Goal: Find contact information: Find contact information

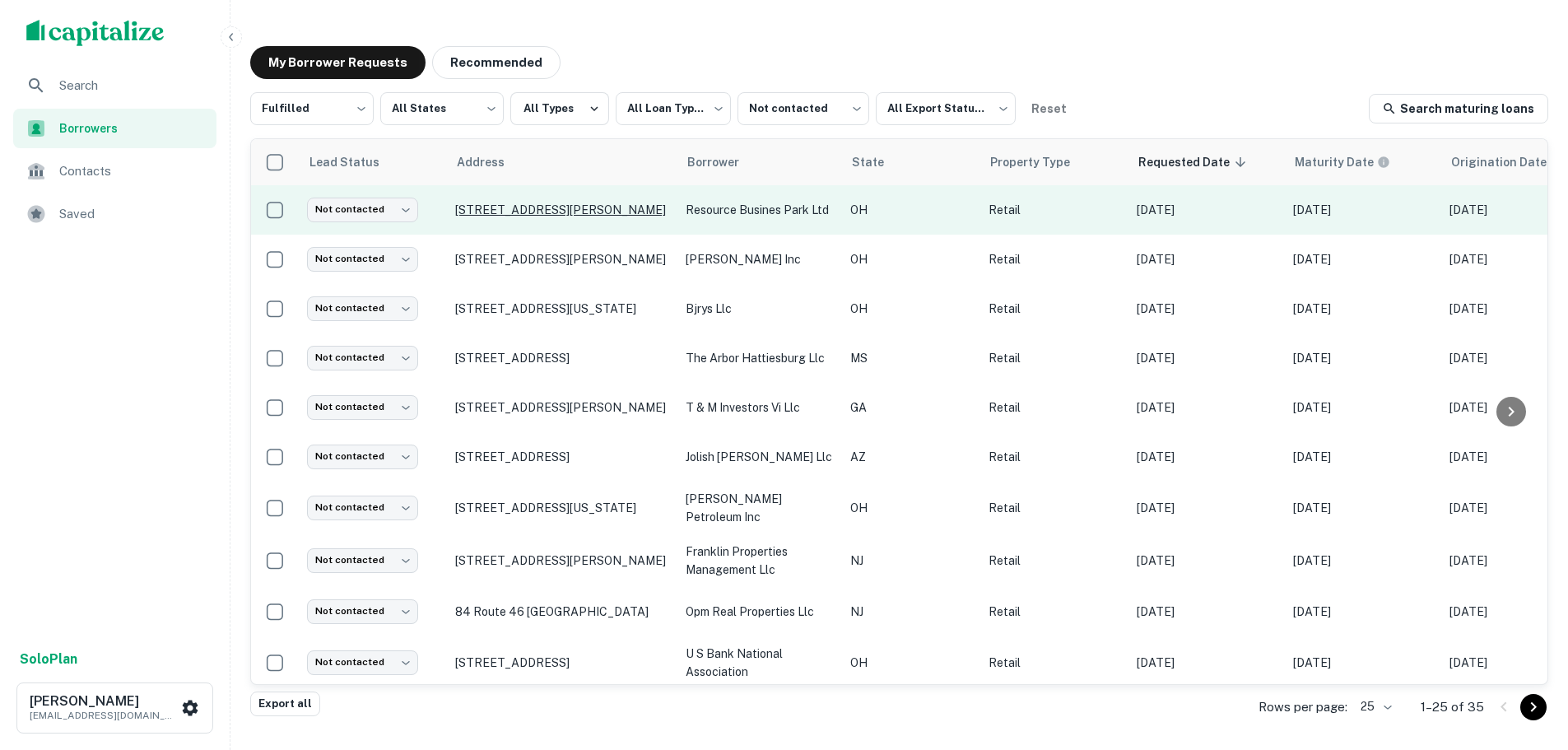
click at [575, 203] on p "[STREET_ADDRESS][PERSON_NAME]" at bounding box center [562, 211] width 214 height 15
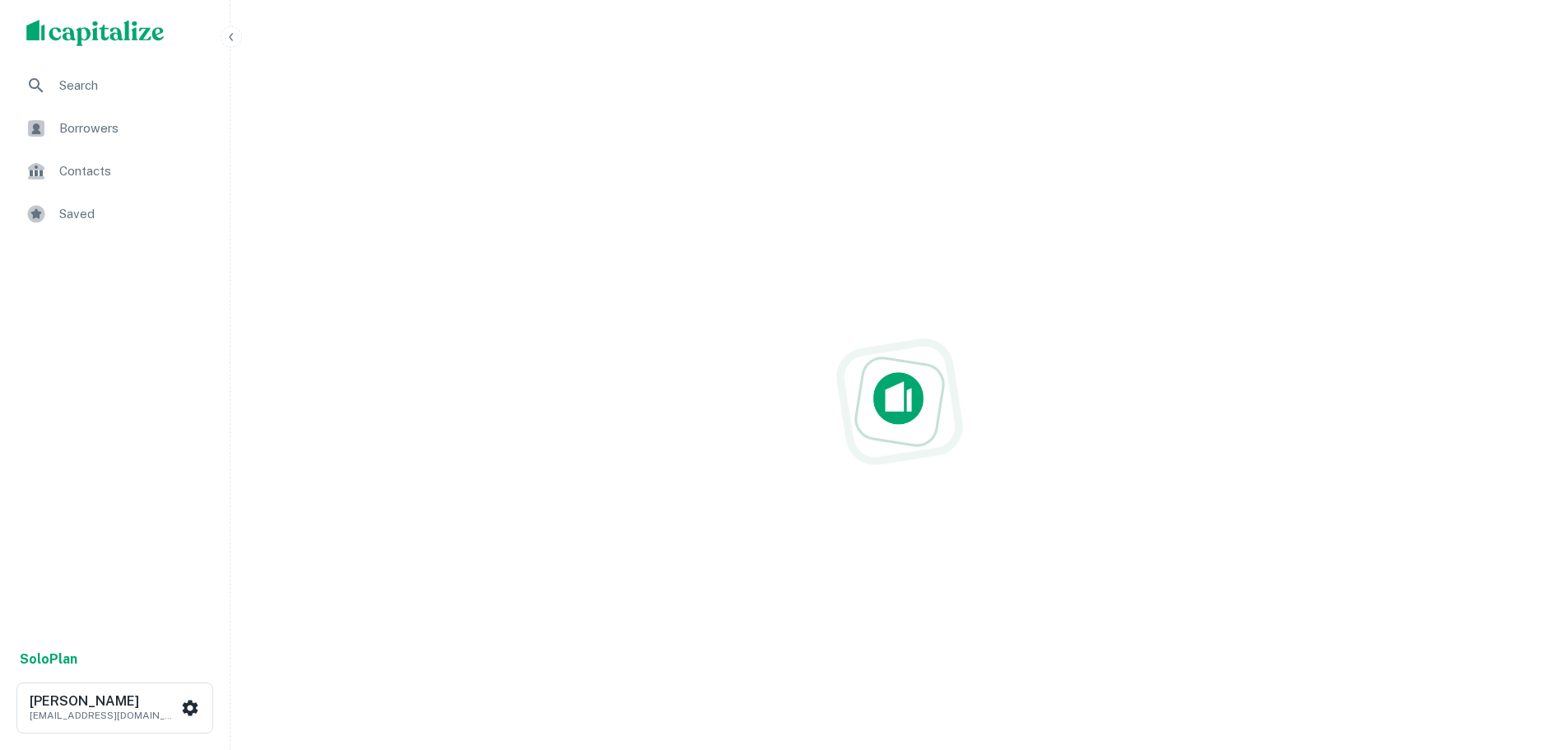
click at [114, 134] on span "Borrowers" at bounding box center [132, 128] width 148 height 20
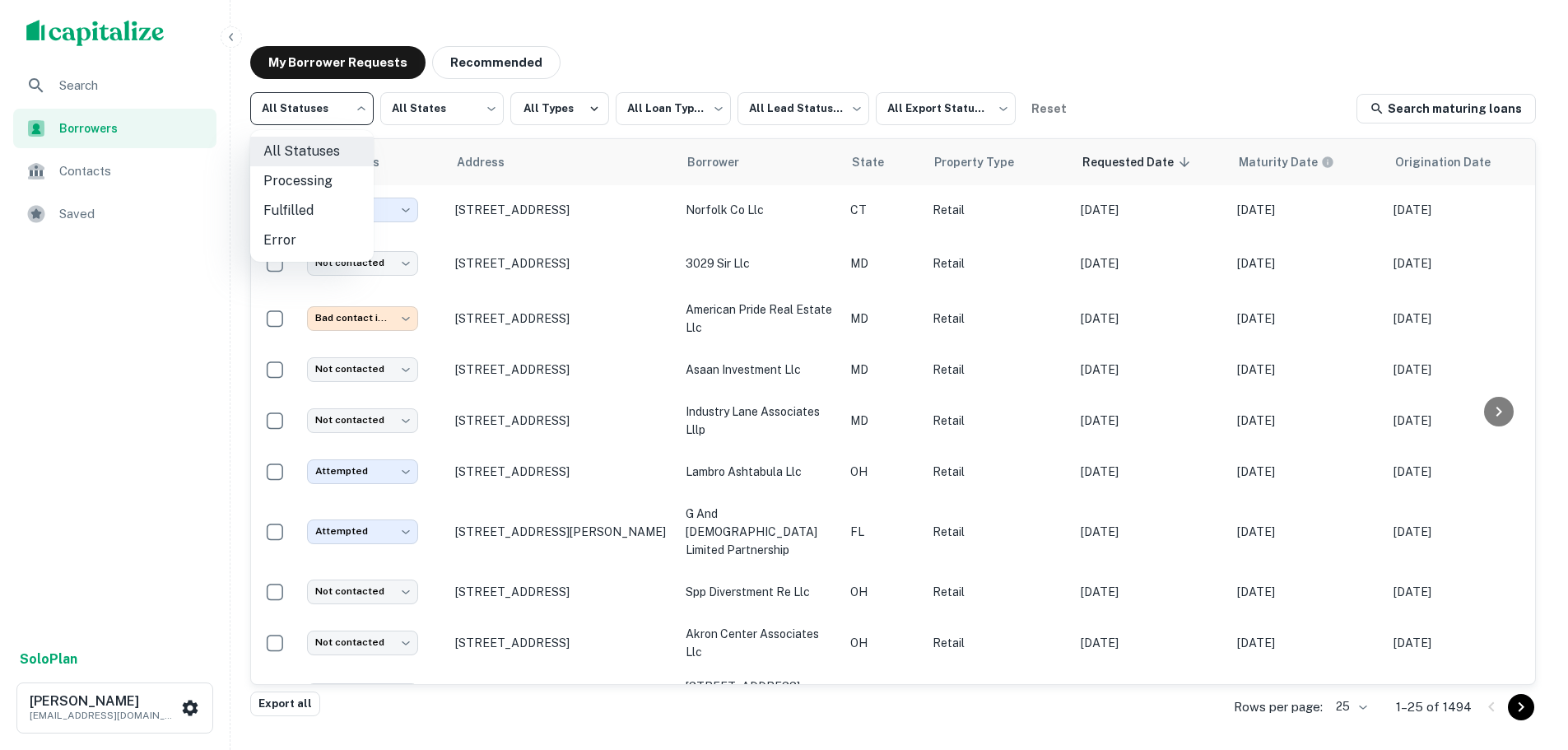
click at [261, 106] on body "**********" at bounding box center [784, 375] width 1568 height 750
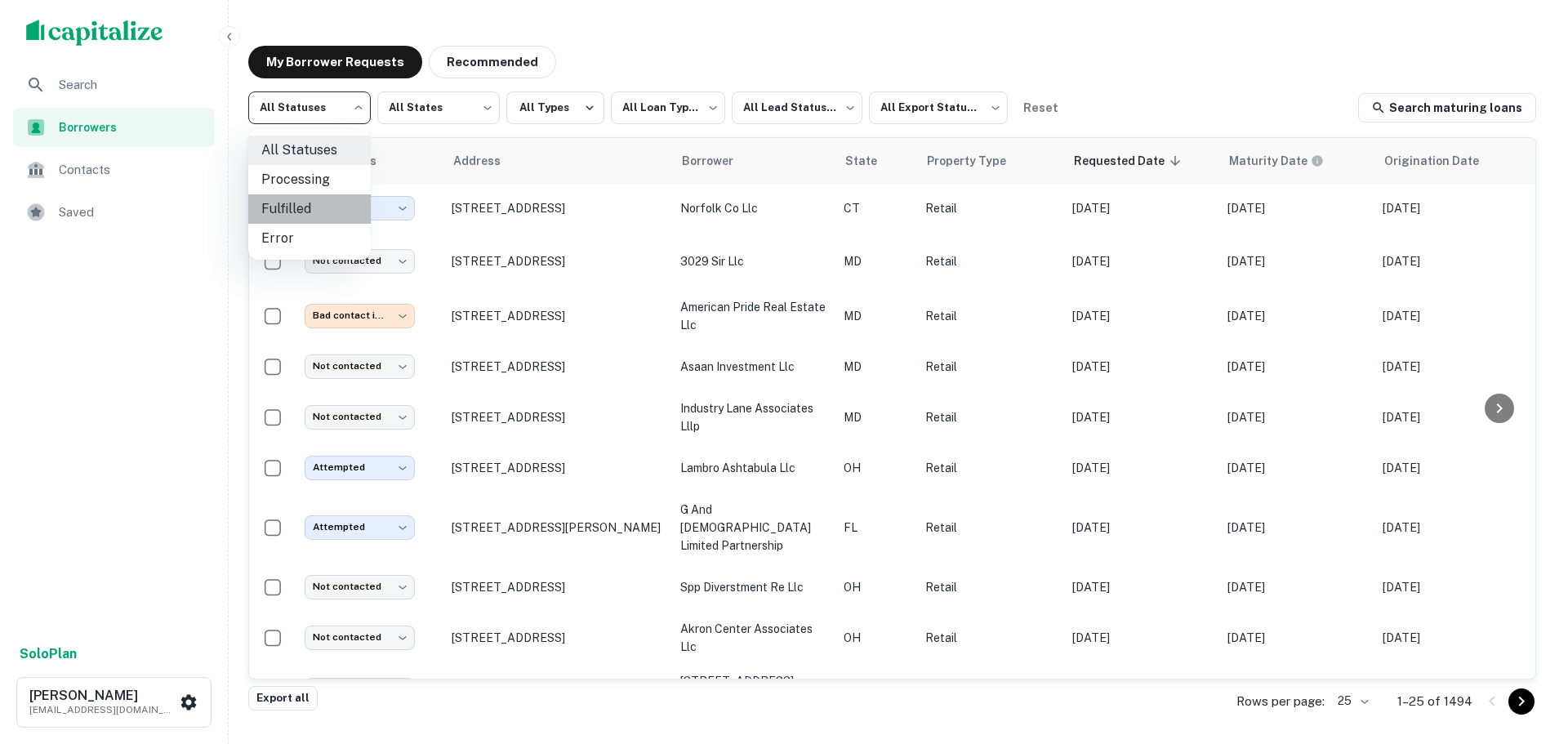
click at [330, 201] on li "Fulfilled" at bounding box center [310, 209] width 123 height 29
type input "*********"
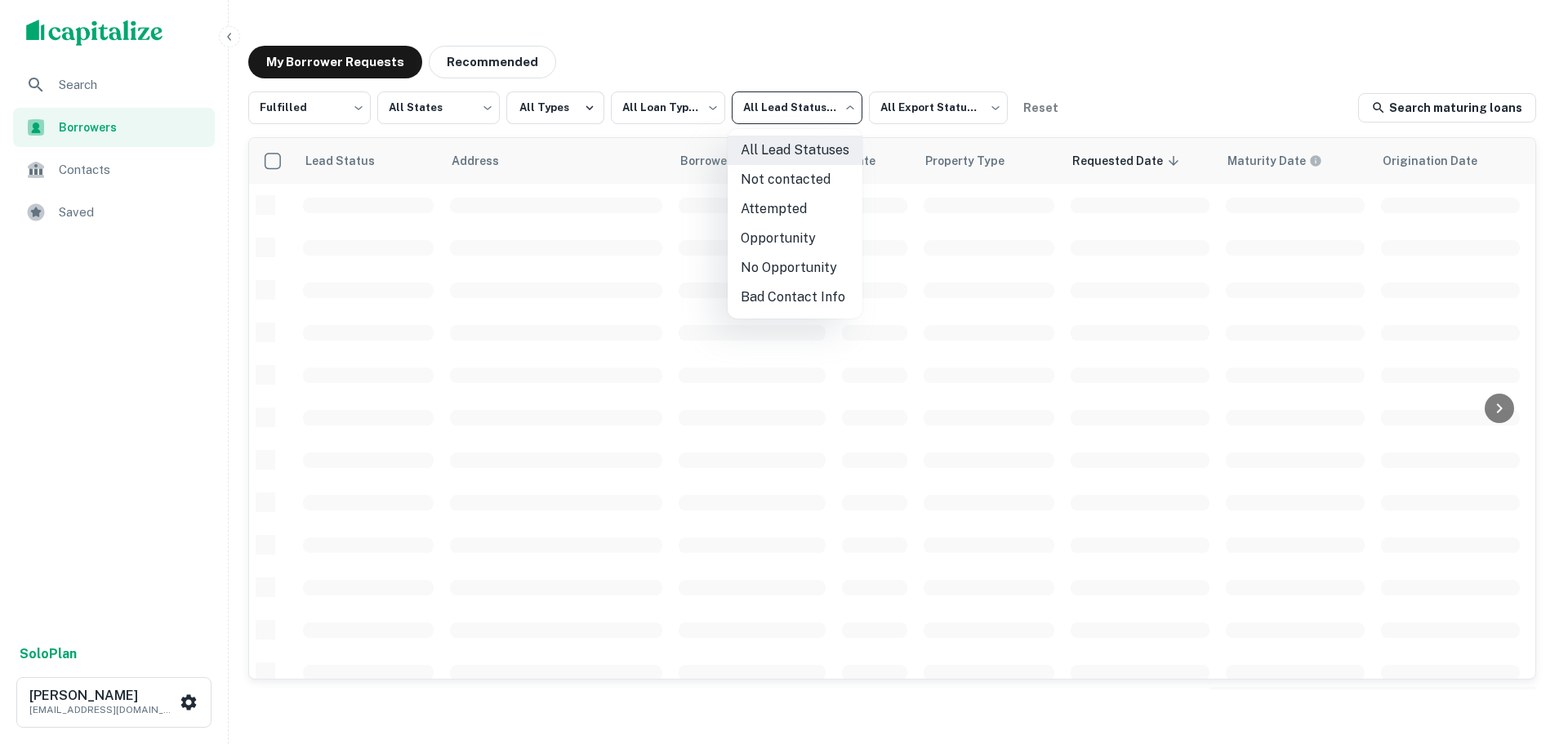
click at [785, 105] on body "**********" at bounding box center [784, 372] width 1568 height 744
click at [775, 174] on li "Not contacted" at bounding box center [795, 180] width 135 height 29
type input "****"
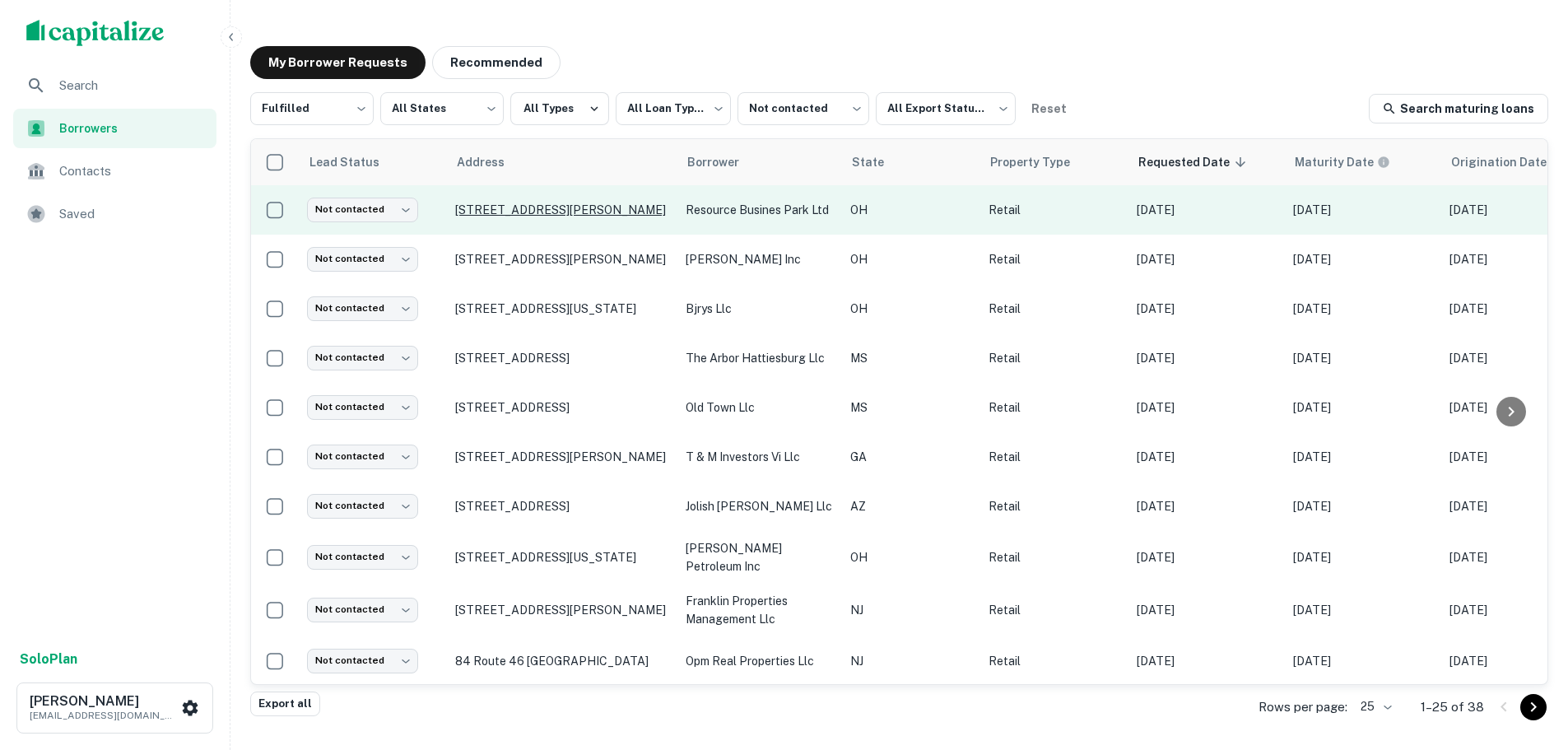
click at [540, 203] on p "[STREET_ADDRESS][PERSON_NAME]" at bounding box center [562, 211] width 214 height 15
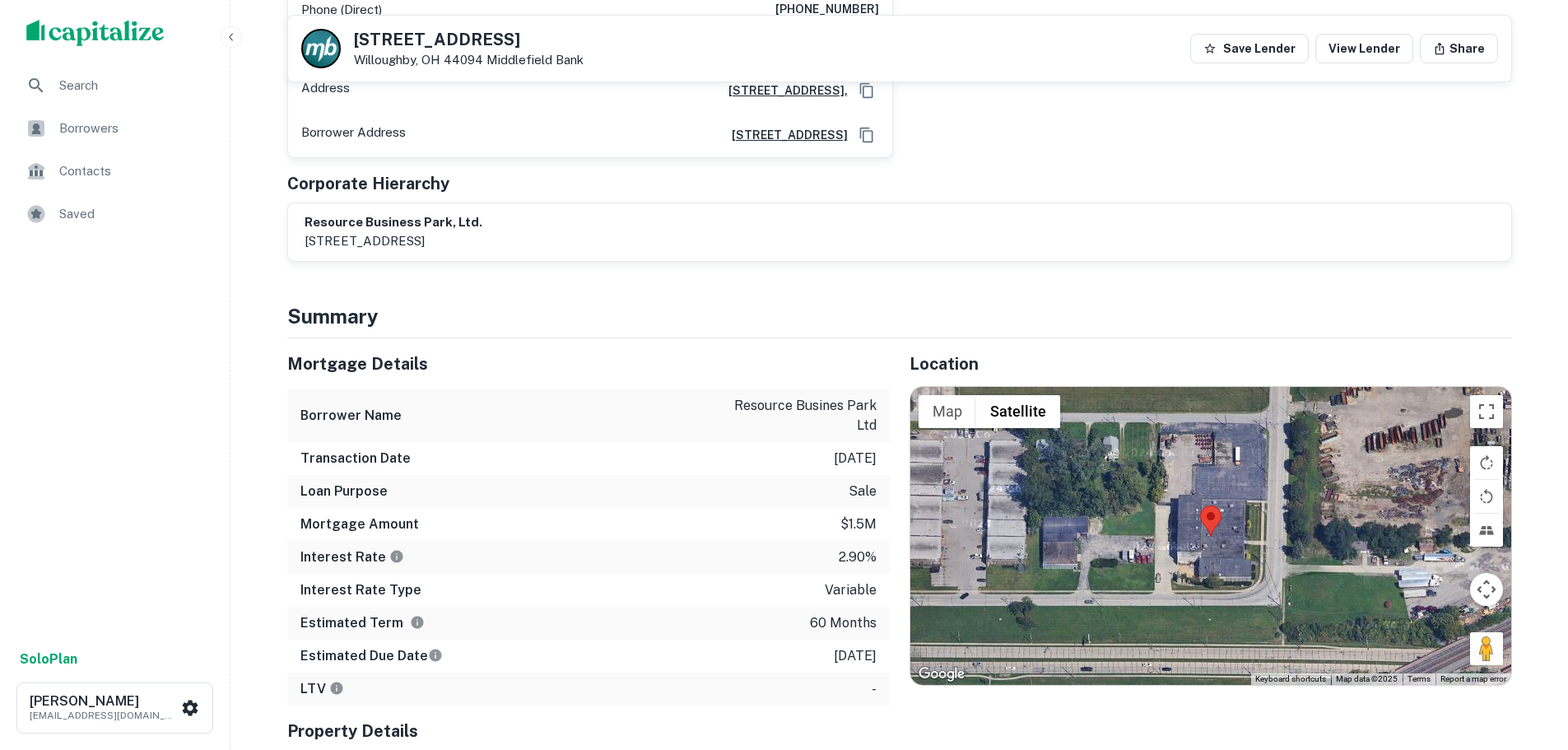
scroll to position [659, 0]
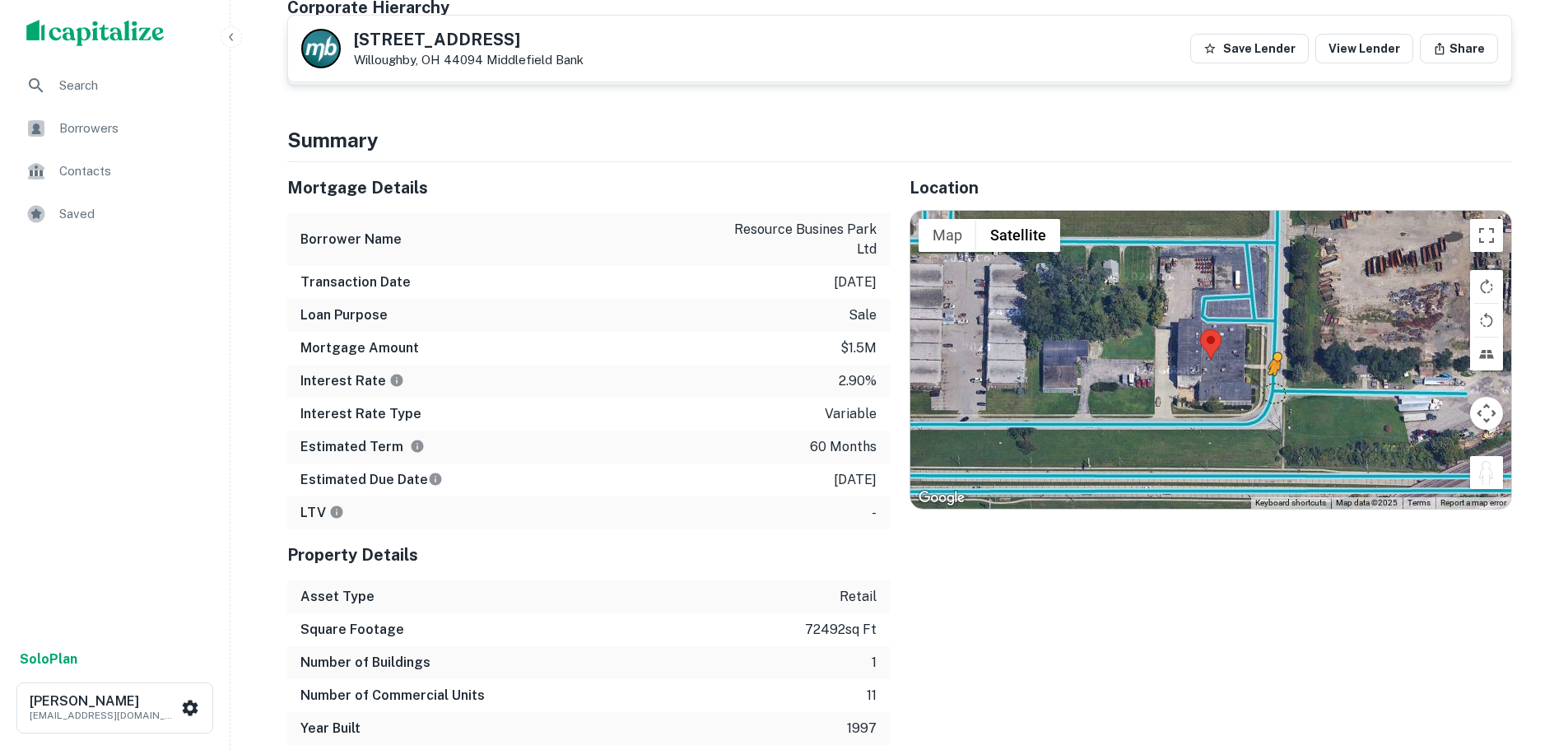
drag, startPoint x: 1483, startPoint y: 457, endPoint x: 1273, endPoint y: 375, distance: 225.4
click at [1273, 375] on div "To activate drag with keyboard, press Alt + Enter. Once in keyboard drag state,…" at bounding box center [1211, 359] width 601 height 298
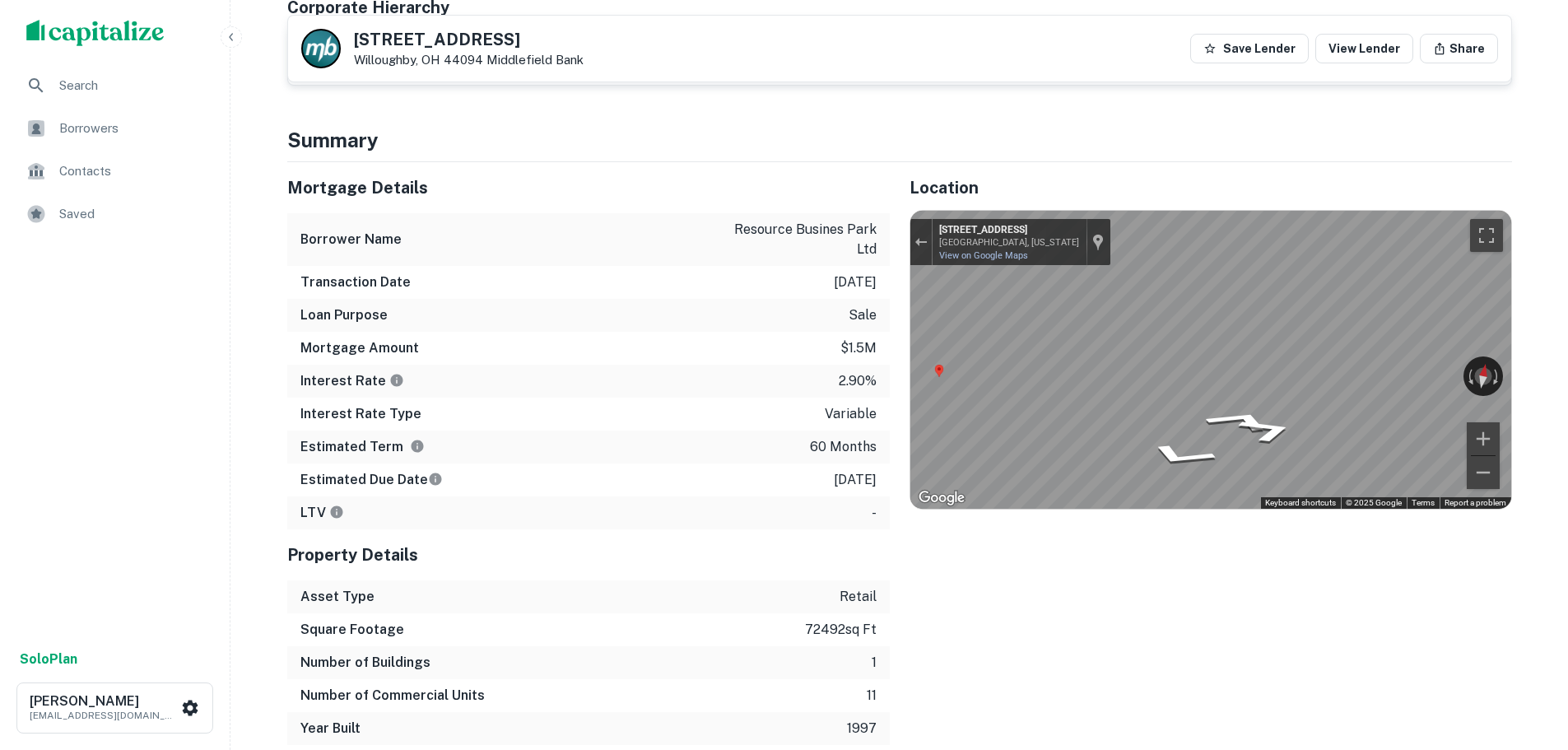
click at [450, 35] on h5 "3950 Ben Hur Ave" at bounding box center [469, 39] width 230 height 16
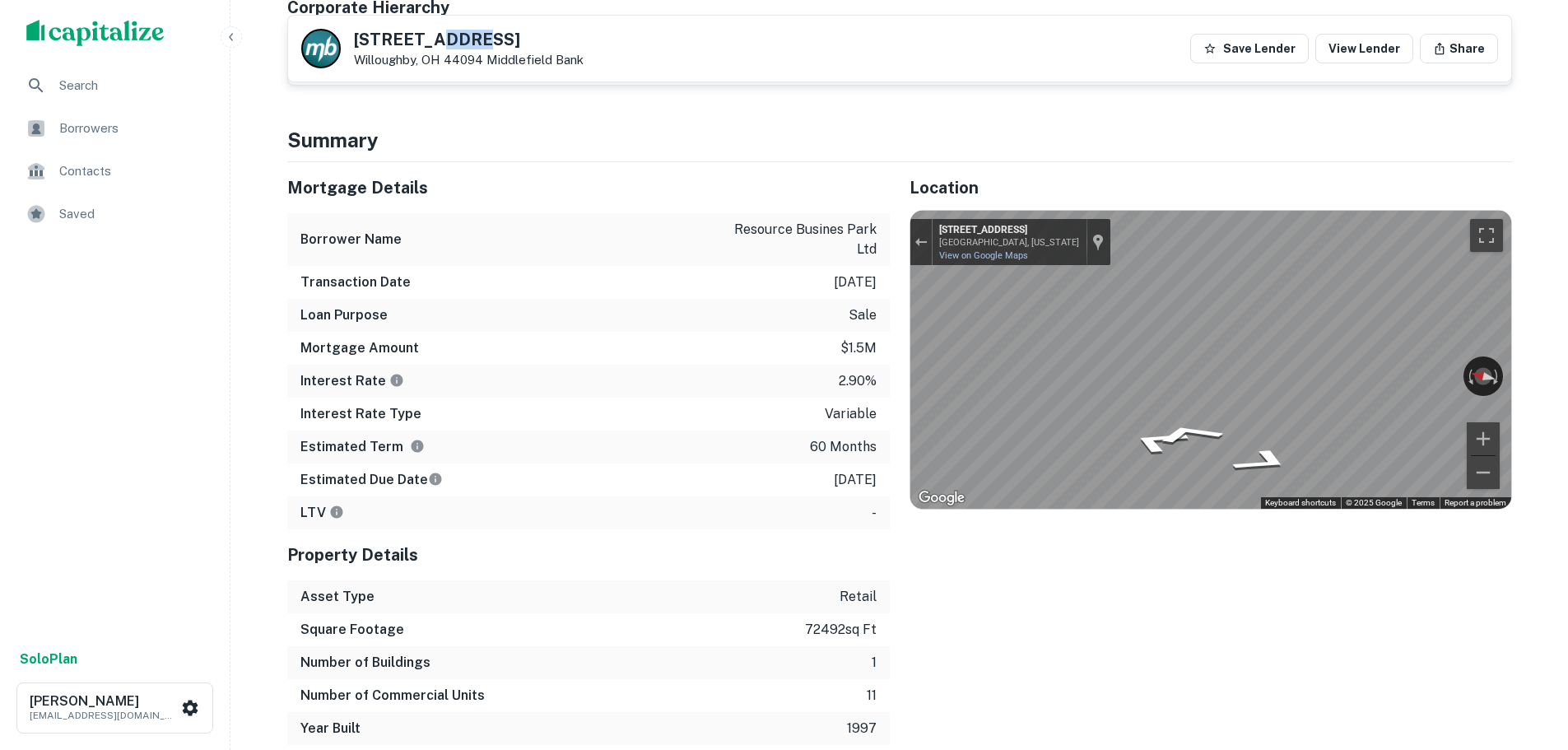
click at [450, 35] on h5 "3950 Ben Hur Ave" at bounding box center [469, 39] width 230 height 16
click at [450, 37] on h5 "3950 Ben Hur Ave" at bounding box center [469, 39] width 230 height 16
click at [469, 36] on h5 "3950 Ben Hur Ave" at bounding box center [469, 39] width 230 height 16
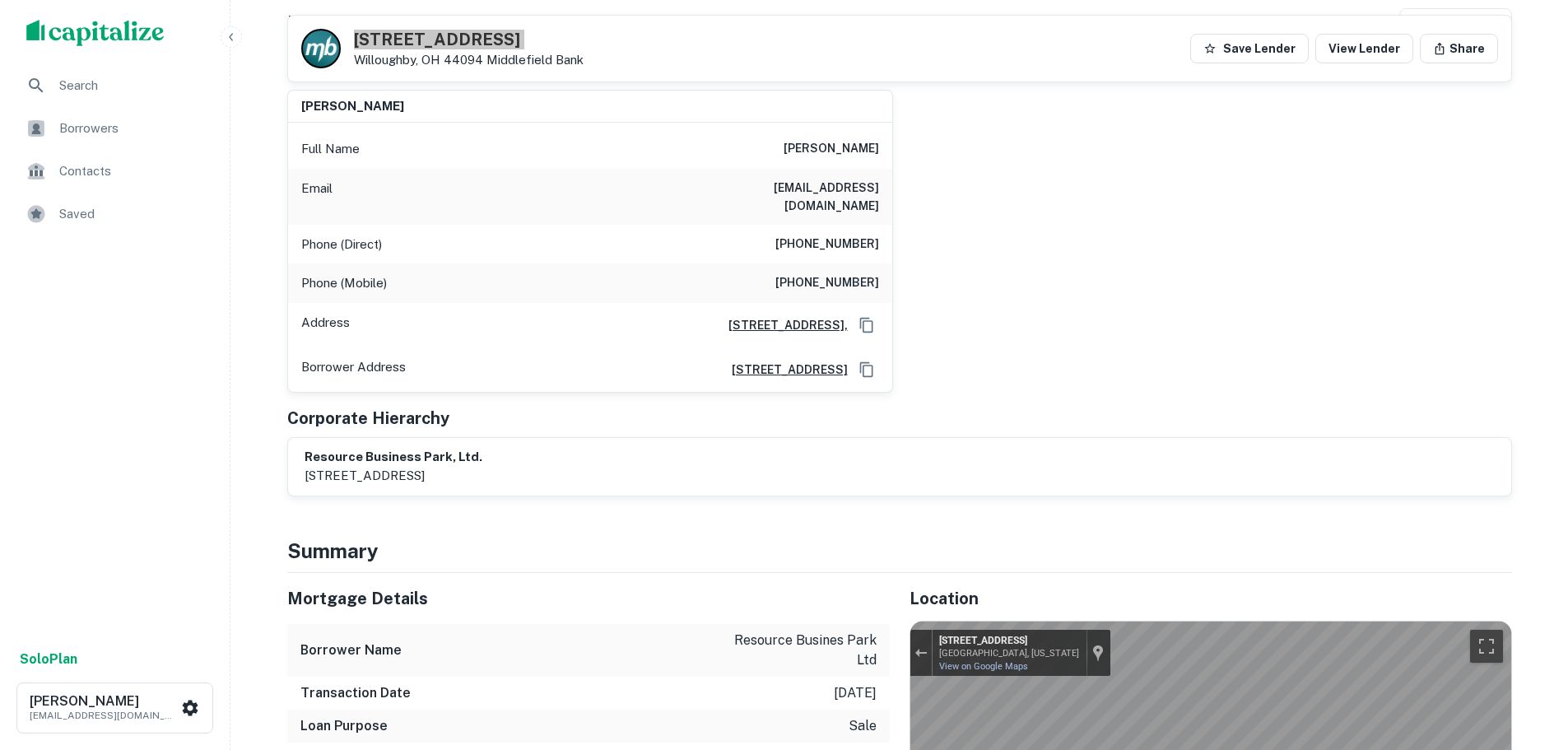
scroll to position [247, 0]
click at [834, 239] on div "Phone (Direct) (440) 639-1312" at bounding box center [590, 245] width 604 height 39
click at [834, 239] on div "Phone (Direct) (440) 639-1312" at bounding box center [590, 245] width 604 height 39
copy h6 "(440) 639-1312"
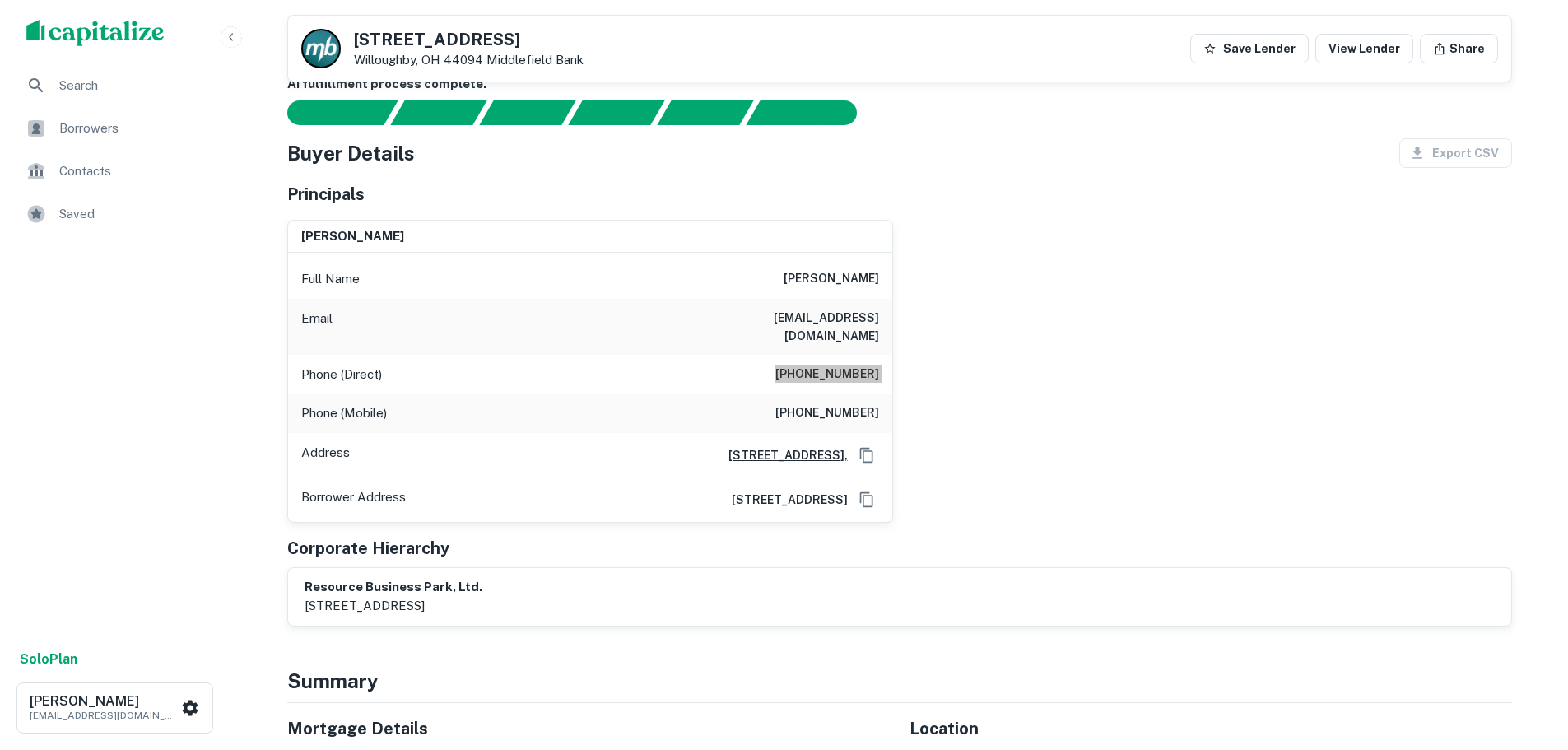
scroll to position [0, 0]
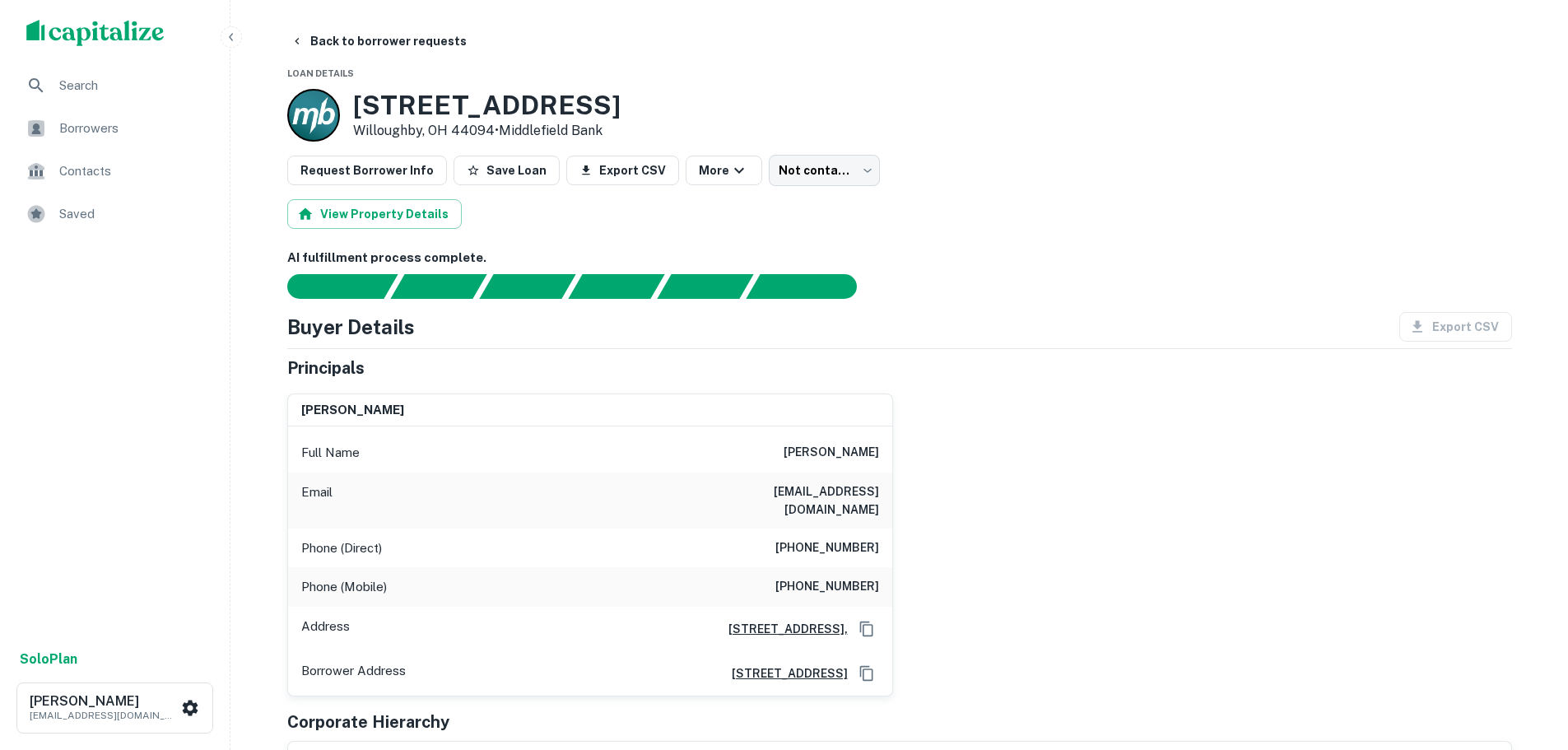
click at [842, 578] on h6 "(440) 773-7399" at bounding box center [827, 587] width 104 height 20
copy h6 "(440) 773-7399"
click at [398, 45] on button "Back to borrower requests" at bounding box center [378, 41] width 190 height 30
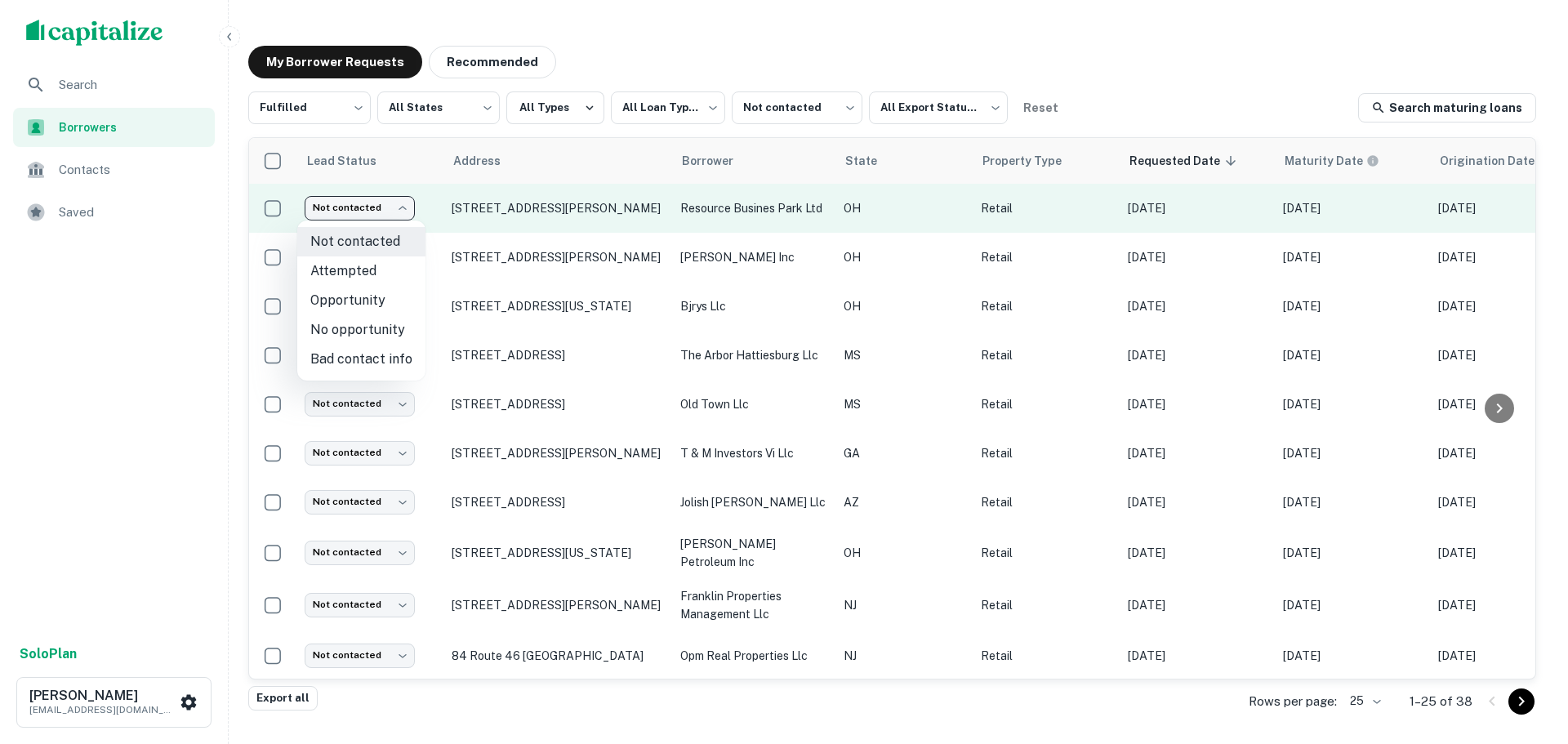
click at [361, 209] on body "**********" at bounding box center [784, 372] width 1568 height 744
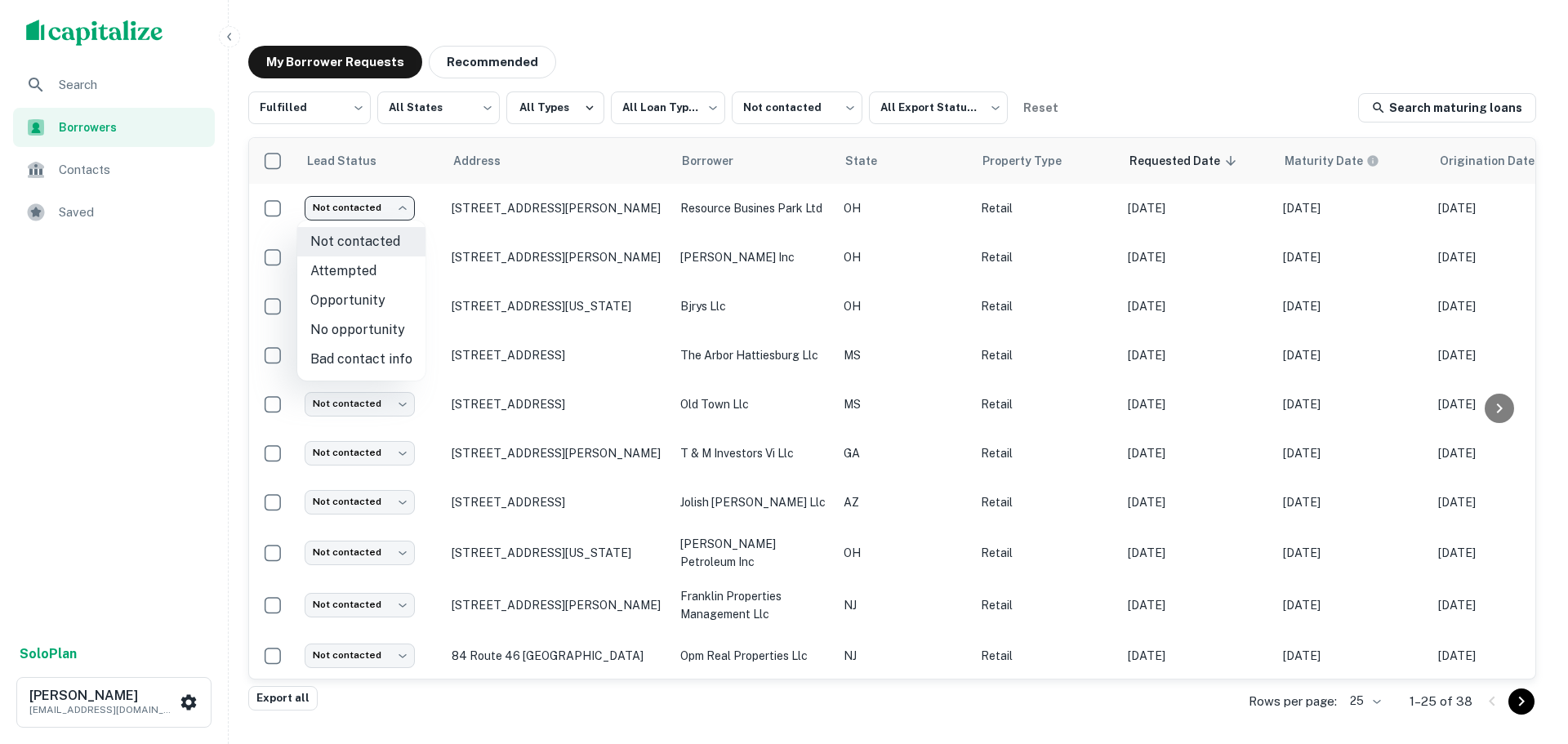
click at [386, 271] on li "Attempted" at bounding box center [362, 270] width 129 height 29
type input "*********"
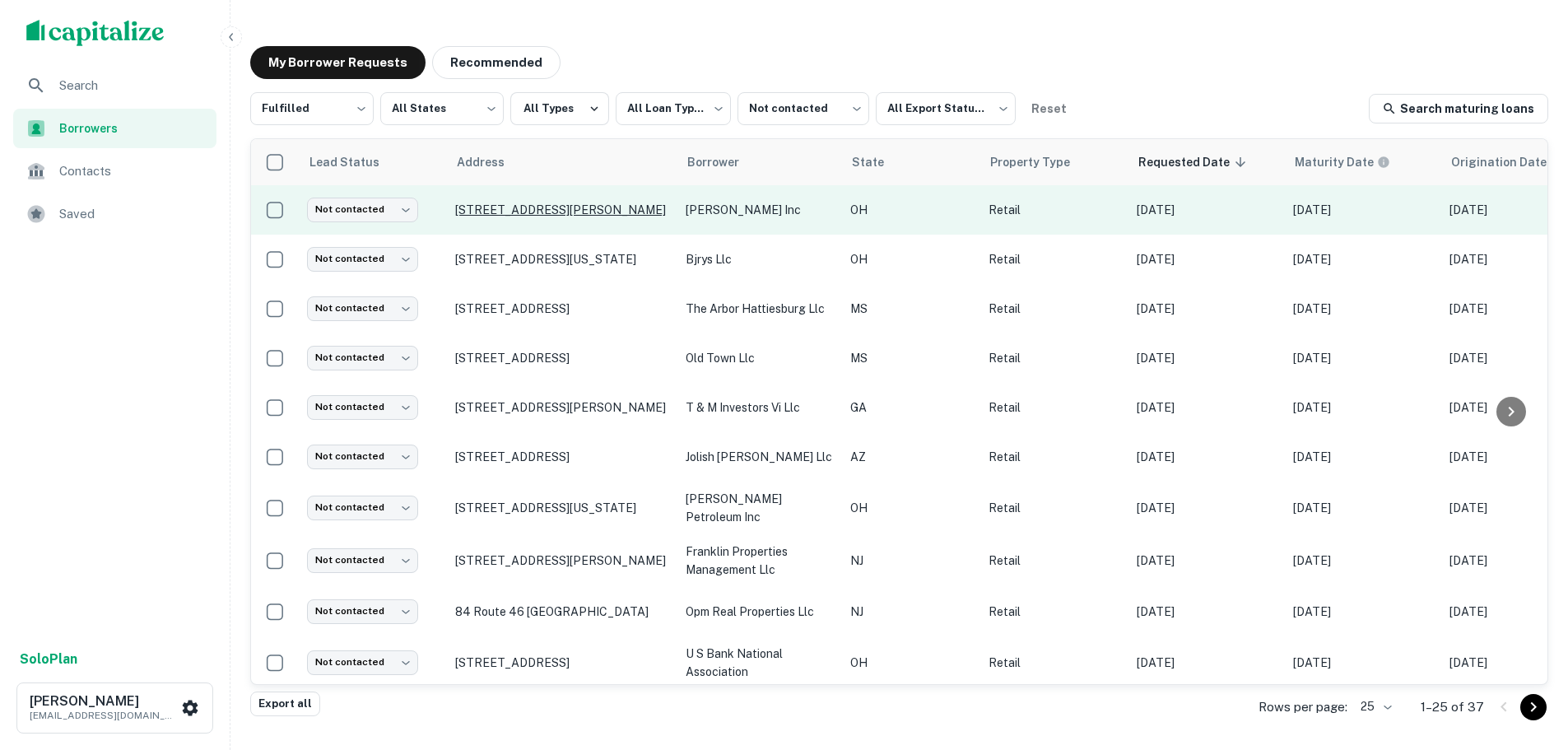
click at [586, 208] on p "134 Boardman Poland Rd Youngstown, OH 44512" at bounding box center [562, 211] width 214 height 15
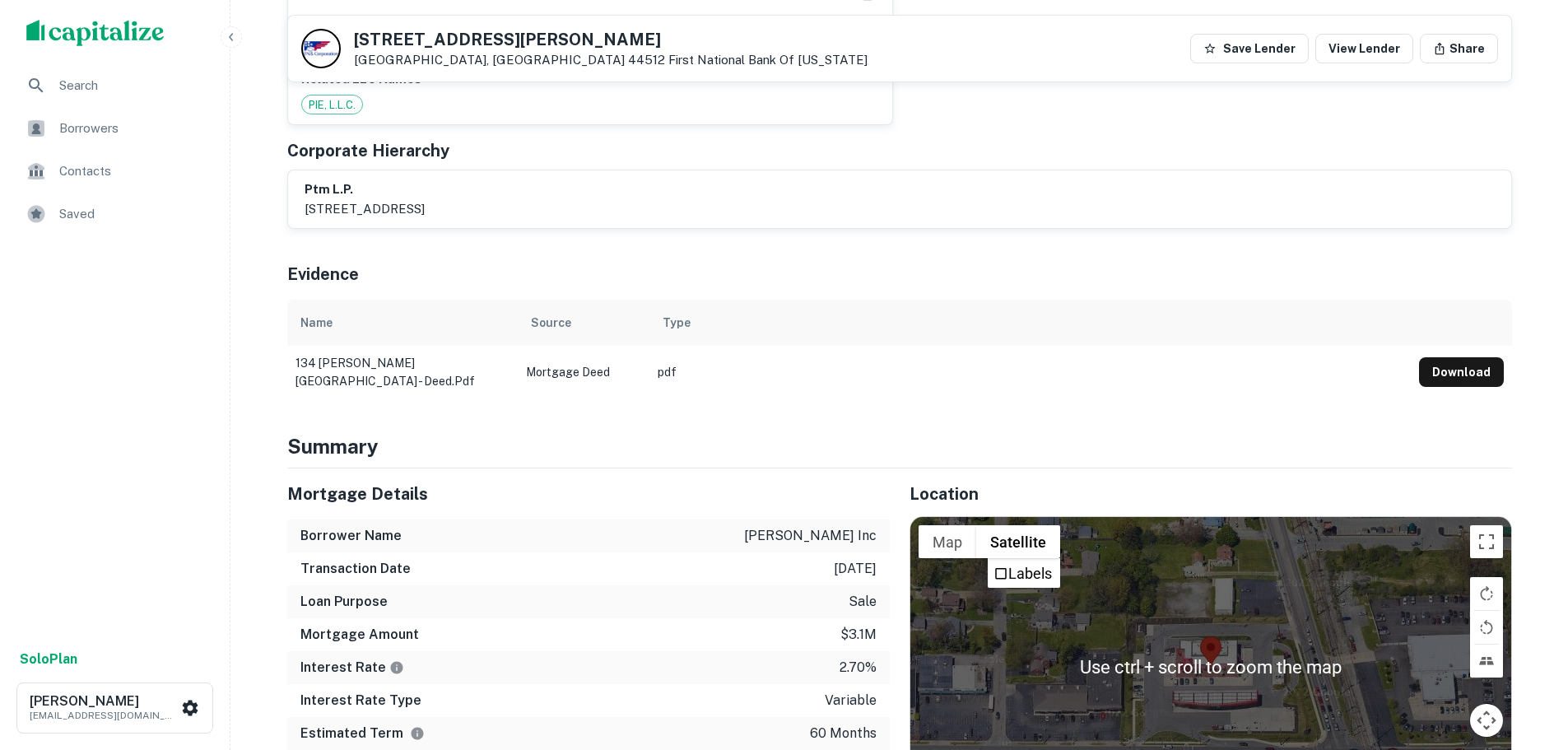
scroll to position [741, 0]
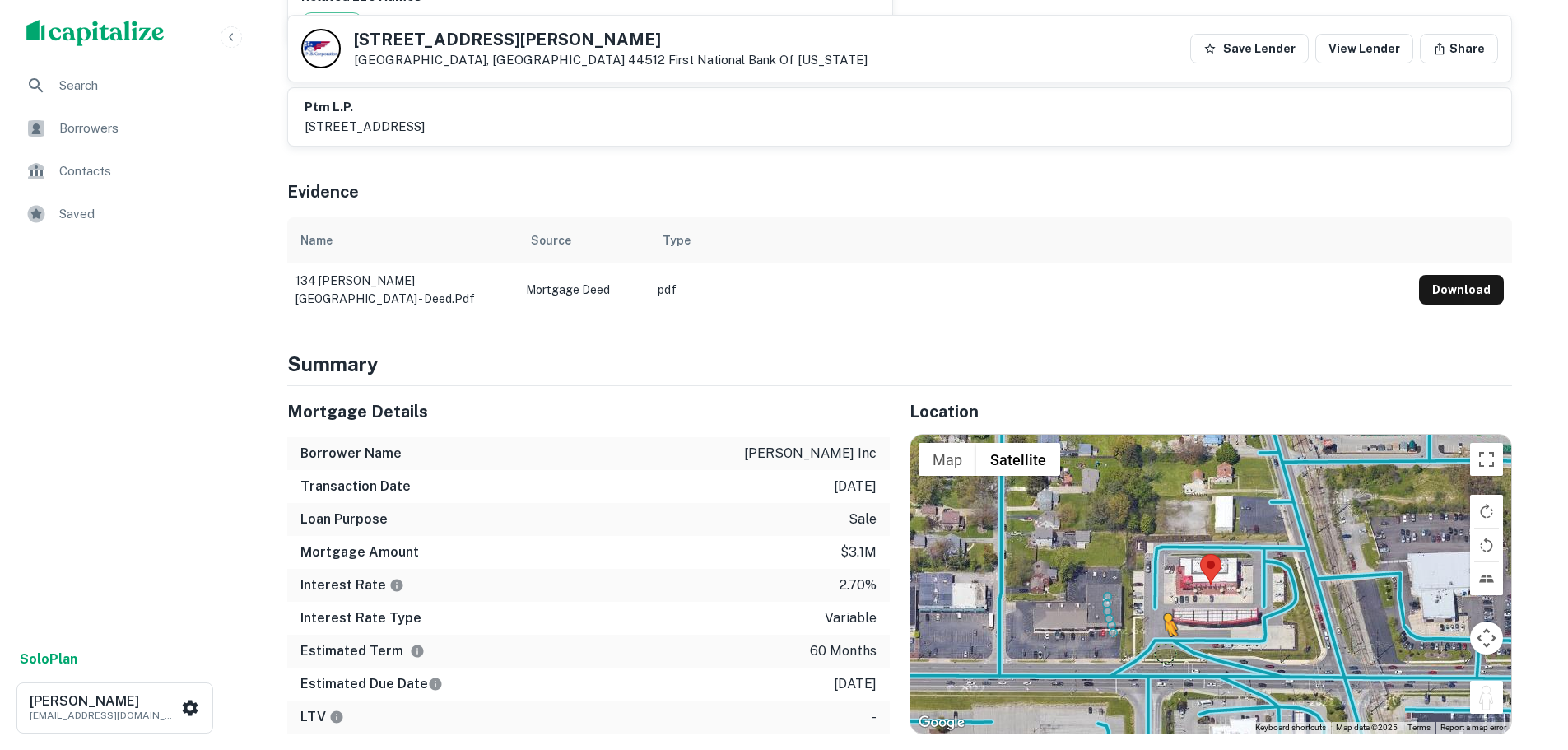
drag, startPoint x: 1485, startPoint y: 672, endPoint x: 1149, endPoint y: 634, distance: 338.1
click at [1149, 634] on div "To activate drag with keyboard, press Alt + Enter. Once in keyboard drag state,…" at bounding box center [1211, 583] width 601 height 298
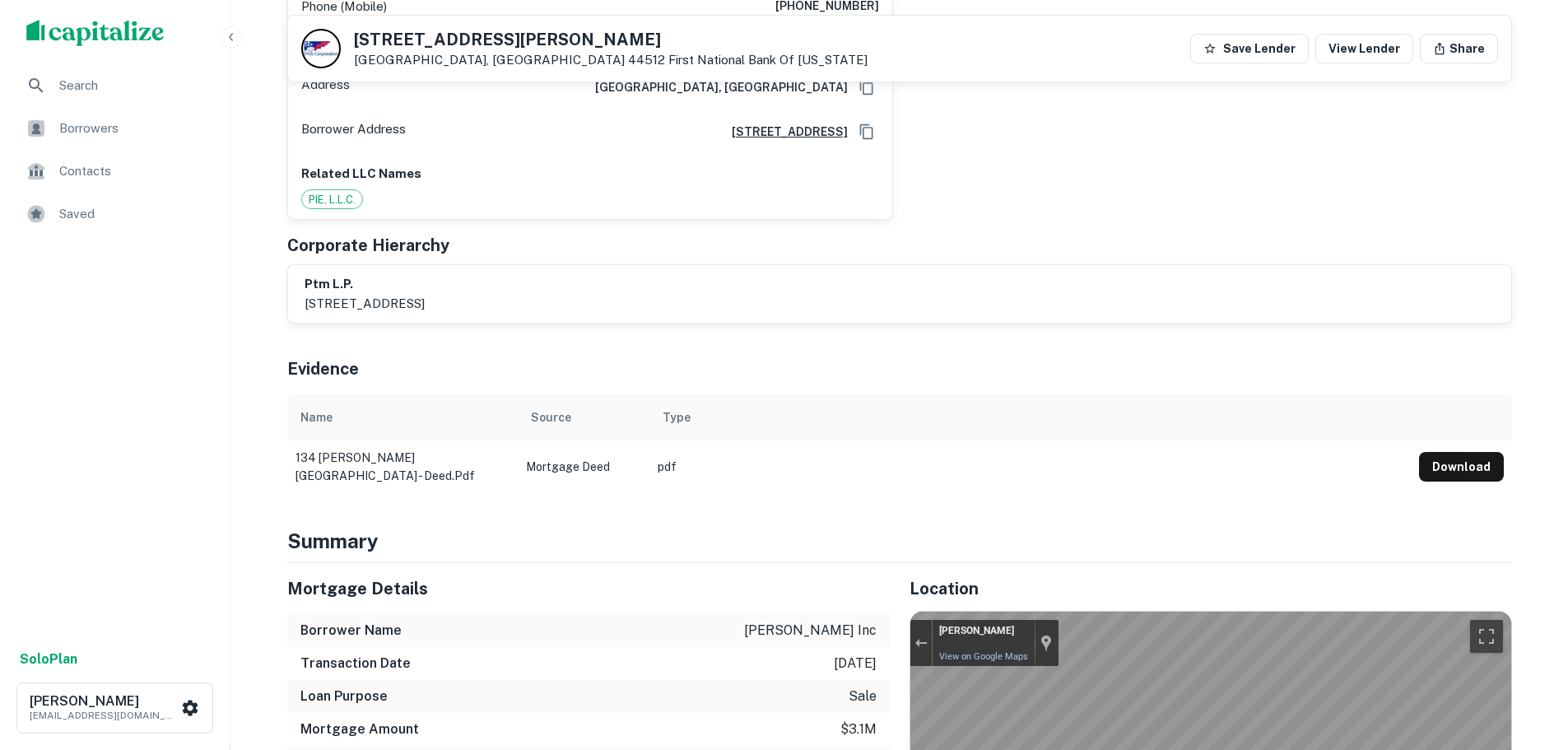
scroll to position [247, 0]
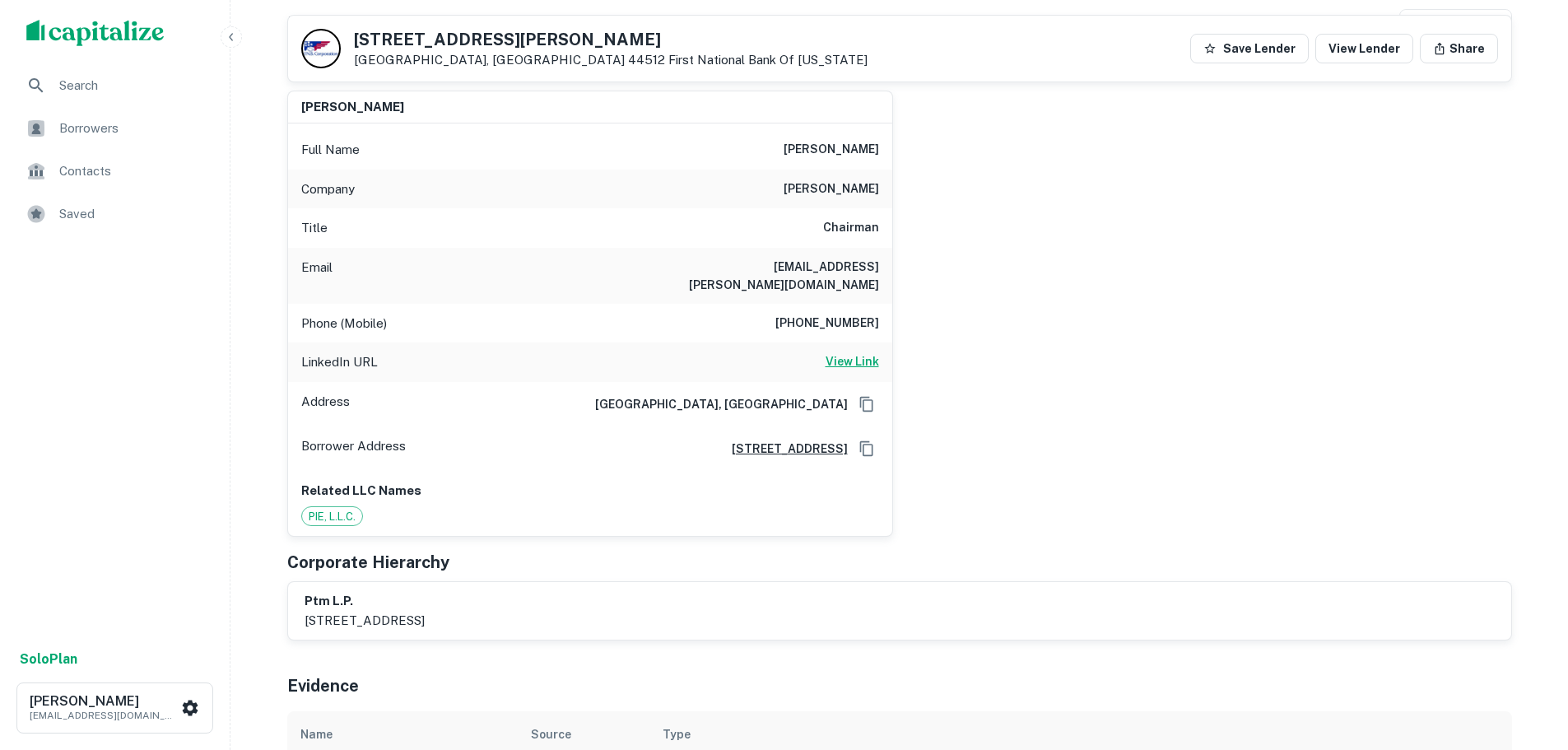
click at [865, 353] on h6 "View Link" at bounding box center [853, 361] width 53 height 18
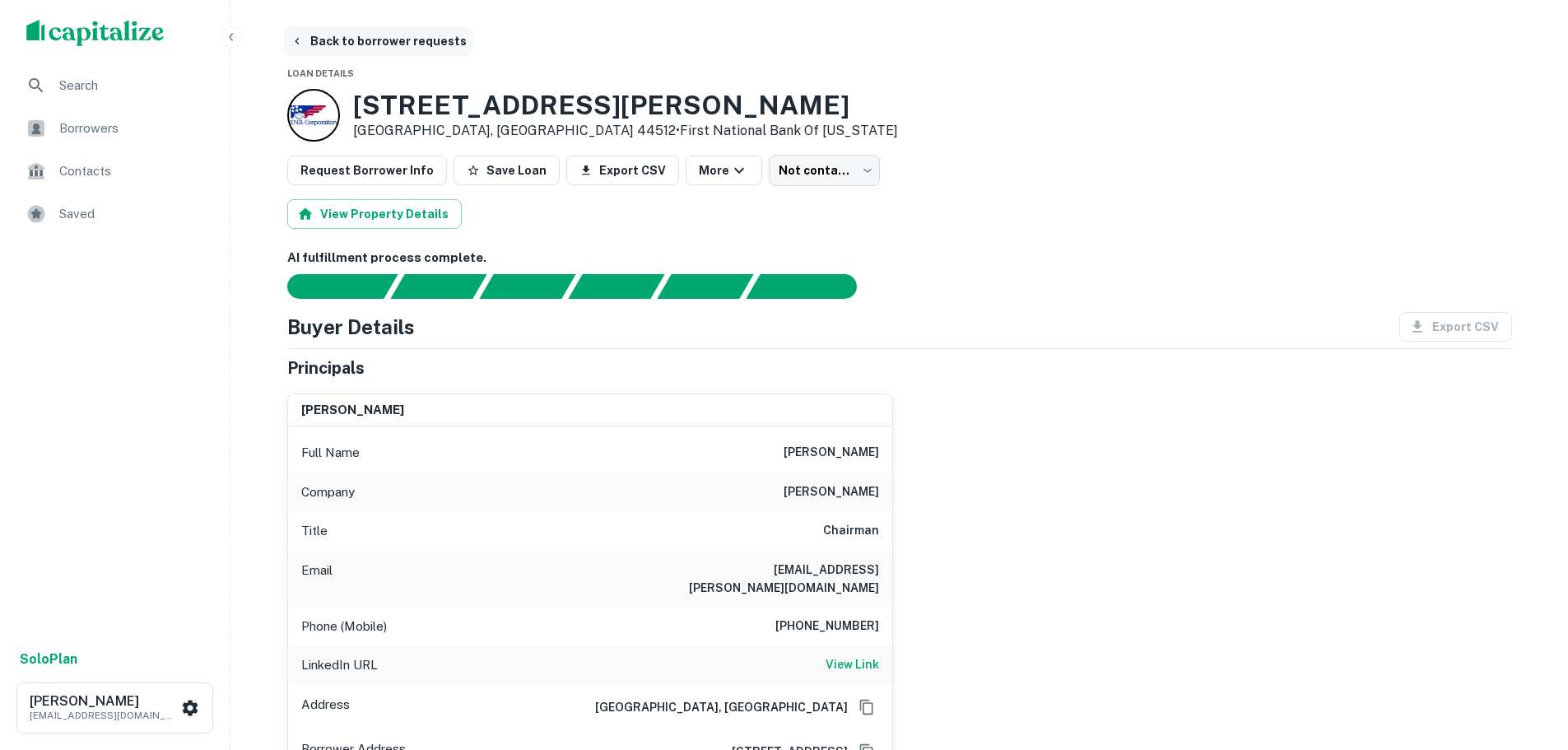
click at [349, 51] on button "Back to borrower requests" at bounding box center [378, 41] width 190 height 30
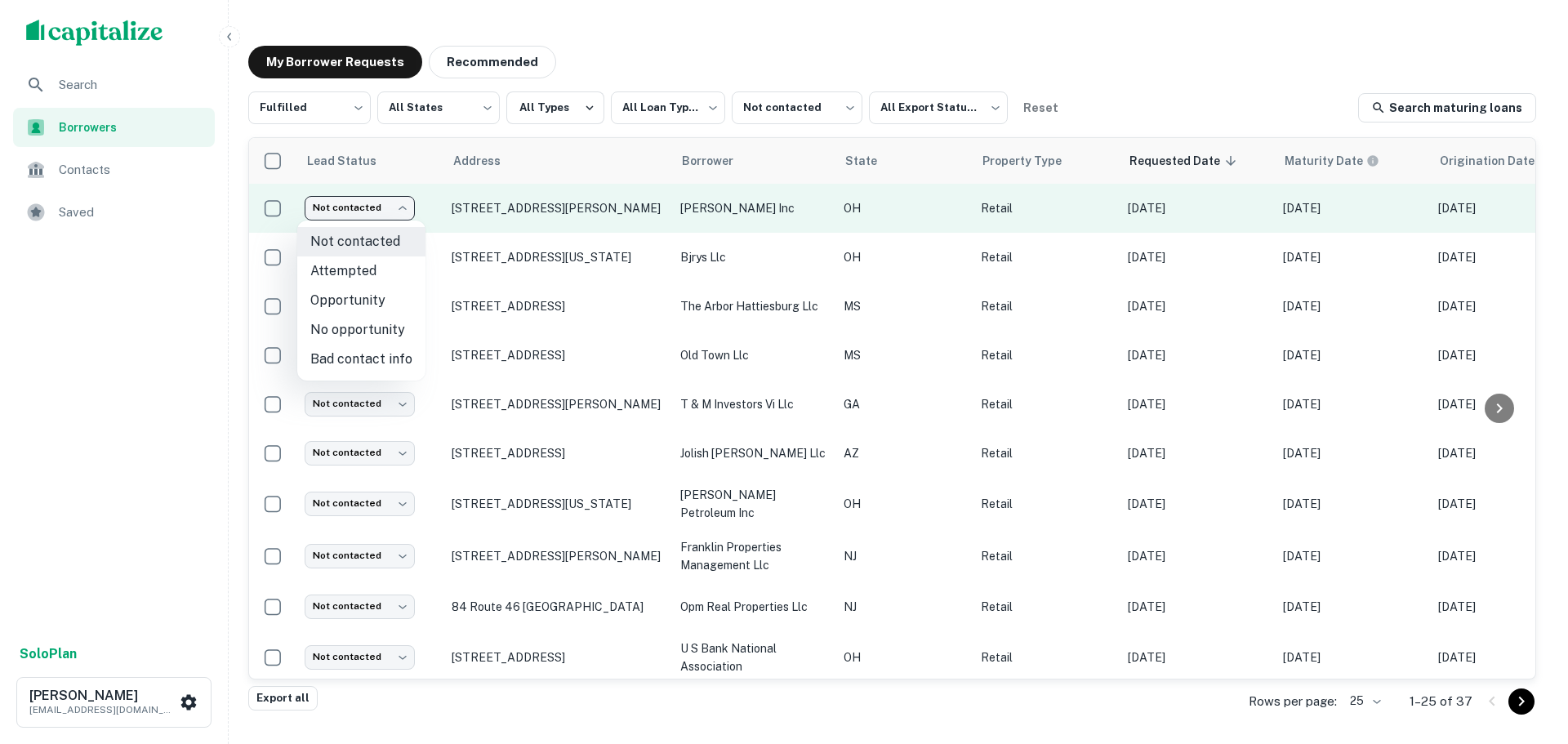
click at [364, 209] on body "**********" at bounding box center [784, 372] width 1568 height 744
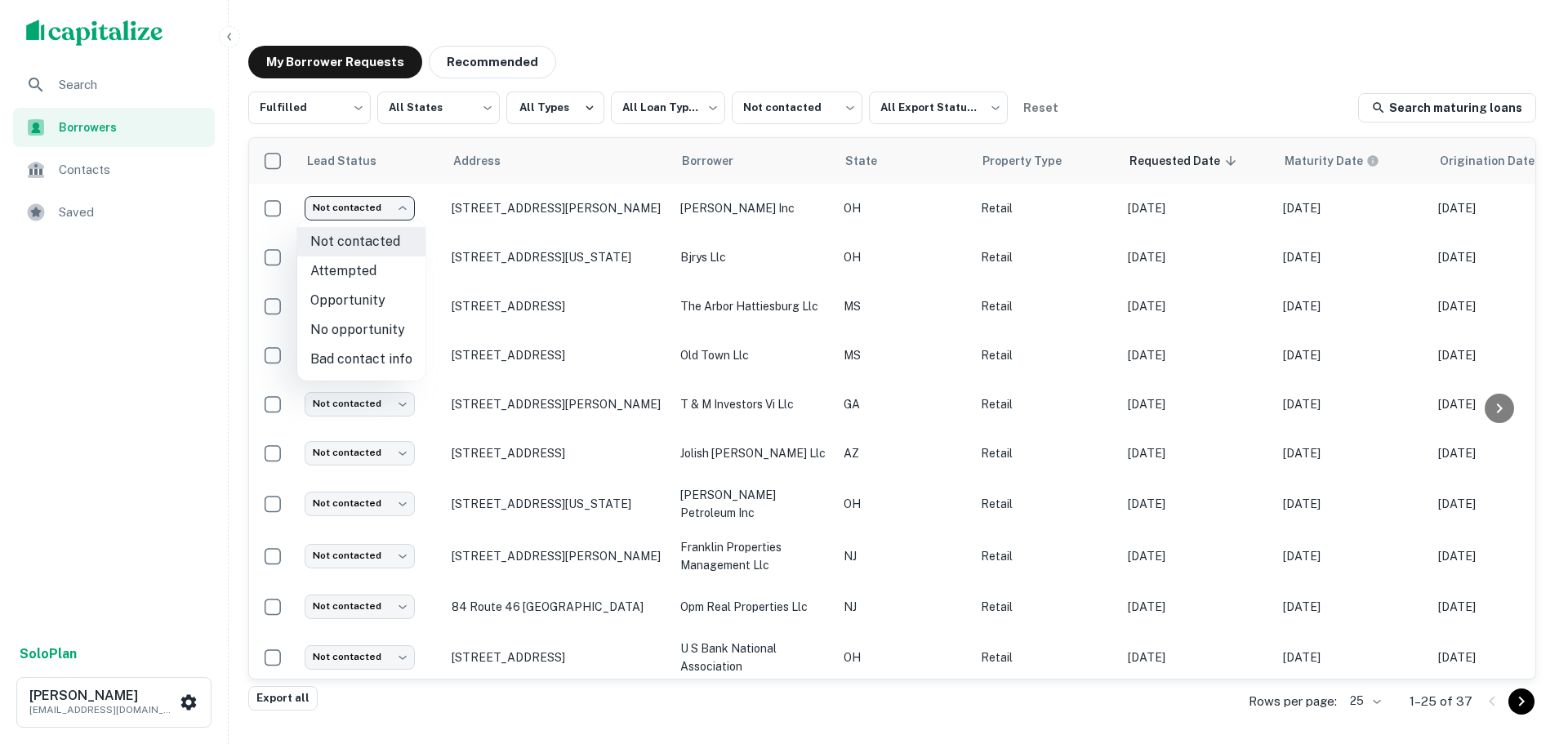
click at [377, 337] on li "No opportunity" at bounding box center [362, 330] width 129 height 29
type input "**********"
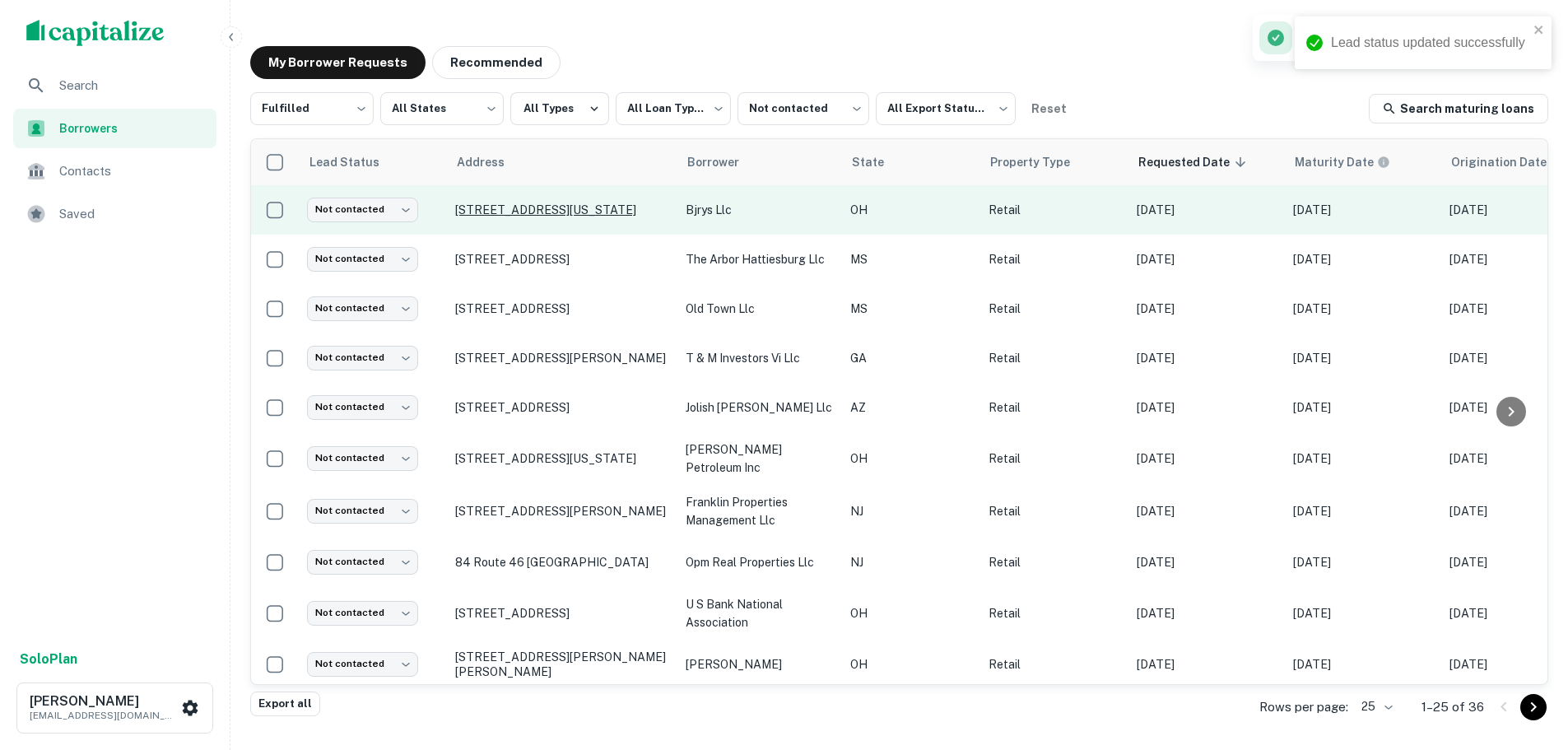
click at [525, 203] on p "[STREET_ADDRESS][US_STATE]" at bounding box center [562, 211] width 214 height 15
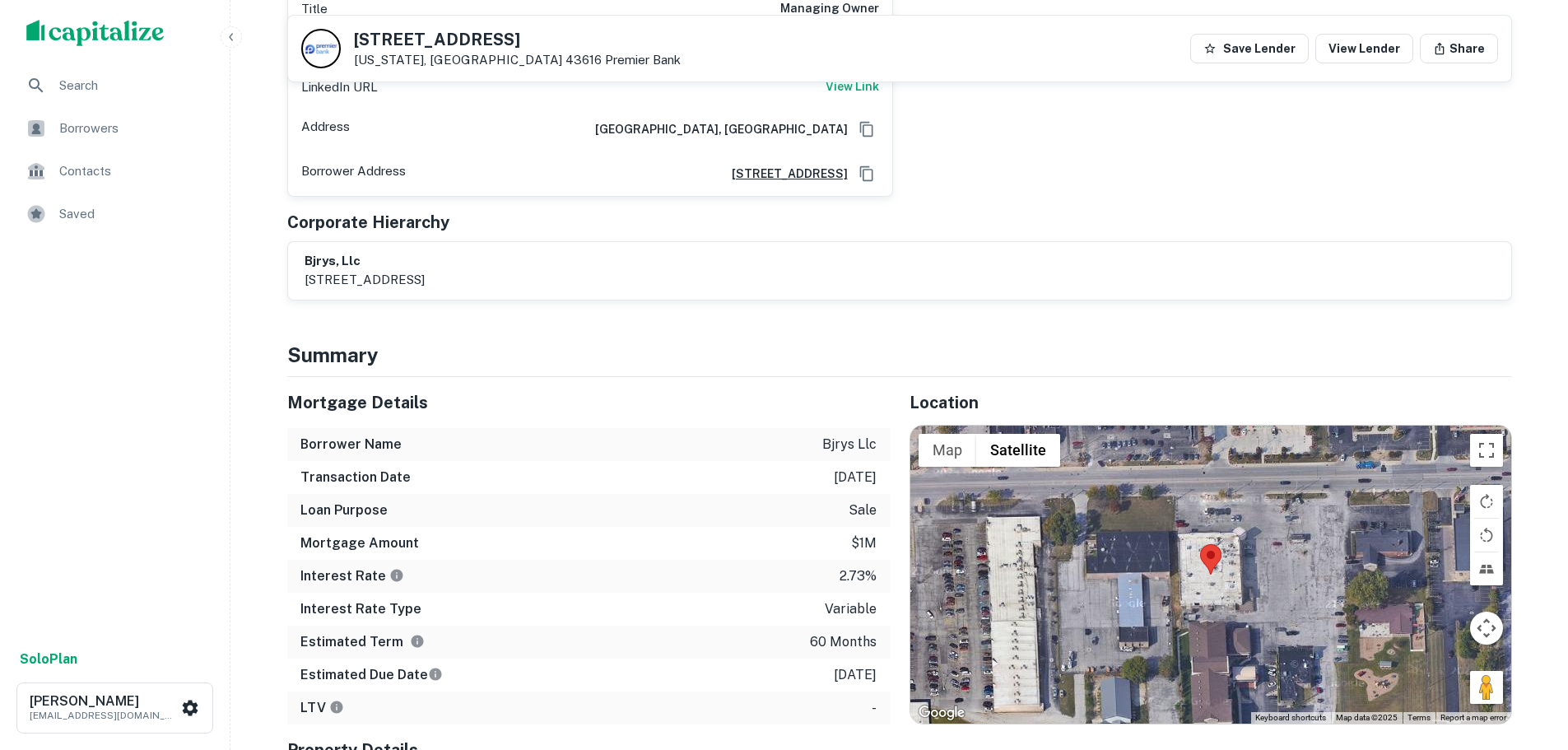
scroll to position [495, 0]
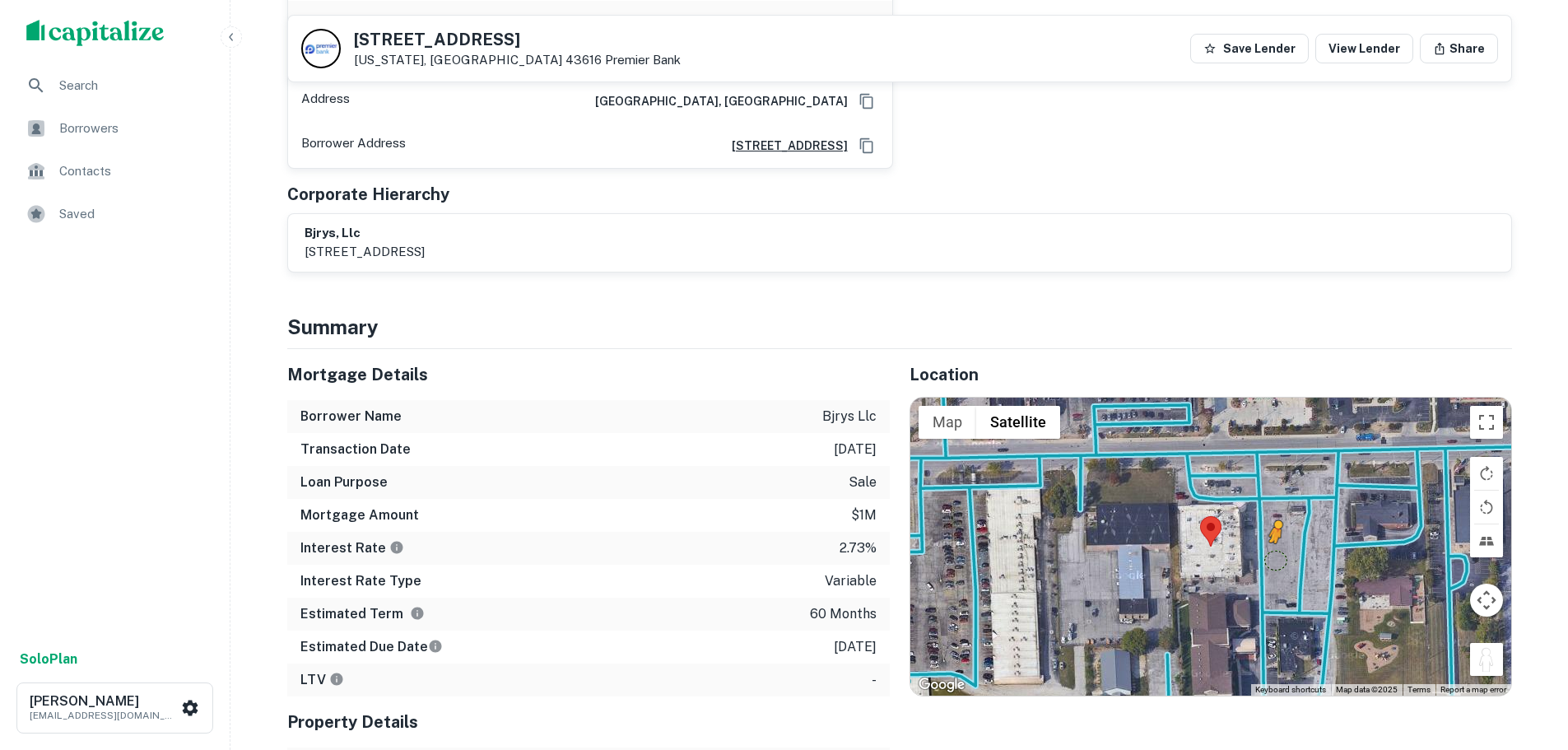
drag, startPoint x: 1478, startPoint y: 663, endPoint x: 1276, endPoint y: 555, distance: 229.1
click at [1276, 555] on div "To activate drag with keyboard, press Alt + Enter. Once in keyboard drag state,…" at bounding box center [1211, 546] width 601 height 298
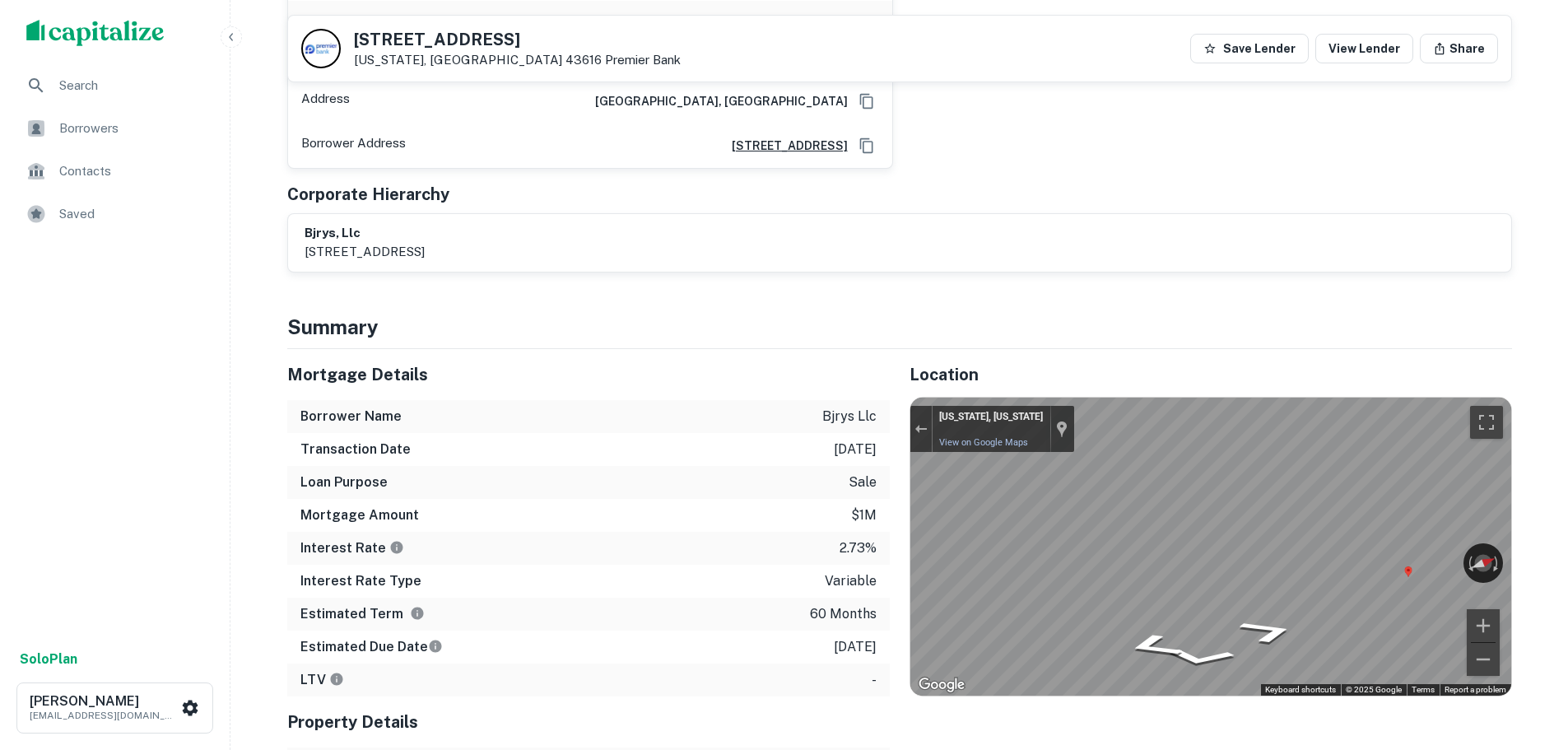
click at [506, 533] on div "Mortgage Details Borrower Name bjrys llc Transaction Date 3/10/2021 Loan Purpos…" at bounding box center [890, 614] width 1245 height 531
click at [860, 515] on div "Mortgage Details Borrower Name bjrys llc Transaction Date 3/10/2021 Loan Purpos…" at bounding box center [890, 614] width 1245 height 531
click at [994, 445] on link "View on Google Maps" at bounding box center [983, 442] width 89 height 10
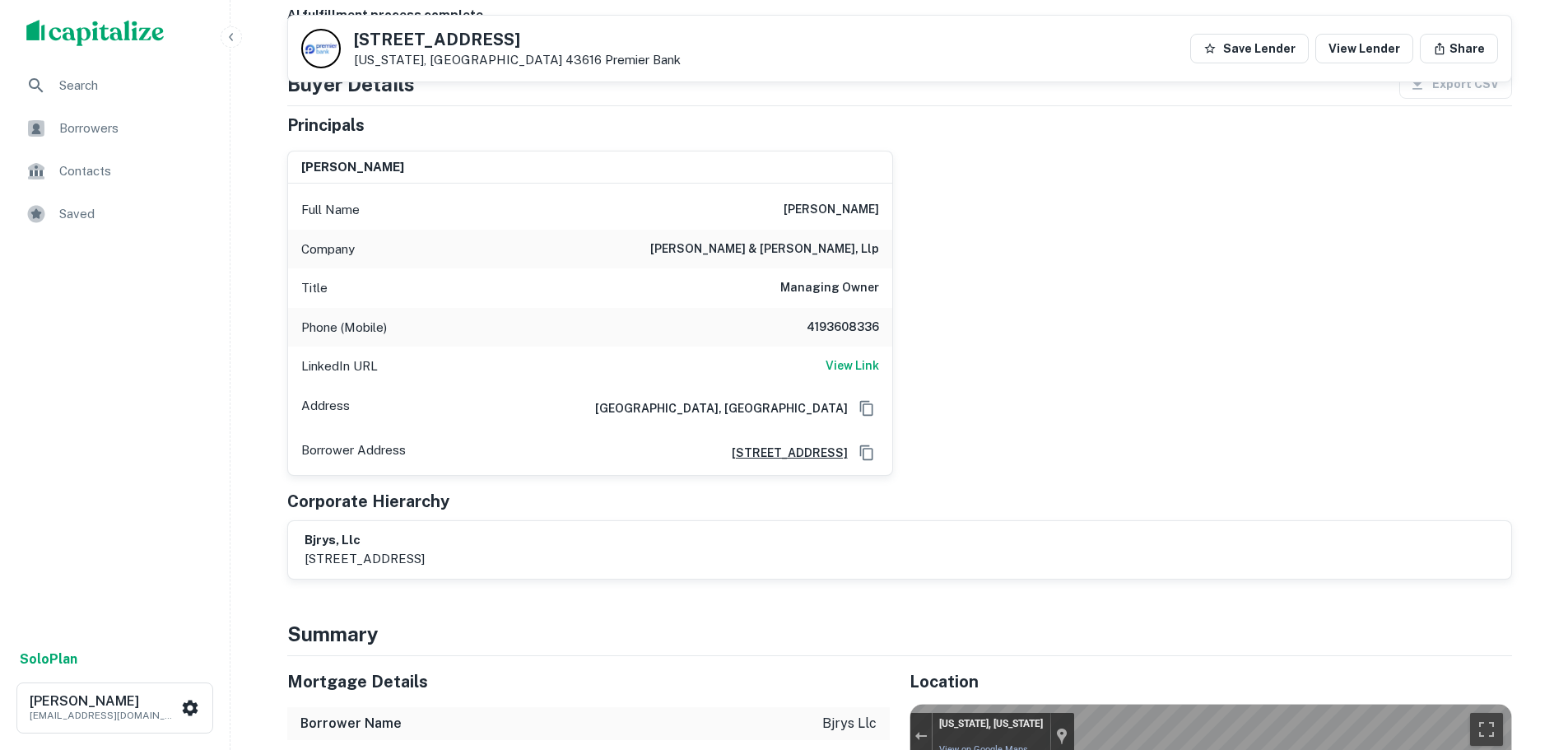
scroll to position [165, 0]
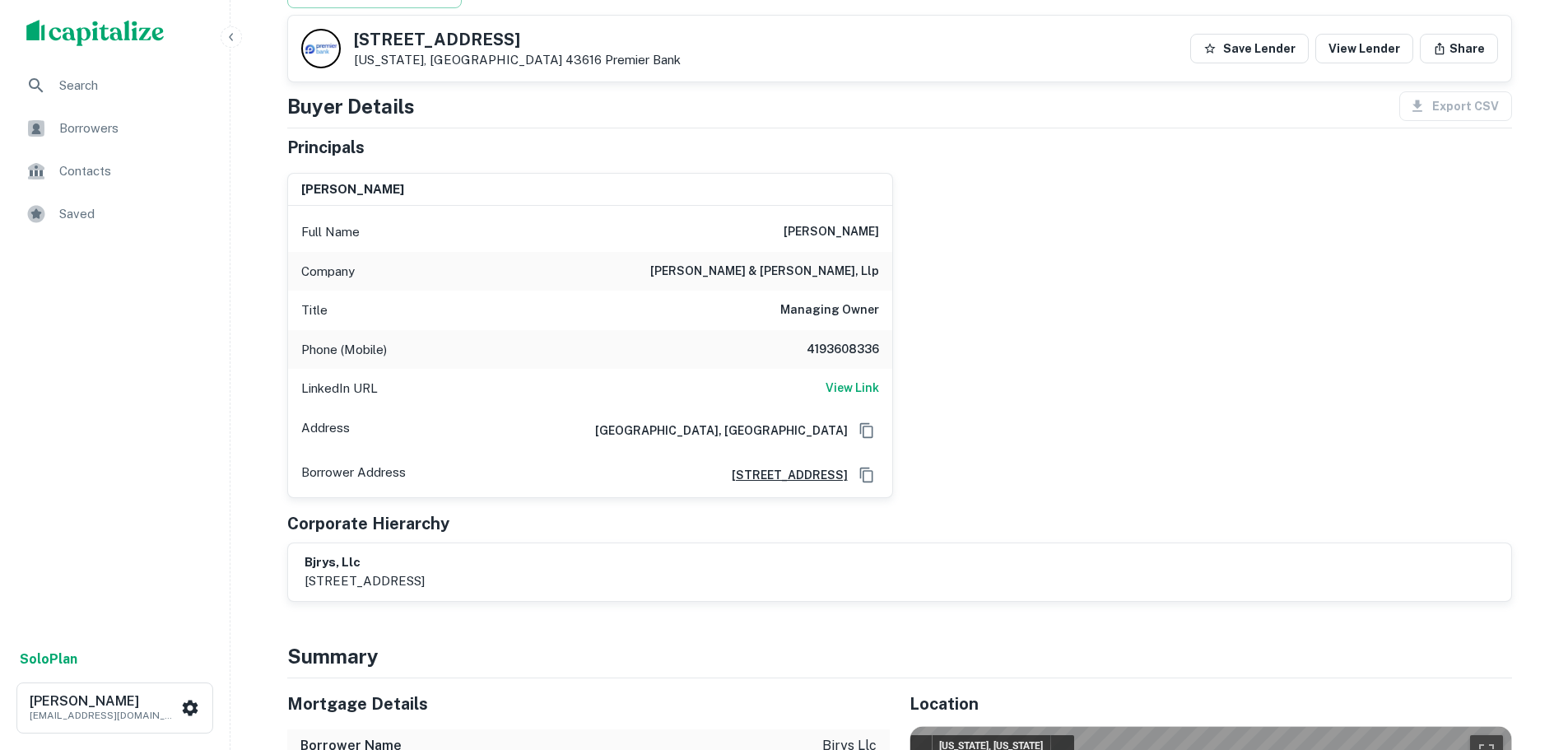
click at [852, 344] on h6 "4193608336" at bounding box center [830, 350] width 99 height 20
copy h6 "4193608336"
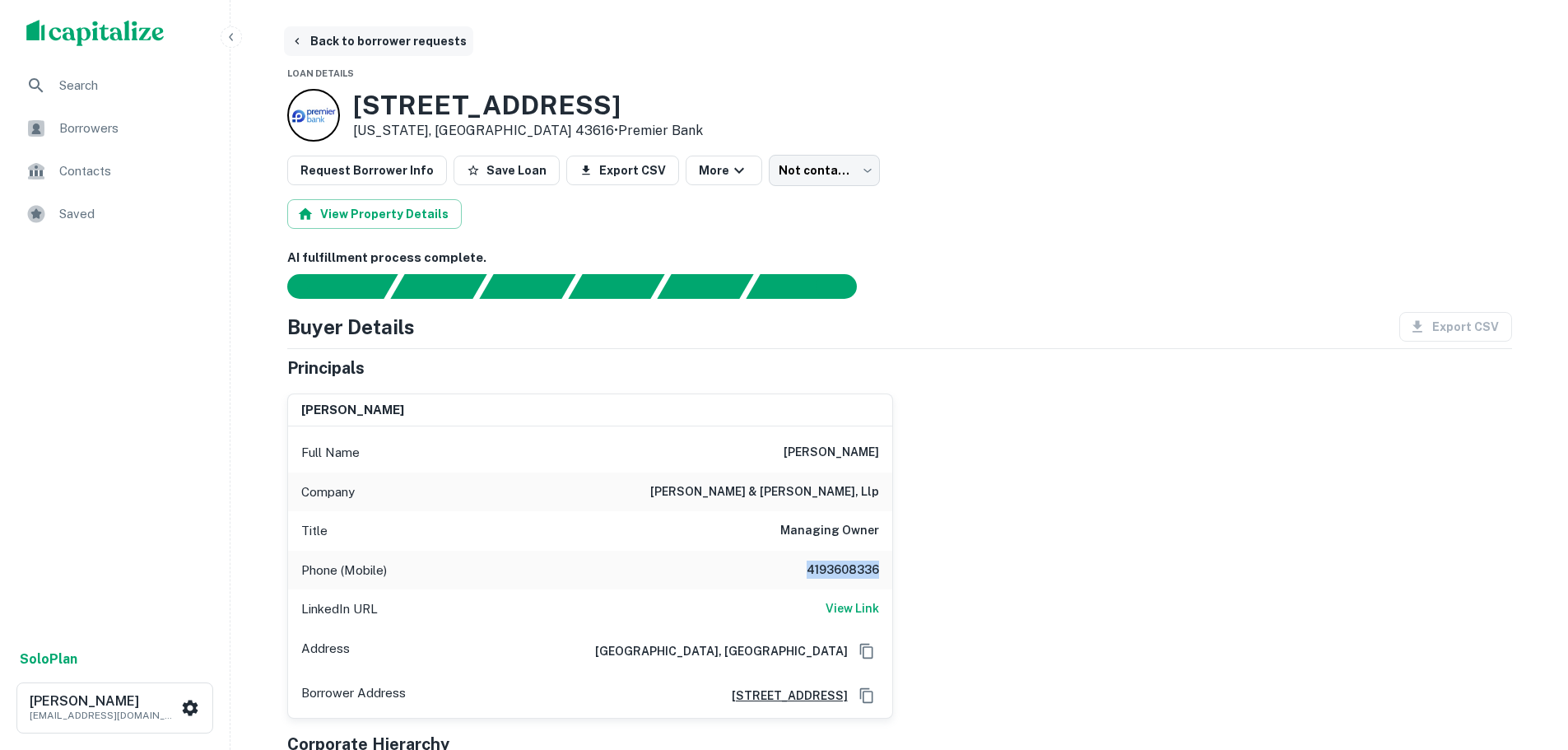
click at [386, 28] on button "Back to borrower requests" at bounding box center [378, 41] width 190 height 30
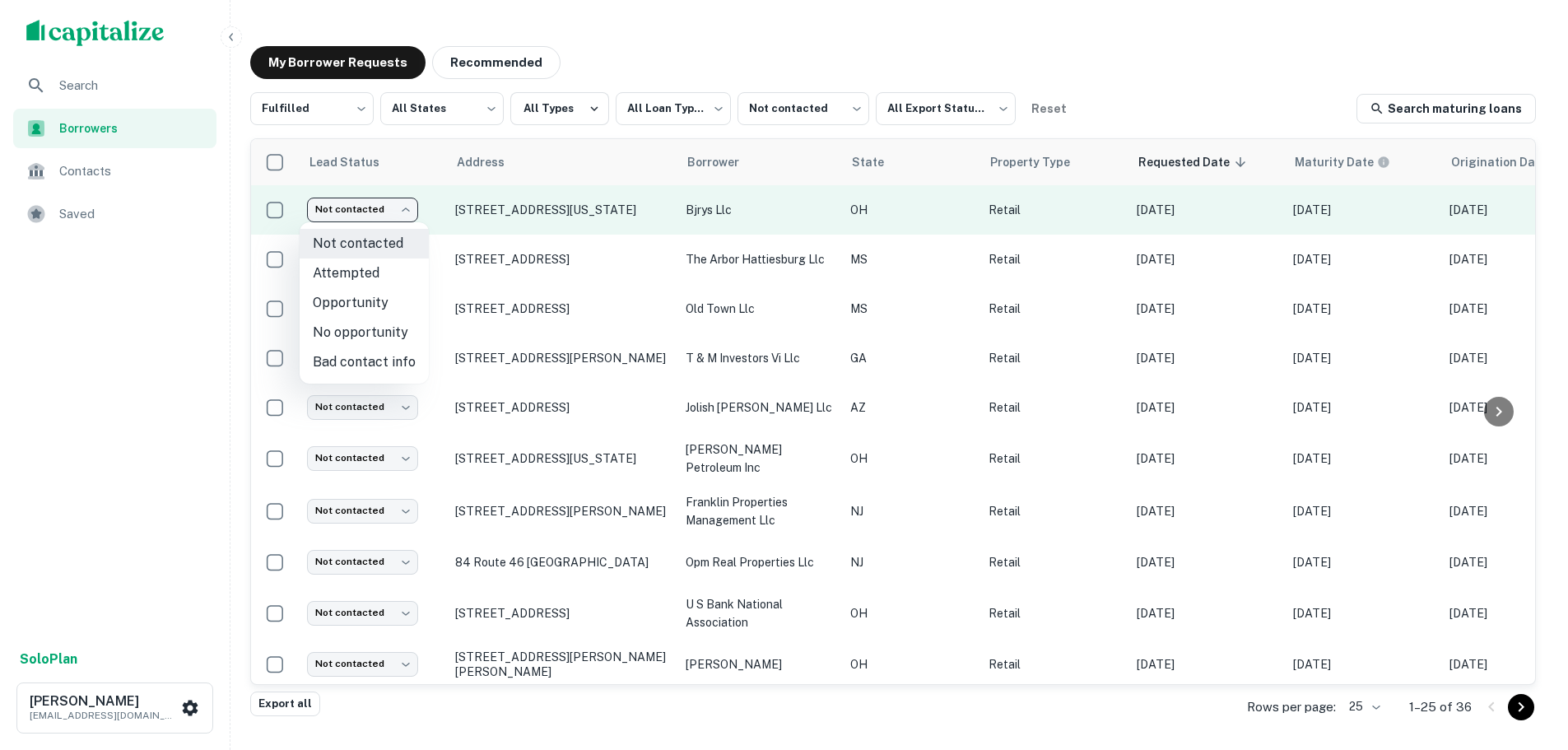
click at [403, 213] on body "**********" at bounding box center [784, 375] width 1568 height 750
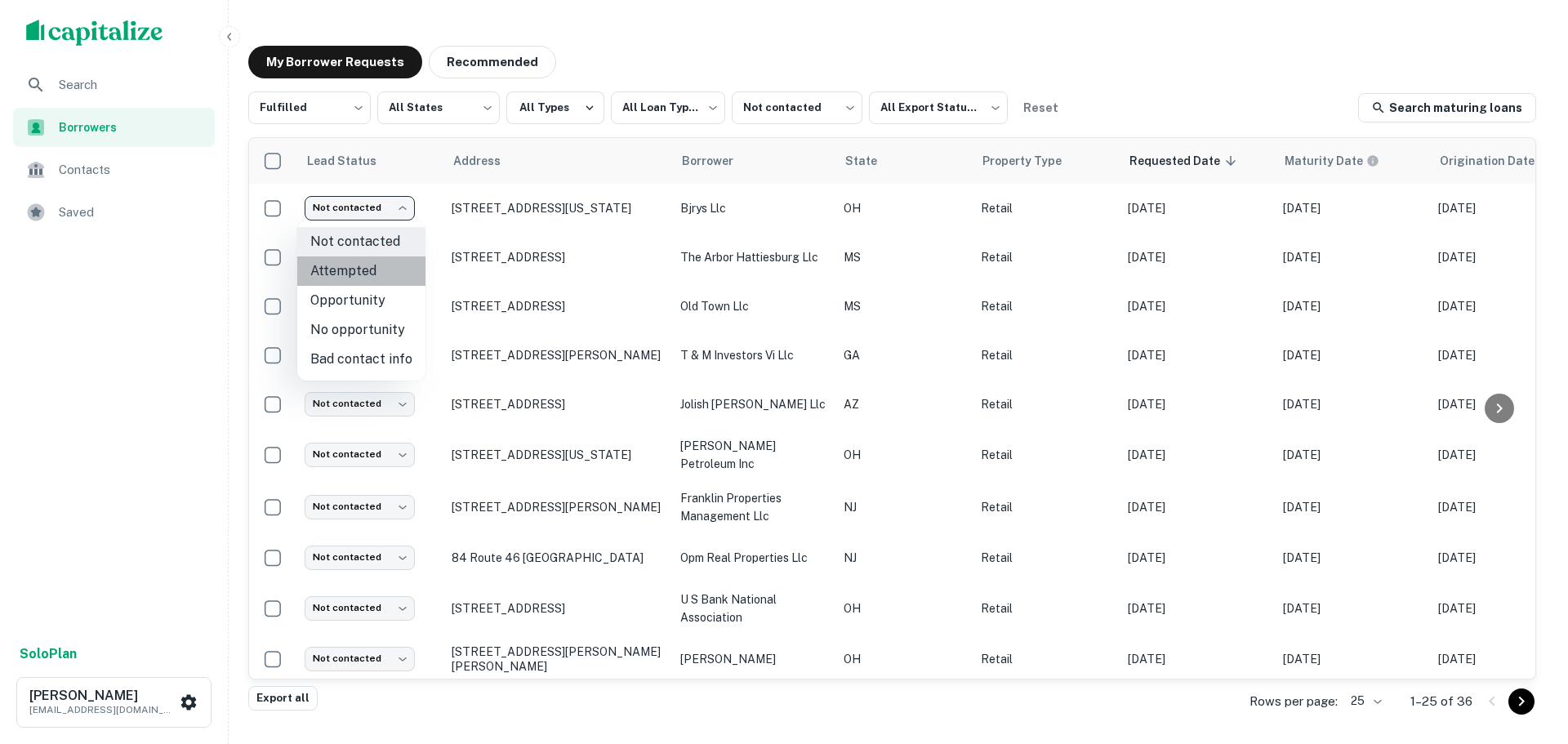
click at [384, 272] on li "Attempted" at bounding box center [362, 270] width 129 height 29
type input "*********"
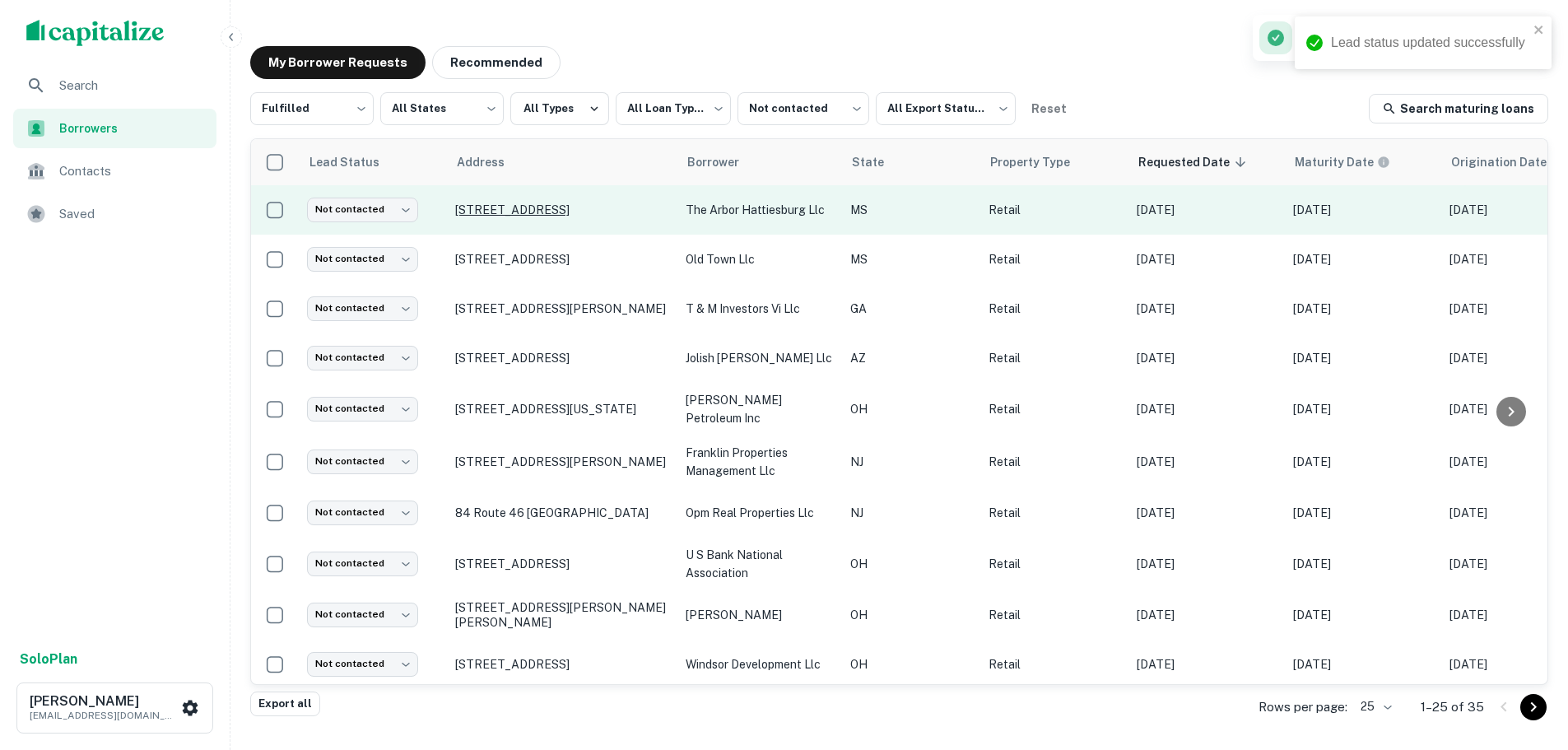
click at [573, 213] on p "[STREET_ADDRESS]" at bounding box center [562, 211] width 214 height 15
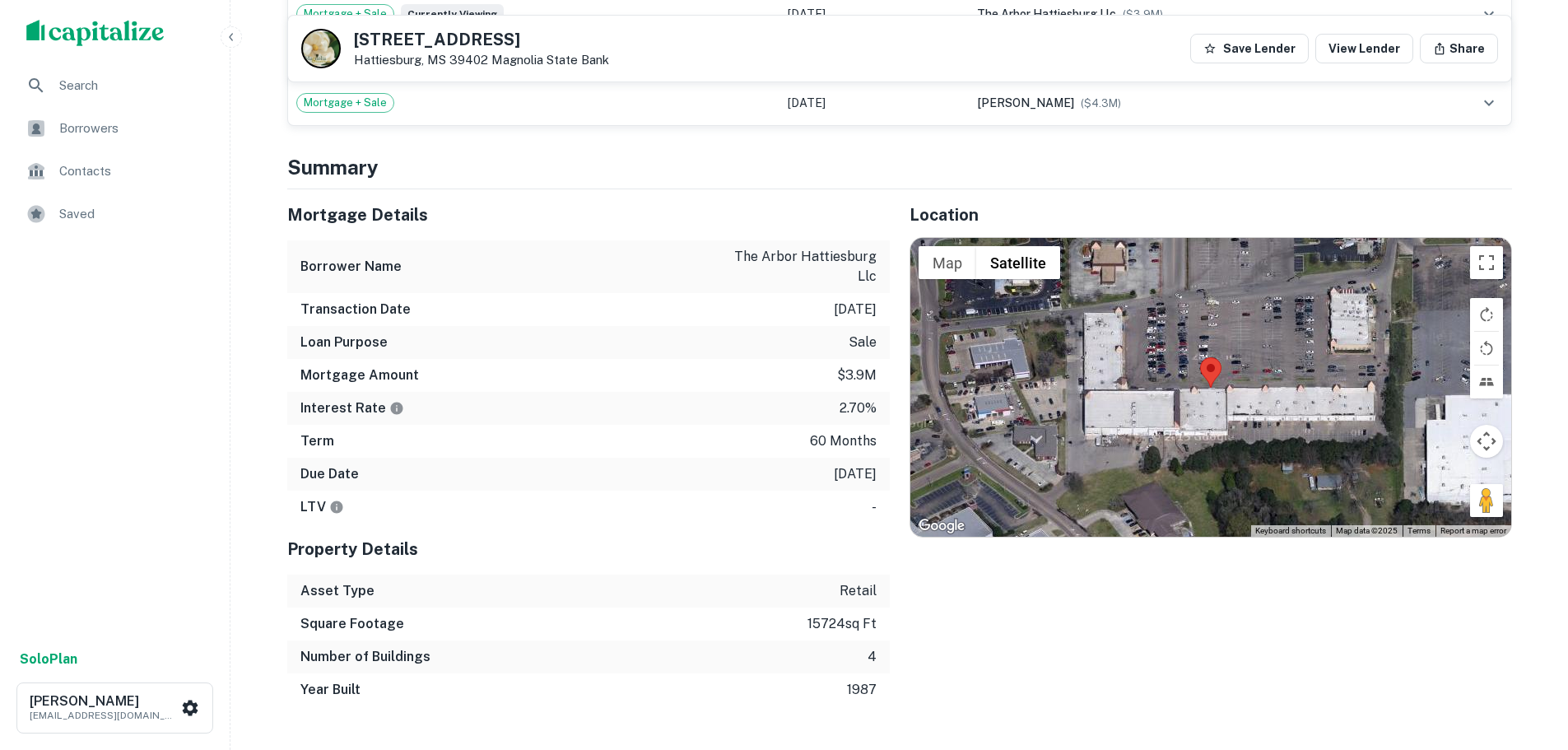
scroll to position [1400, 0]
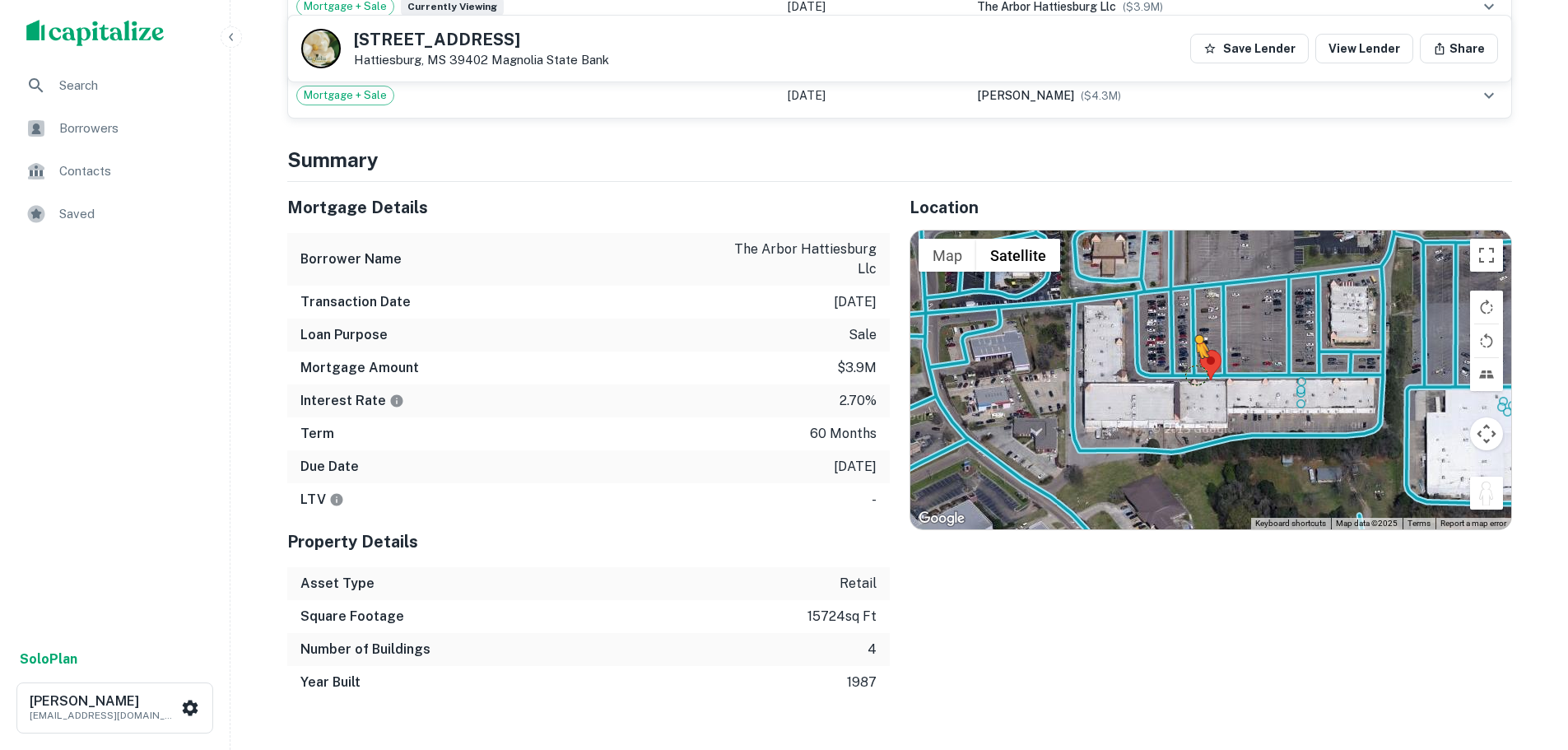
drag, startPoint x: 1490, startPoint y: 467, endPoint x: 1194, endPoint y: 335, distance: 324.1
click at [1194, 335] on div "To activate drag with keyboard, press Alt + Enter. Once in keyboard drag state,…" at bounding box center [1211, 379] width 601 height 298
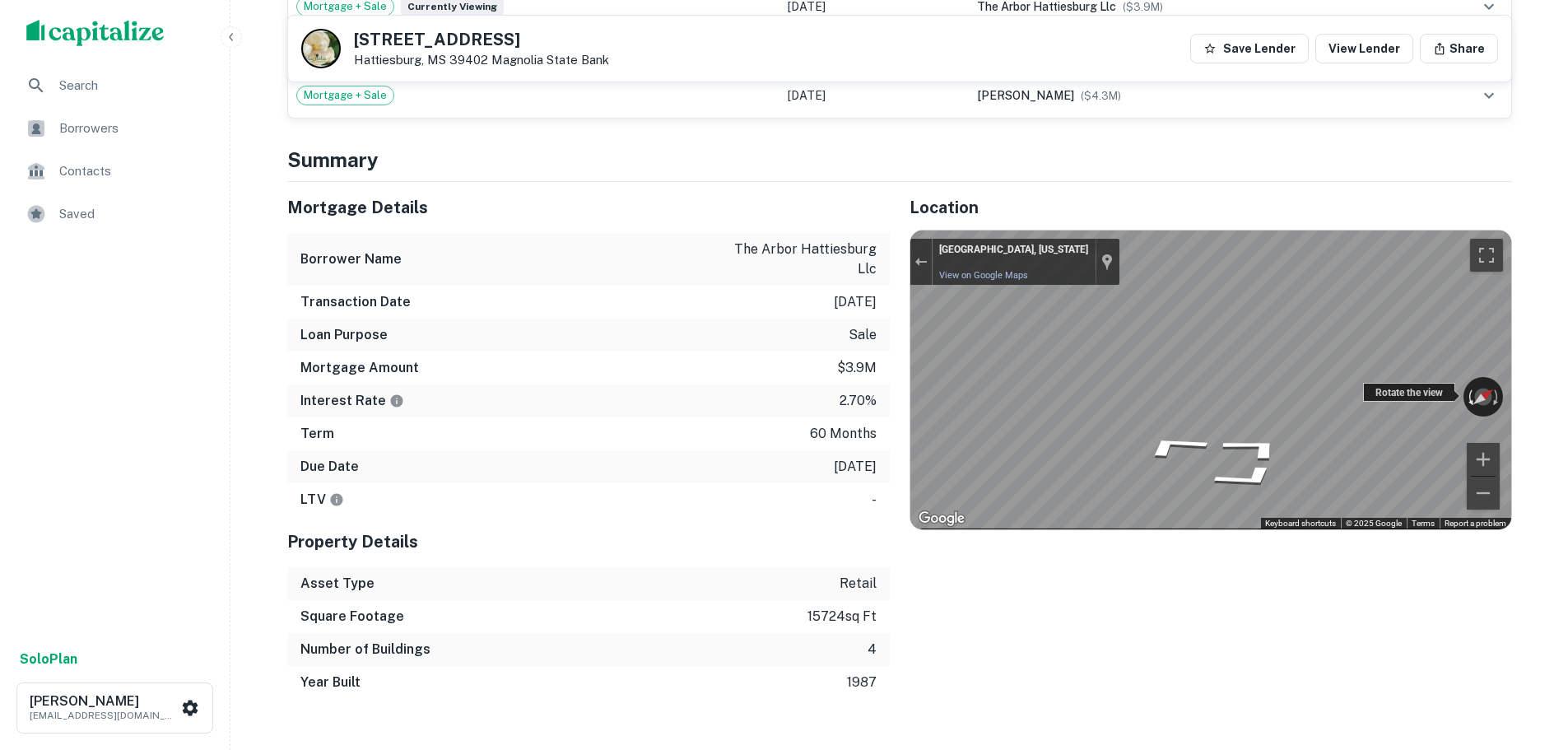
click at [1473, 372] on div "← Move left → Move right ↑ Move up ↓ Move down + Zoom in - Zoom out Hattiesburg…" at bounding box center [1211, 379] width 601 height 298
click at [1493, 425] on div "← Move left → Move right ↑ Move up ↓ Move down + Zoom in - Zoom out Hattiesburg…" at bounding box center [1211, 379] width 601 height 298
click at [1419, 436] on div "Map" at bounding box center [1211, 379] width 601 height 298
drag, startPoint x: 1160, startPoint y: 447, endPoint x: 1473, endPoint y: 416, distance: 314.5
click at [1473, 416] on div "← Move left → Move right ↑ Move up ↓ Move down + Zoom in - Zoom out Hattiesburg…" at bounding box center [1211, 379] width 601 height 298
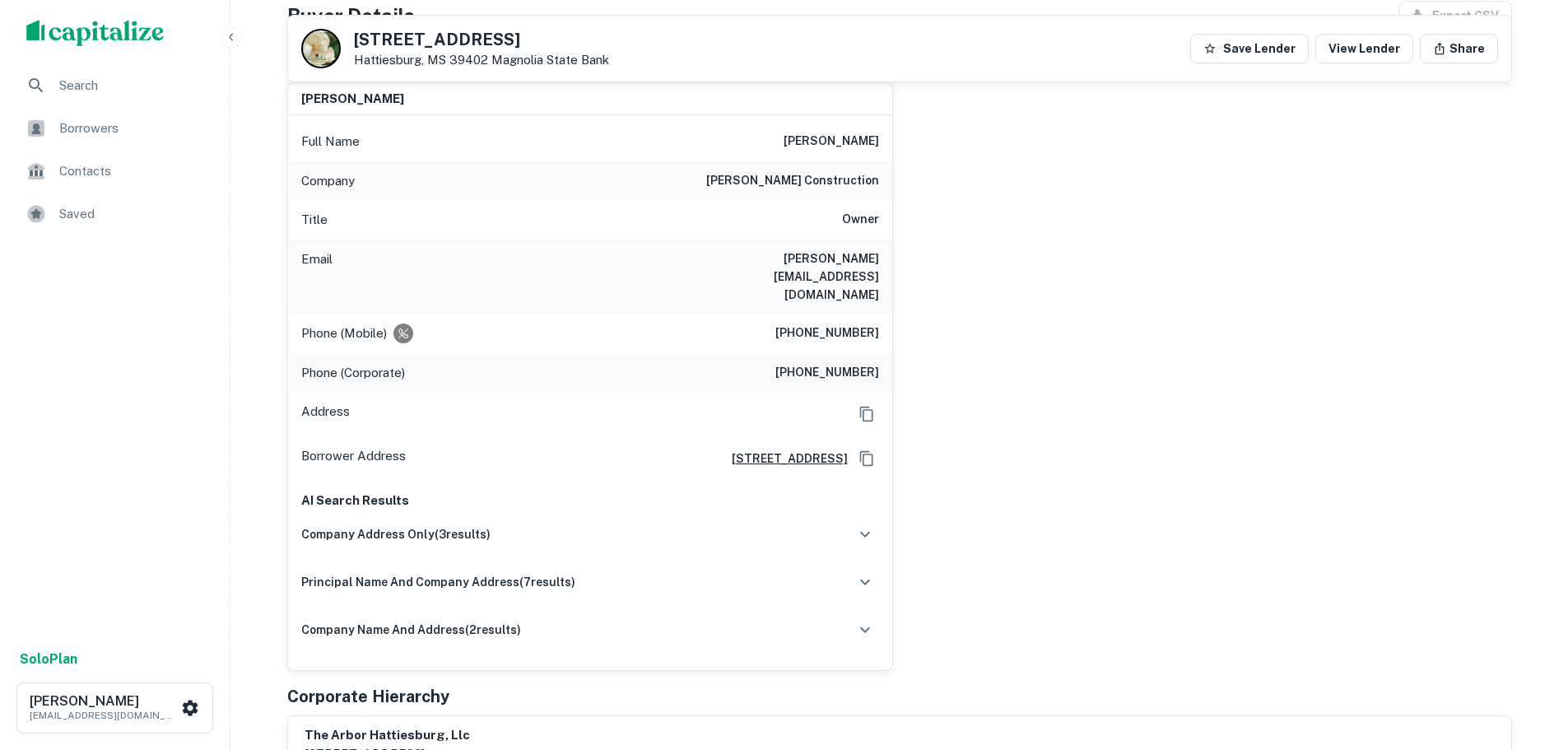
scroll to position [247, 0]
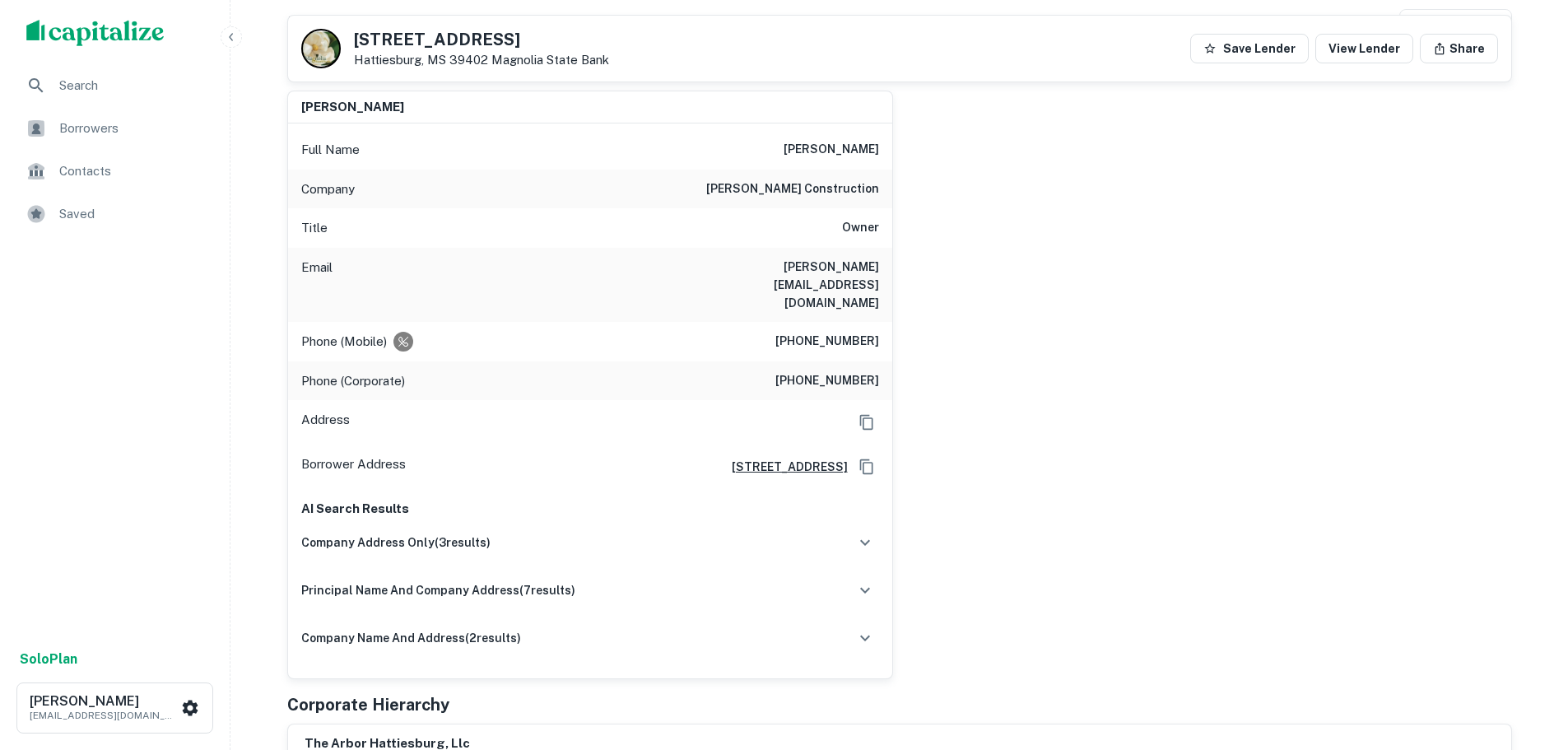
click at [825, 332] on h6 "(479) 640-8688" at bounding box center [827, 341] width 104 height 20
copy h6 "(479) 640-8688"
click at [834, 196] on h6 "fairchild construction" at bounding box center [792, 189] width 172 height 20
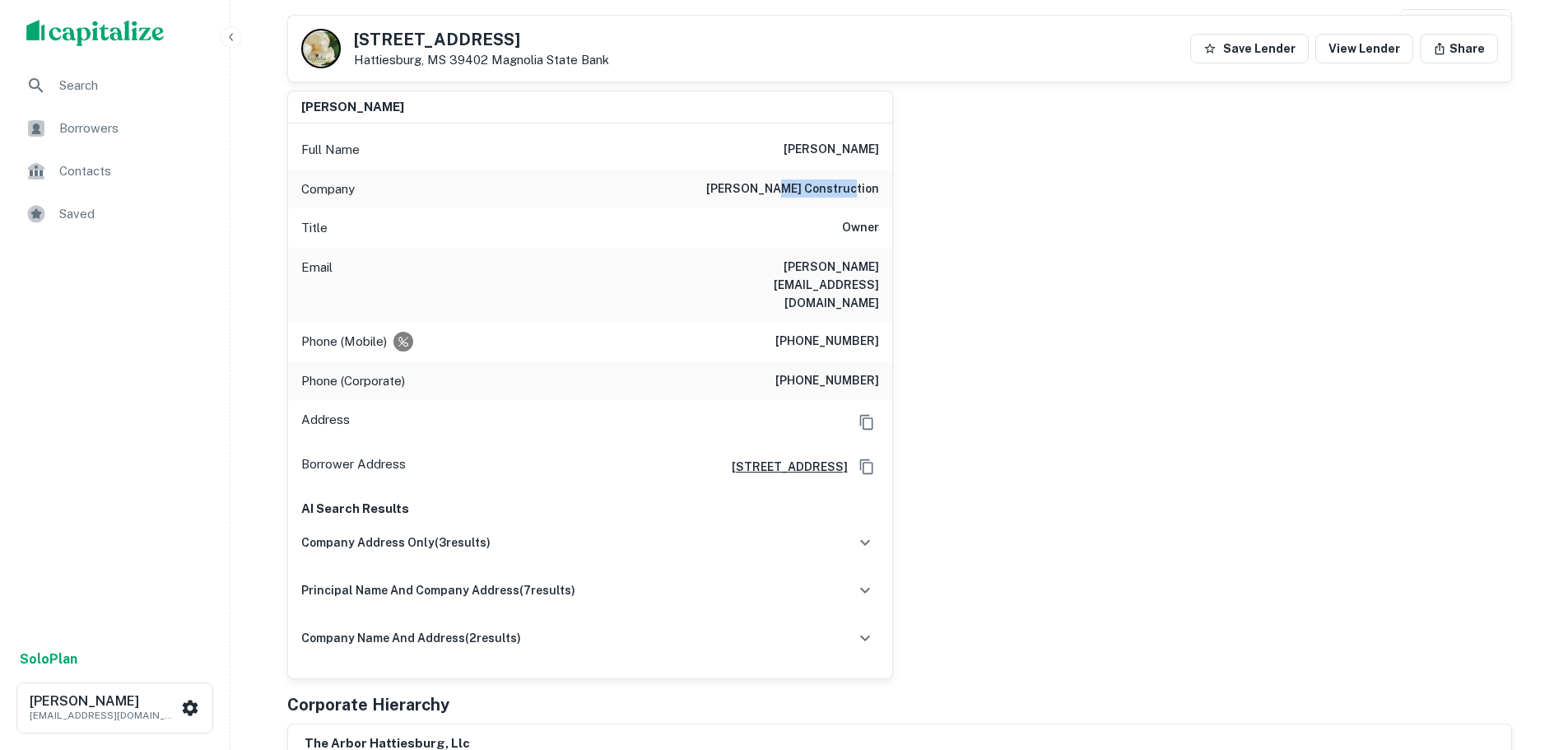
click at [834, 196] on h6 "fairchild construction" at bounding box center [792, 189] width 172 height 20
click at [834, 194] on h6 "fairchild construction" at bounding box center [792, 189] width 172 height 20
copy h6 "fairchild construction"
click at [854, 332] on h6 "(479) 640-8688" at bounding box center [827, 341] width 104 height 20
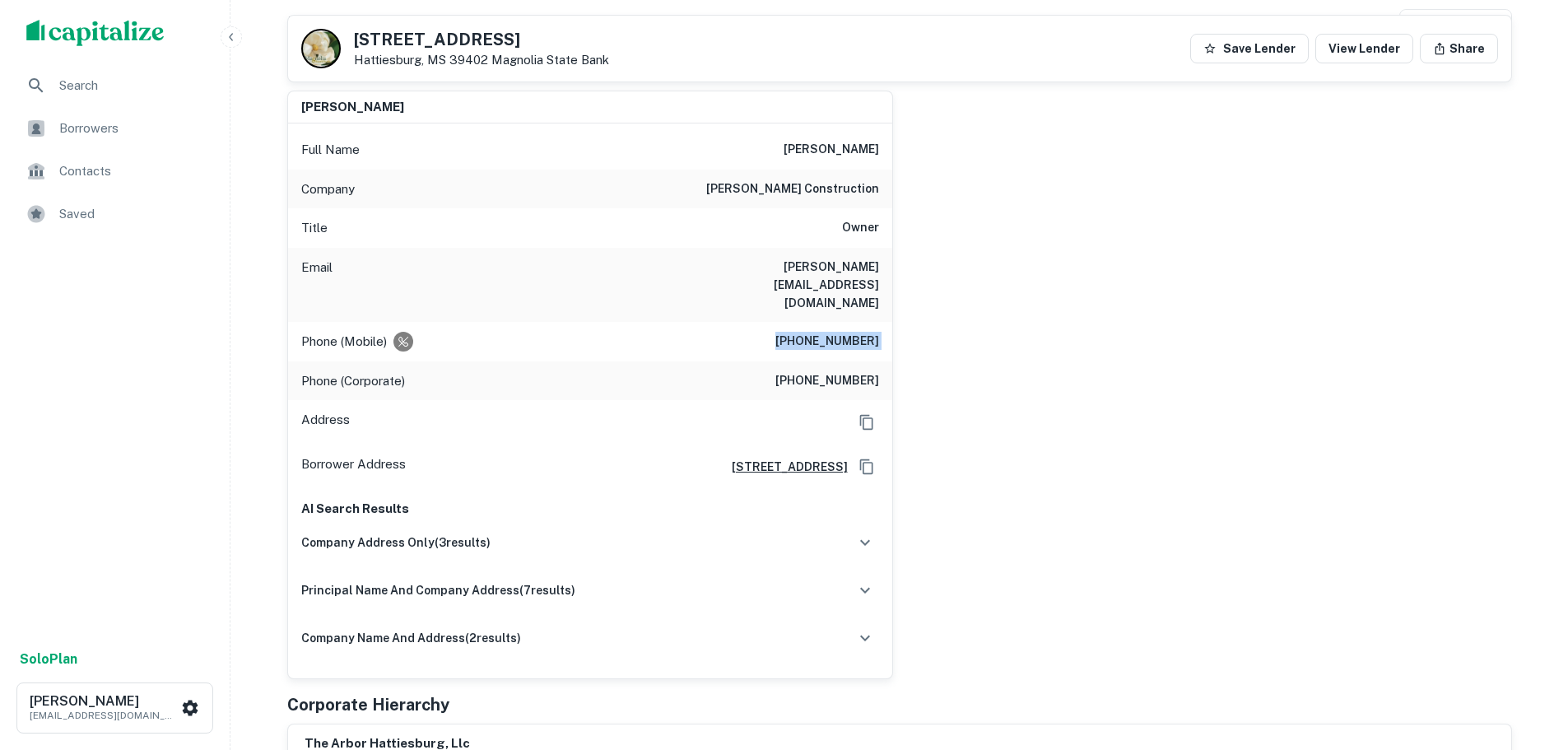
click at [854, 332] on h6 "(479) 640-8688" at bounding box center [827, 341] width 104 height 20
copy h6 "(479) 640-8688"
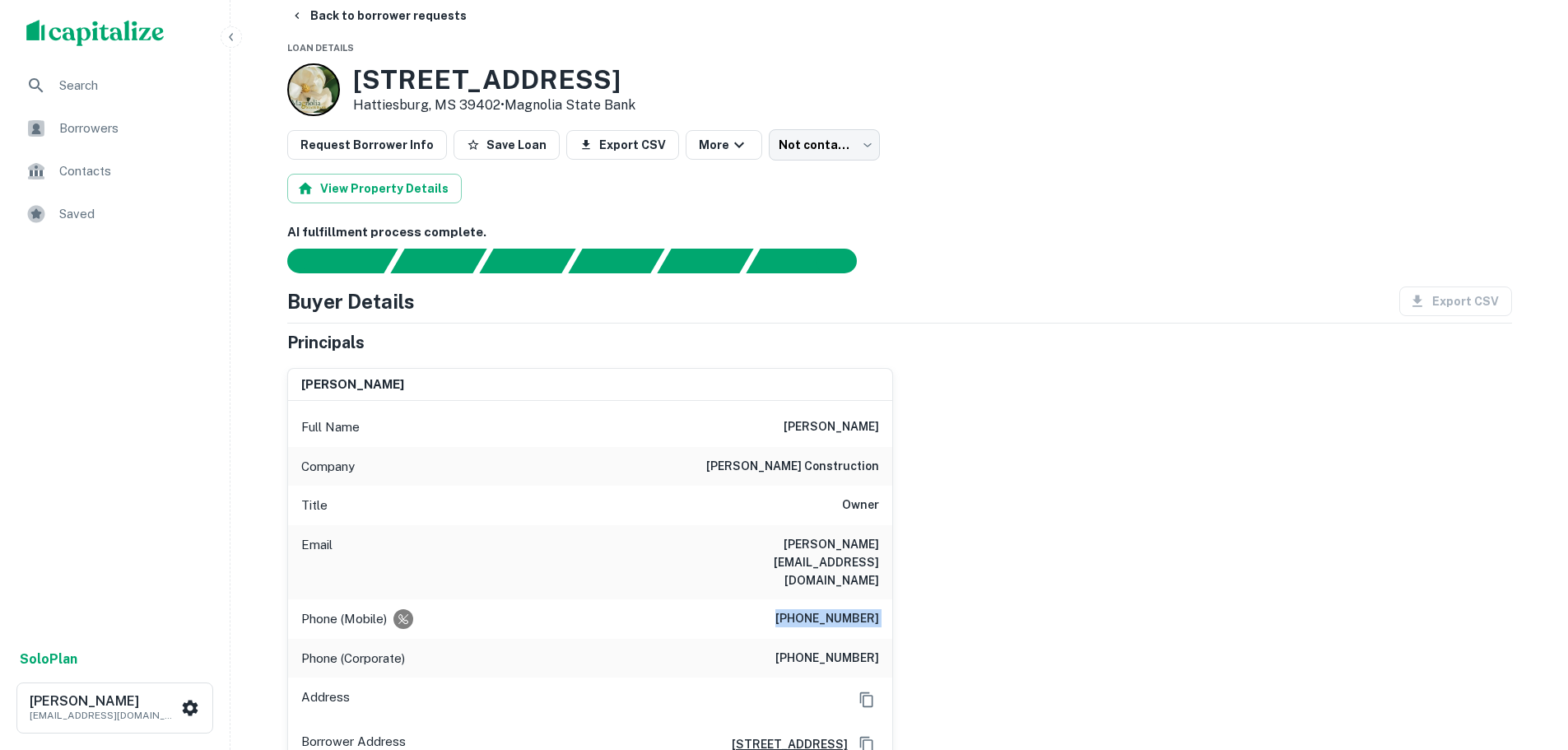
scroll to position [0, 0]
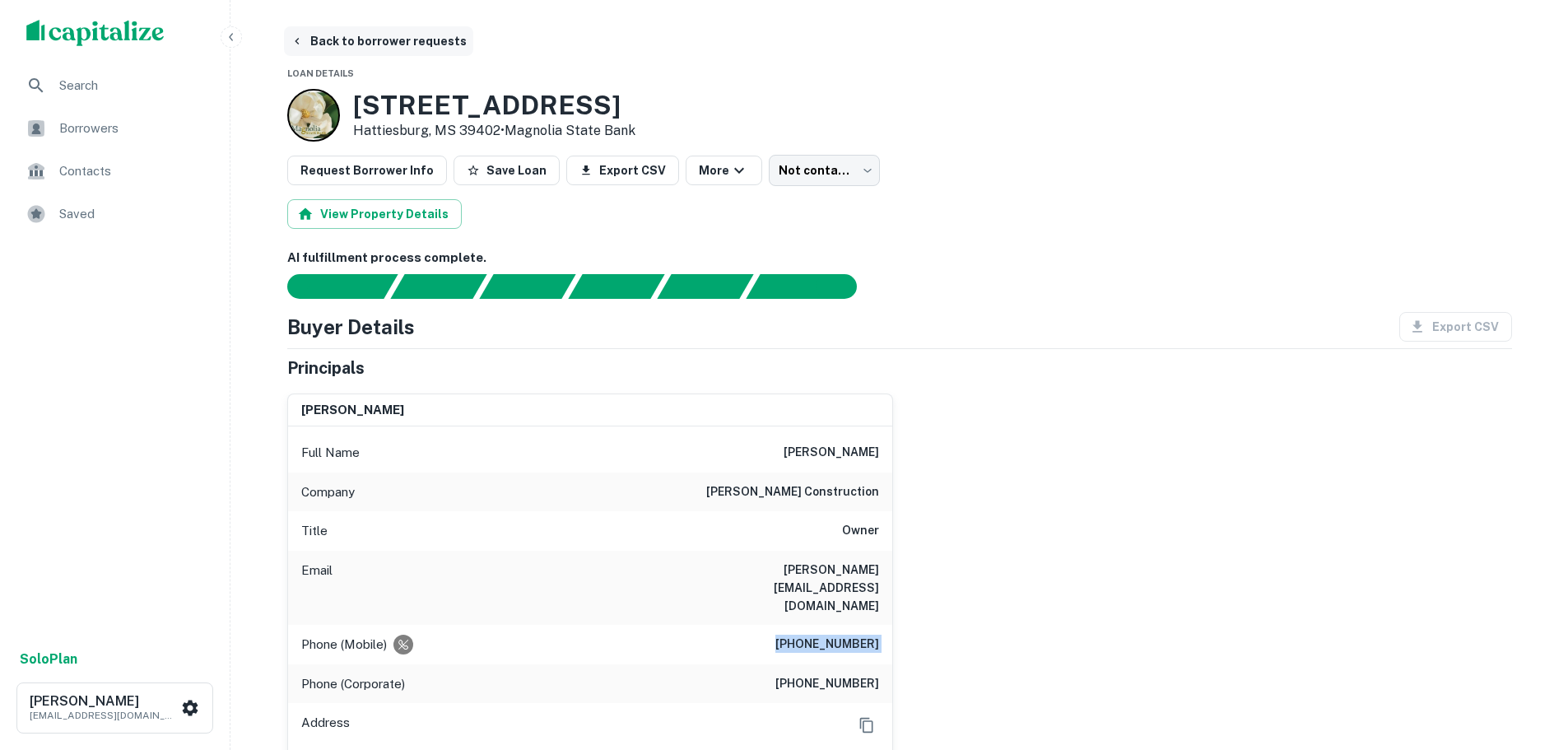
click at [397, 39] on button "Back to borrower requests" at bounding box center [378, 41] width 190 height 30
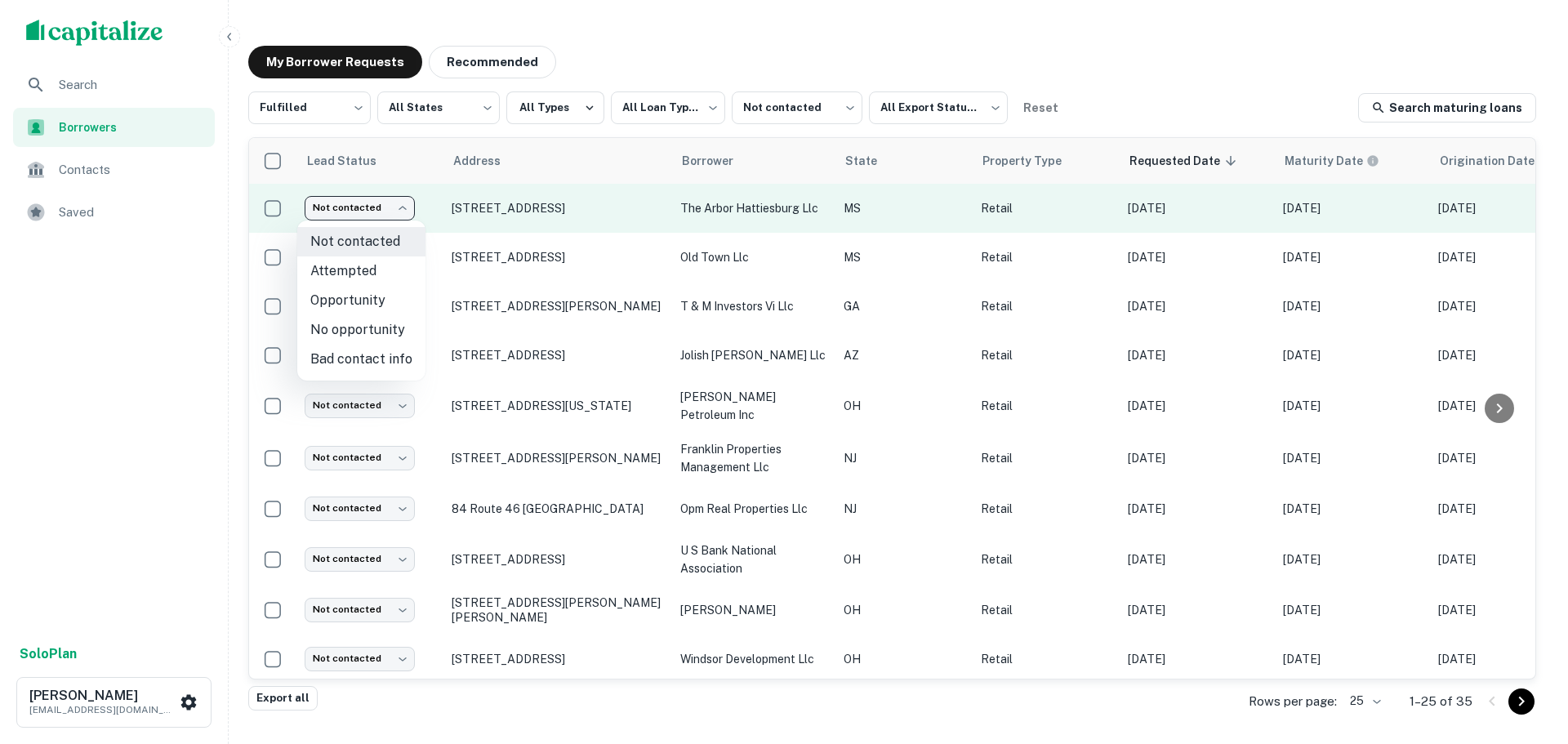
click at [388, 217] on body "**********" at bounding box center [784, 372] width 1568 height 744
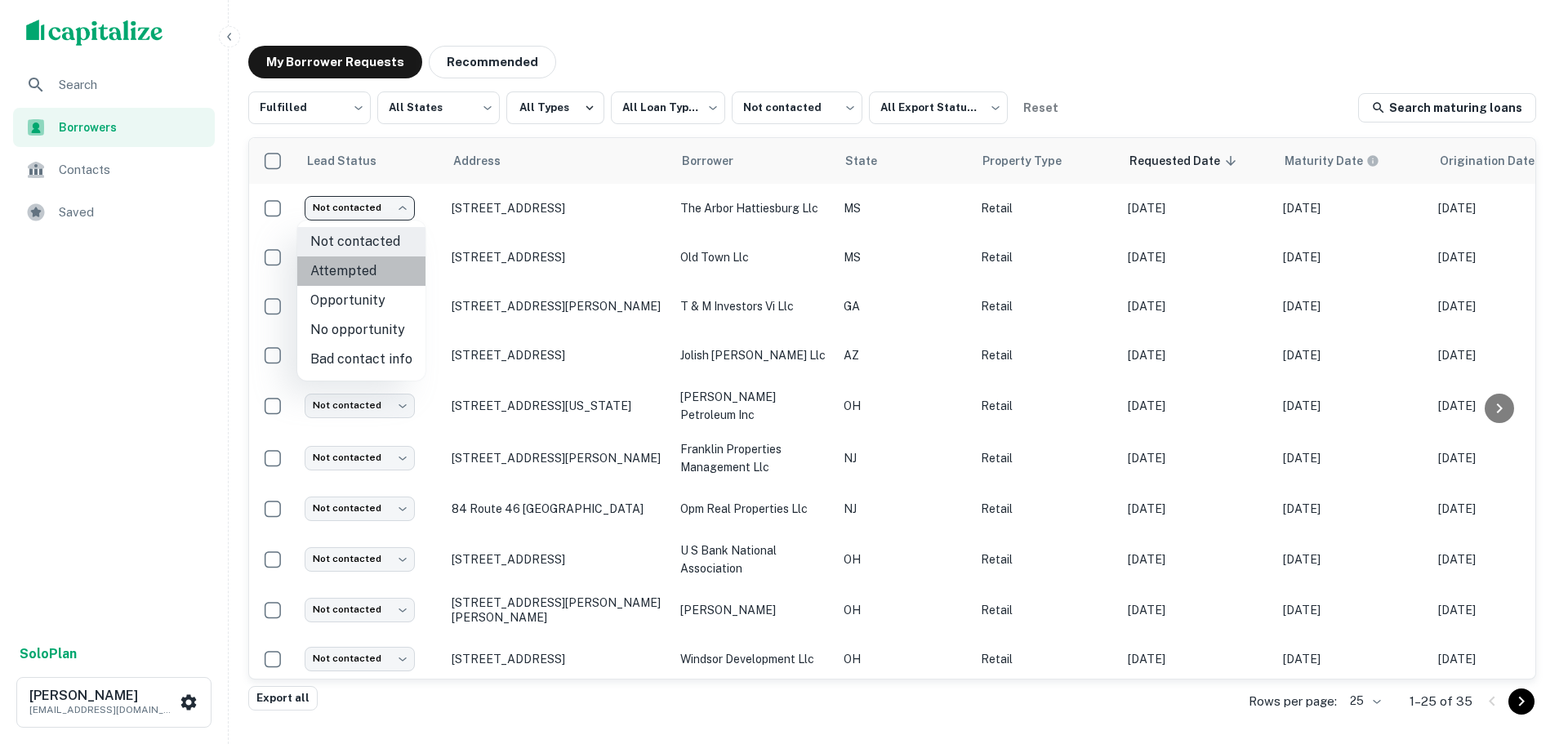
click at [379, 271] on li "Attempted" at bounding box center [362, 270] width 129 height 29
type input "*********"
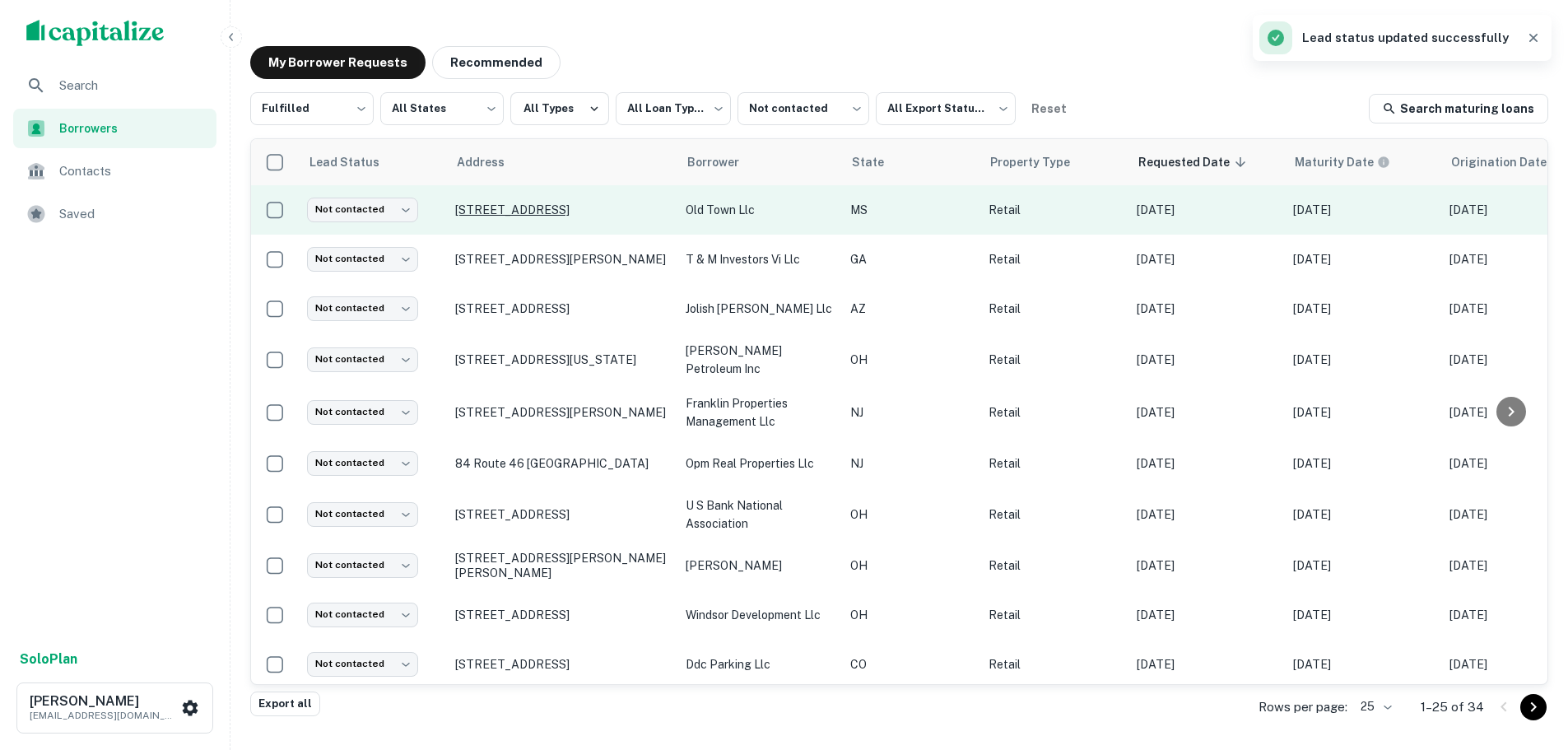
click at [553, 209] on p "1910 University Ave Oxford, MS 38655" at bounding box center [562, 211] width 214 height 15
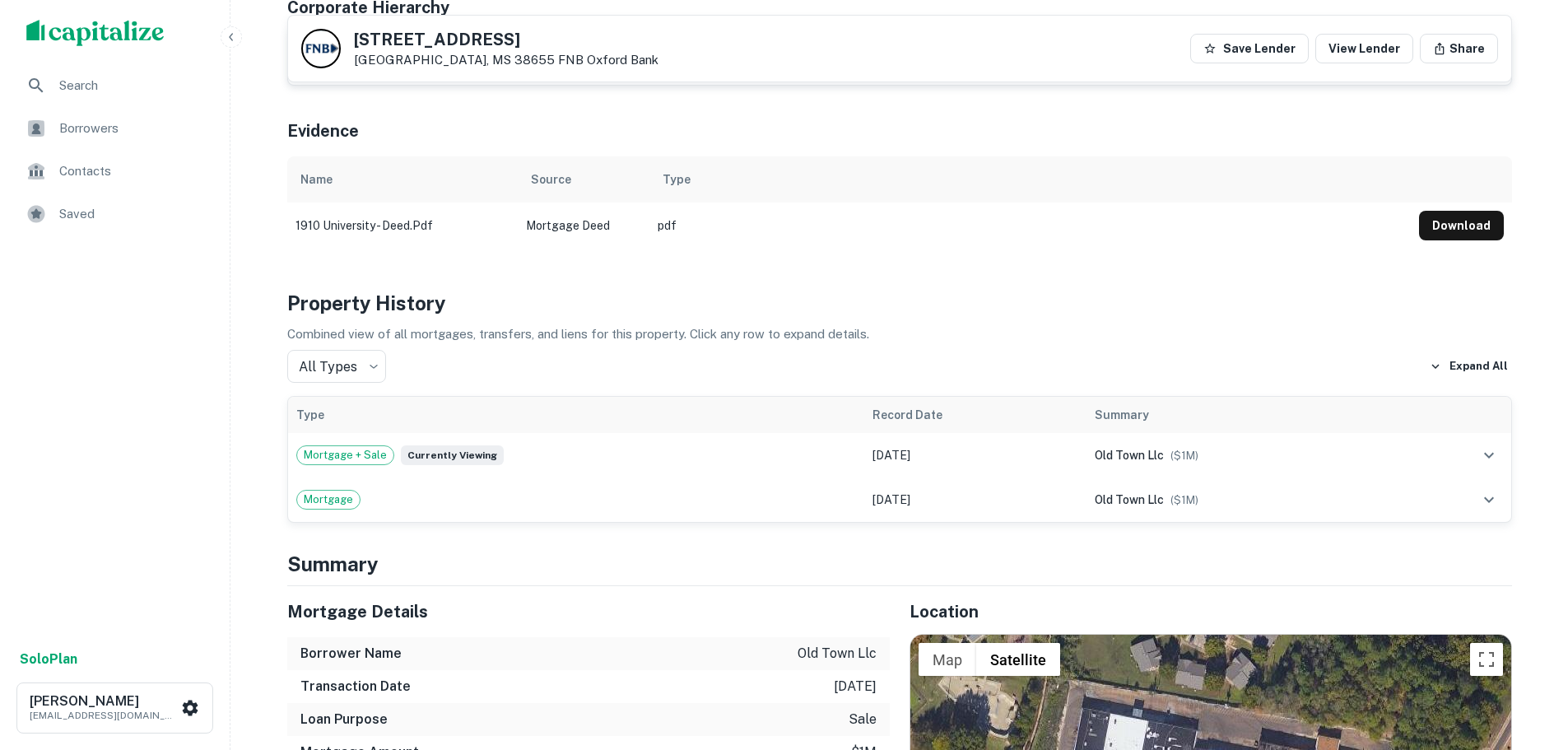
scroll to position [988, 0]
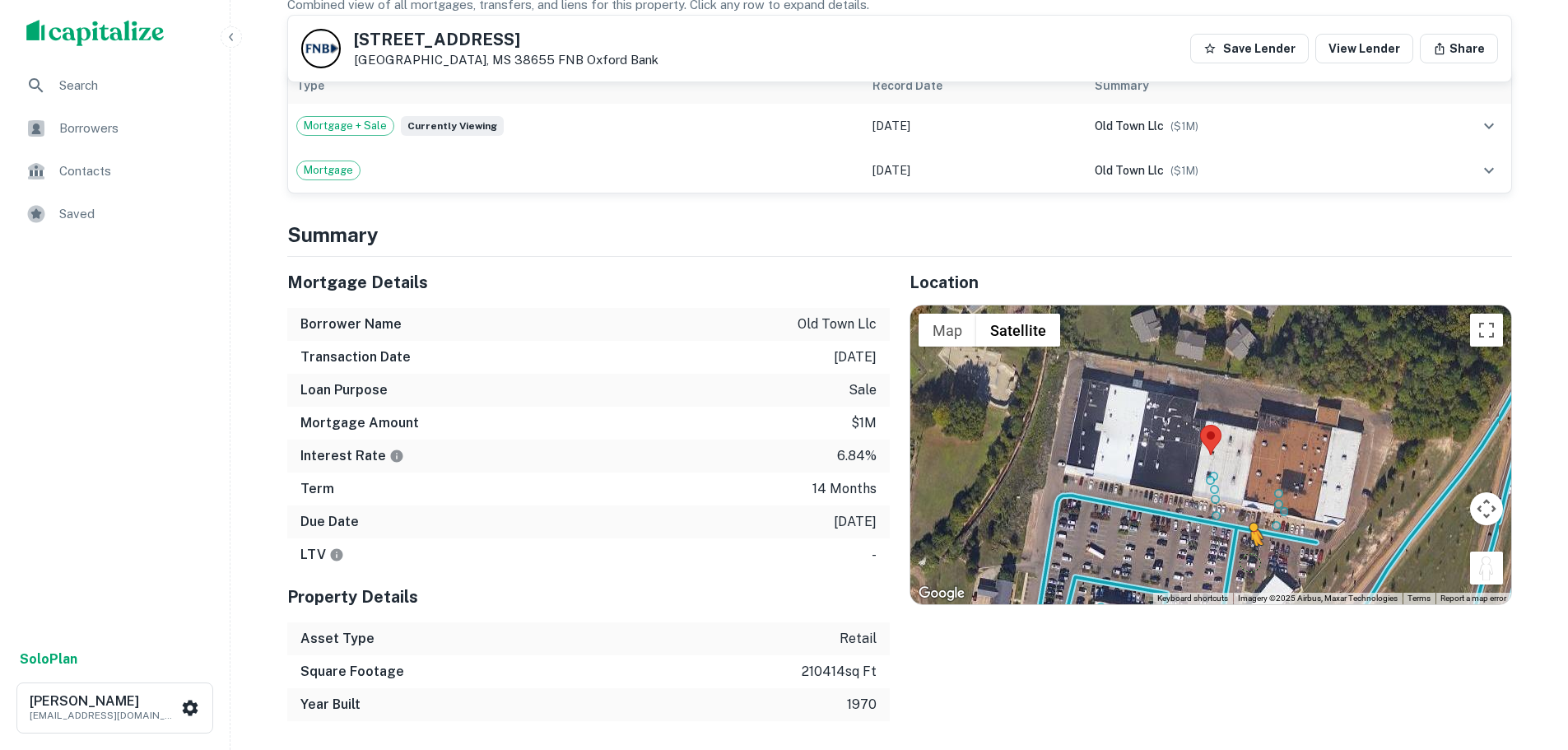
drag, startPoint x: 1482, startPoint y: 561, endPoint x: 1241, endPoint y: 545, distance: 241.5
click at [1243, 545] on div "To activate drag with keyboard, press Alt + Enter. Once in keyboard drag state,…" at bounding box center [1211, 455] width 601 height 298
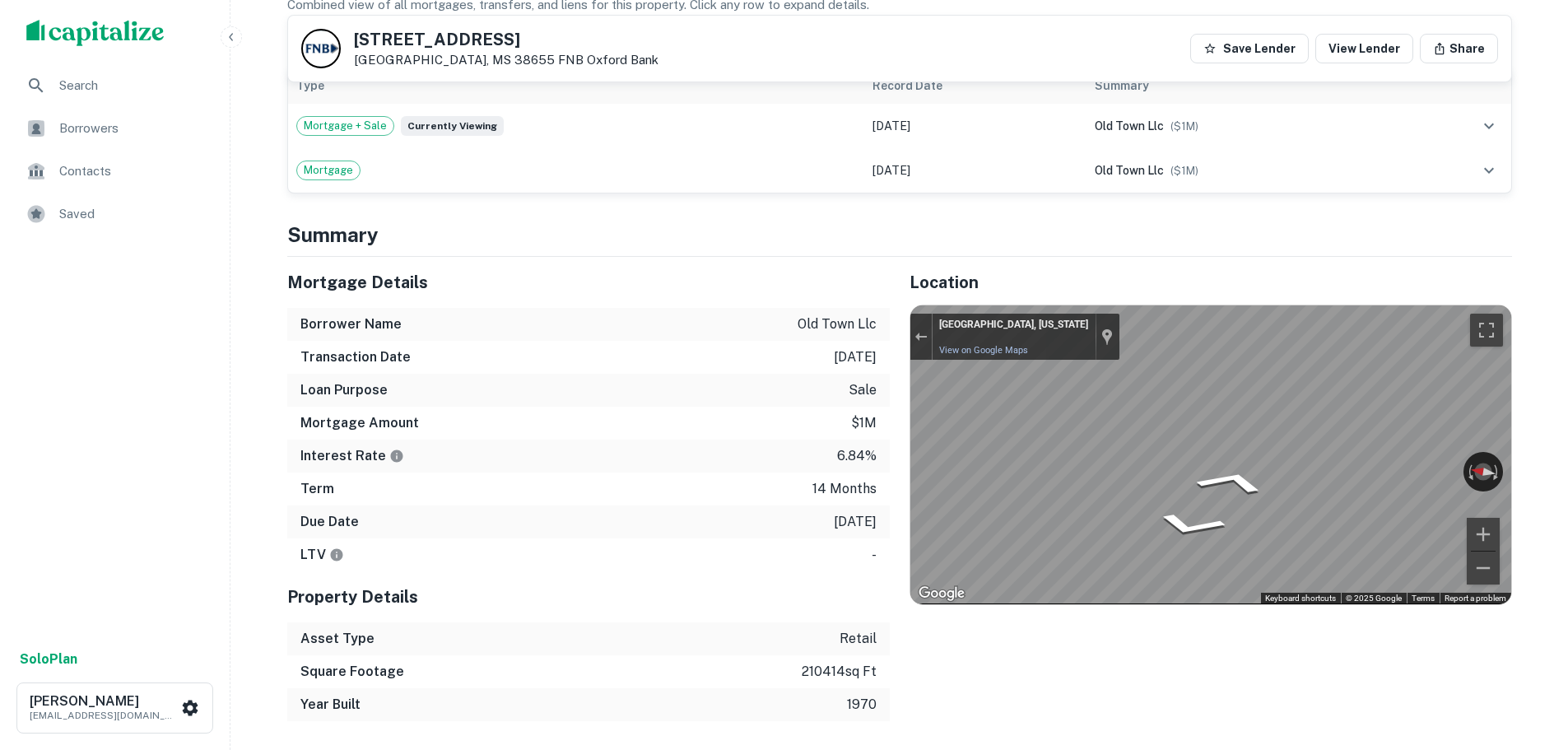
click at [591, 404] on div "Mortgage Details Borrower Name old town llc Transaction Date 1/1/2025 Loan Purp…" at bounding box center [890, 489] width 1245 height 464
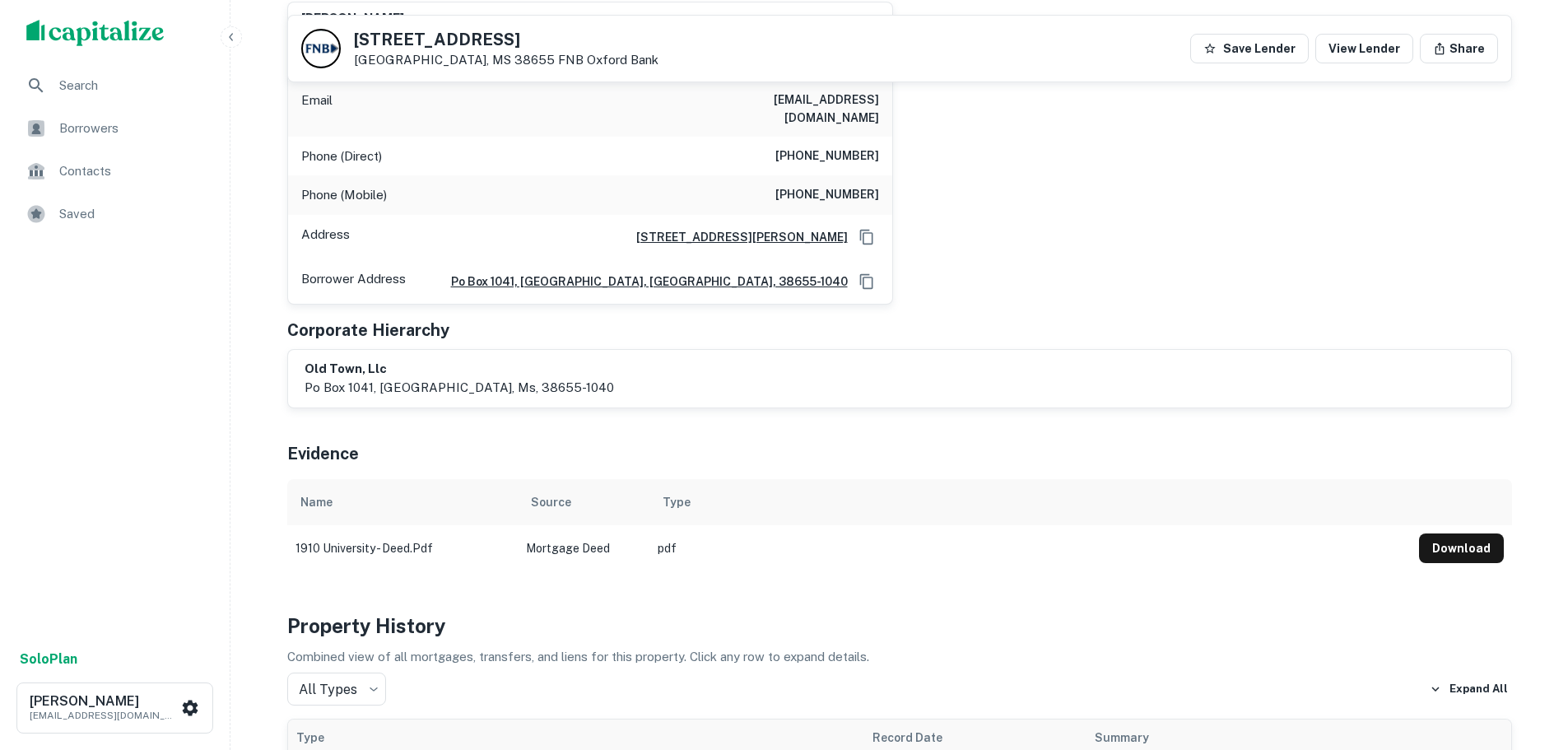
scroll to position [165, 0]
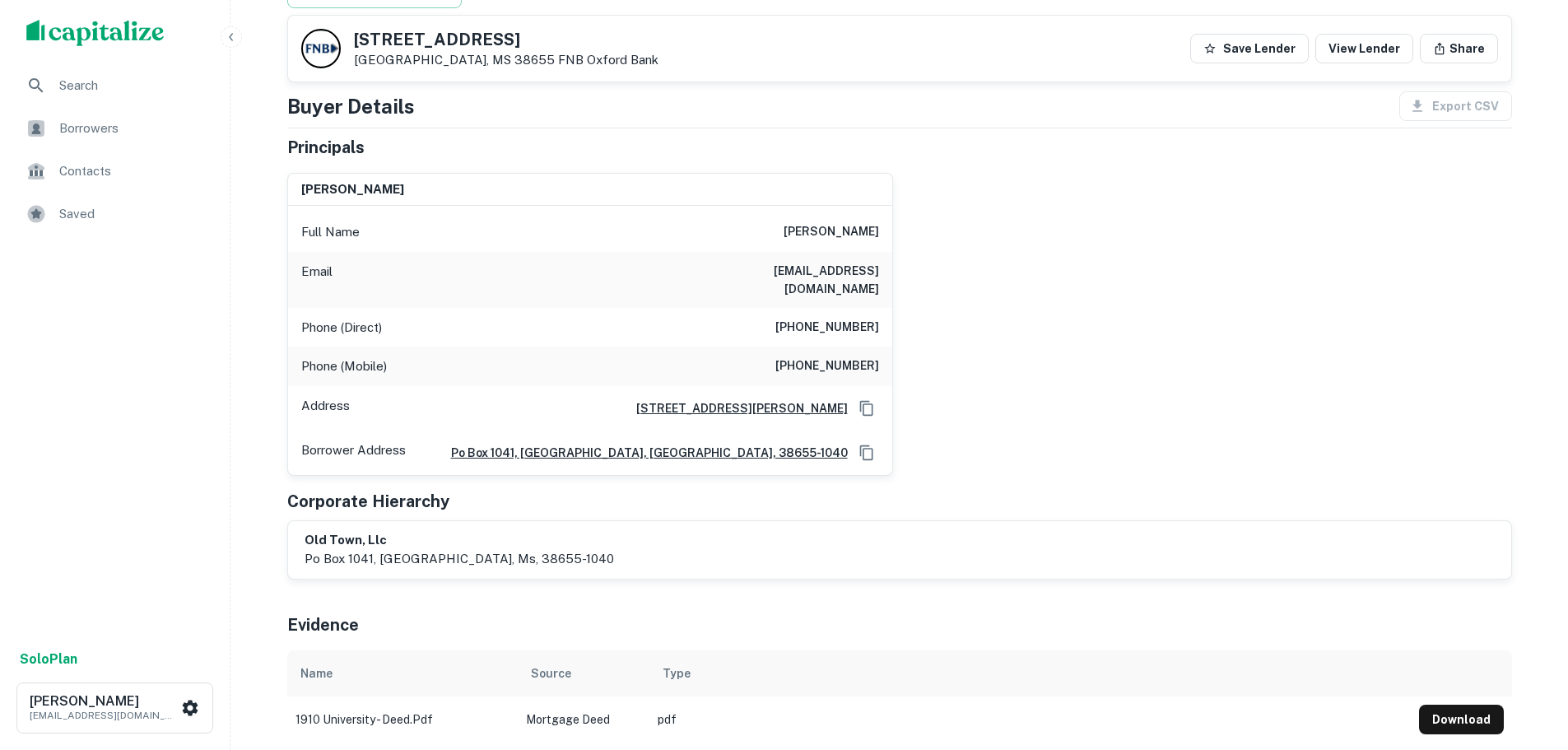
click at [848, 318] on h6 "(662) 234-1204" at bounding box center [827, 328] width 104 height 20
click at [854, 318] on h6 "(662) 234-1204" at bounding box center [827, 328] width 104 height 20
copy h6 "(662) 234-1204"
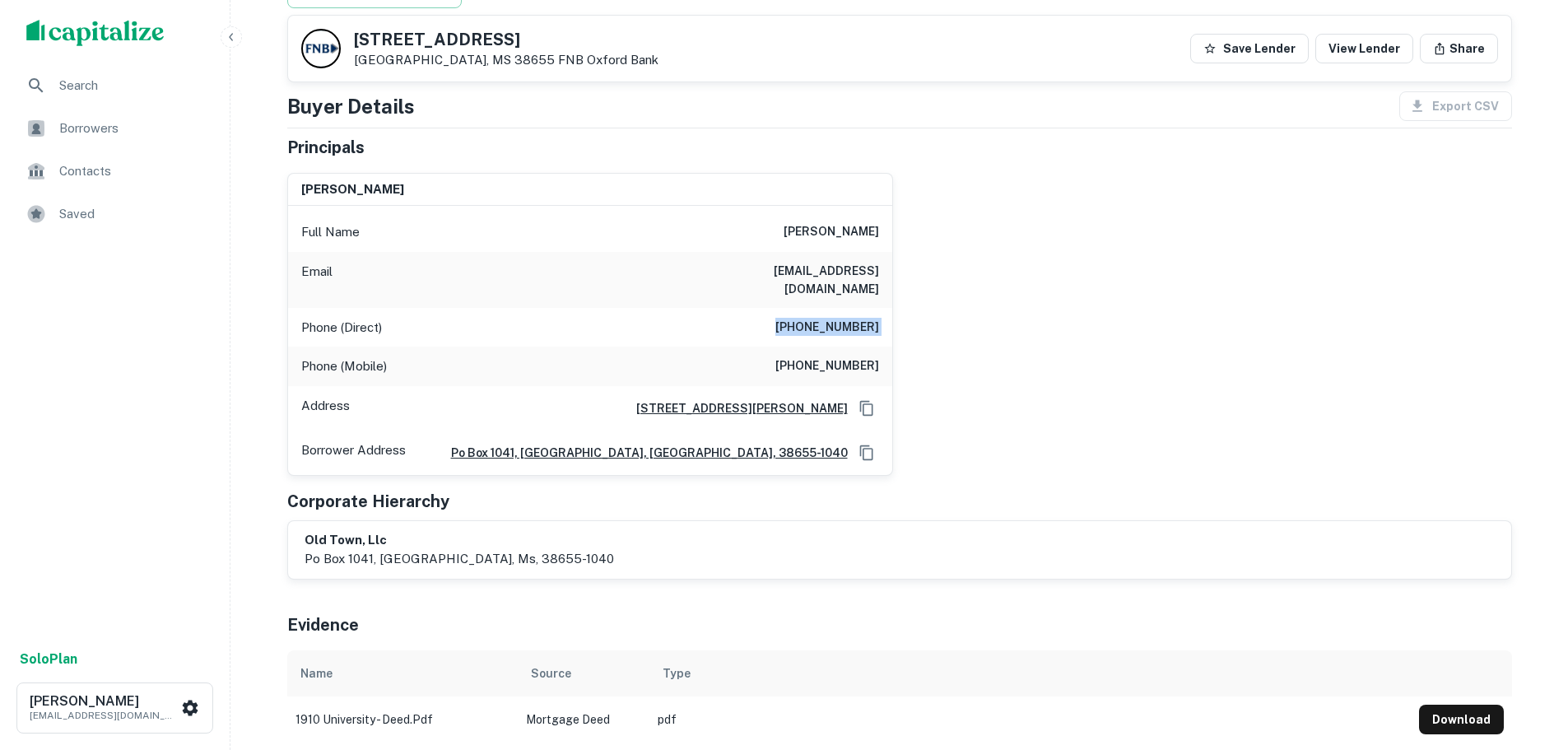
click at [855, 347] on div "Phone (Mobile) (662) 234-2522" at bounding box center [590, 366] width 604 height 39
copy h6 "(662) 234-2522"
click at [823, 320] on div "Phone (Direct) (662) 234-1204" at bounding box center [590, 327] width 604 height 39
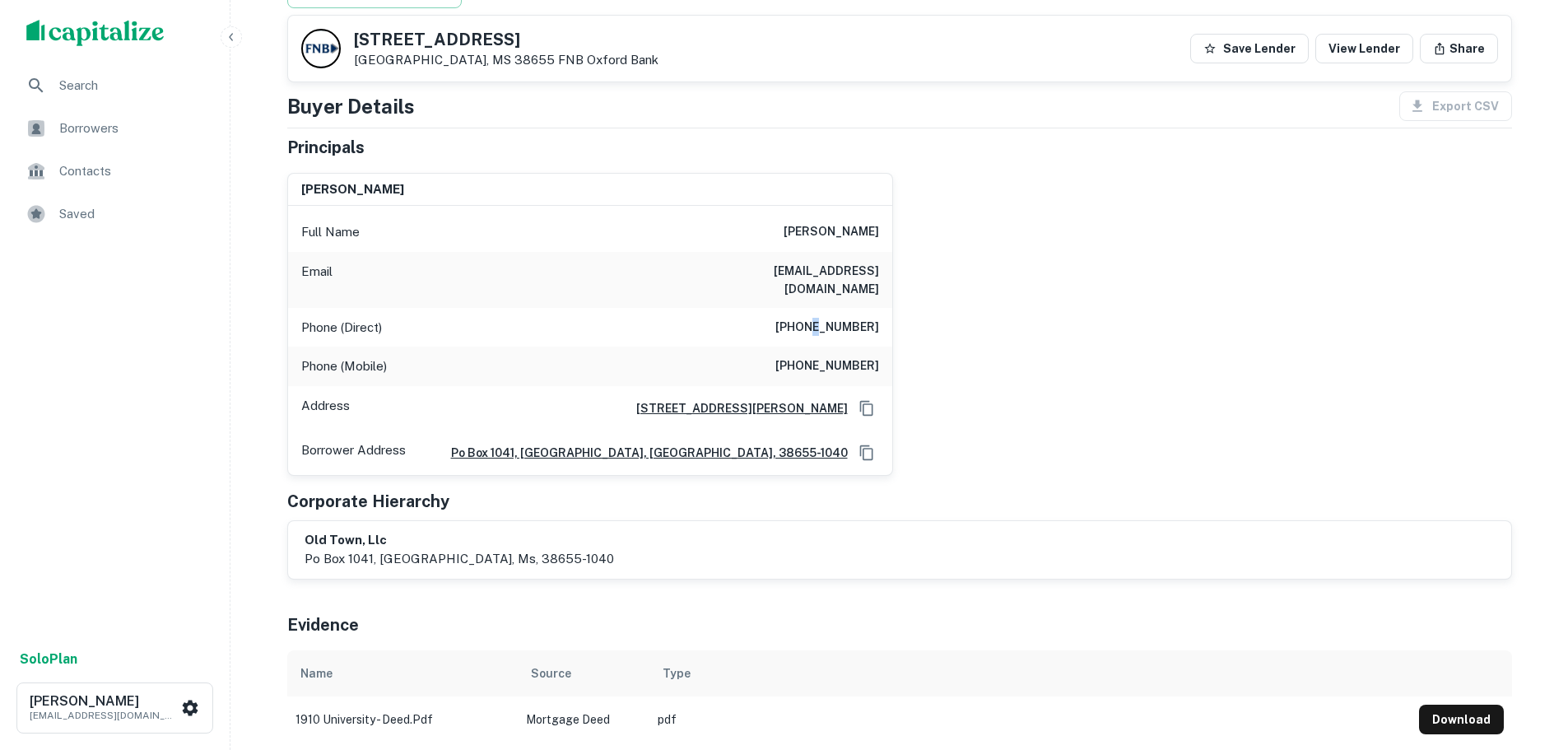
click at [824, 320] on div "Phone (Direct) (662) 234-1204" at bounding box center [590, 327] width 604 height 39
copy h6 "(662) 234-1204"
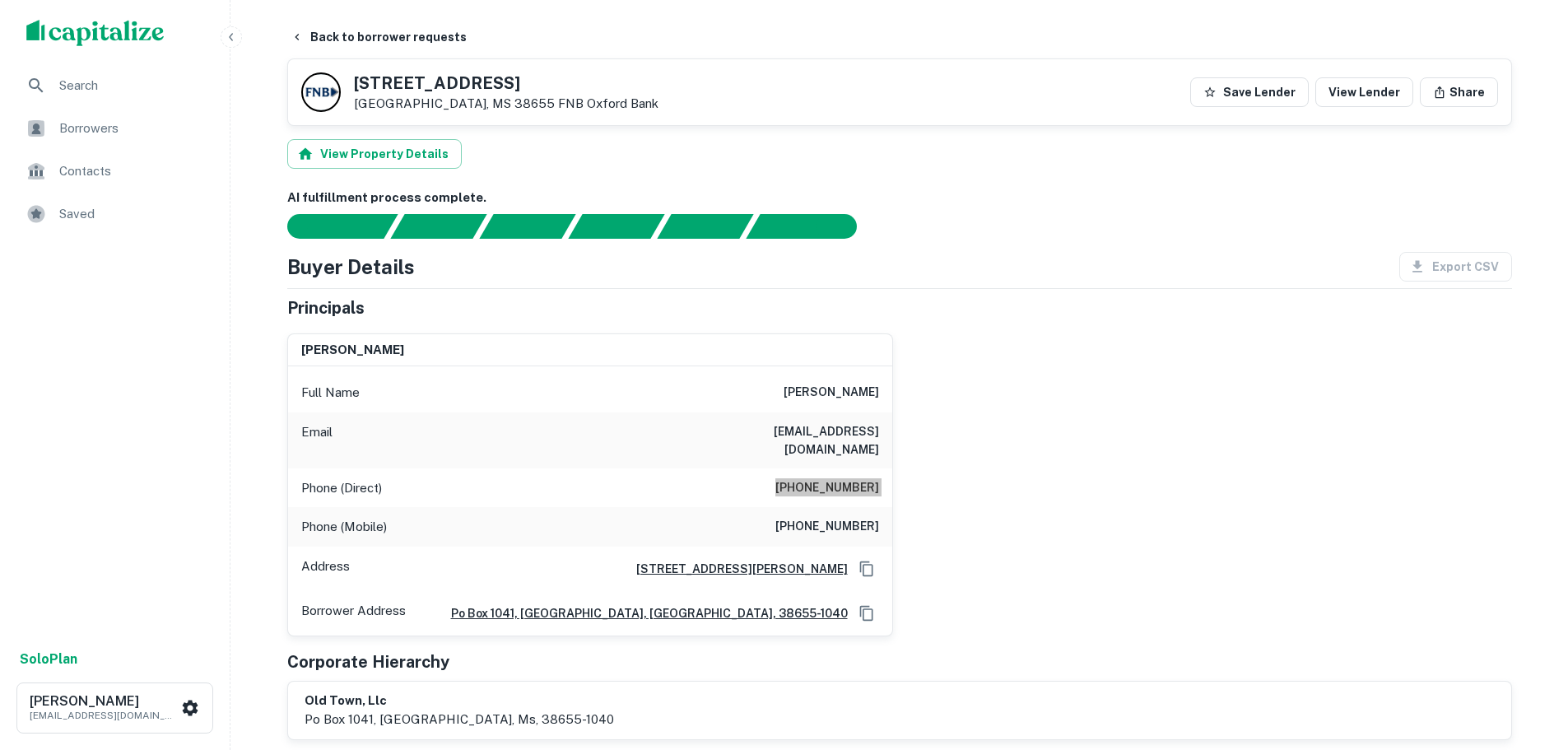
scroll to position [0, 0]
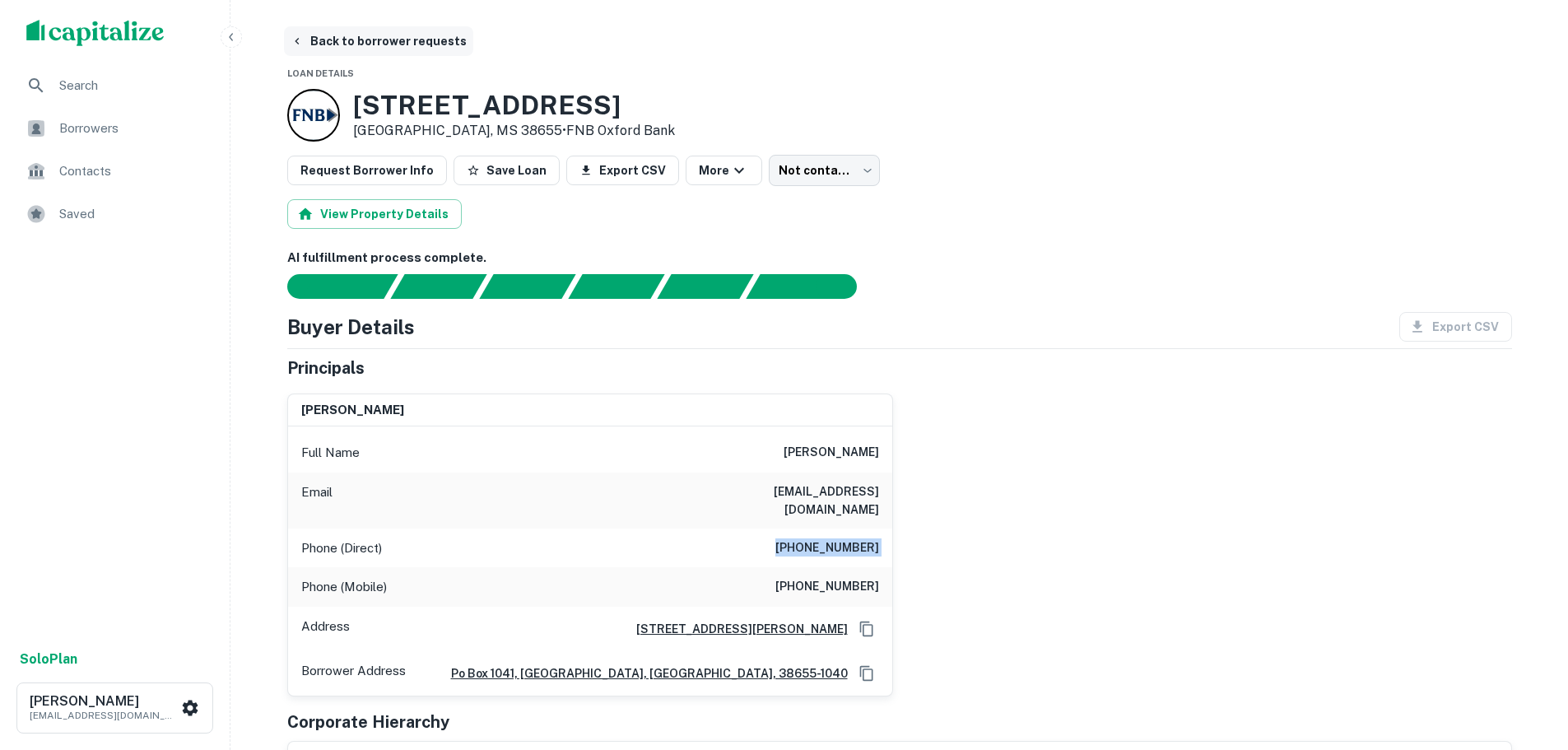
click at [355, 34] on button "Back to borrower requests" at bounding box center [378, 41] width 190 height 30
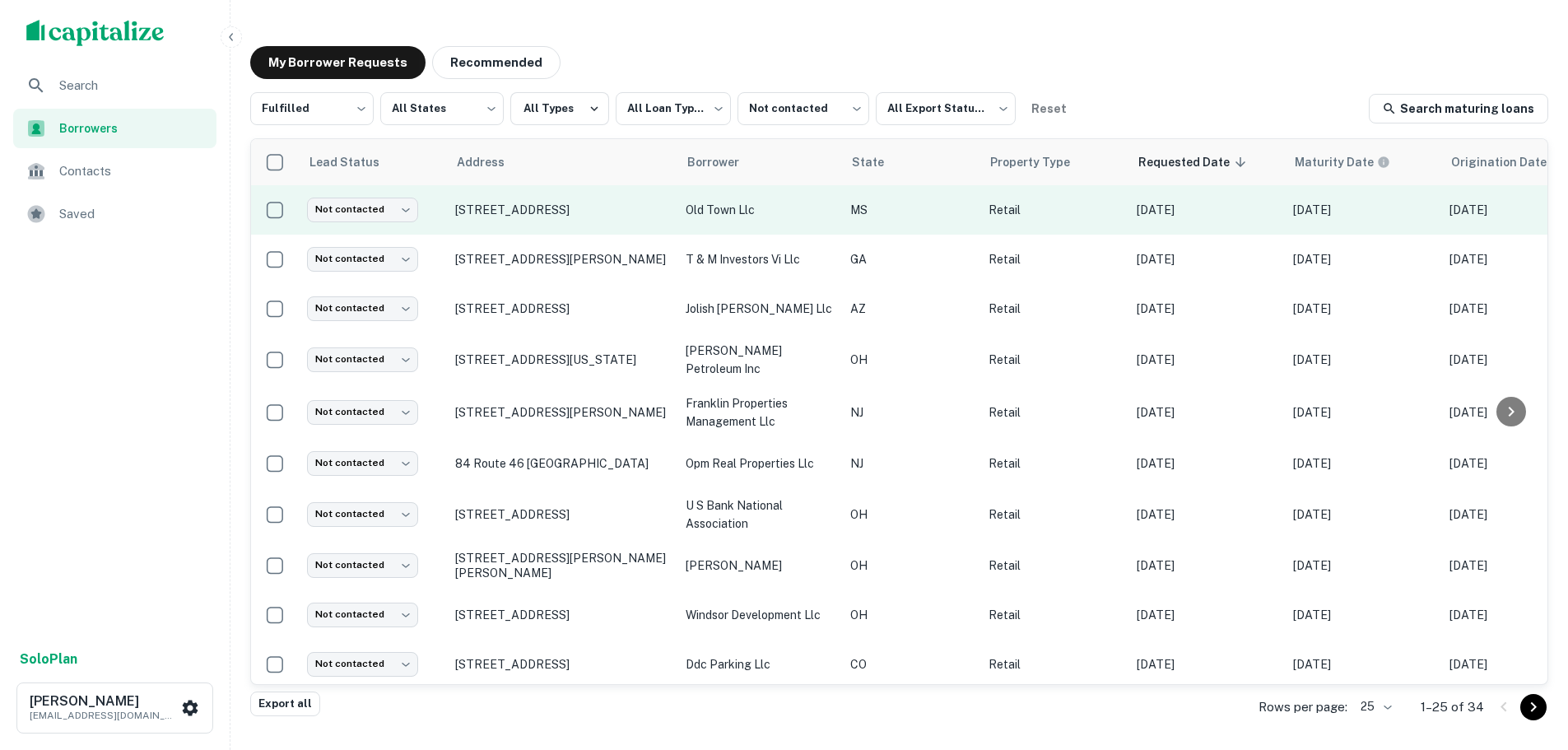
click at [388, 227] on td "Not contacted **** ​" at bounding box center [373, 210] width 149 height 50
click at [389, 216] on body "**********" at bounding box center [784, 375] width 1568 height 750
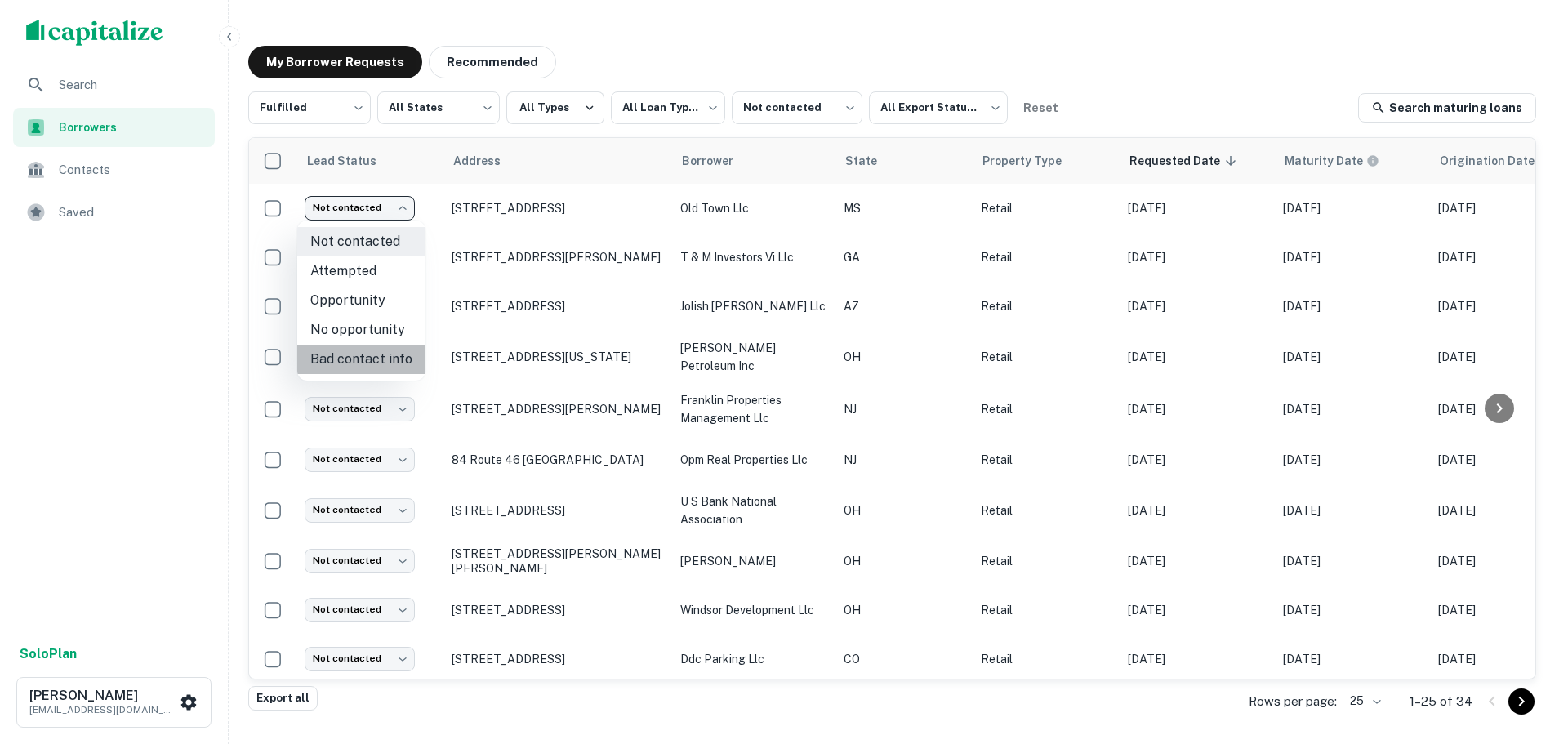
click at [376, 364] on li "Bad contact info" at bounding box center [362, 359] width 129 height 29
type input "**********"
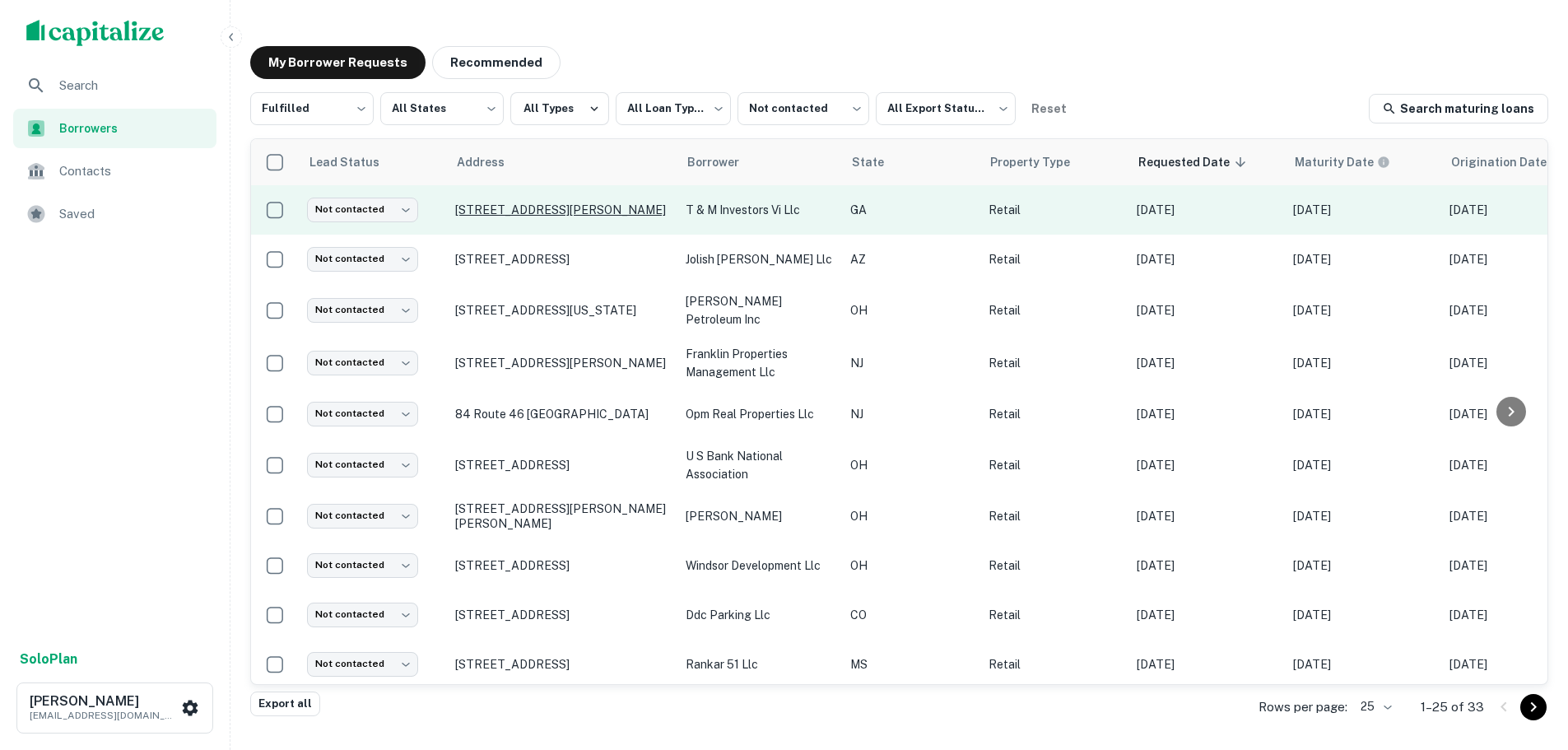
click at [544, 211] on p "[STREET_ADDRESS][PERSON_NAME]" at bounding box center [562, 211] width 214 height 15
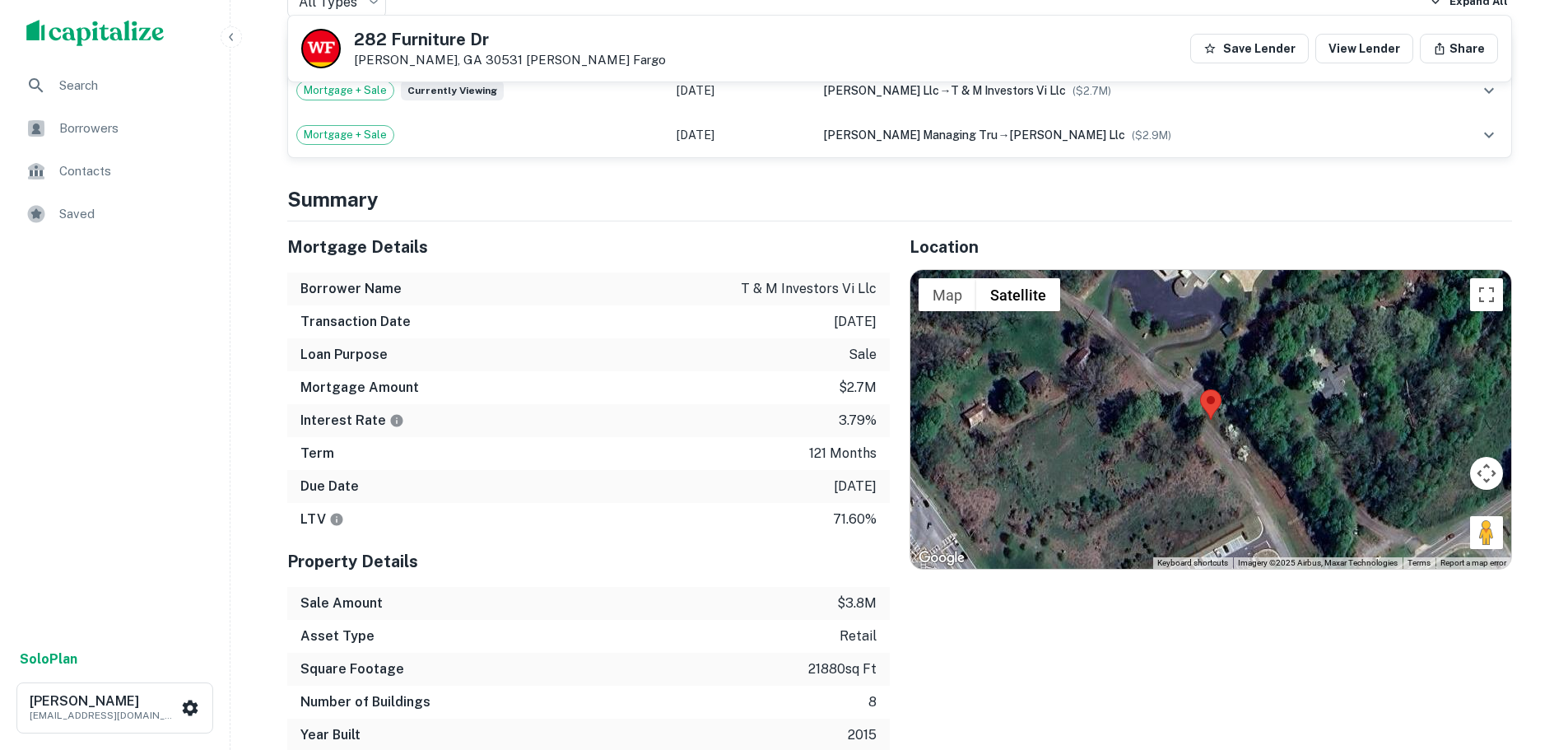
scroll to position [823, 0]
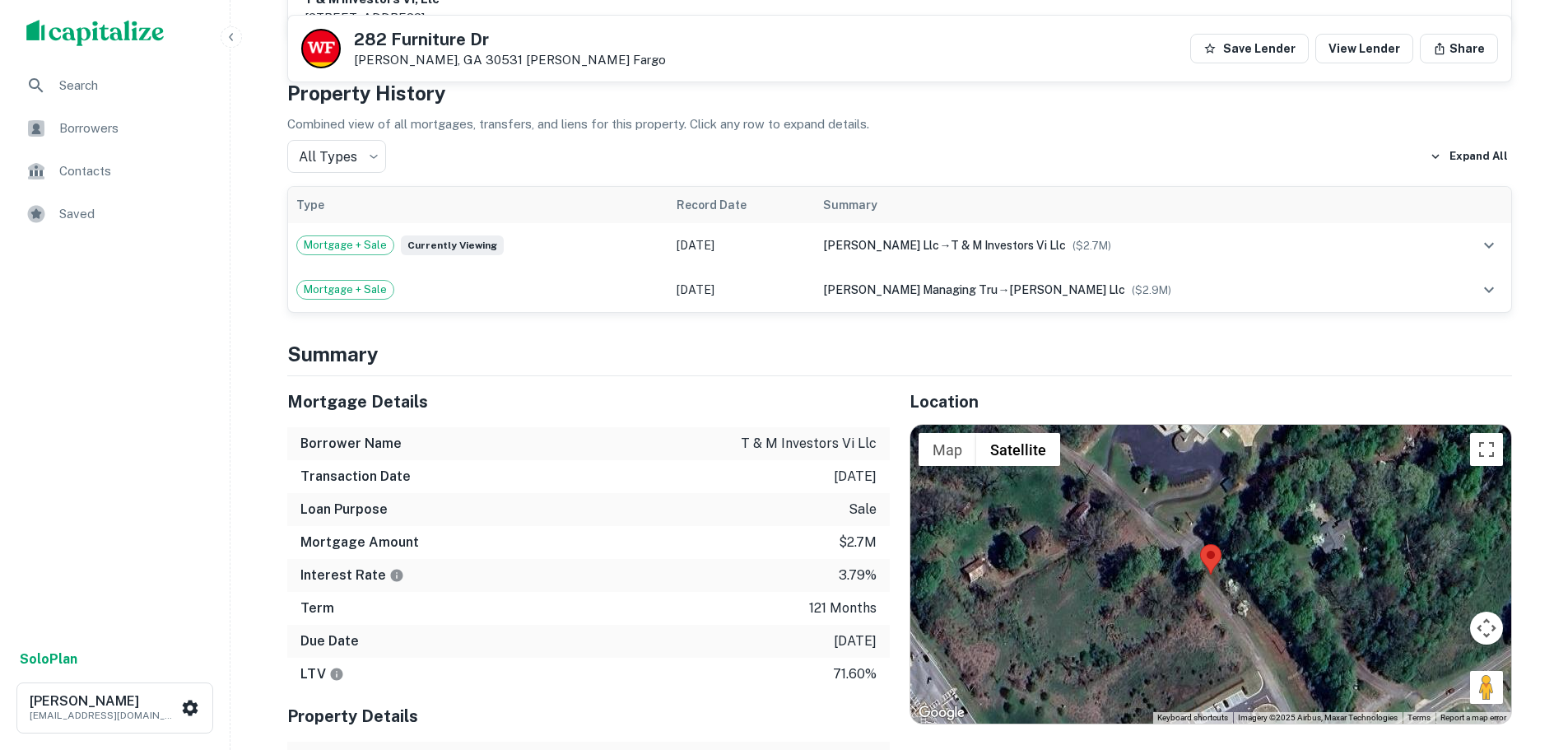
click at [431, 31] on h5 "282 Furniture Dr" at bounding box center [511, 39] width 312 height 16
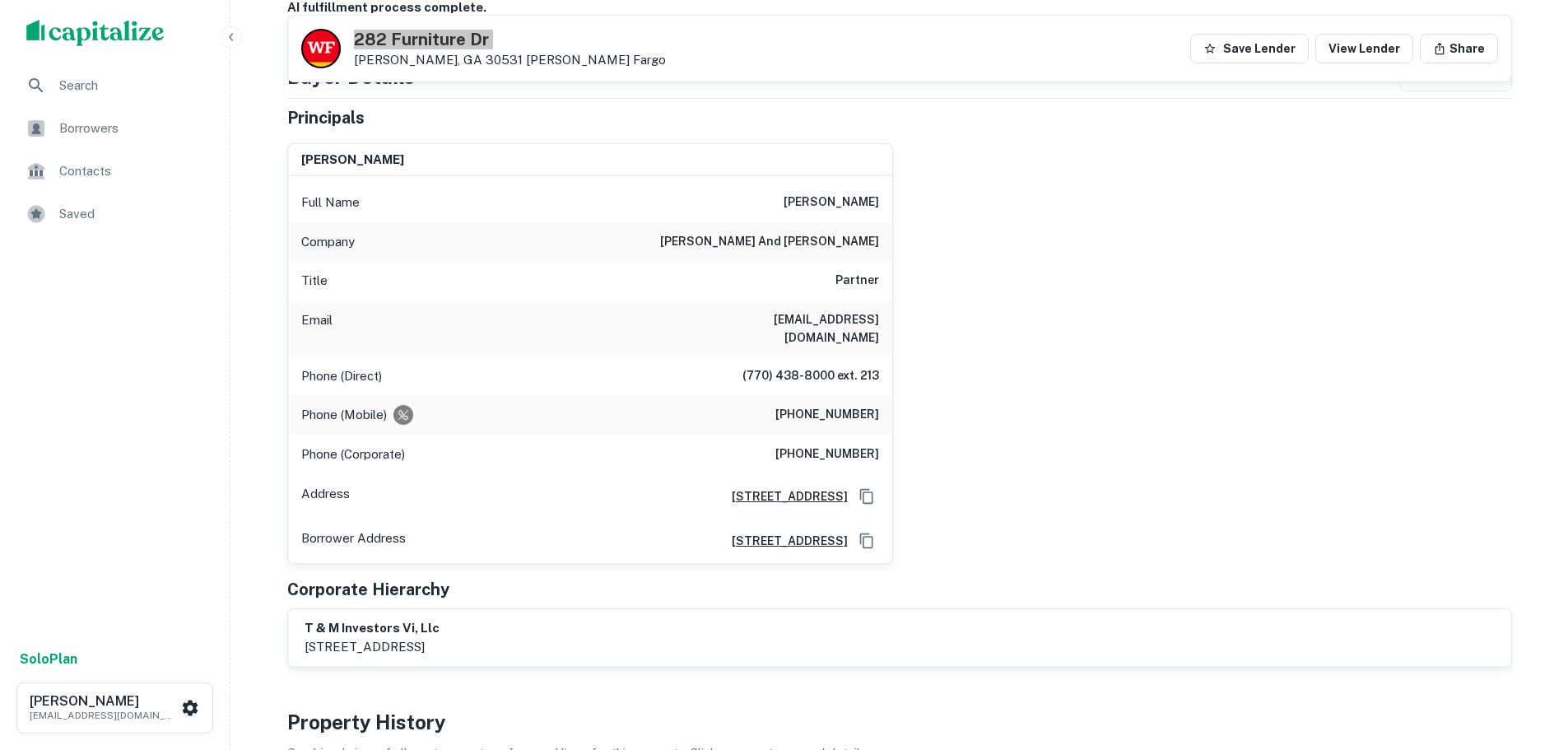
scroll to position [165, 0]
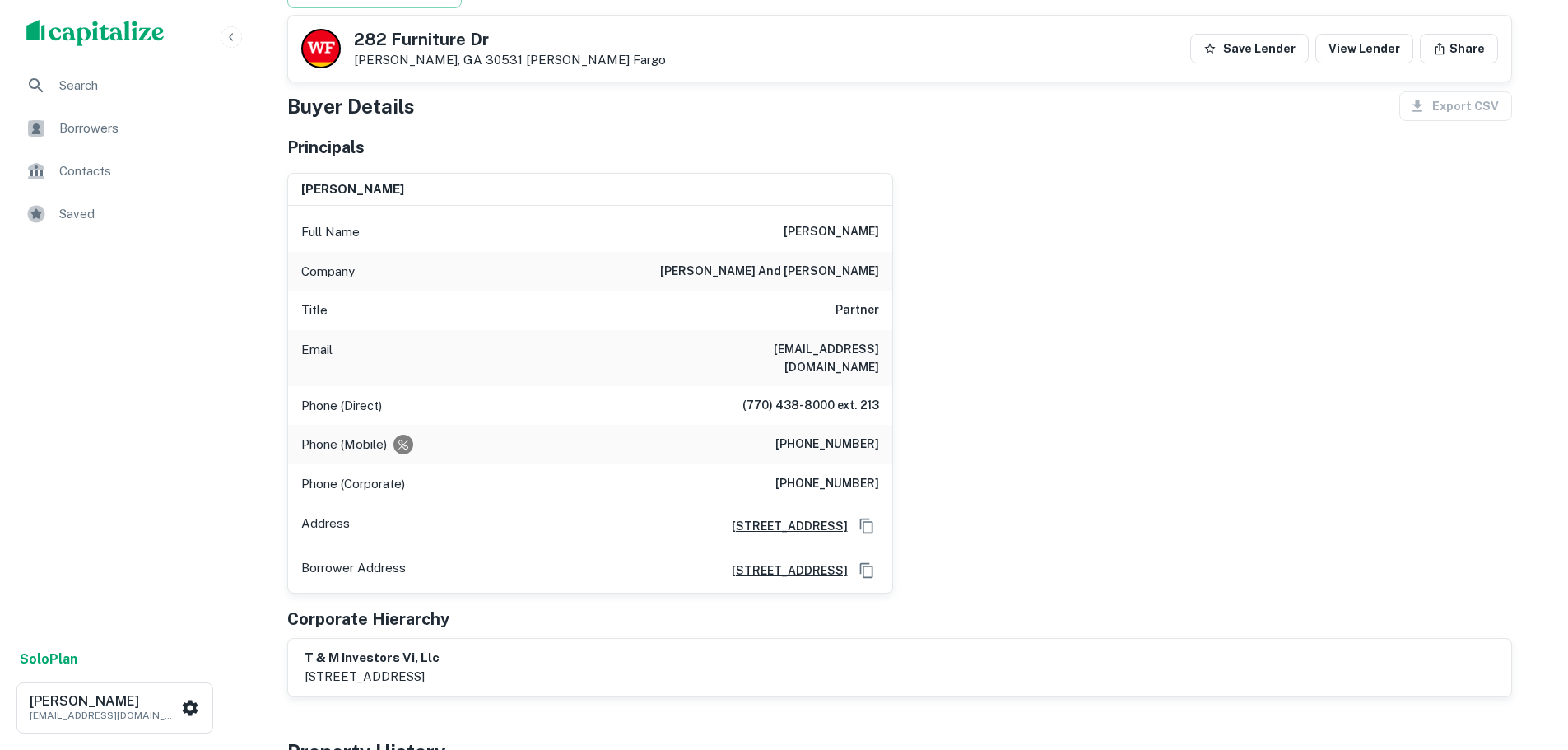
click at [828, 396] on h6 "(770) 438-8000 ext. 213" at bounding box center [810, 406] width 136 height 20
drag, startPoint x: 835, startPoint y: 389, endPoint x: 668, endPoint y: 386, distance: 167.0
click at [668, 386] on div "Phone (Direct) (770) 438-8000 ext. 213" at bounding box center [590, 405] width 604 height 39
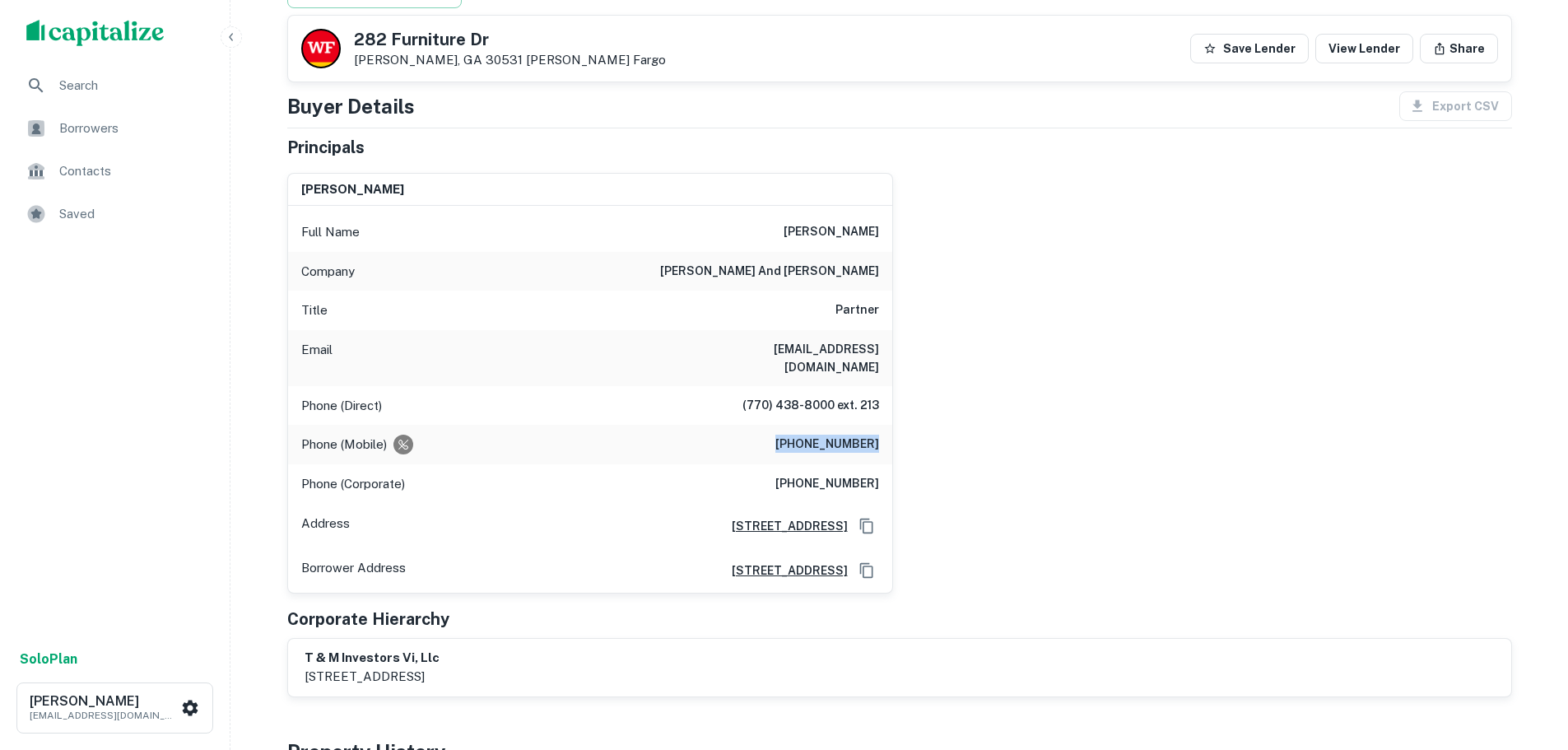
drag, startPoint x: 758, startPoint y: 423, endPoint x: 975, endPoint y: 435, distance: 217.3
click at [975, 435] on div "eric s. friedman Full Name eric s. friedman Company slutzky, wolfe and bailey T…" at bounding box center [894, 376] width 1238 height 434
copy h6 "(678) 468-5723"
drag, startPoint x: 739, startPoint y: 389, endPoint x: 834, endPoint y: 389, distance: 95.0
click at [834, 389] on div "Phone (Direct) (770) 438-8000 ext. 213" at bounding box center [590, 405] width 604 height 39
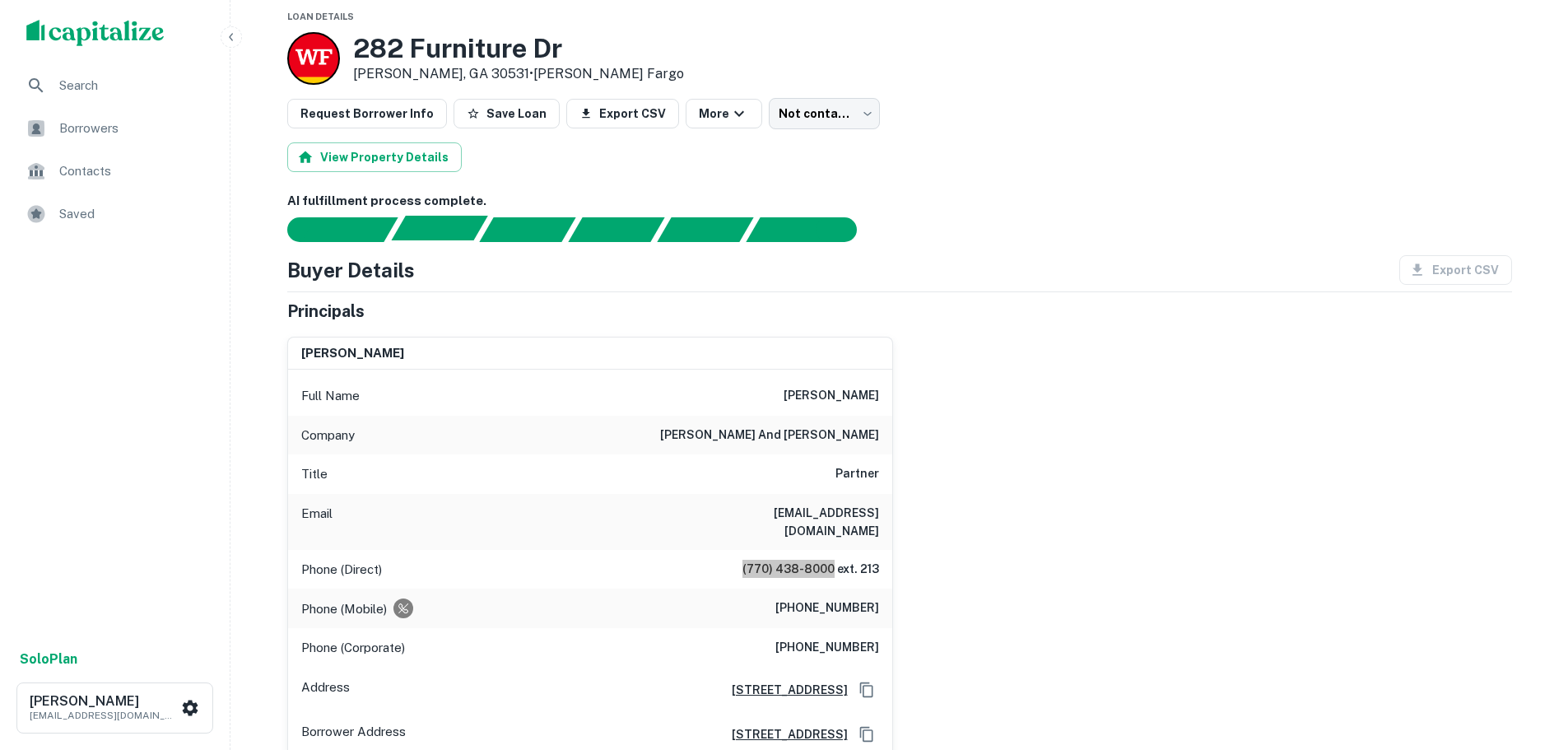
scroll to position [0, 0]
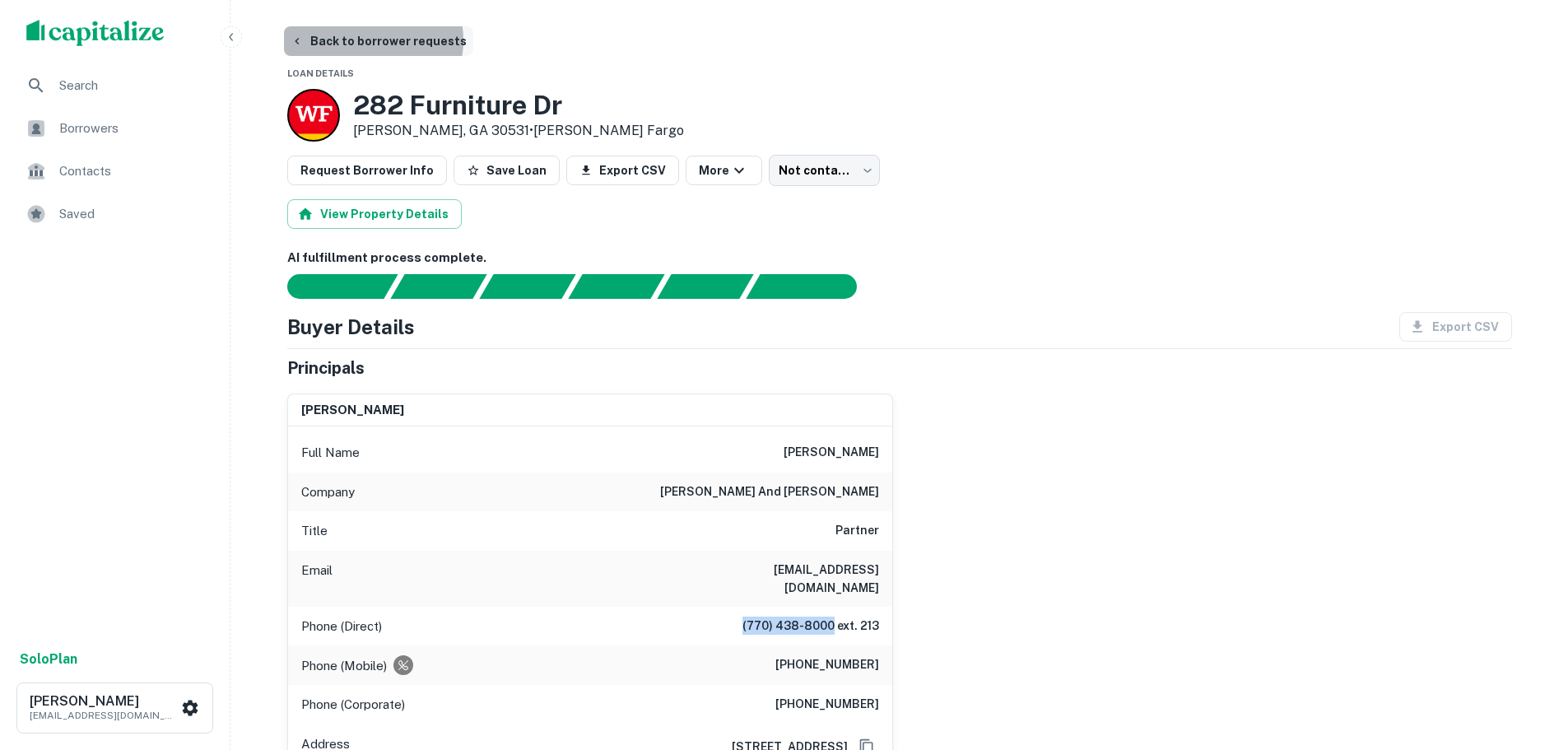
click at [367, 40] on button "Back to borrower requests" at bounding box center [378, 41] width 190 height 30
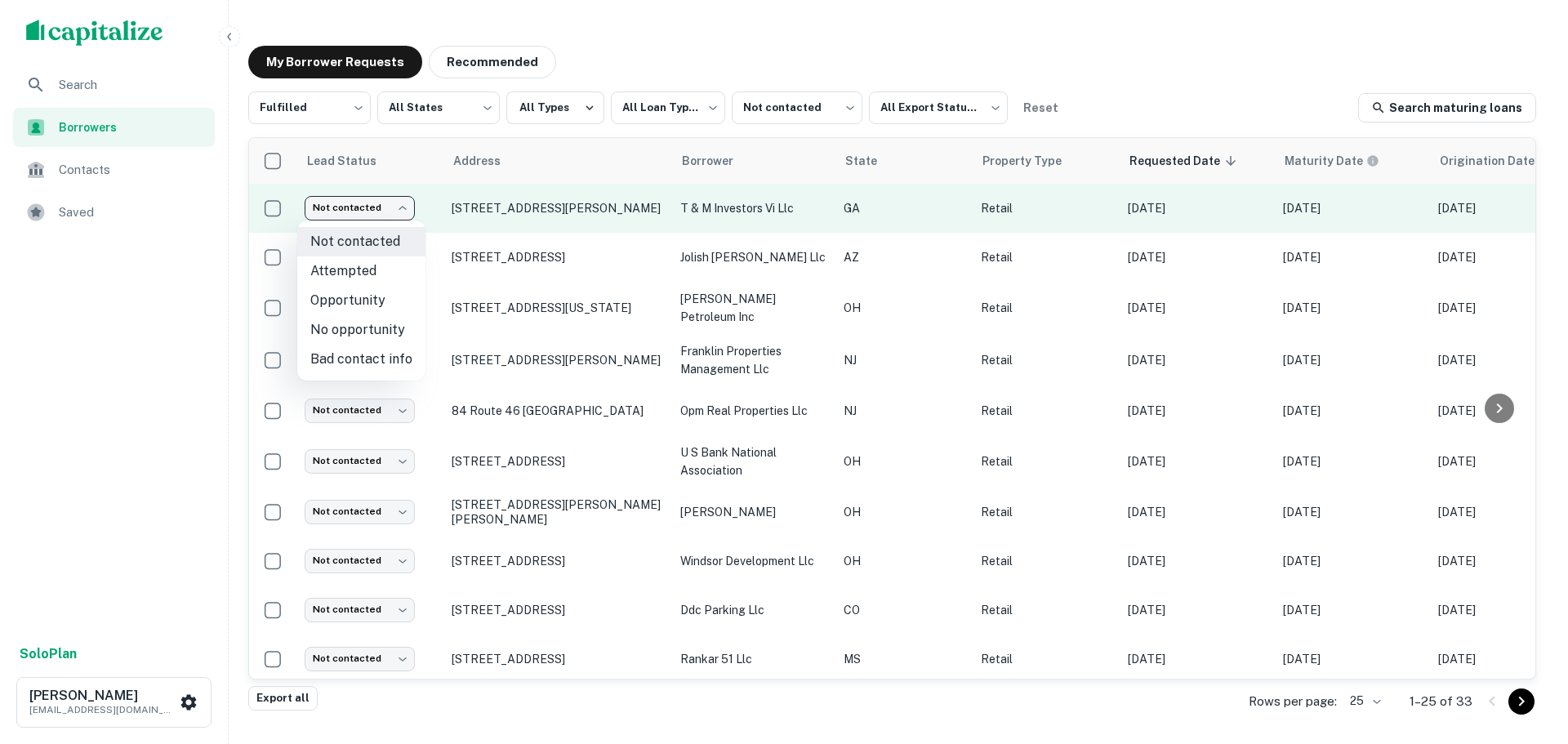
click at [387, 201] on body "**********" at bounding box center [784, 372] width 1568 height 744
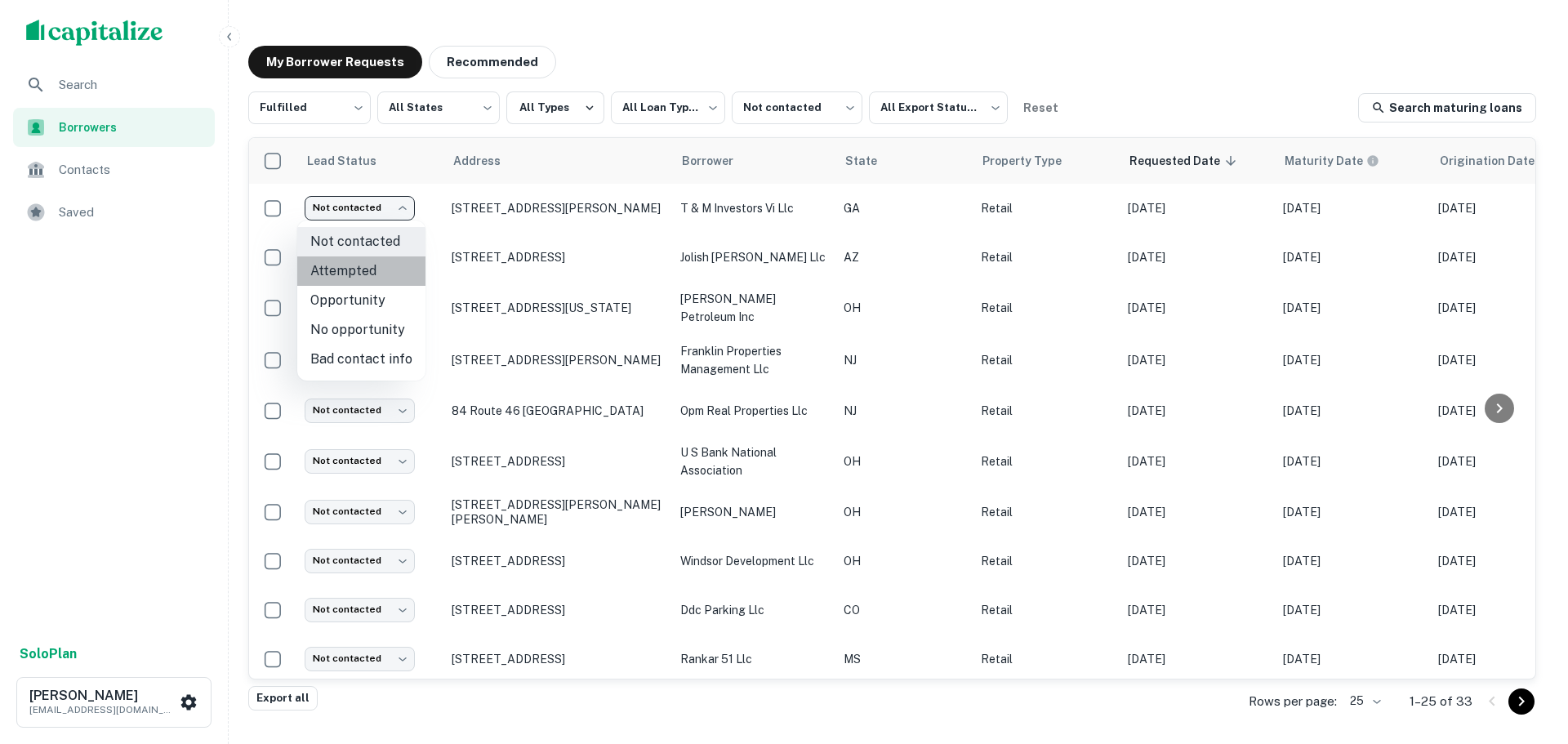
click at [382, 262] on li "Attempted" at bounding box center [362, 270] width 129 height 29
type input "*********"
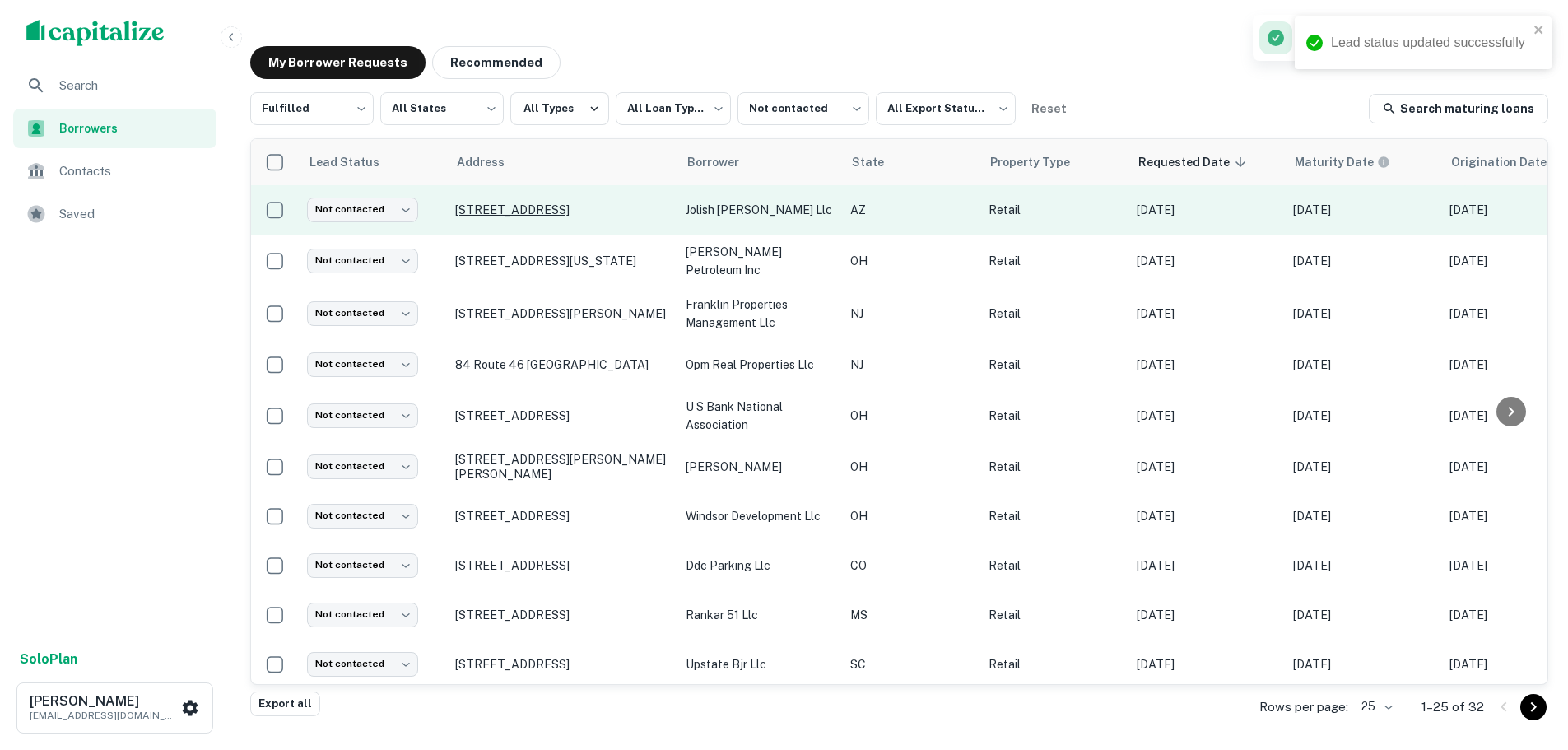
click at [509, 215] on p "[STREET_ADDRESS]" at bounding box center [562, 211] width 214 height 15
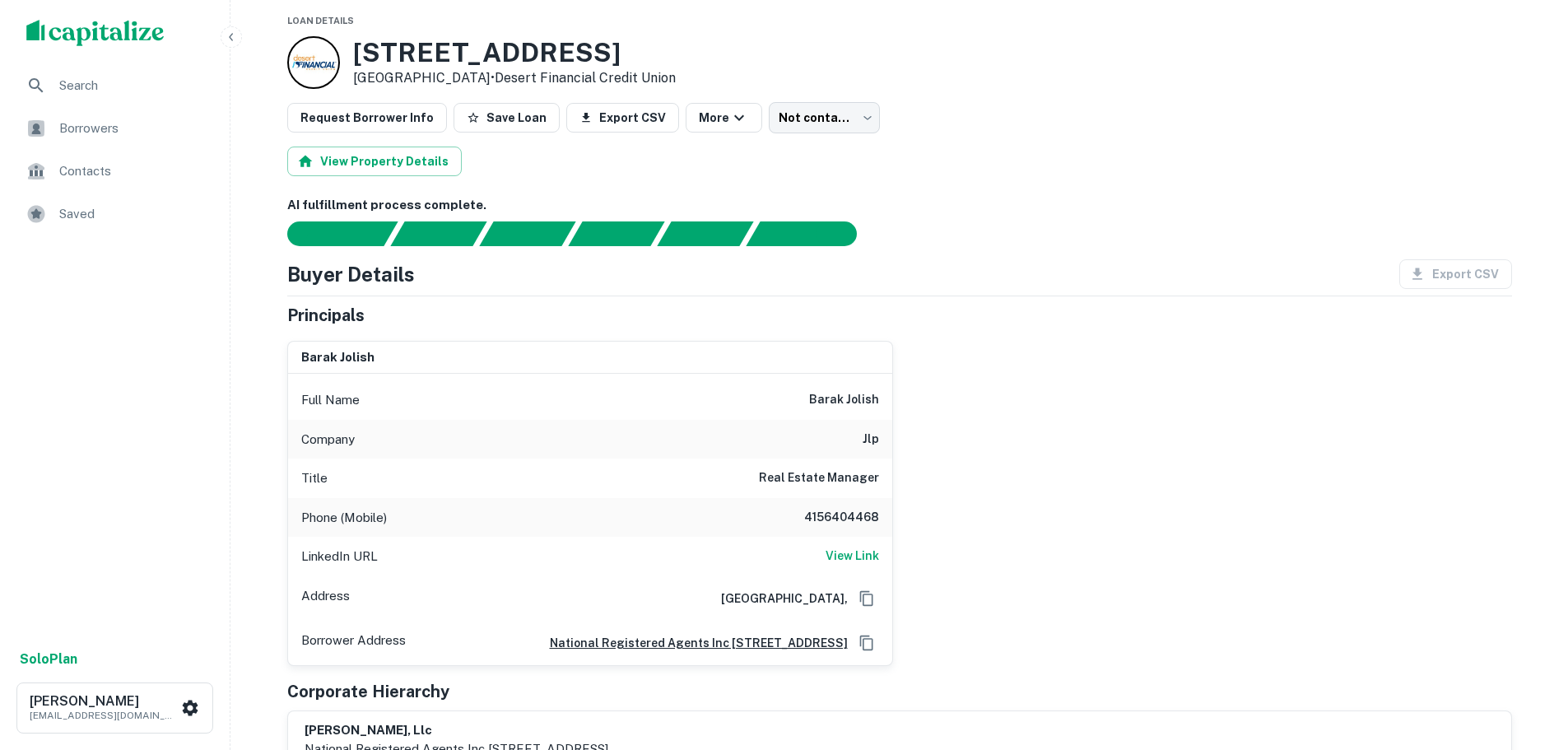
scroll to position [82, 0]
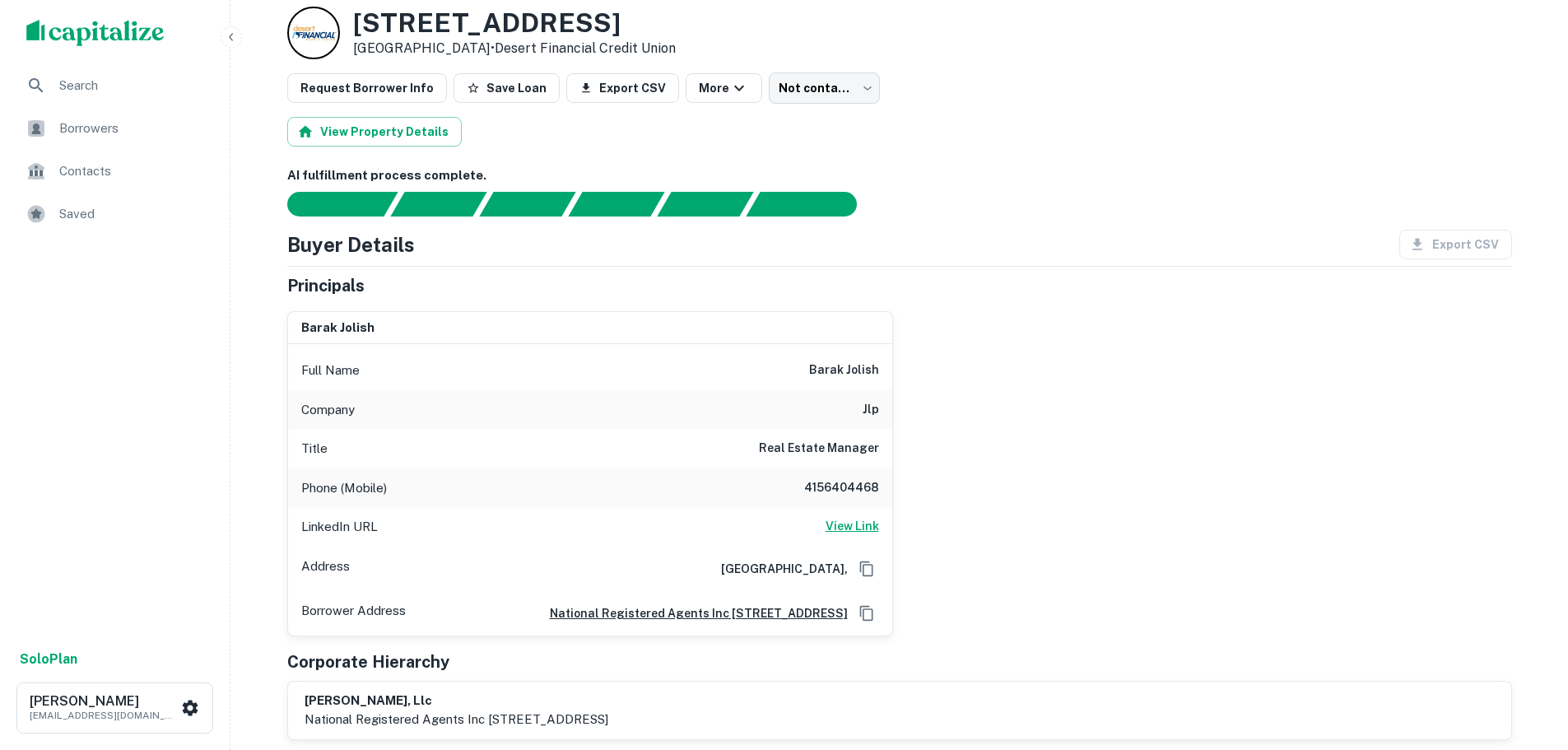
click at [857, 522] on h6 "View Link" at bounding box center [853, 526] width 53 height 18
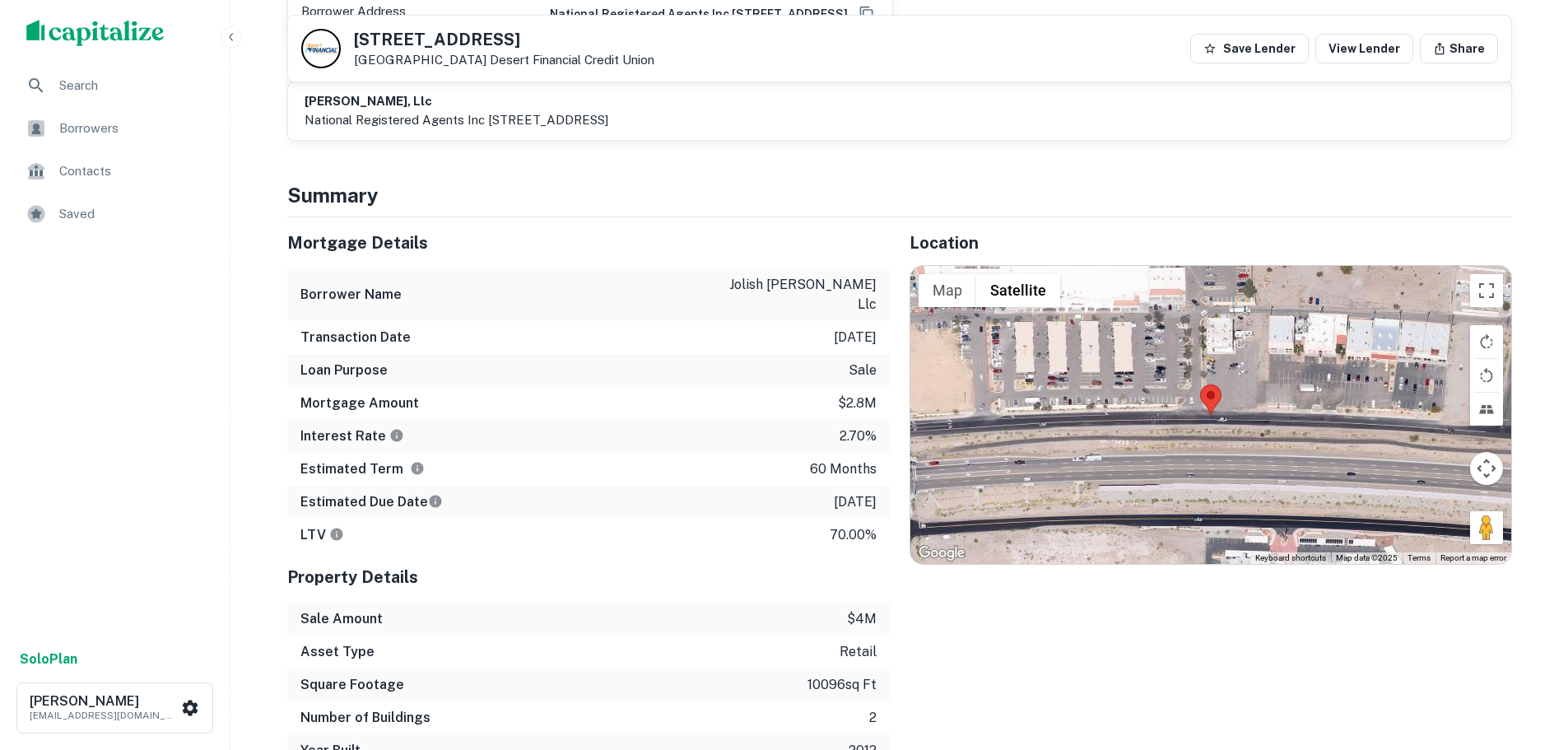
scroll to position [659, 0]
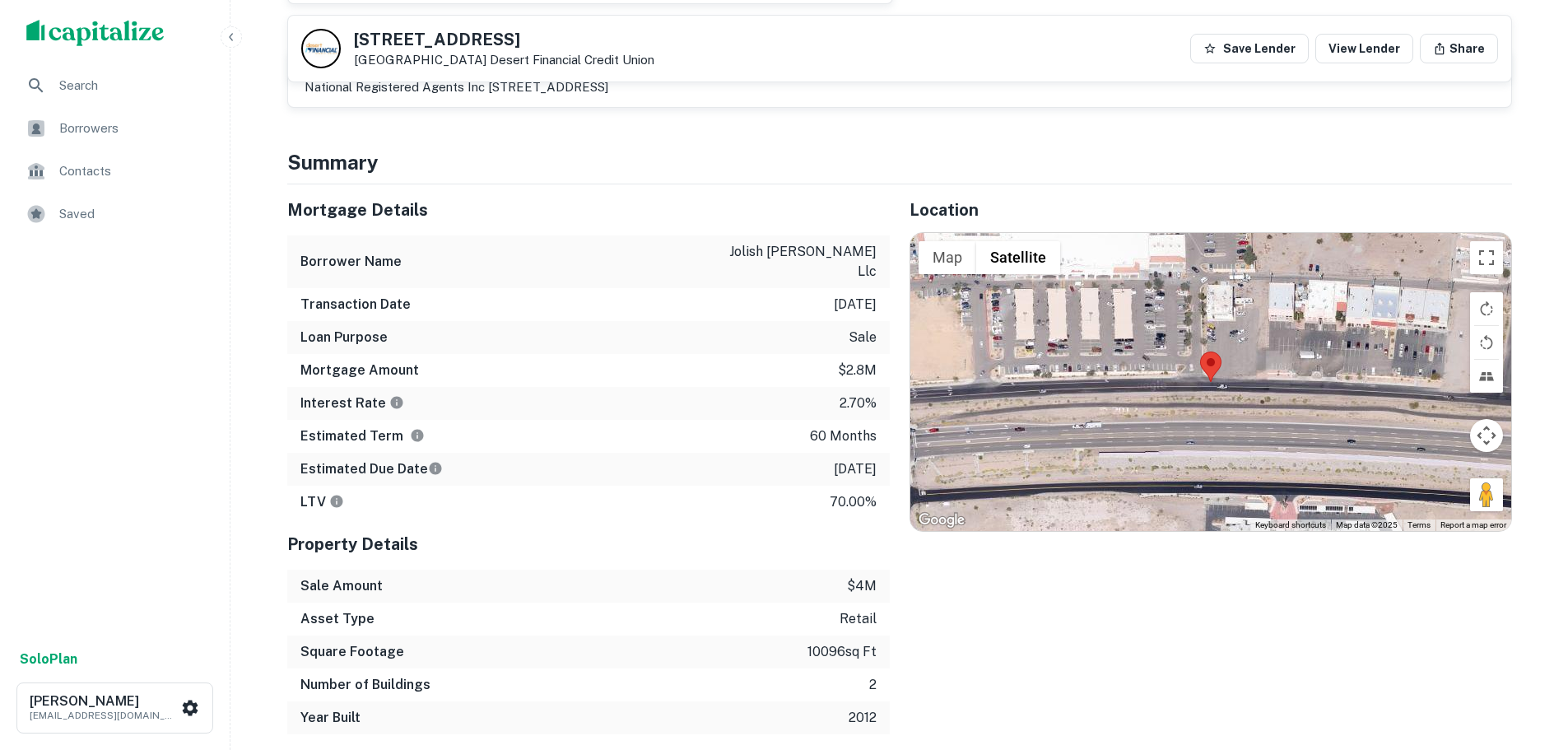
click at [448, 31] on h5 "[STREET_ADDRESS]" at bounding box center [504, 39] width 300 height 16
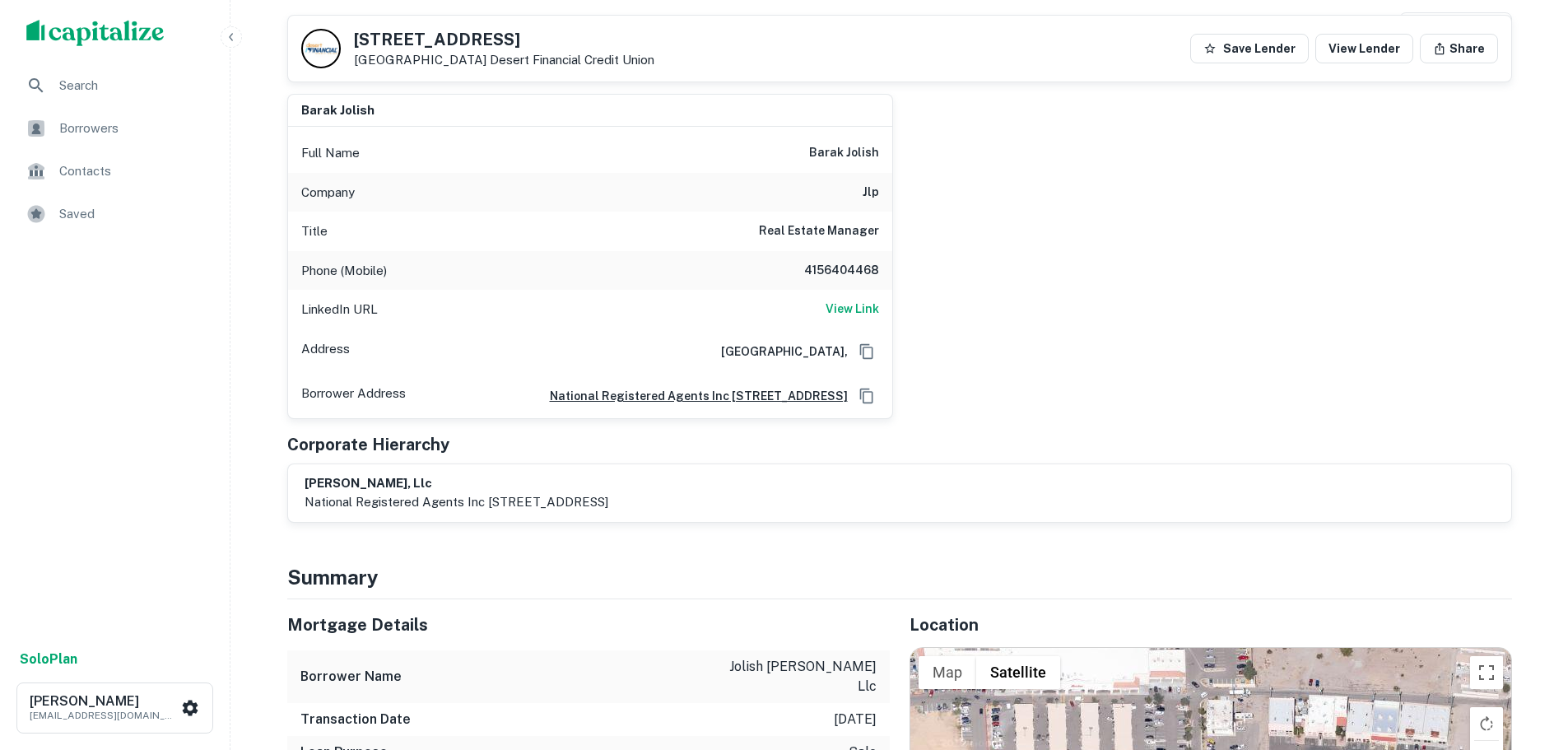
scroll to position [247, 0]
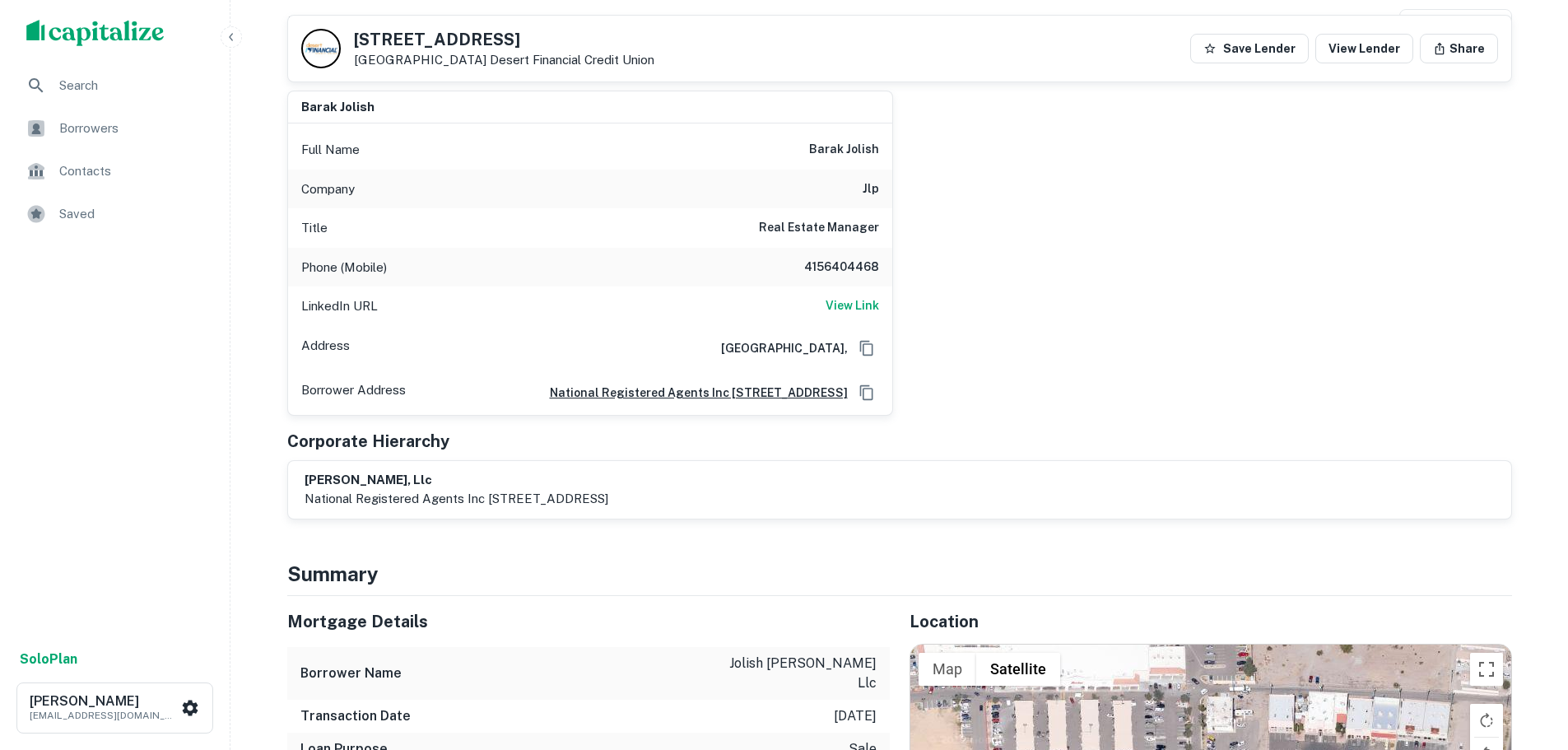
click at [833, 238] on div "Title Real Estate Manager" at bounding box center [590, 228] width 604 height 39
click at [830, 263] on h6 "4156404468" at bounding box center [830, 267] width 99 height 20
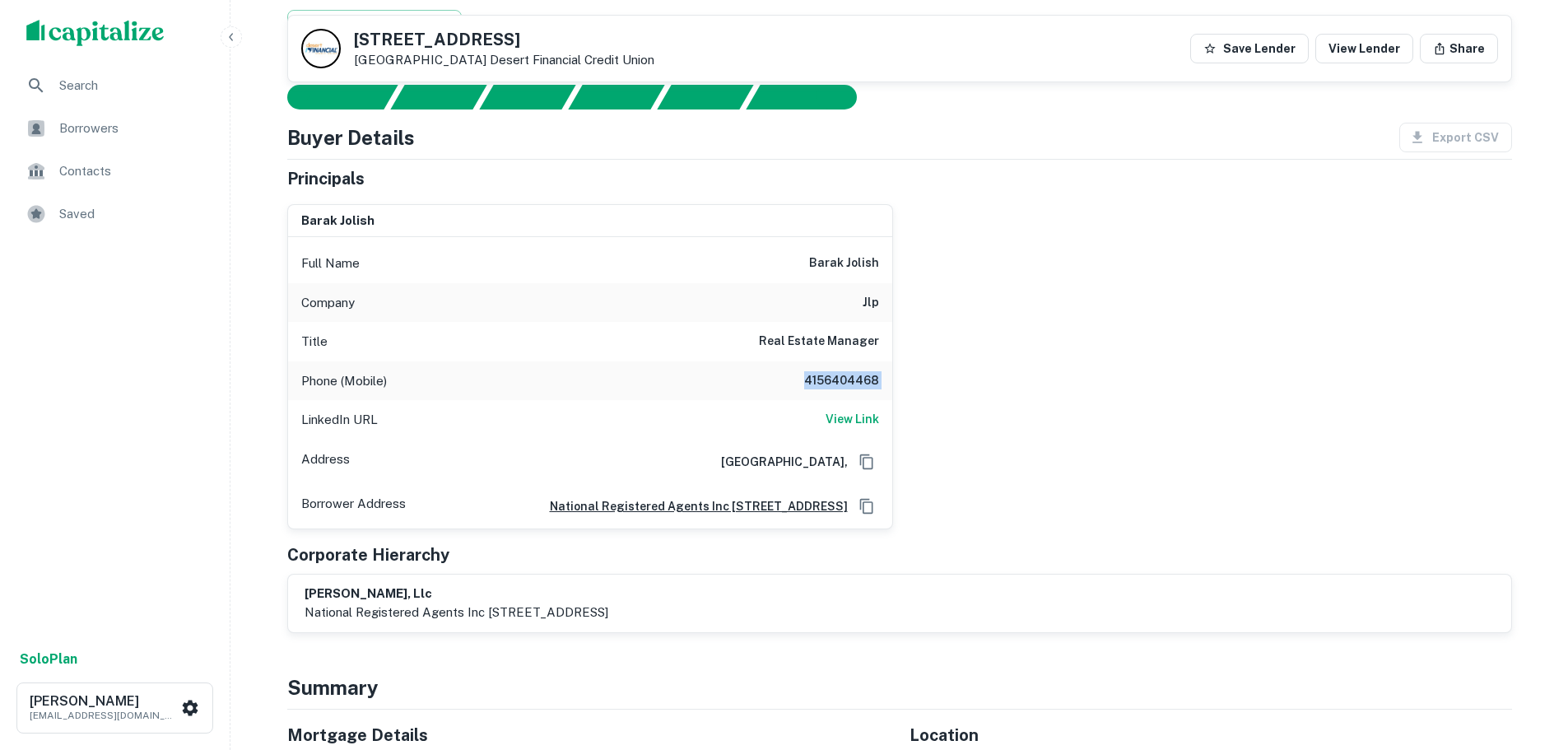
scroll to position [0, 0]
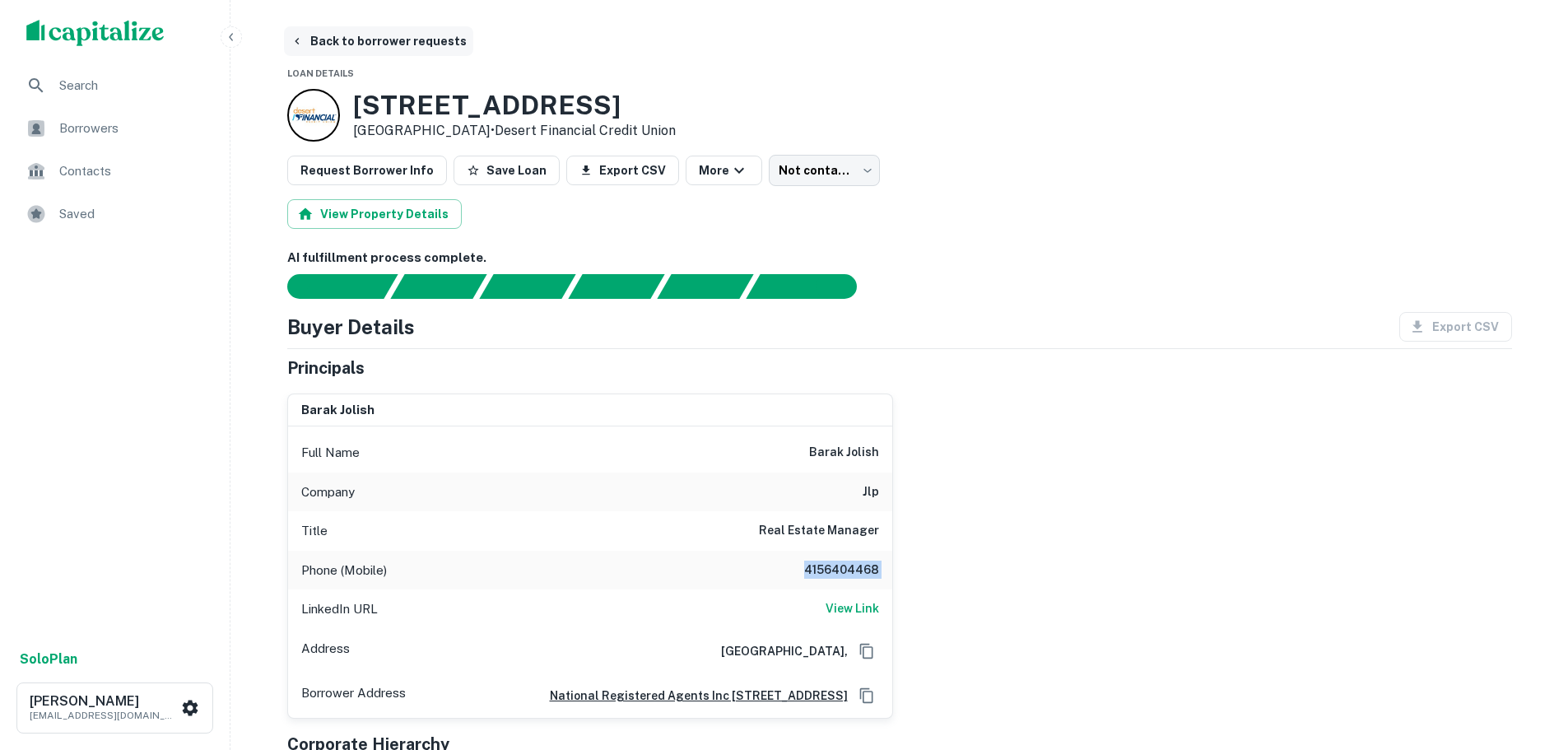
click at [372, 41] on button "Back to borrower requests" at bounding box center [378, 41] width 190 height 30
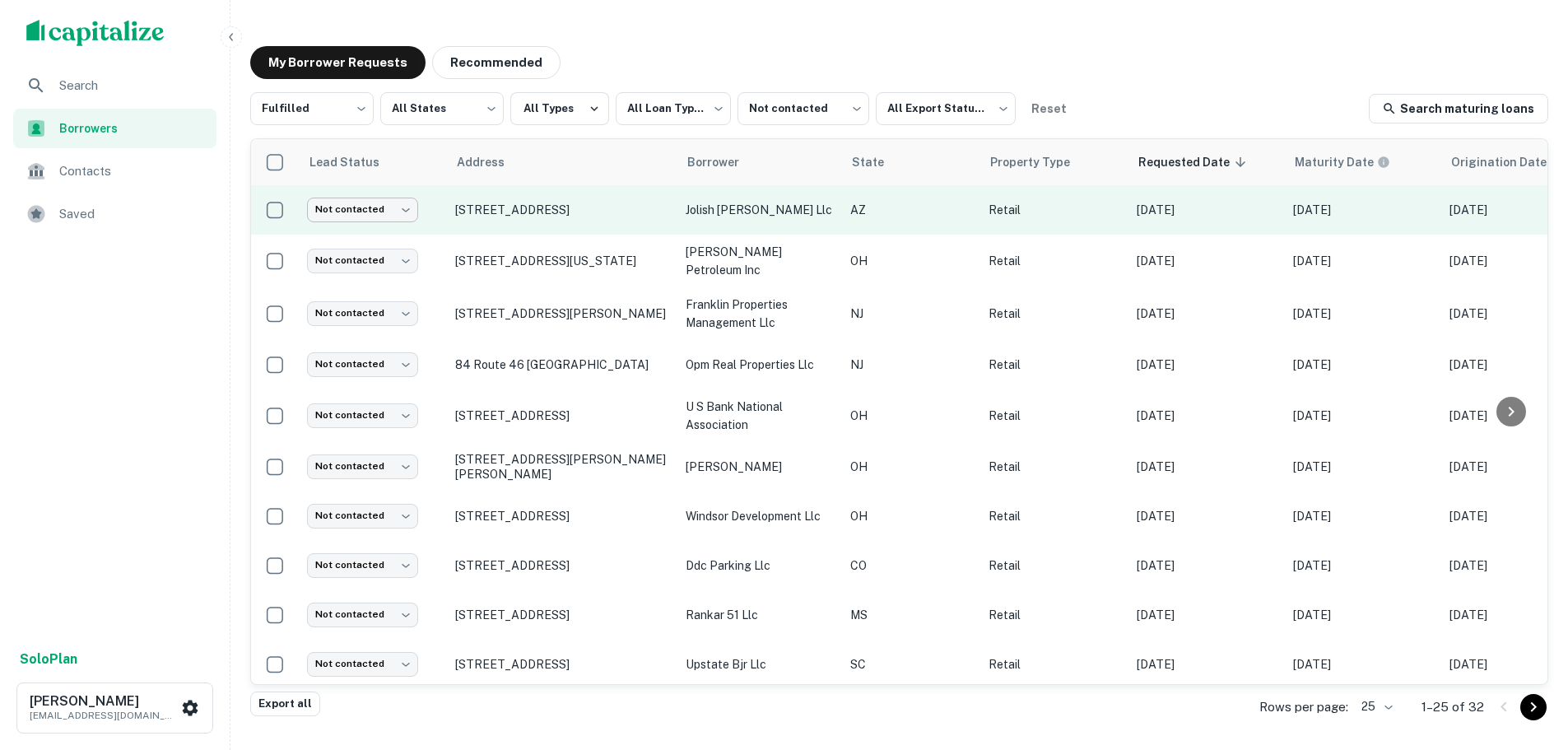
click at [407, 200] on body "**********" at bounding box center [784, 375] width 1568 height 750
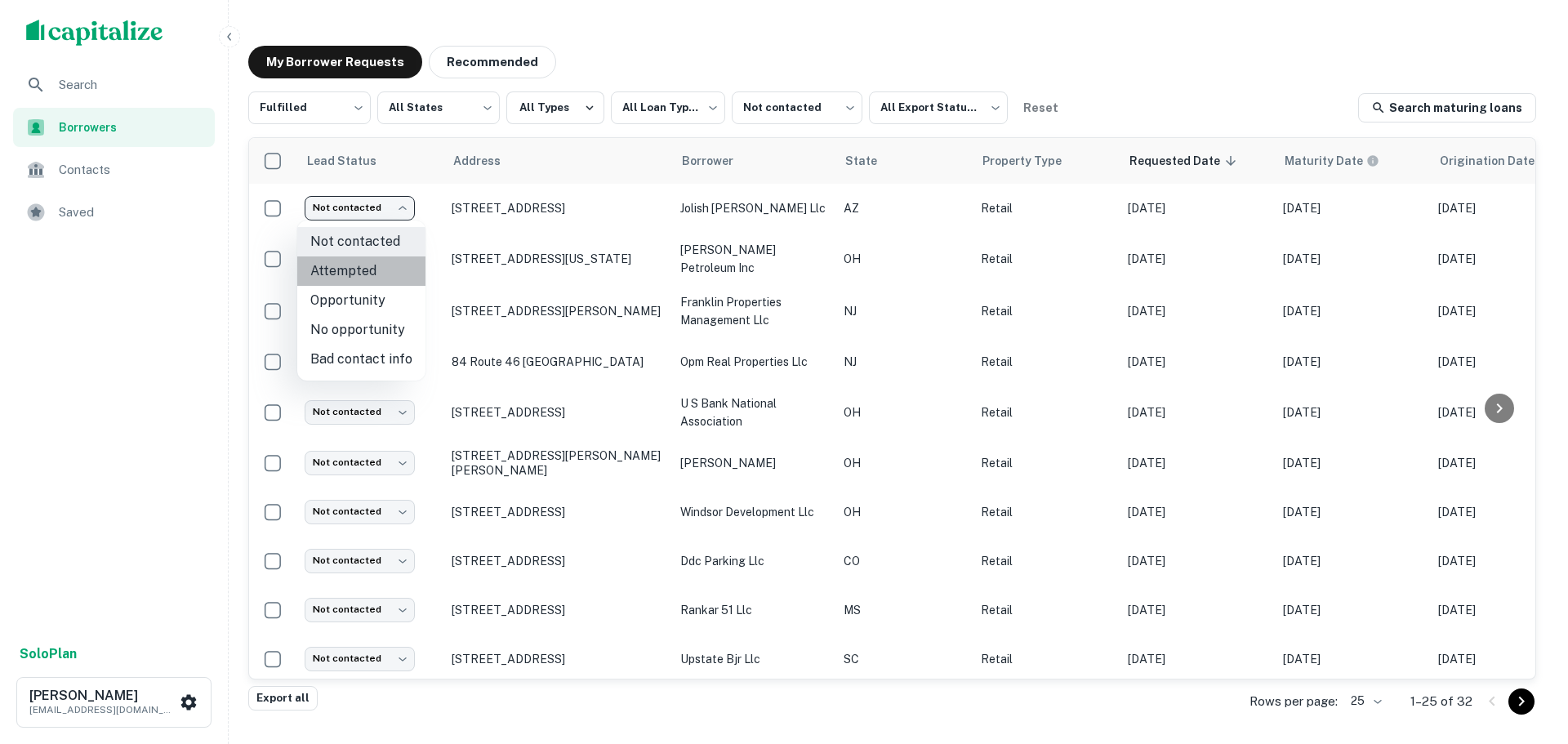
click at [381, 272] on li "Attempted" at bounding box center [362, 270] width 129 height 29
type input "*********"
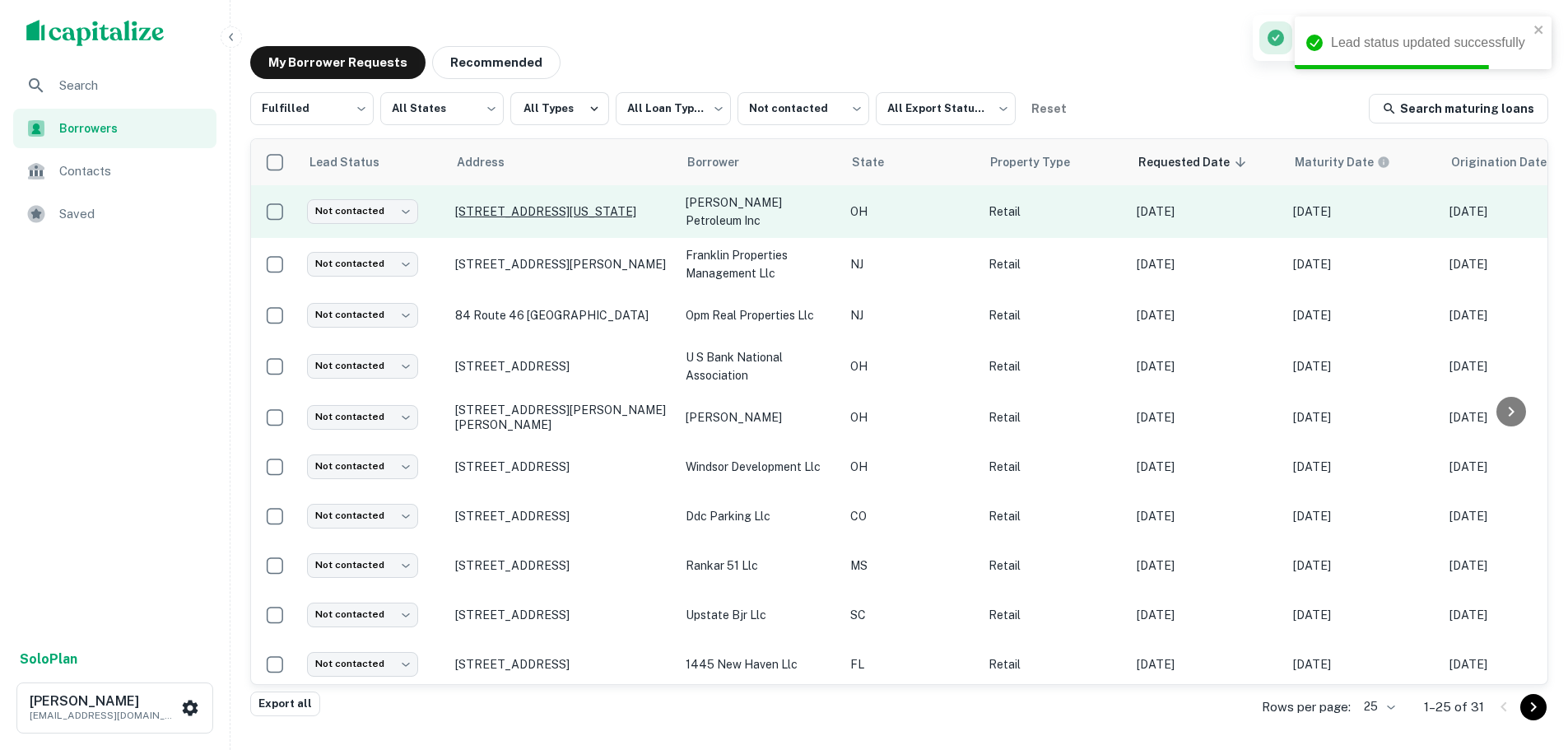
click at [492, 204] on p "[STREET_ADDRESS][US_STATE]" at bounding box center [562, 212] width 214 height 15
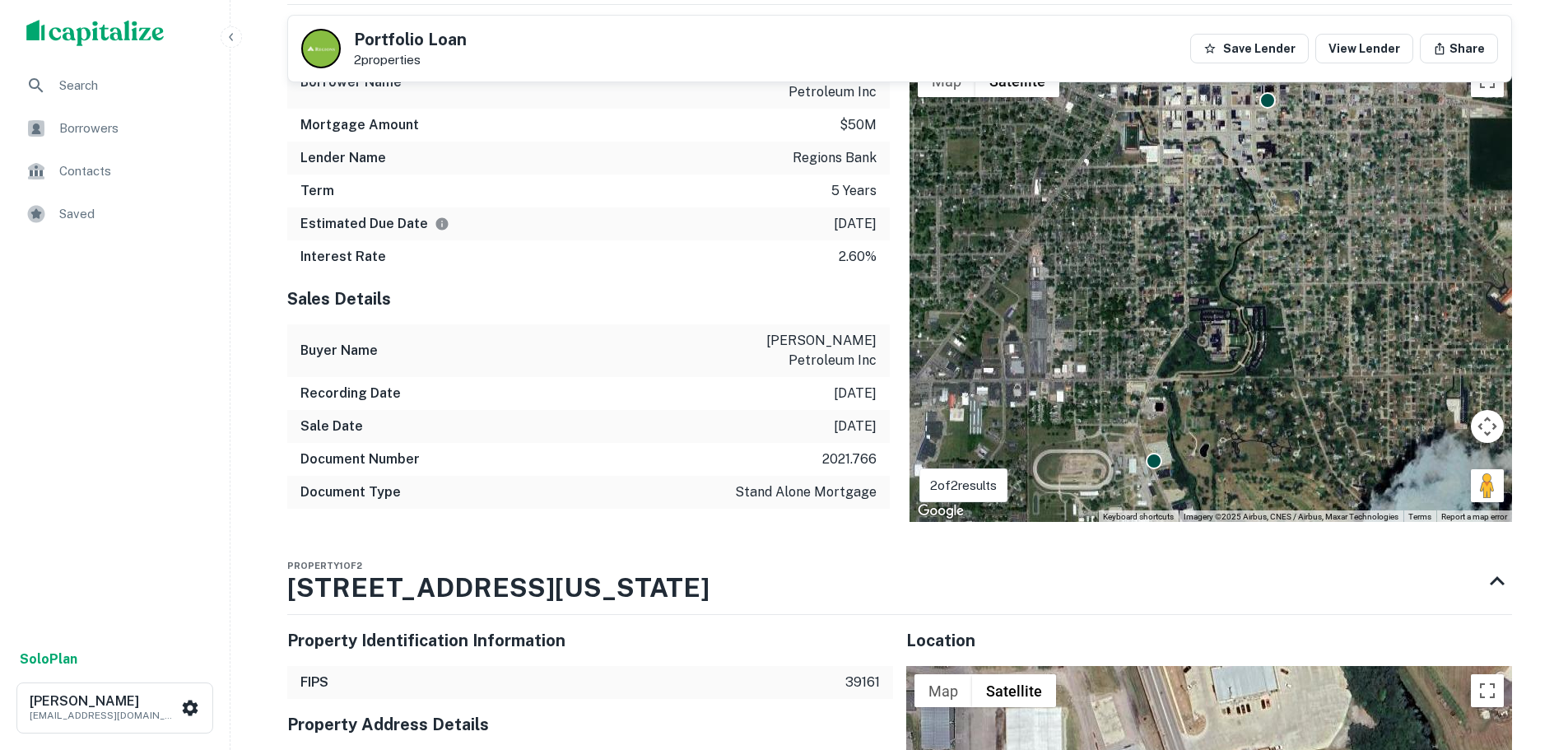
scroll to position [1730, 0]
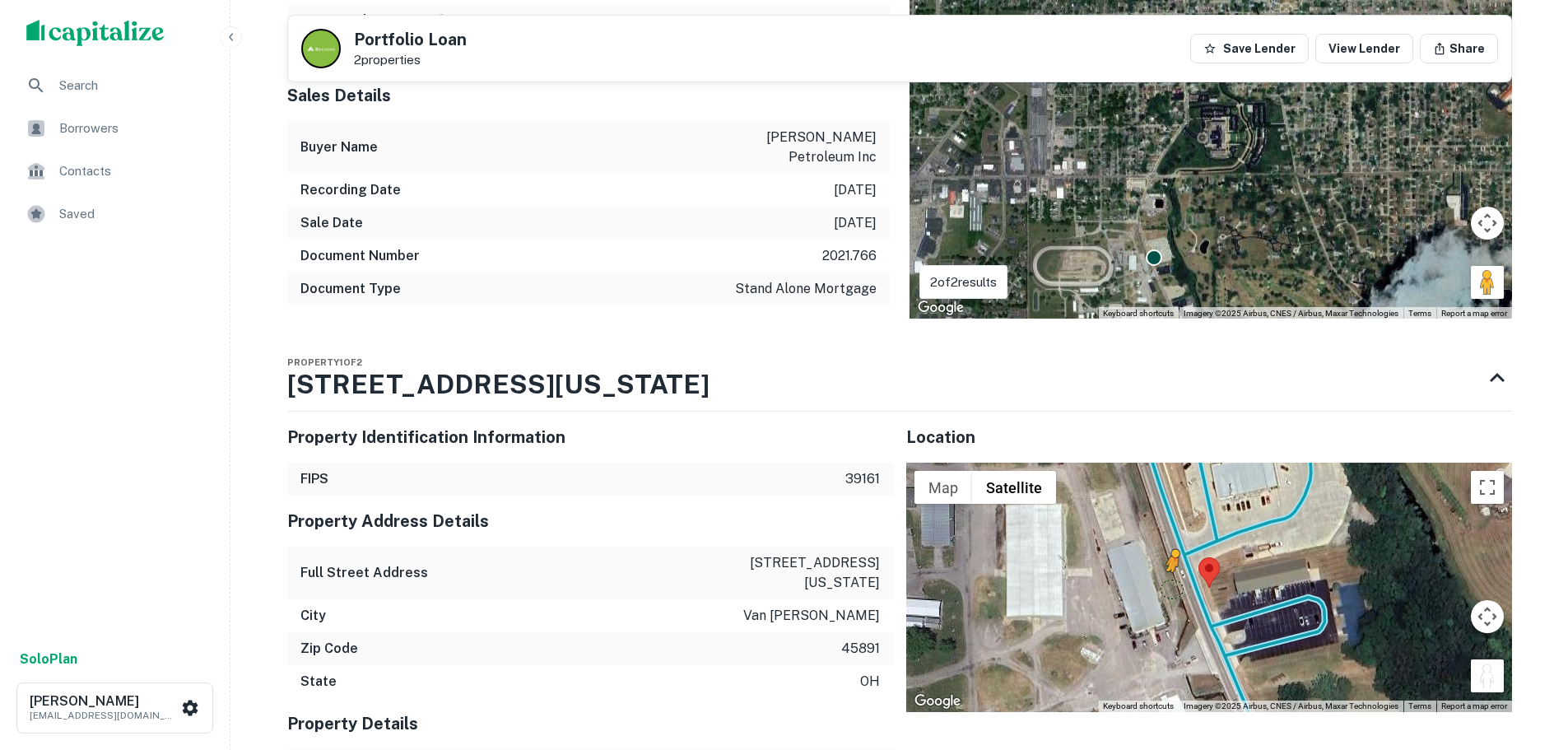
drag, startPoint x: 1480, startPoint y: 620, endPoint x: 1165, endPoint y: 532, distance: 327.1
click at [1165, 532] on div "To activate drag with keyboard, press Alt + Enter. Once in keyboard drag state,…" at bounding box center [1209, 587] width 606 height 249
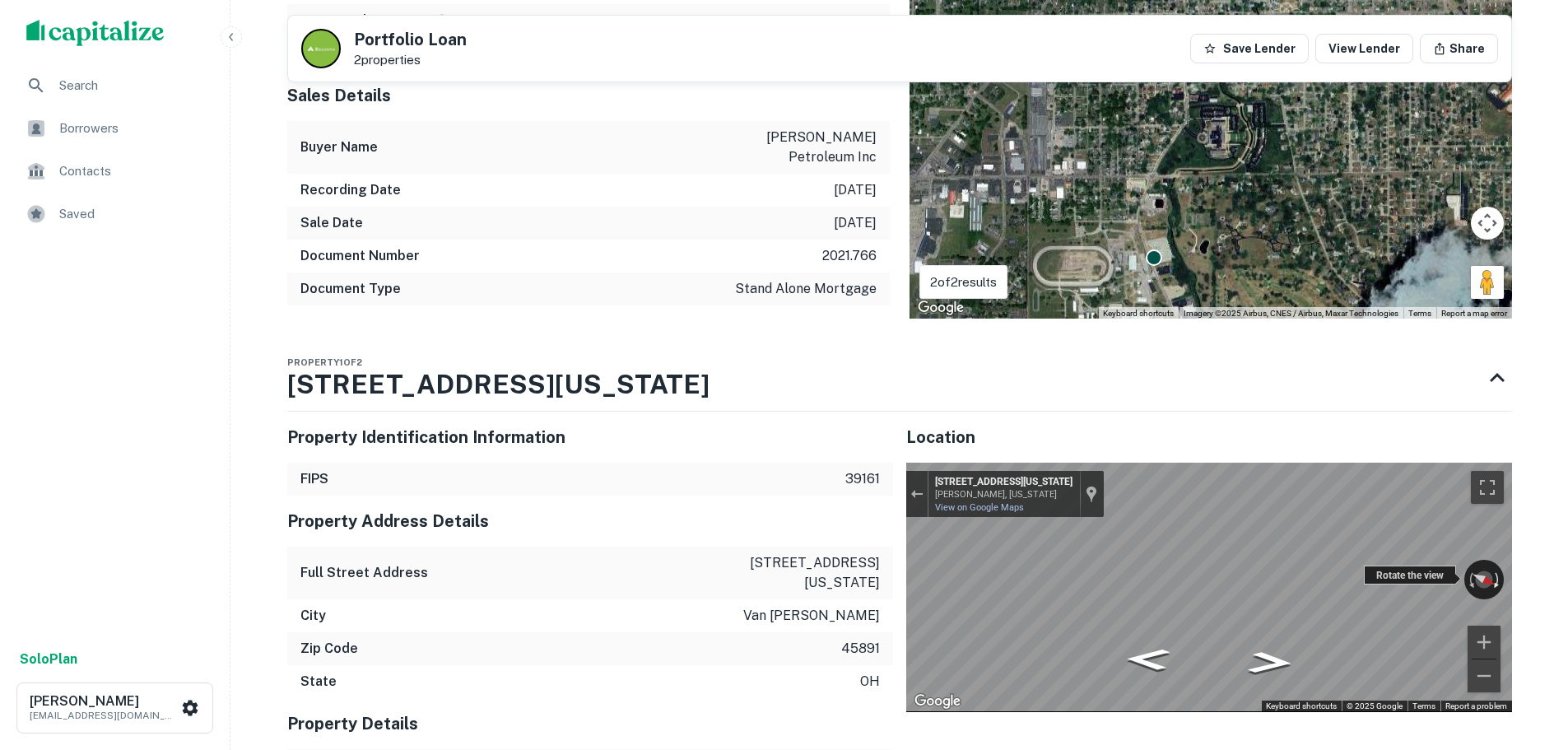
click at [1487, 515] on div "← Move left → Move right ↑ Move up ↓ Move down + Zoom in - Zoom out 1042 S Wash…" at bounding box center [1209, 587] width 606 height 249
click at [1530, 579] on div "Back to borrower requests Portfolio Loan 2 properties Save Lender View Lender S…" at bounding box center [899, 34] width 1264 height 3476
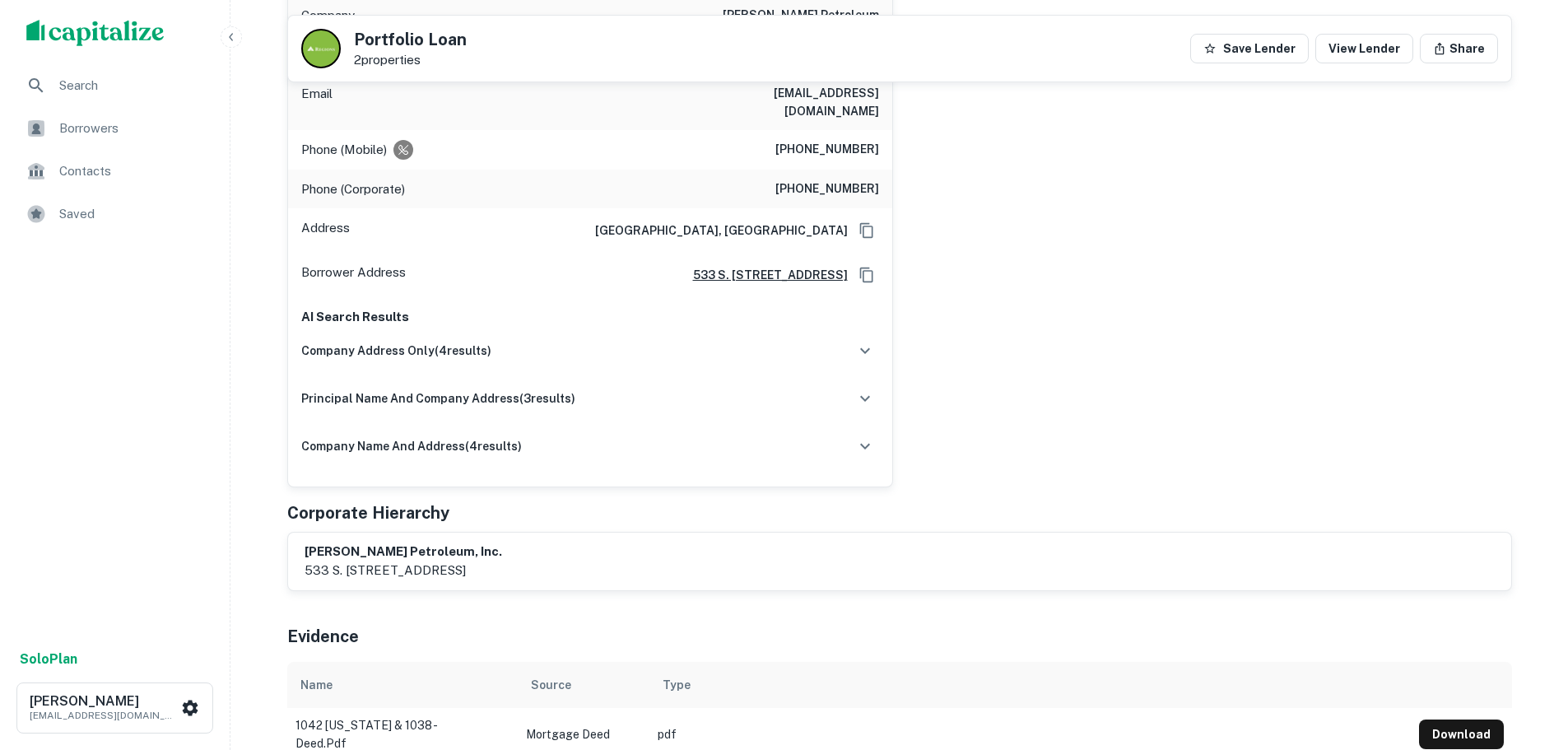
scroll to position [53, 0]
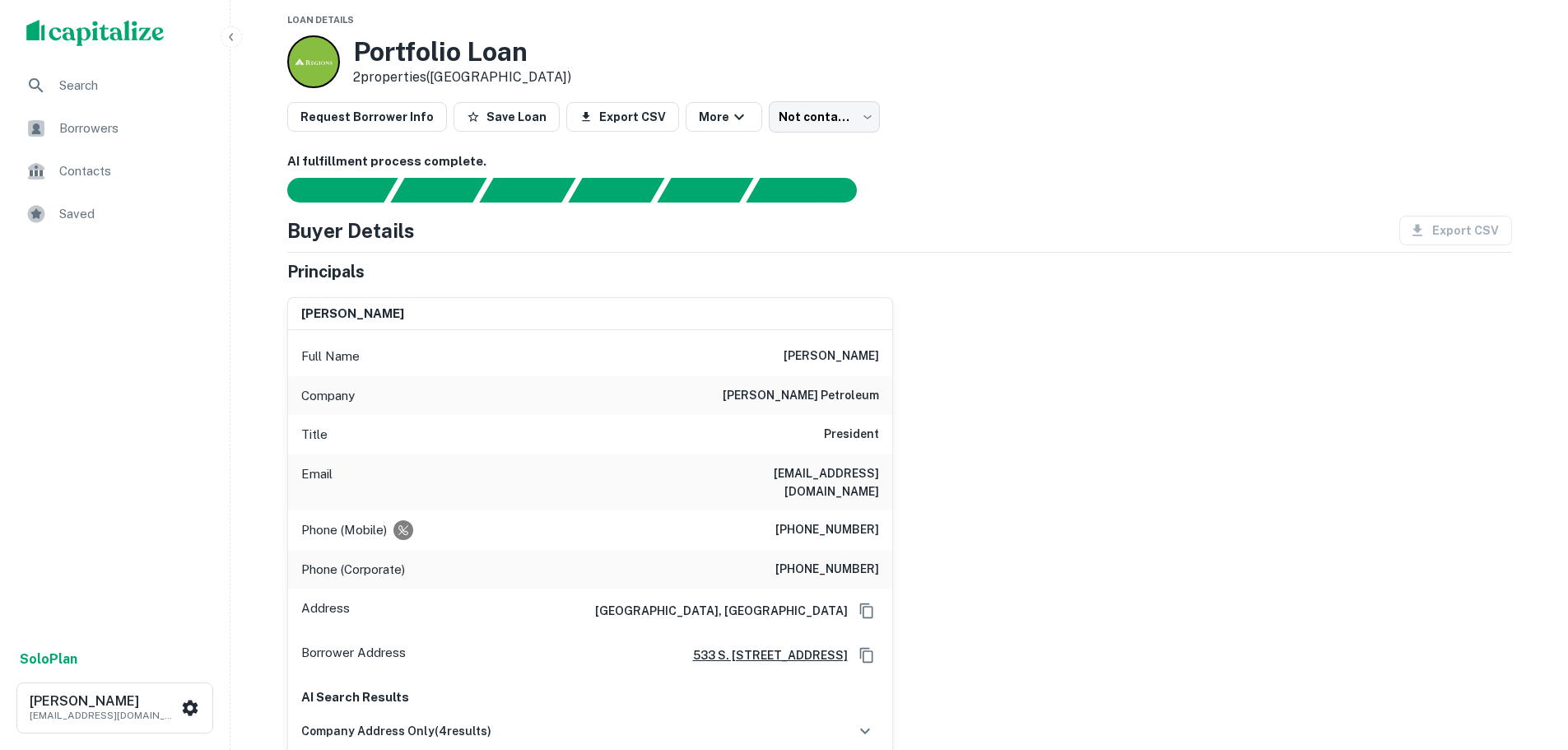
click at [832, 355] on h6 "kevin huffman" at bounding box center [832, 356] width 95 height 20
click at [831, 388] on h6 "jay petroleum" at bounding box center [801, 395] width 156 height 20
click at [769, 511] on div "Phone (Mobile) (260) 403-9654" at bounding box center [590, 530] width 604 height 39
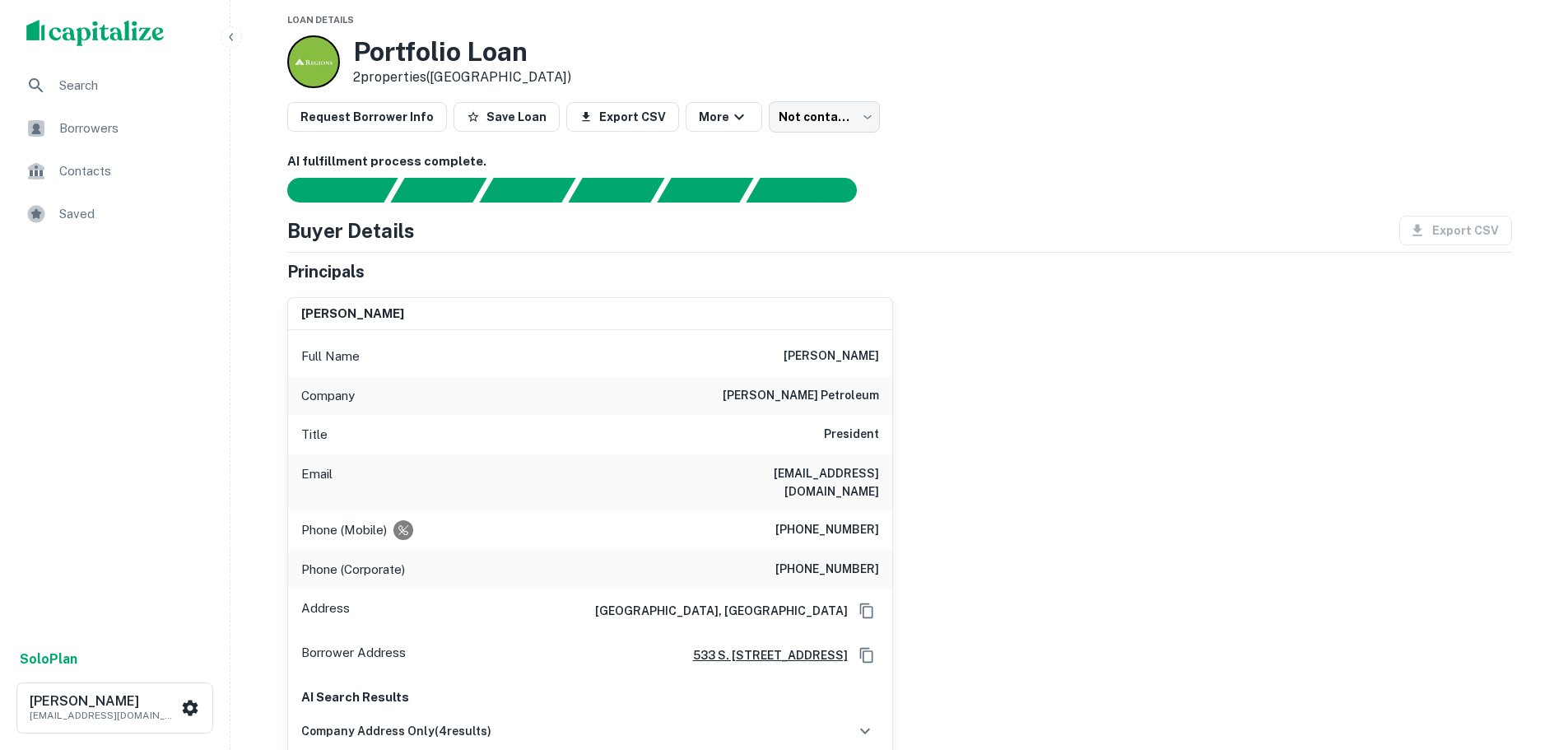
click at [836, 352] on h6 "kevin huffman" at bounding box center [832, 356] width 95 height 20
click at [863, 520] on h6 "(260) 403-9654" at bounding box center [827, 530] width 104 height 20
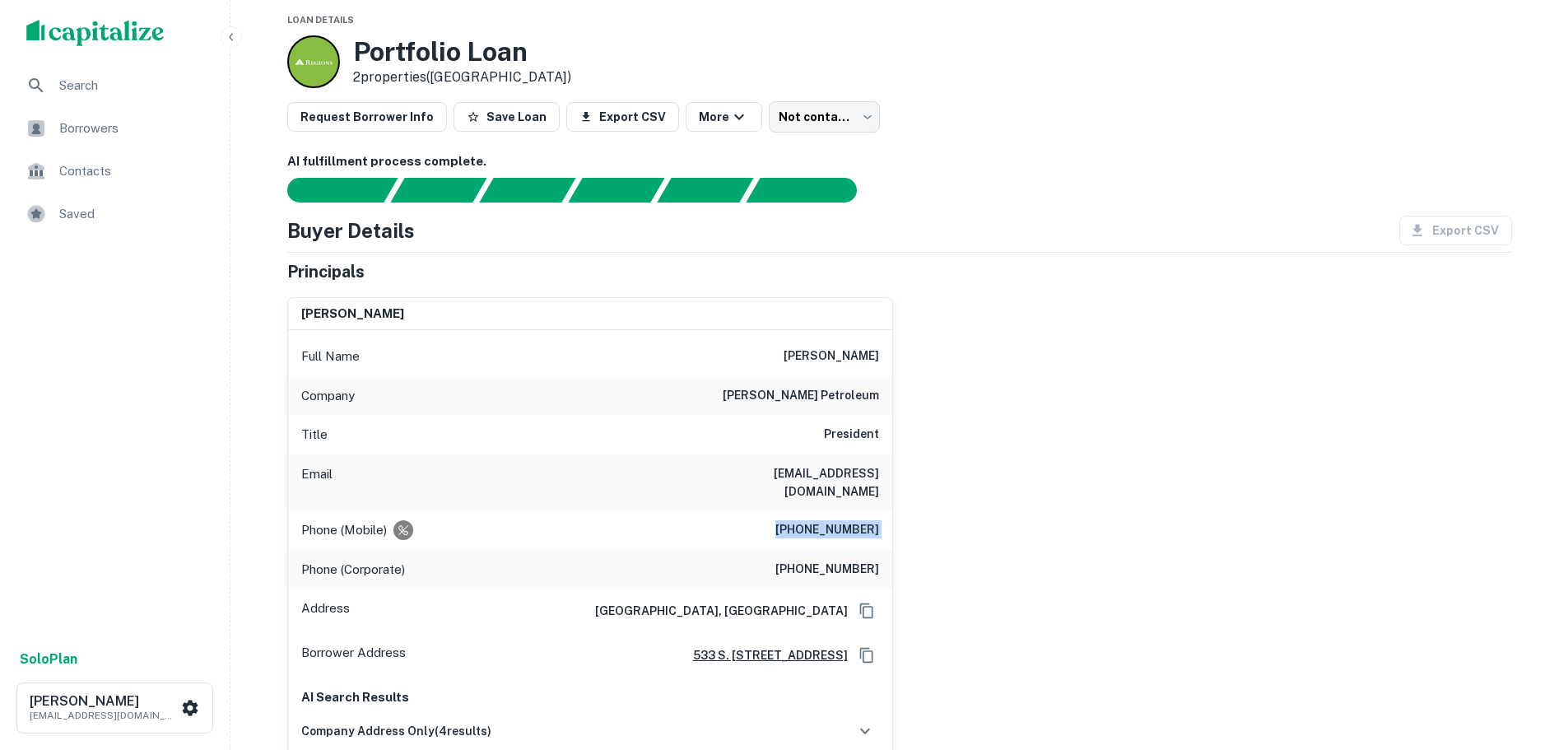
click at [863, 520] on h6 "(260) 403-9654" at bounding box center [827, 530] width 104 height 20
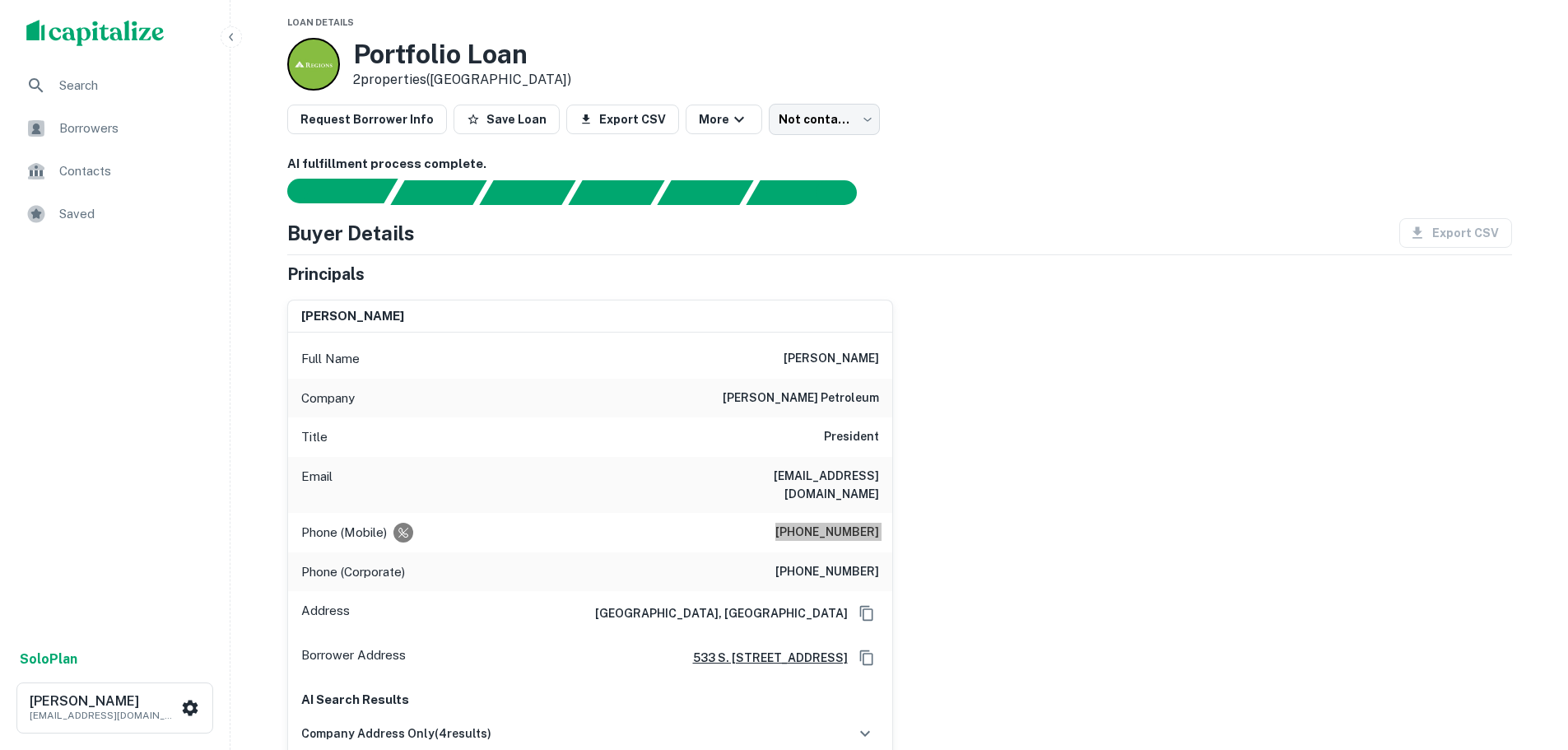
scroll to position [0, 0]
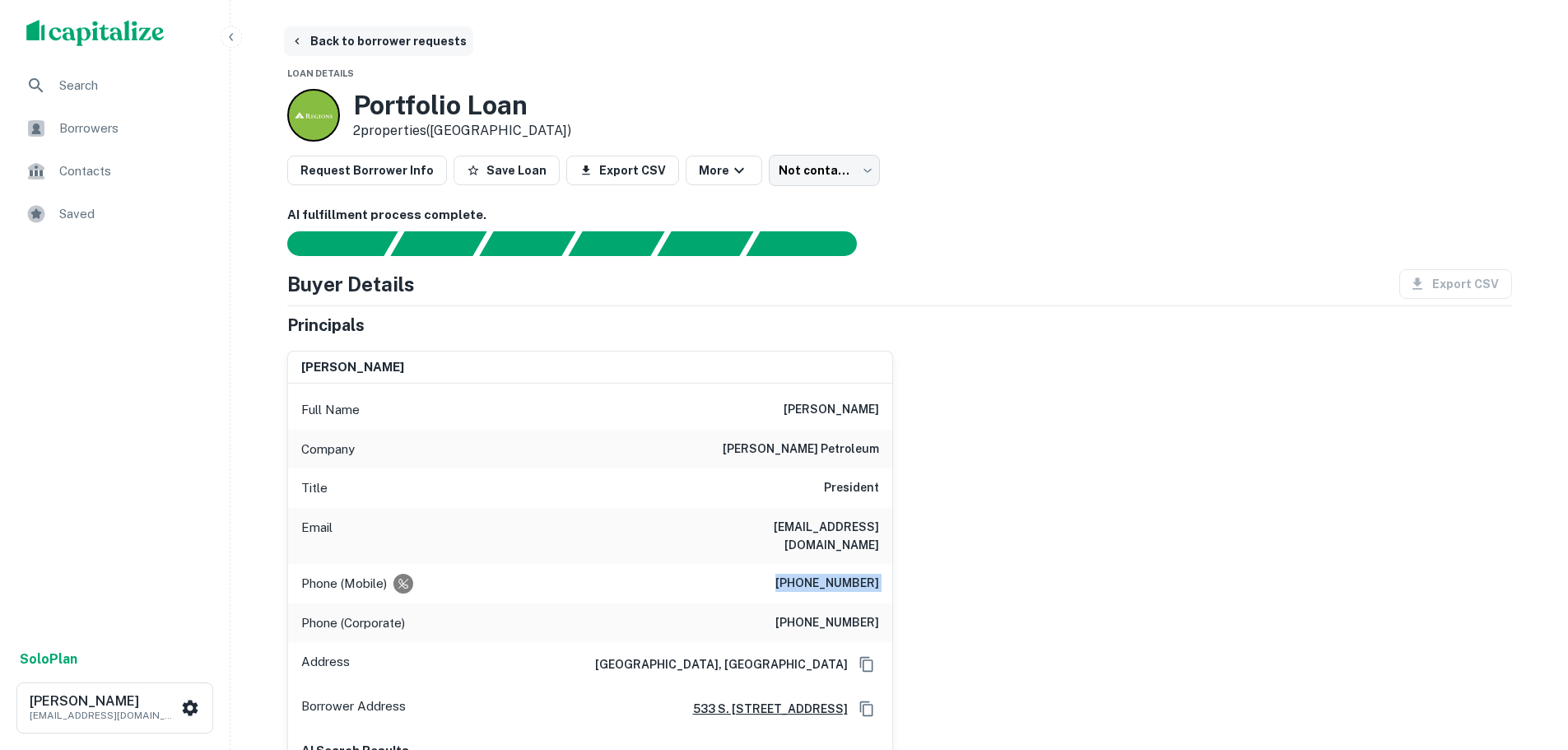
click at [370, 44] on button "Back to borrower requests" at bounding box center [378, 41] width 190 height 30
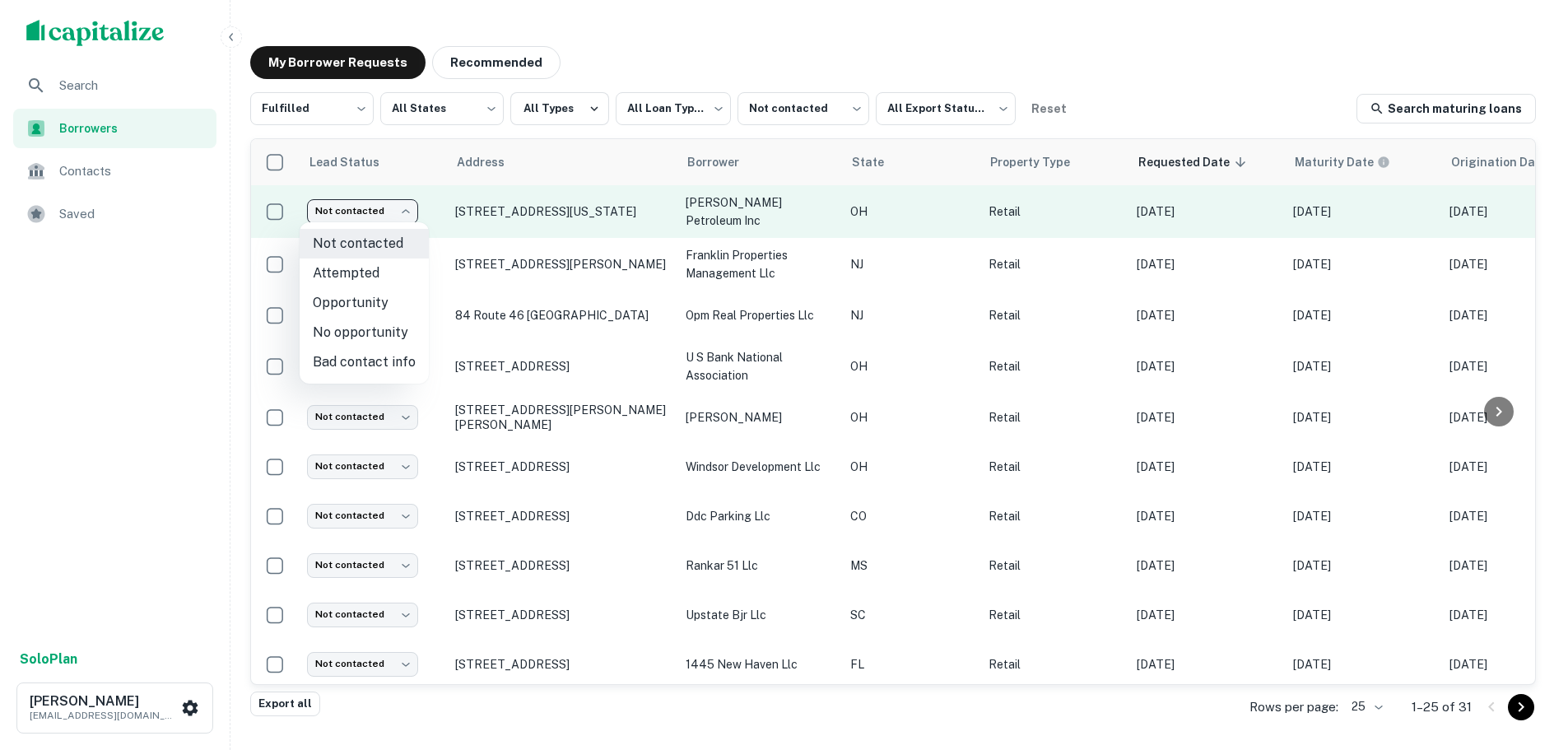
drag, startPoint x: 363, startPoint y: 217, endPoint x: 349, endPoint y: 228, distance: 17.8
click at [361, 217] on body "**********" at bounding box center [784, 375] width 1568 height 750
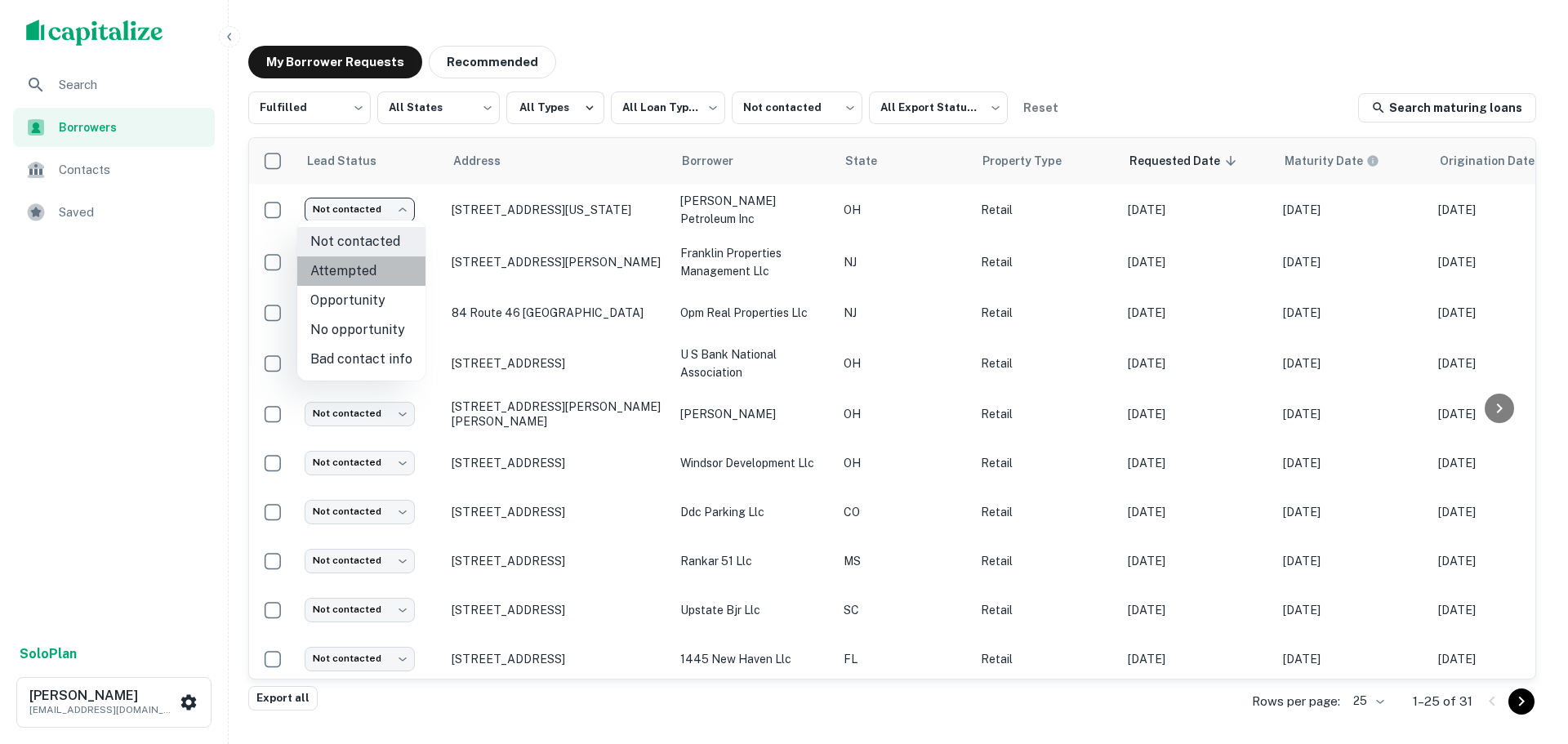
click at [378, 274] on li "Attempted" at bounding box center [362, 270] width 129 height 29
type input "*********"
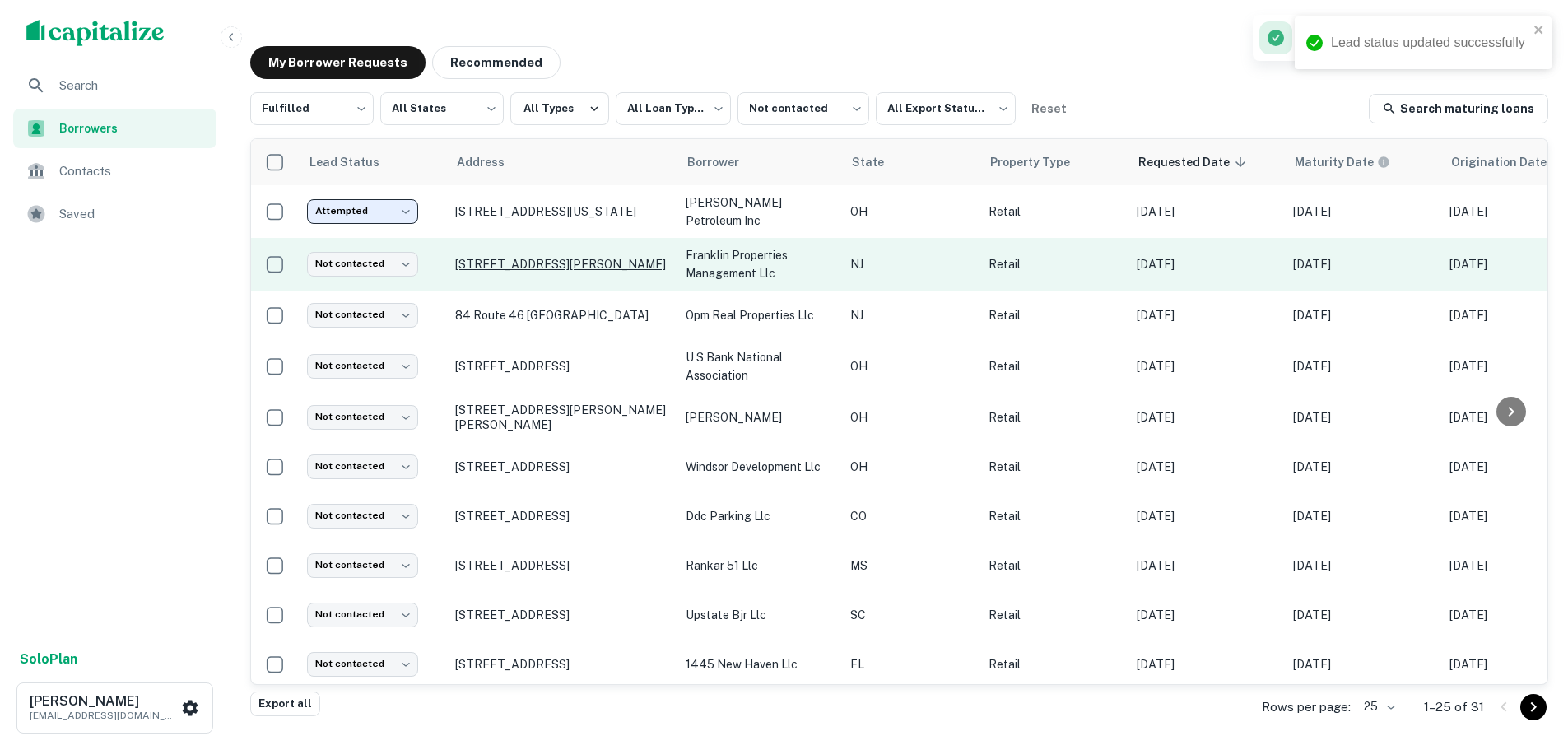
click at [489, 257] on p "[STREET_ADDRESS][PERSON_NAME]" at bounding box center [562, 265] width 214 height 15
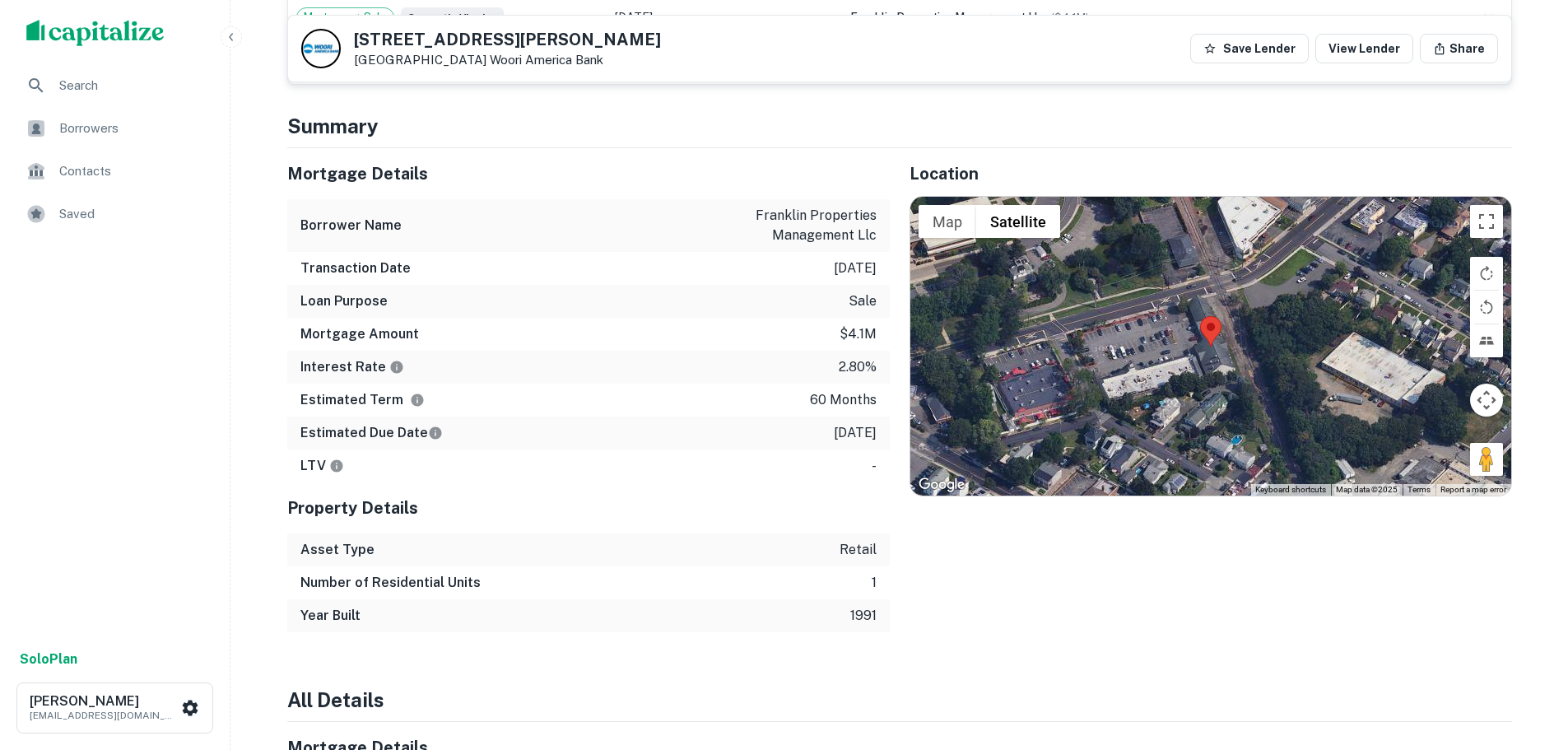
scroll to position [1483, 0]
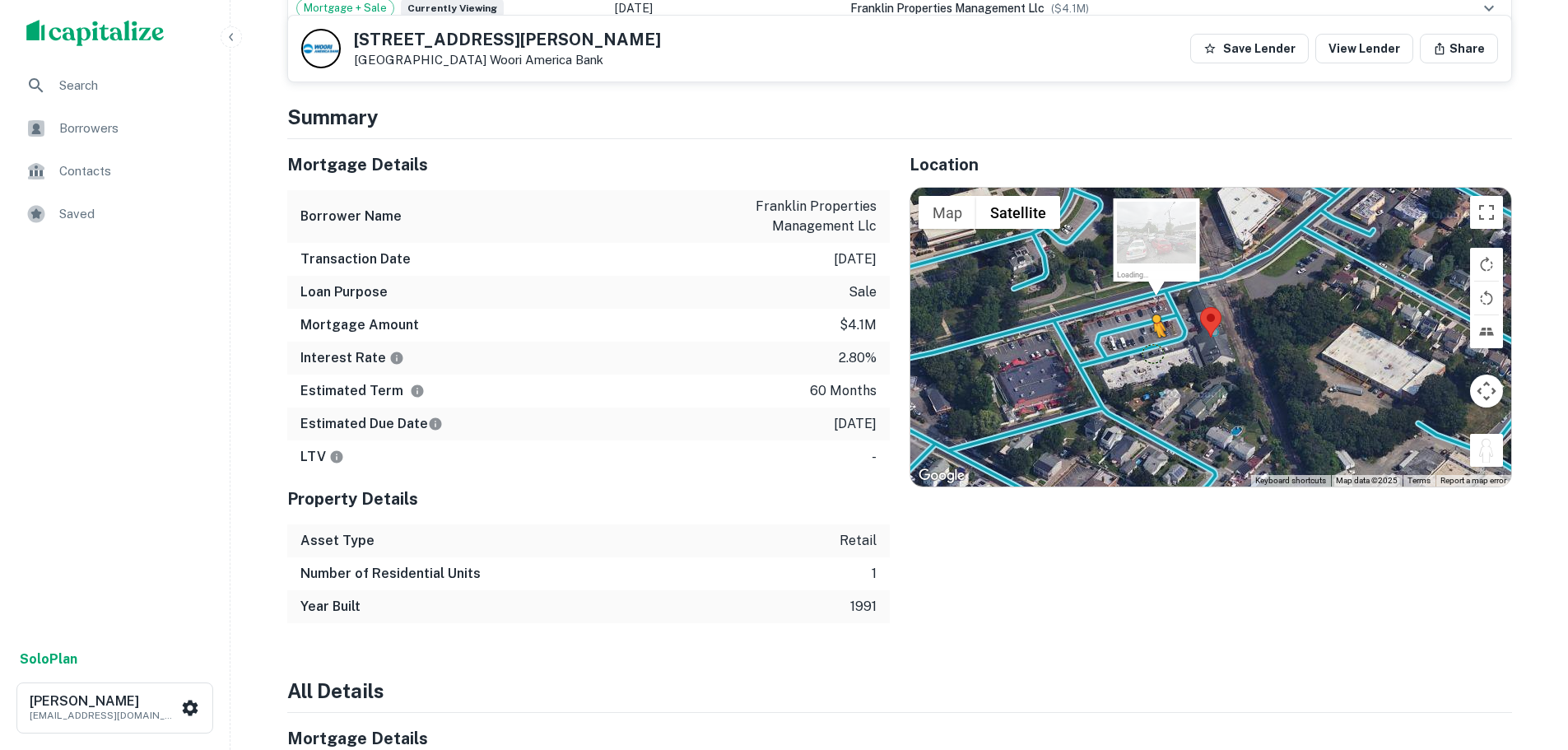
drag, startPoint x: 1487, startPoint y: 441, endPoint x: 1142, endPoint y: 335, distance: 360.9
click at [1144, 334] on div "To activate drag with keyboard, press Alt + Enter. Once in keyboard drag state,…" at bounding box center [1211, 336] width 601 height 298
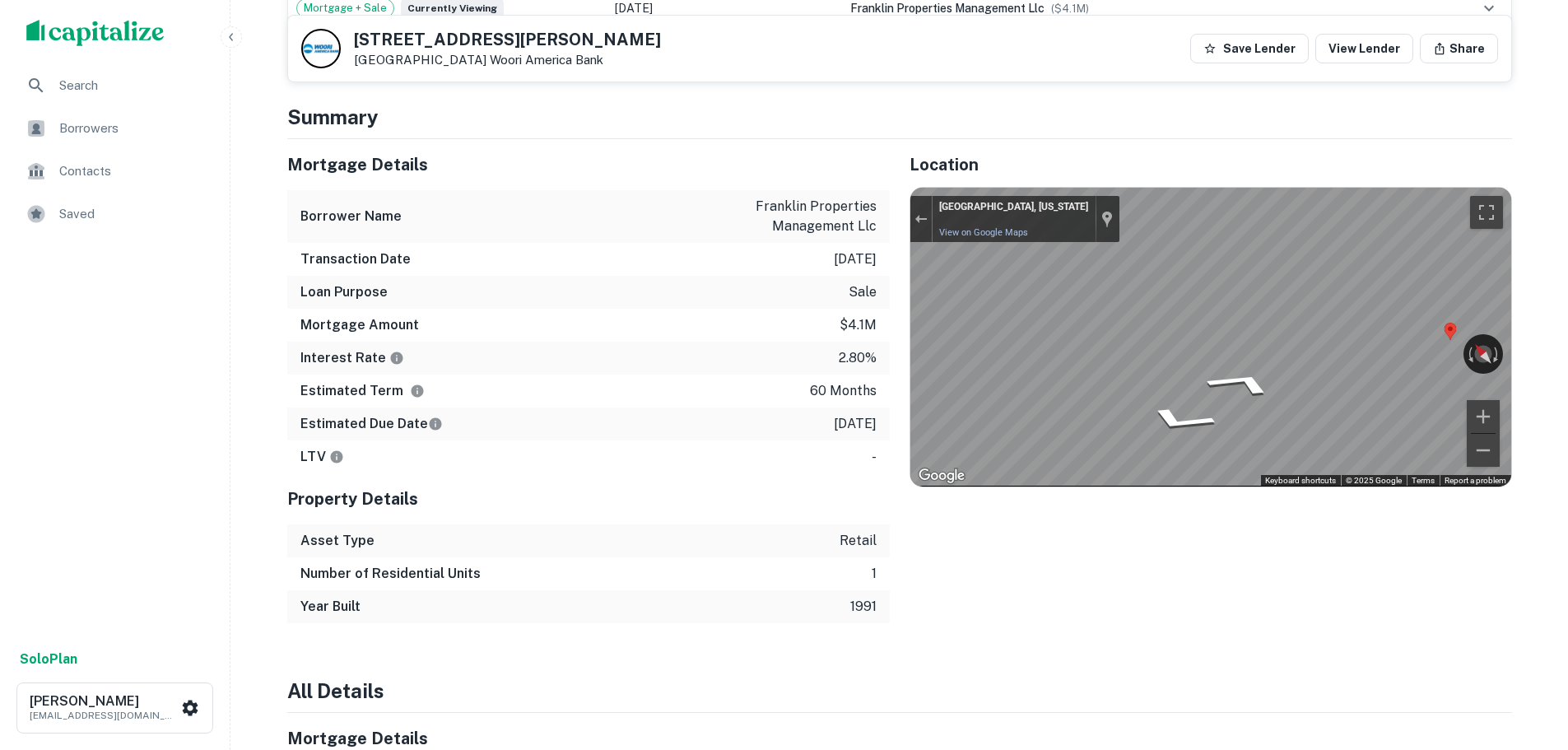
click at [711, 348] on div "Mortgage Details Borrower Name franklin properties management llc Transaction D…" at bounding box center [890, 381] width 1245 height 484
click at [894, 331] on div "Location ← Move left → Move right ↑ Move up ↓ Move down + Zoom in - Zoom out Ho…" at bounding box center [1200, 381] width 622 height 484
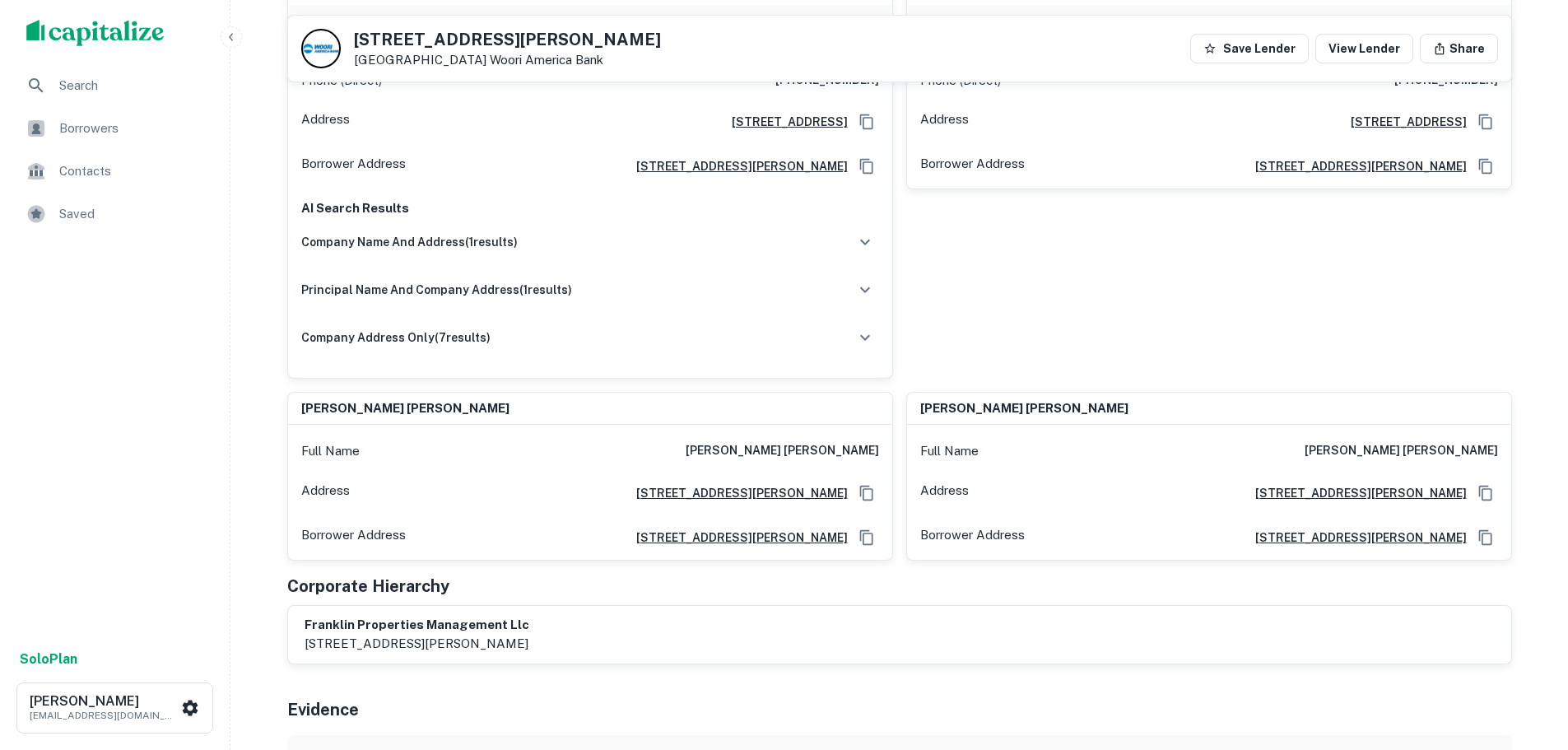
scroll to position [247, 0]
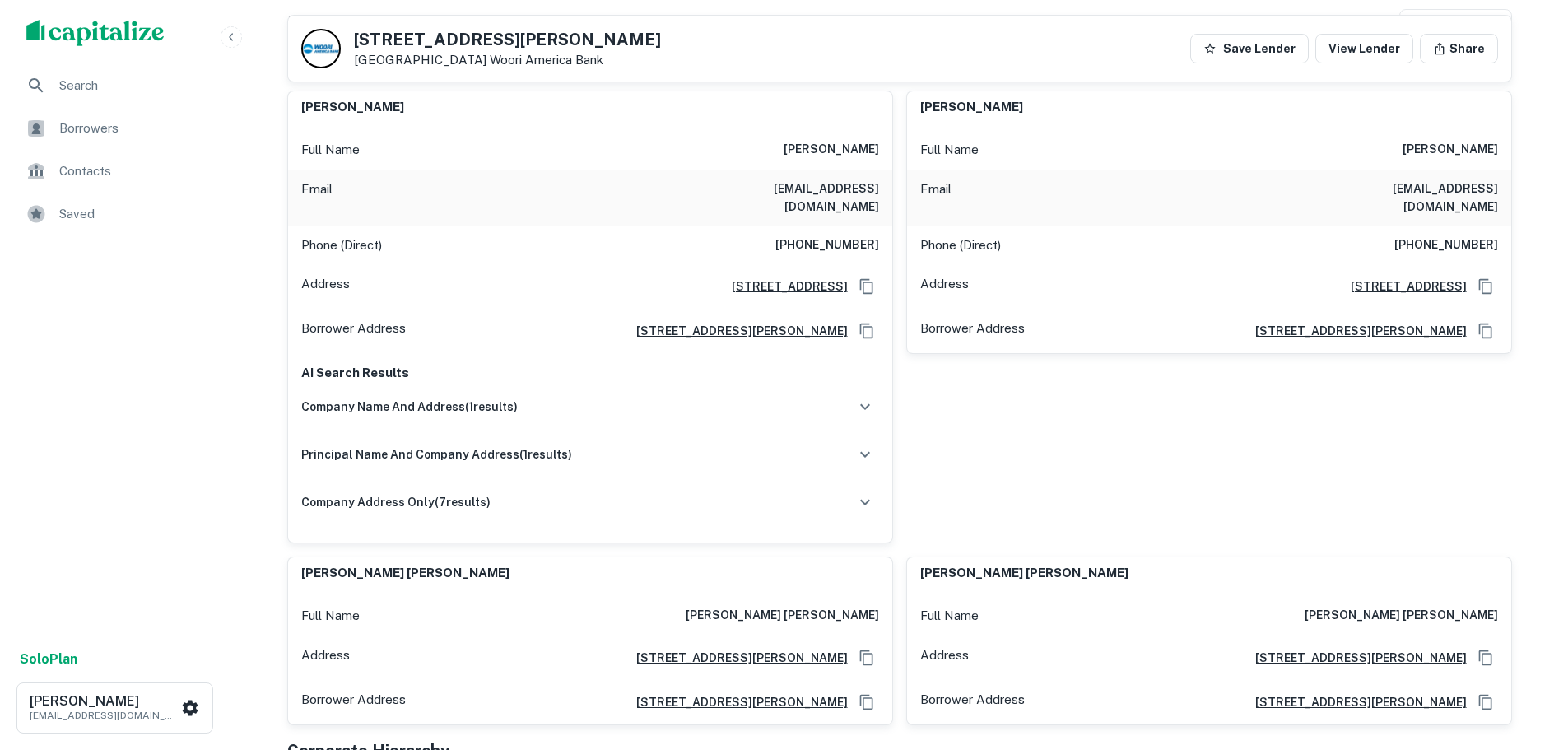
click at [816, 235] on h6 "(201) 424-1322" at bounding box center [827, 245] width 104 height 20
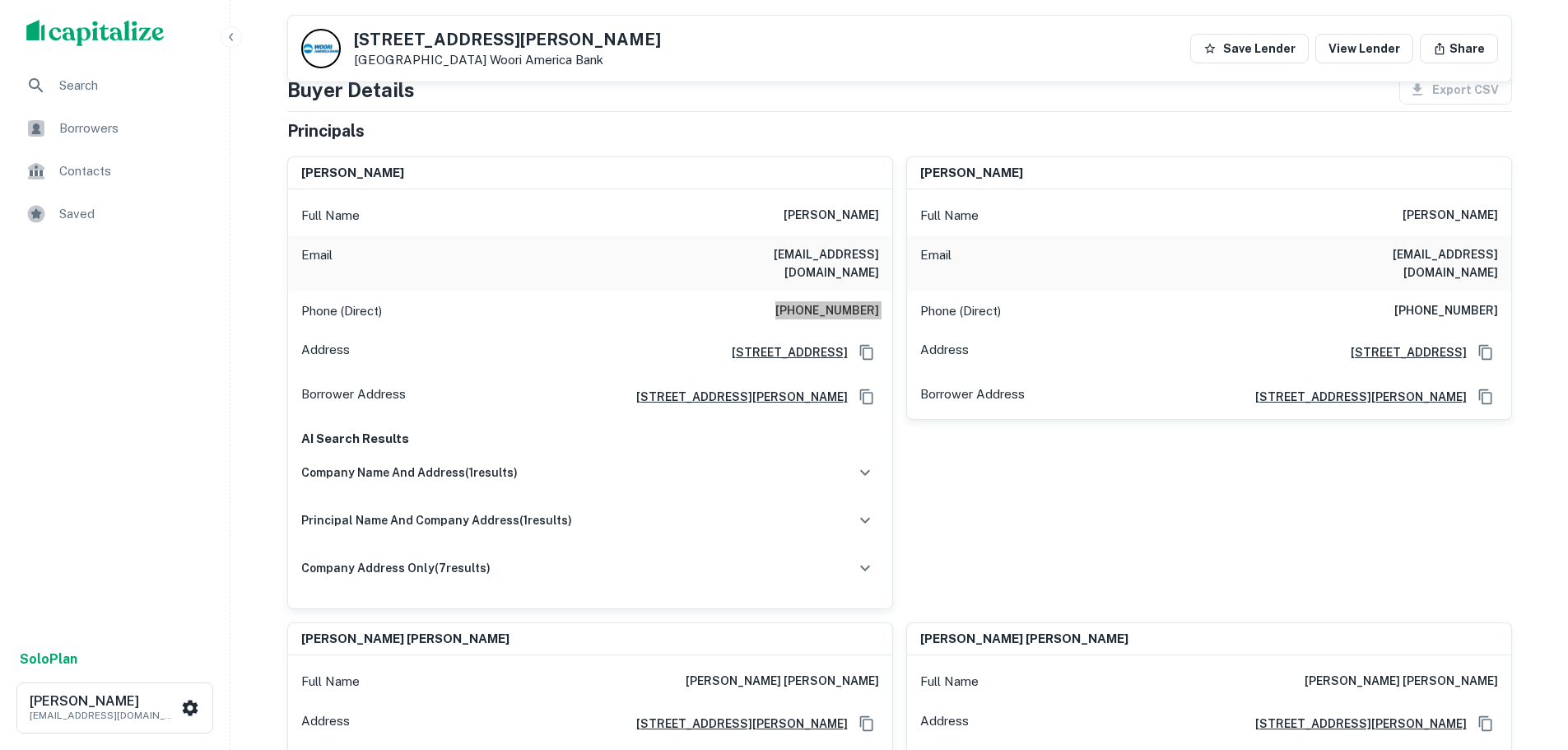
scroll to position [0, 0]
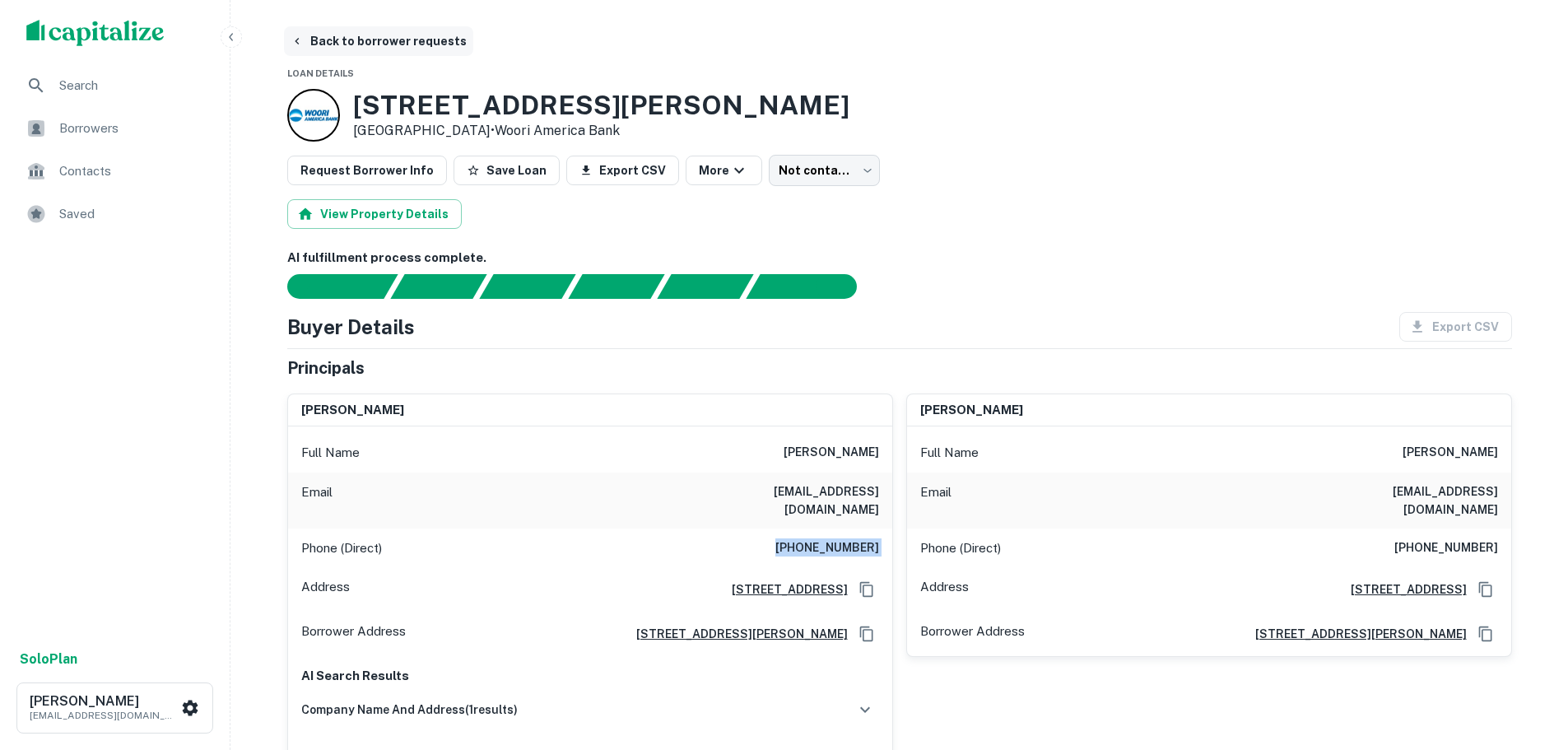
click at [343, 41] on button "Back to borrower requests" at bounding box center [378, 41] width 190 height 30
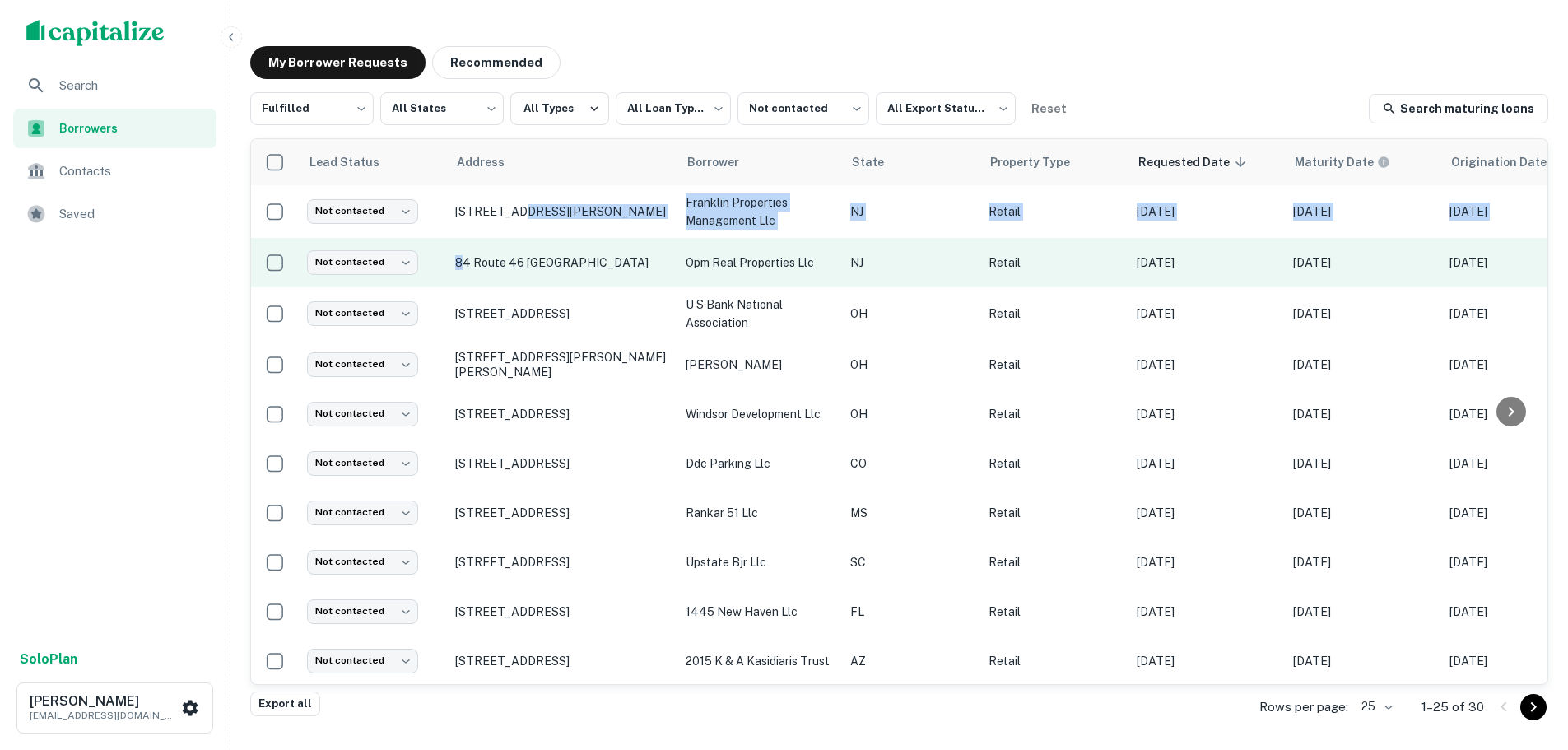
drag, startPoint x: 508, startPoint y: 220, endPoint x: 461, endPoint y: 260, distance: 61.7
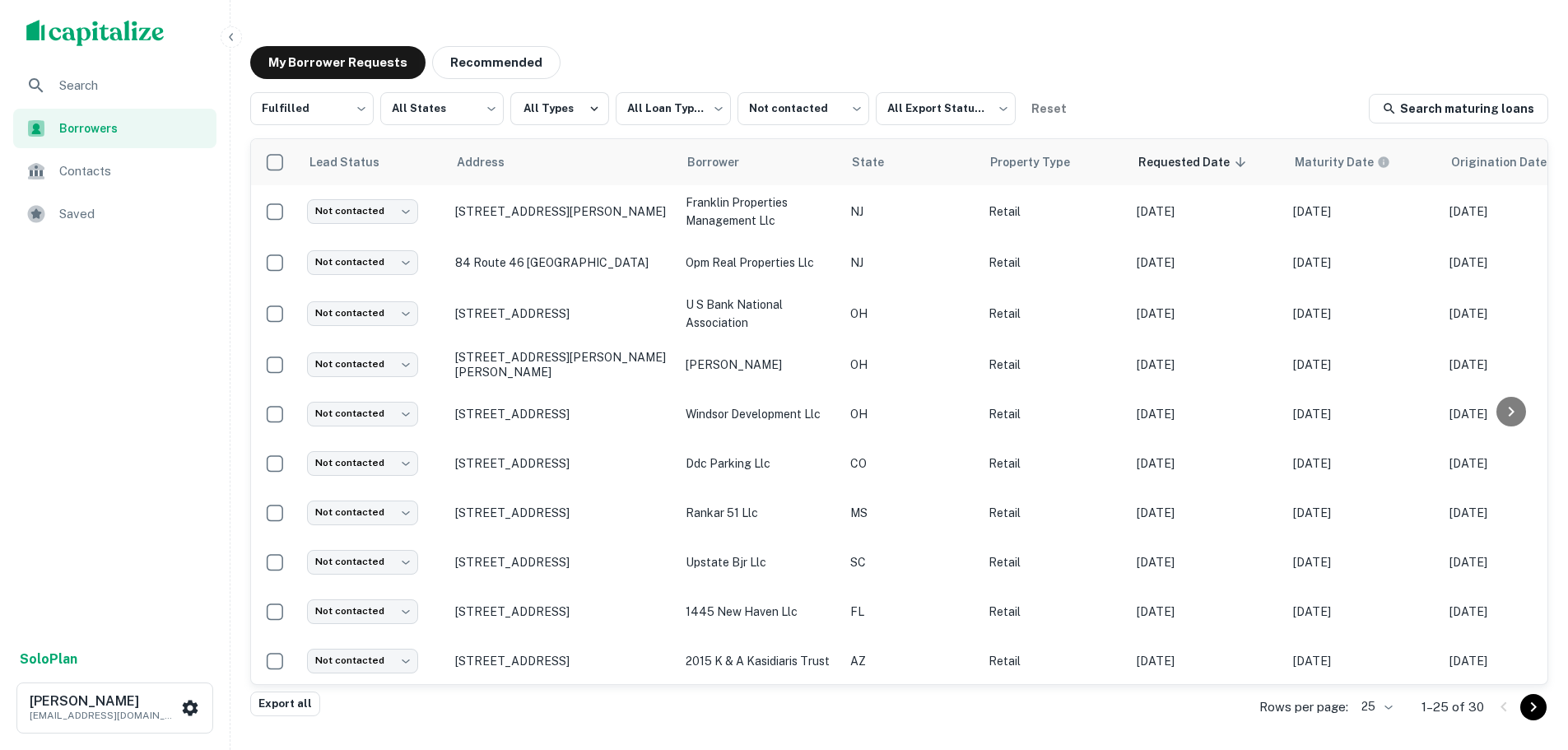
drag, startPoint x: 458, startPoint y: 253, endPoint x: 607, endPoint y: 42, distance: 258.3
click at [607, 42] on div "**********" at bounding box center [899, 371] width 1324 height 676
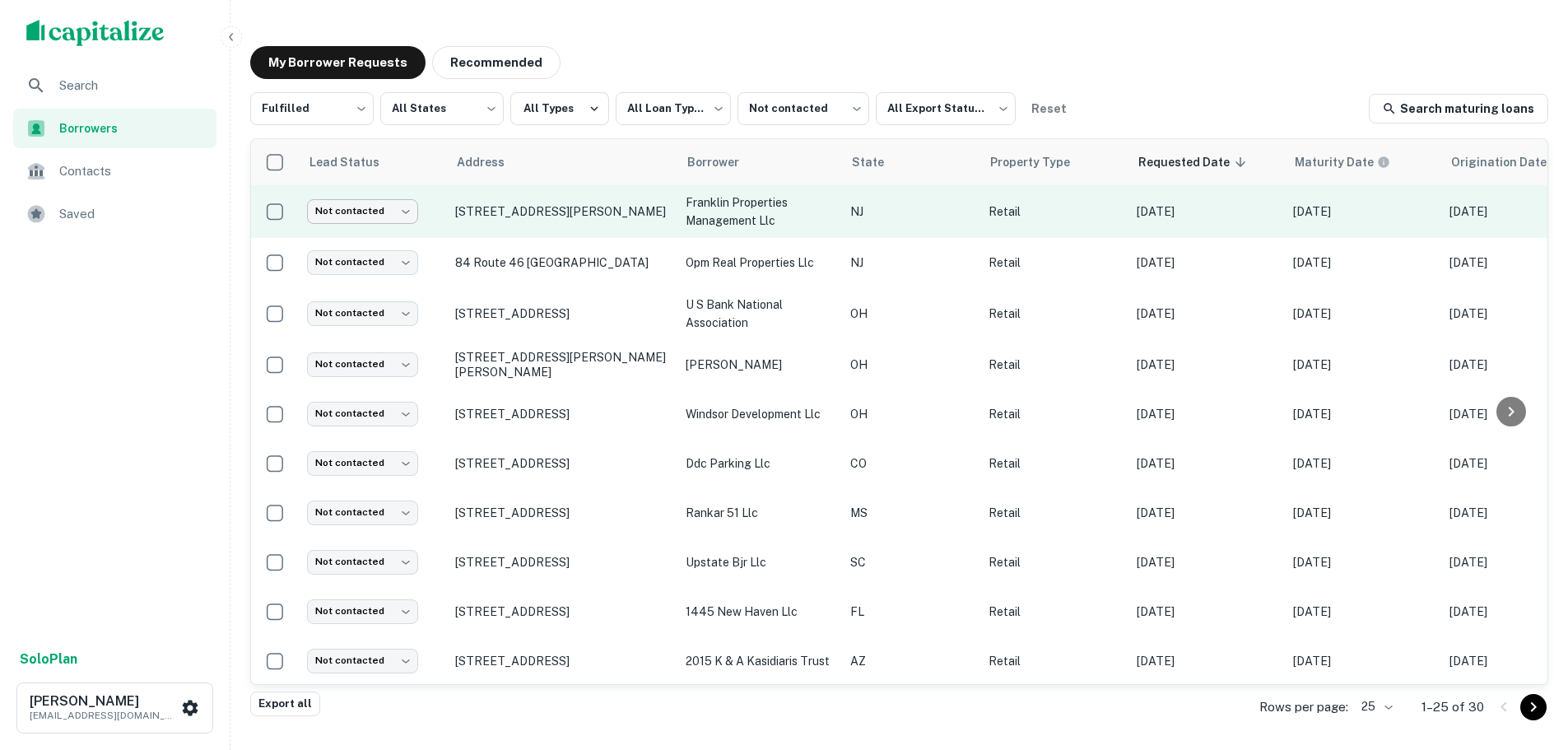
click at [389, 210] on body "**********" at bounding box center [784, 375] width 1568 height 750
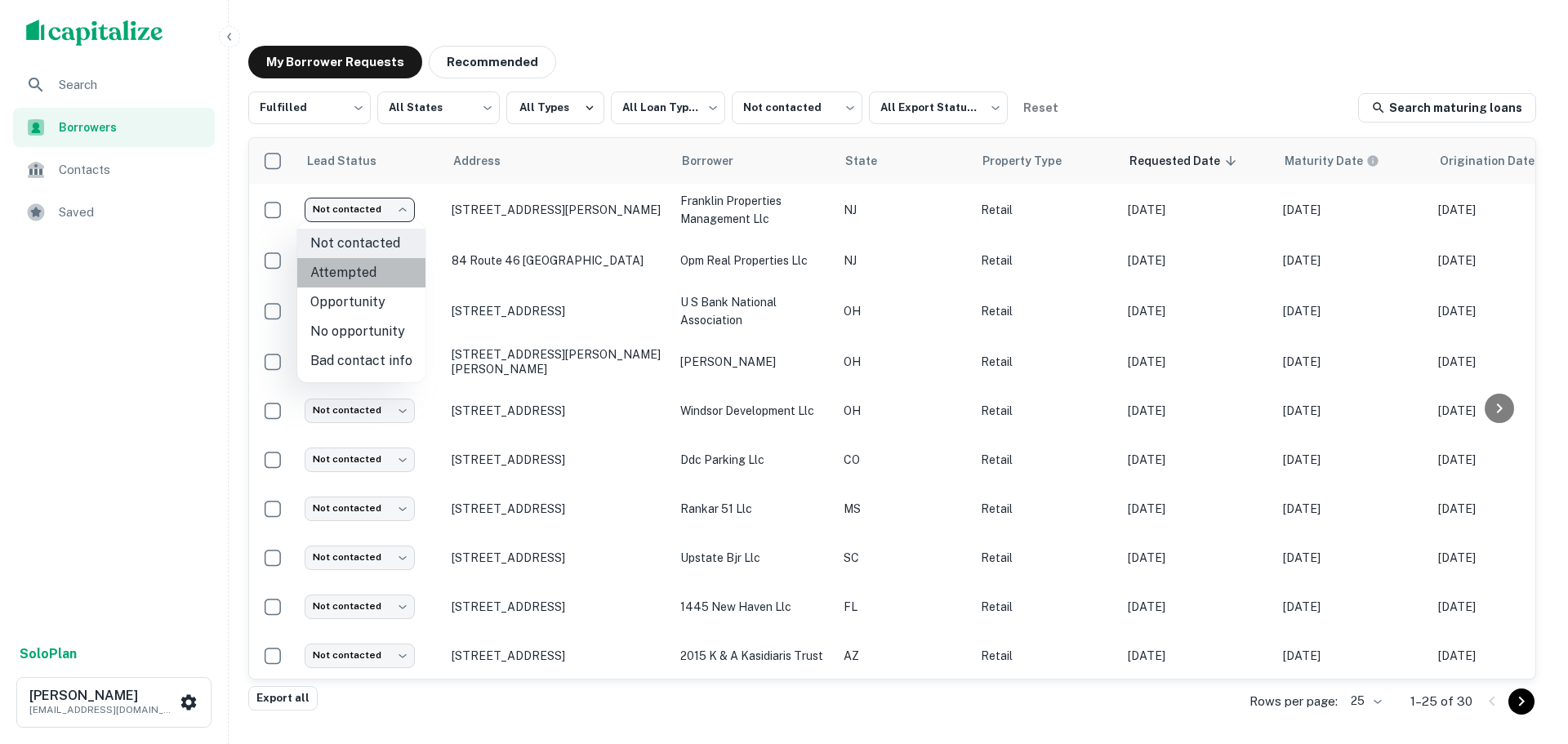
click at [384, 271] on li "Attempted" at bounding box center [362, 272] width 129 height 29
type input "*********"
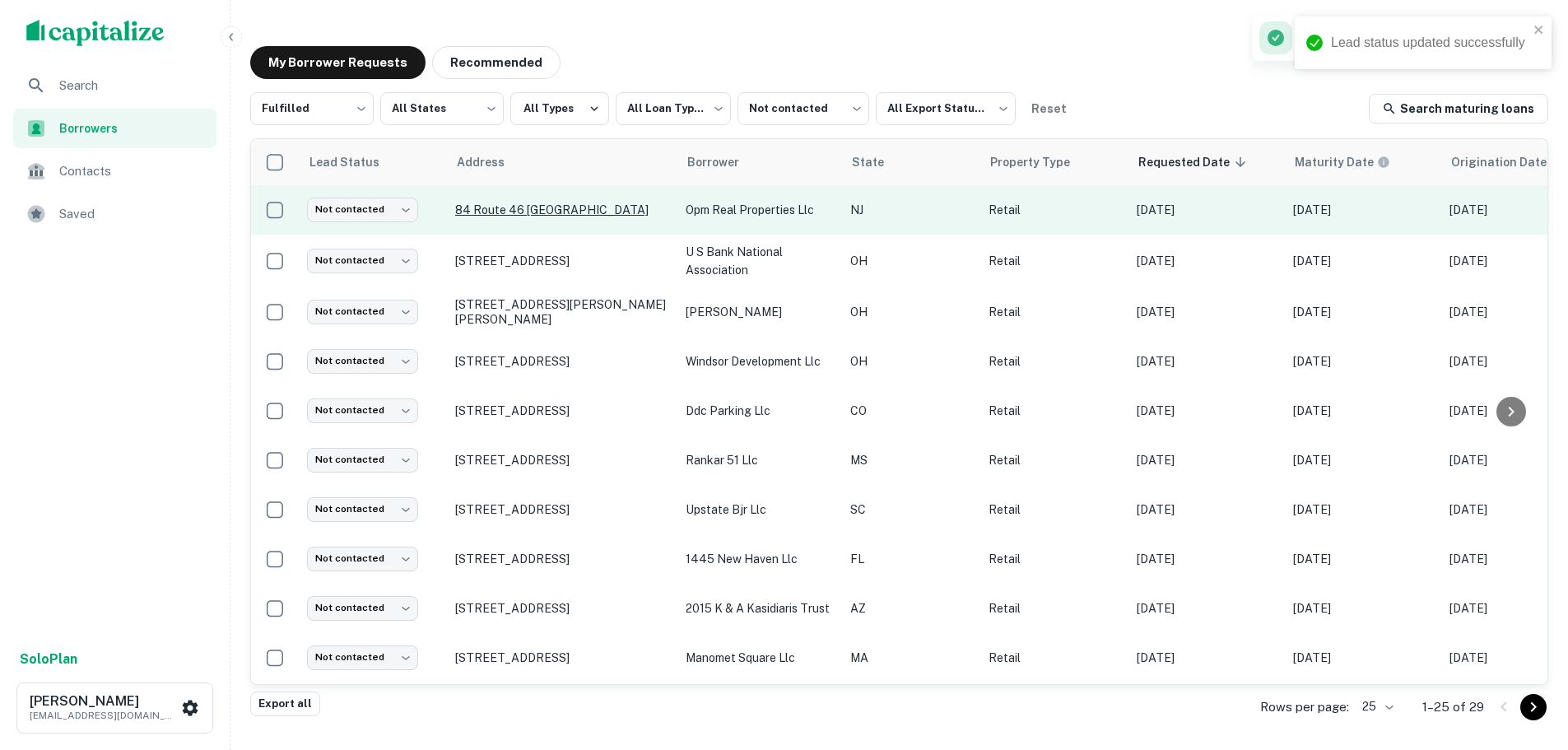
click at [509, 204] on p "84 Route 46 NJ" at bounding box center [562, 211] width 214 height 15
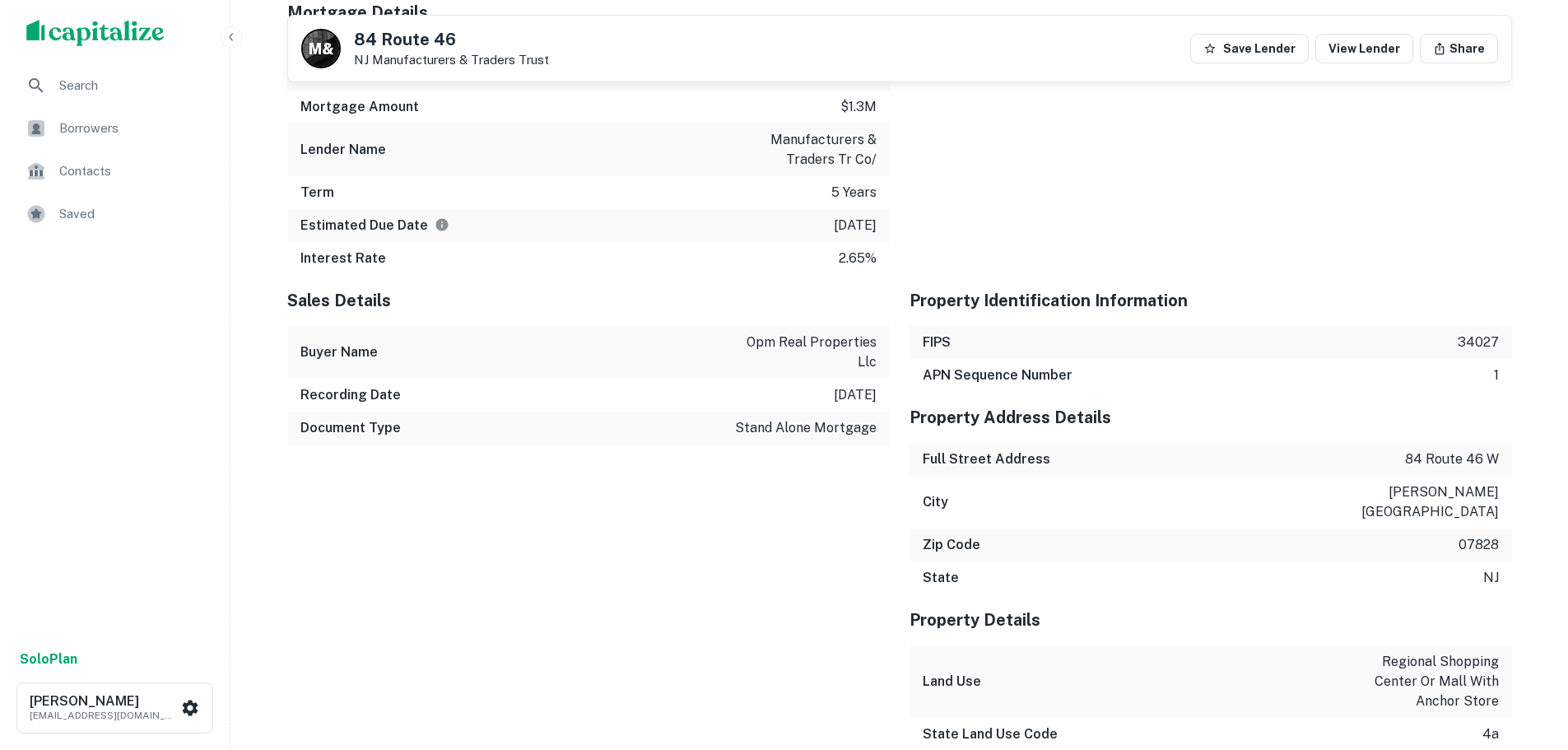
scroll to position [2718, 0]
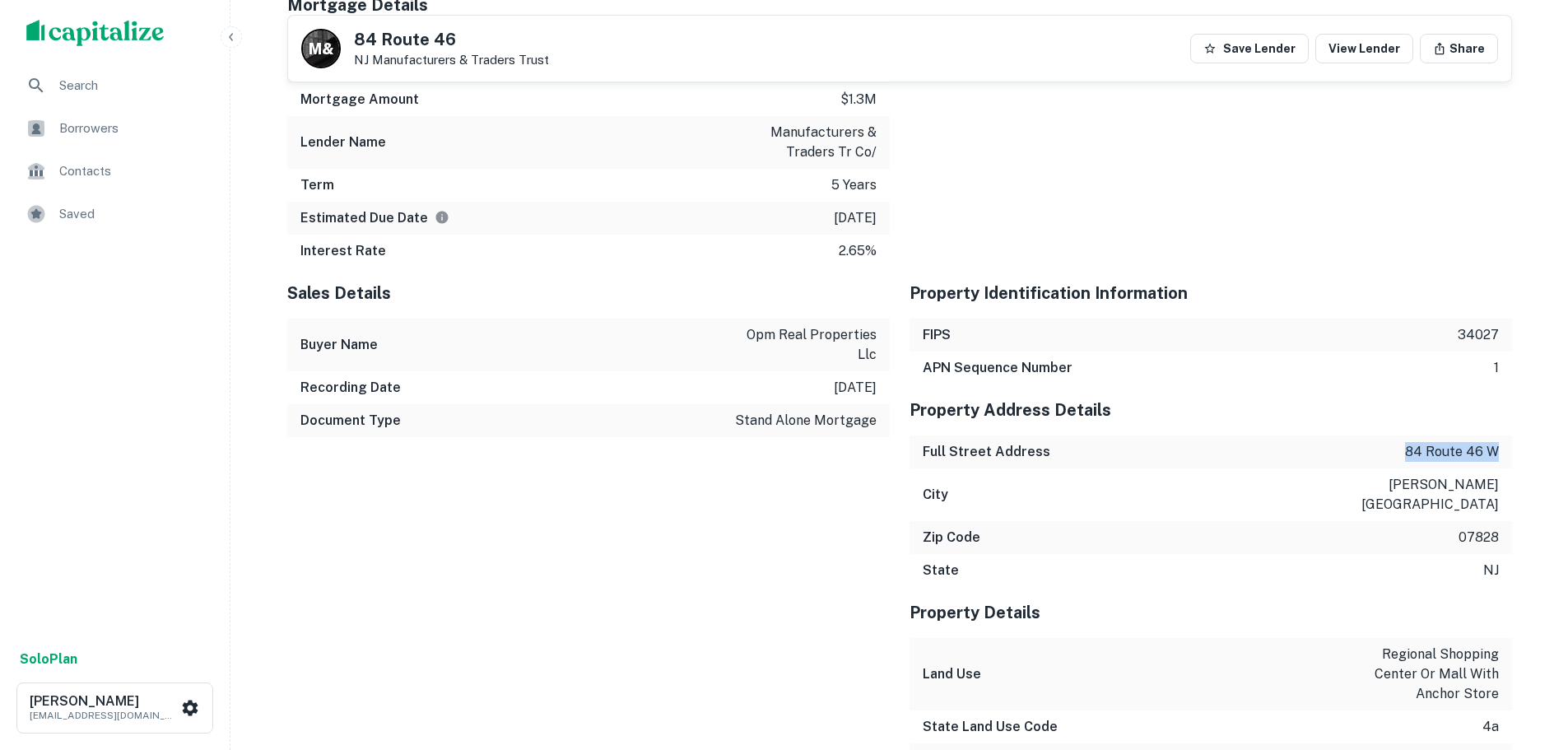
drag, startPoint x: 1424, startPoint y: 375, endPoint x: 1531, endPoint y: 367, distance: 107.3
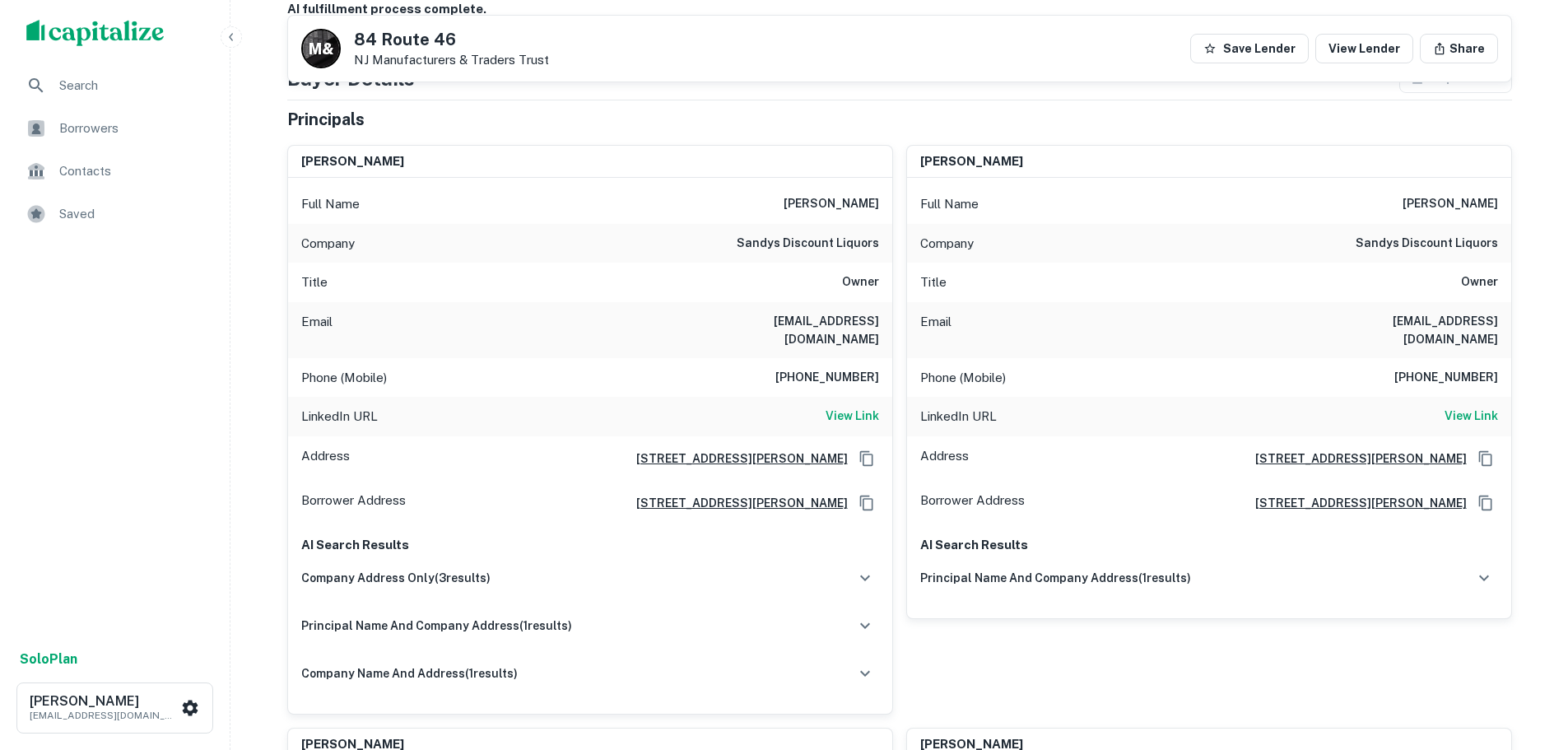
scroll to position [165, 0]
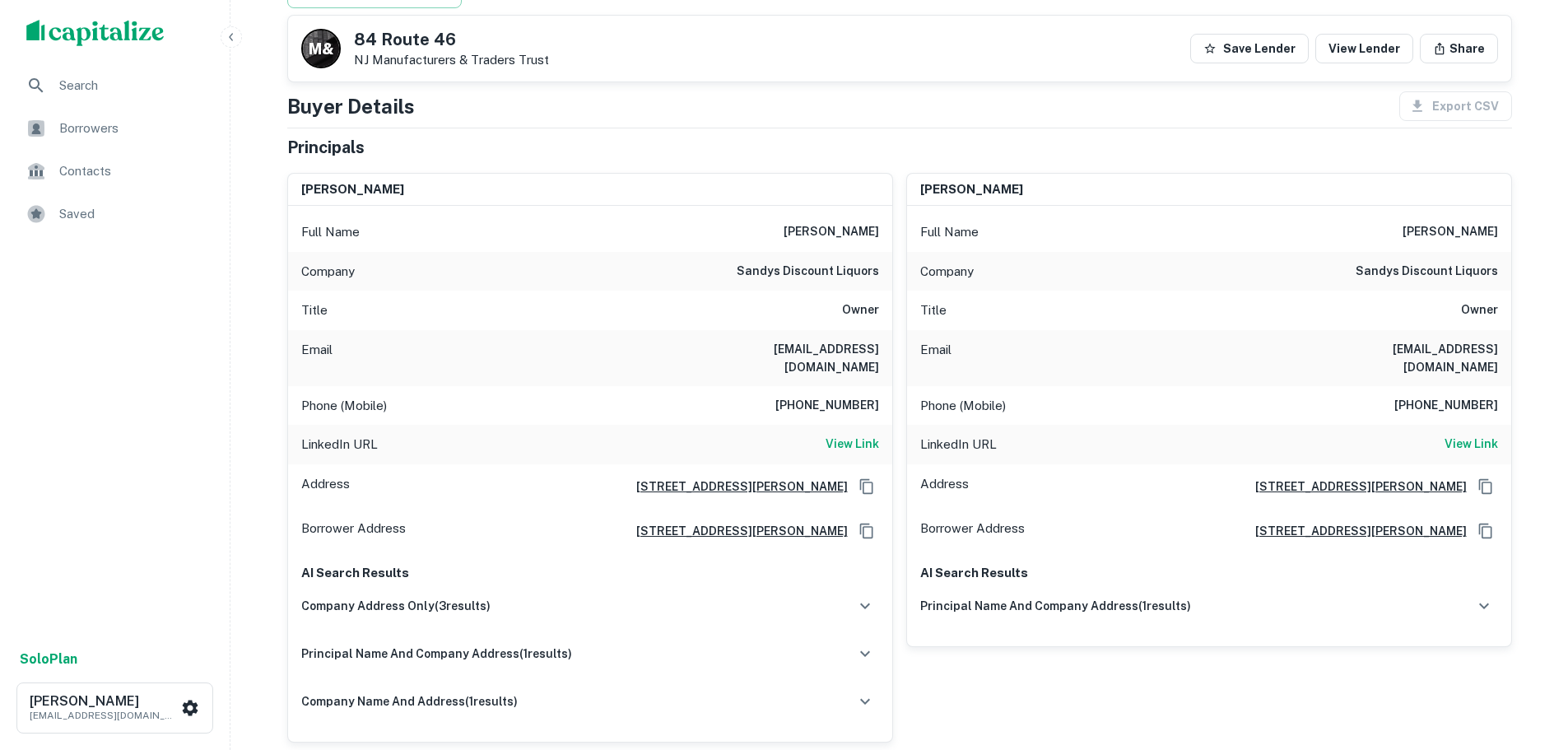
click at [767, 395] on div "Phone (Mobile) (973) 691-0050" at bounding box center [590, 405] width 604 height 39
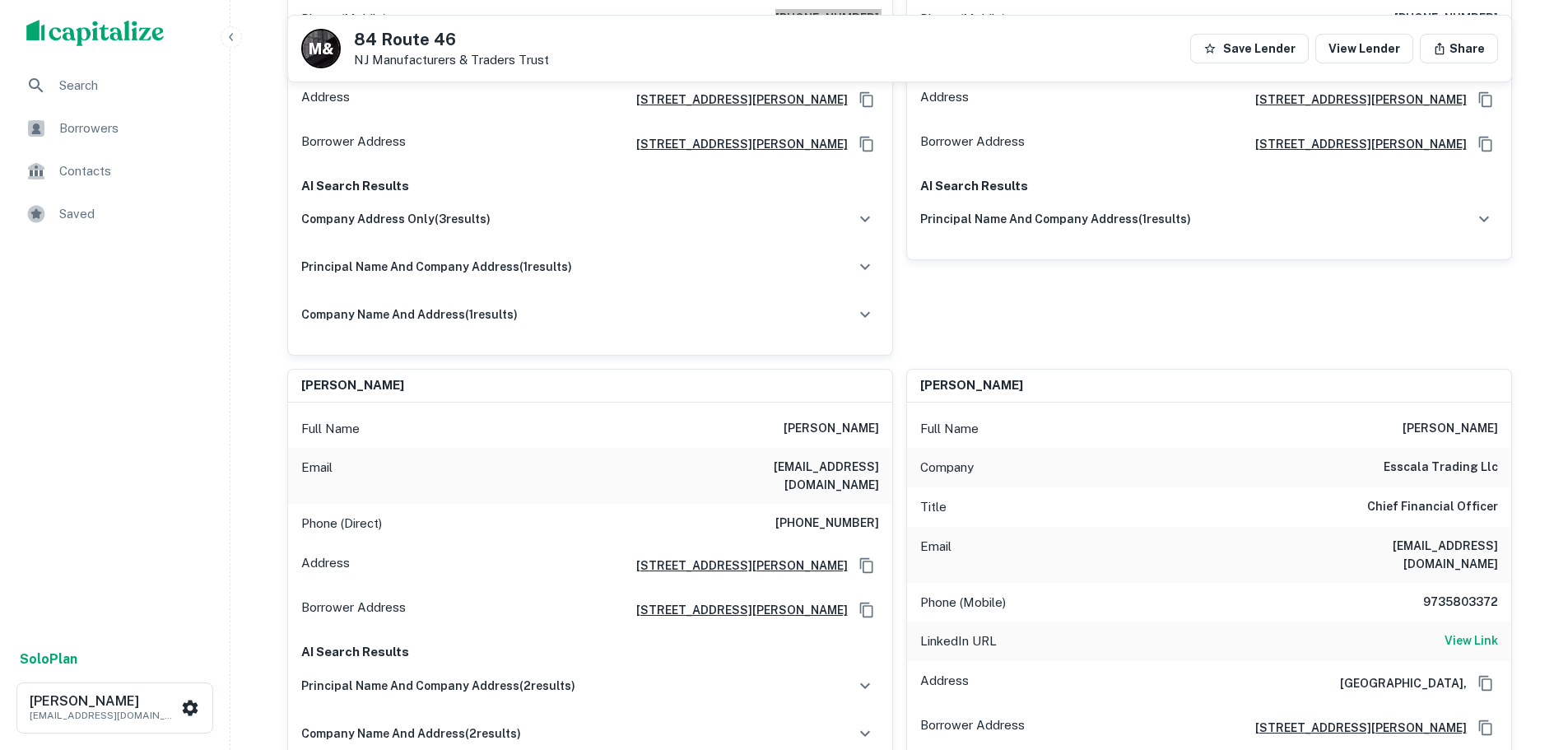
scroll to position [577, 0]
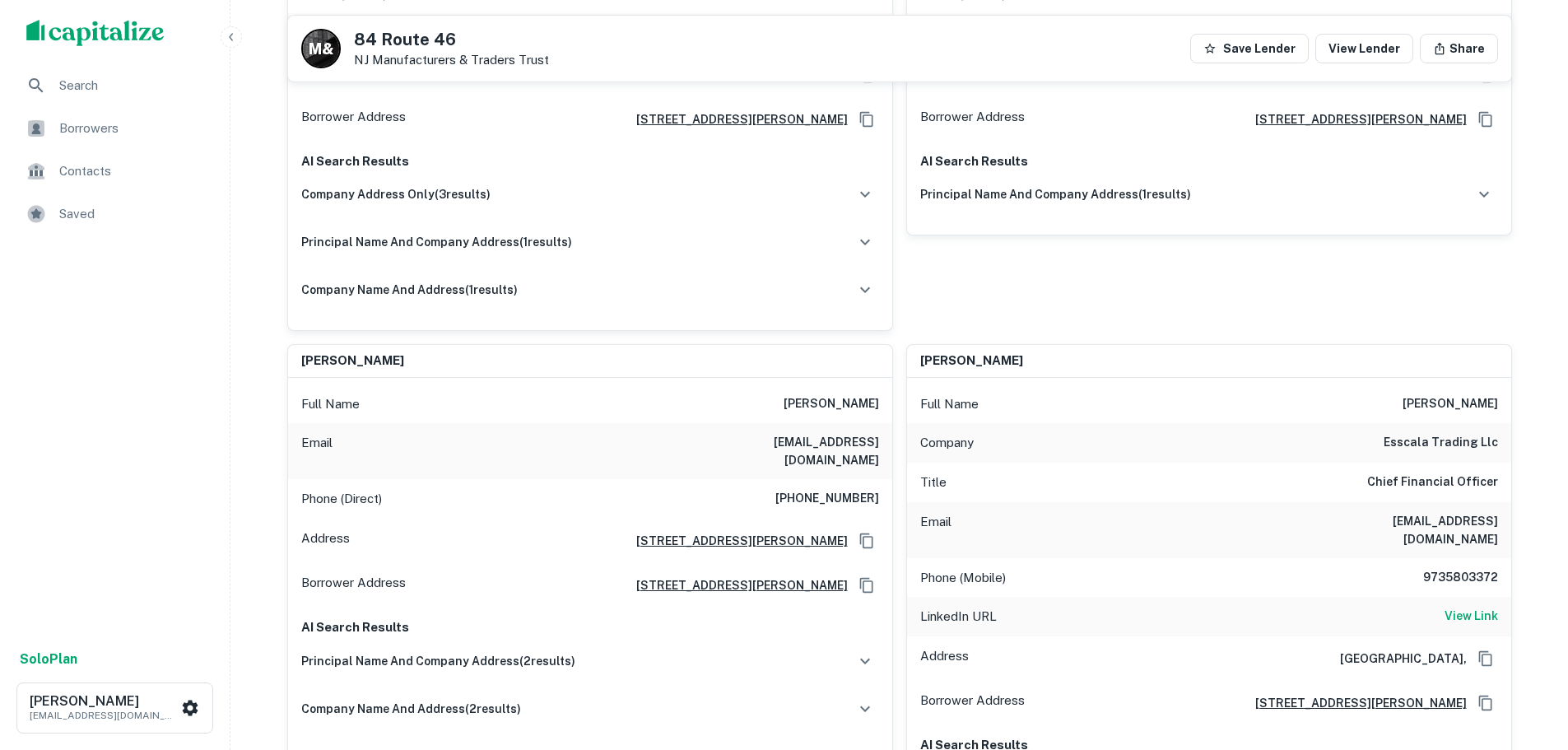
click at [823, 489] on h6 "(973) 970-5466" at bounding box center [827, 498] width 104 height 20
click at [1473, 568] on h6 "9735803372" at bounding box center [1449, 578] width 99 height 20
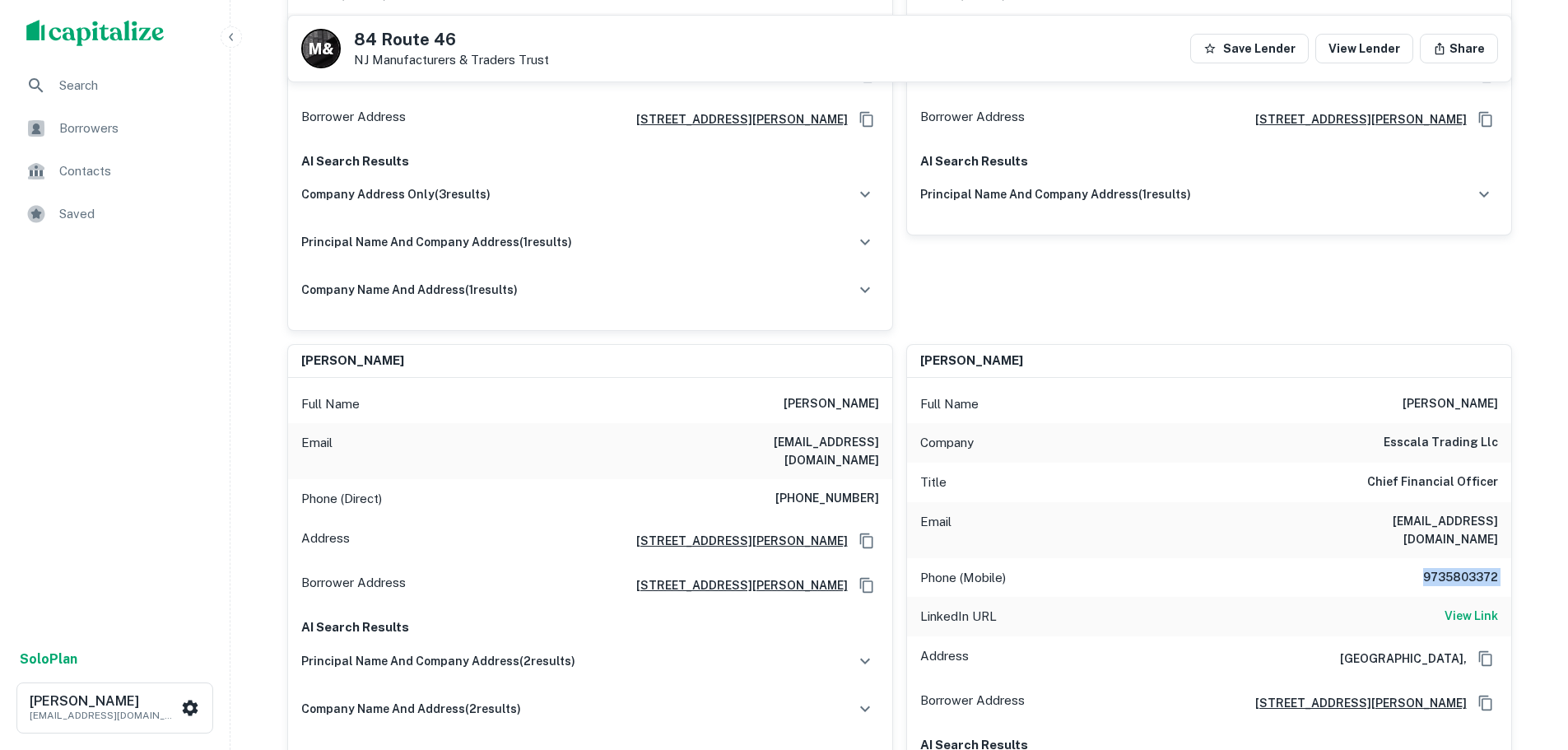
click at [1473, 568] on h6 "9735803372" at bounding box center [1449, 578] width 99 height 20
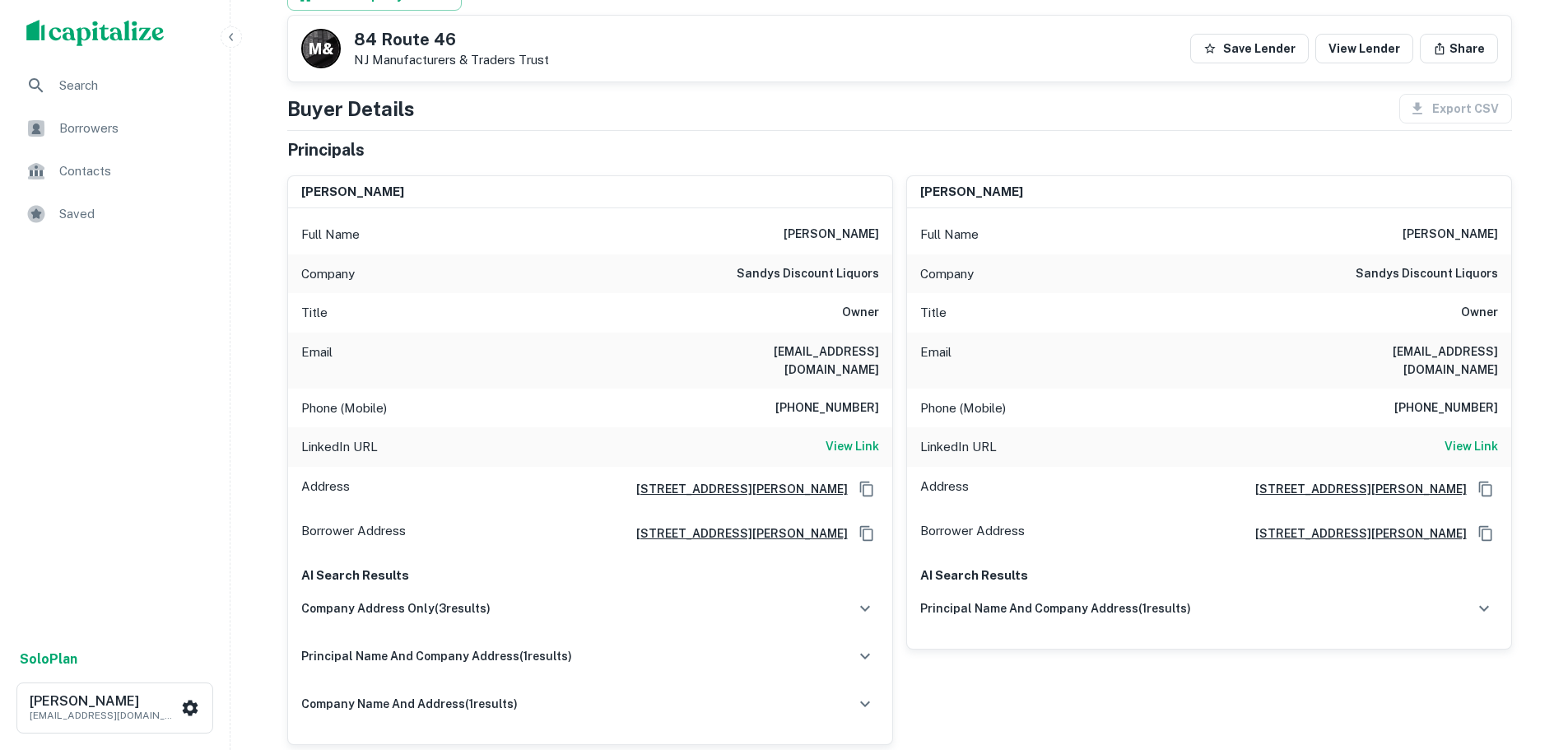
scroll to position [0, 0]
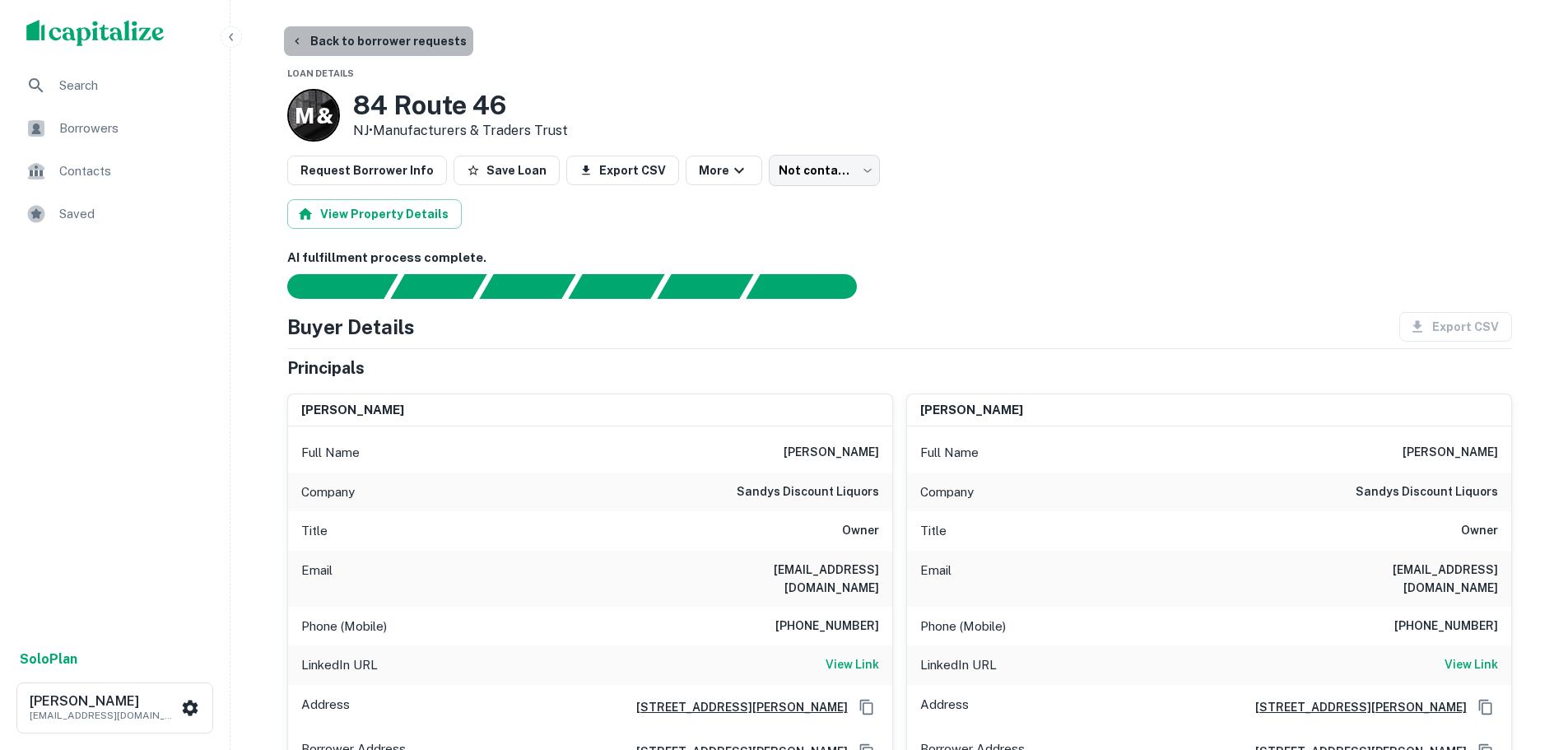
click at [404, 48] on button "Back to borrower requests" at bounding box center [378, 41] width 190 height 30
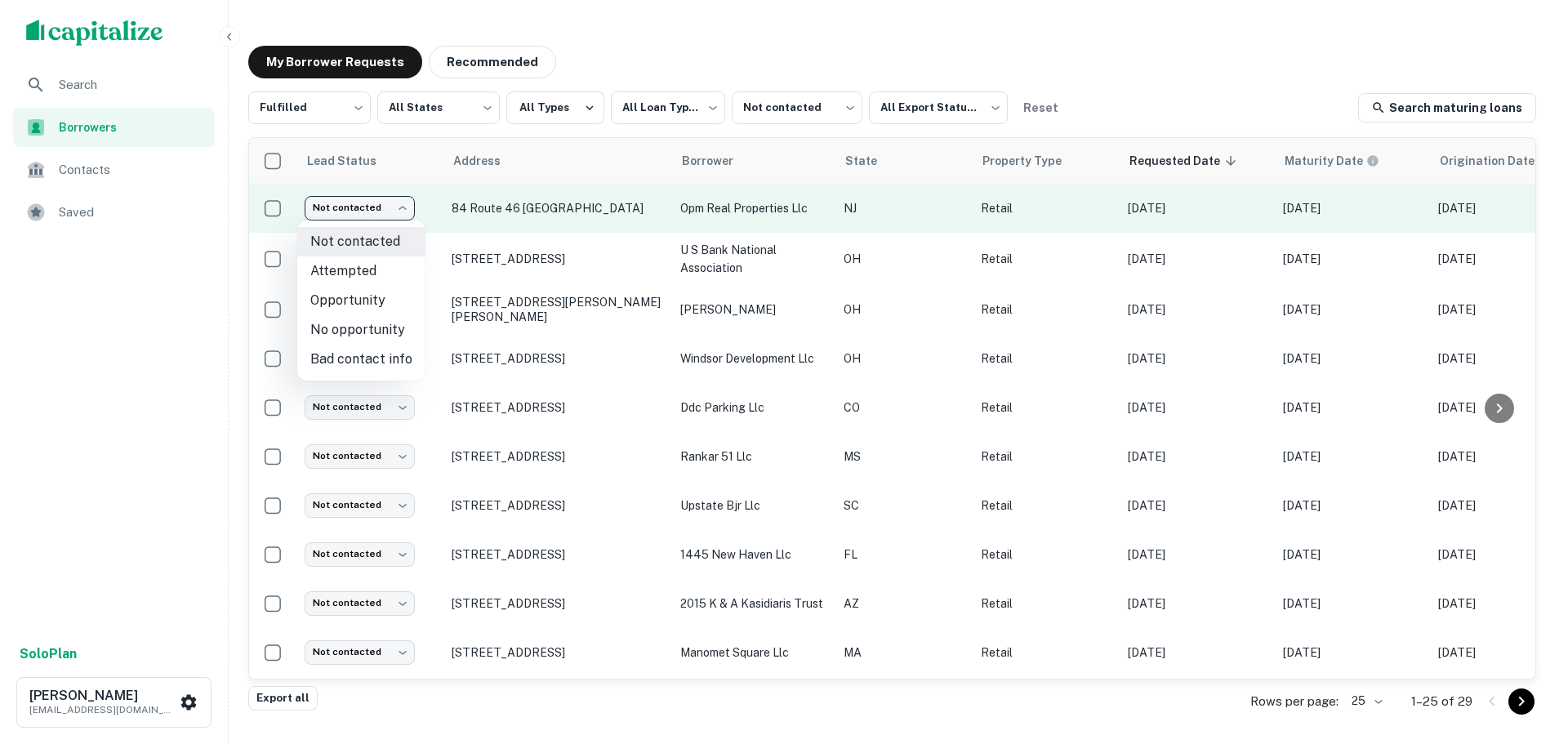
click at [357, 200] on body "**********" at bounding box center [784, 372] width 1568 height 744
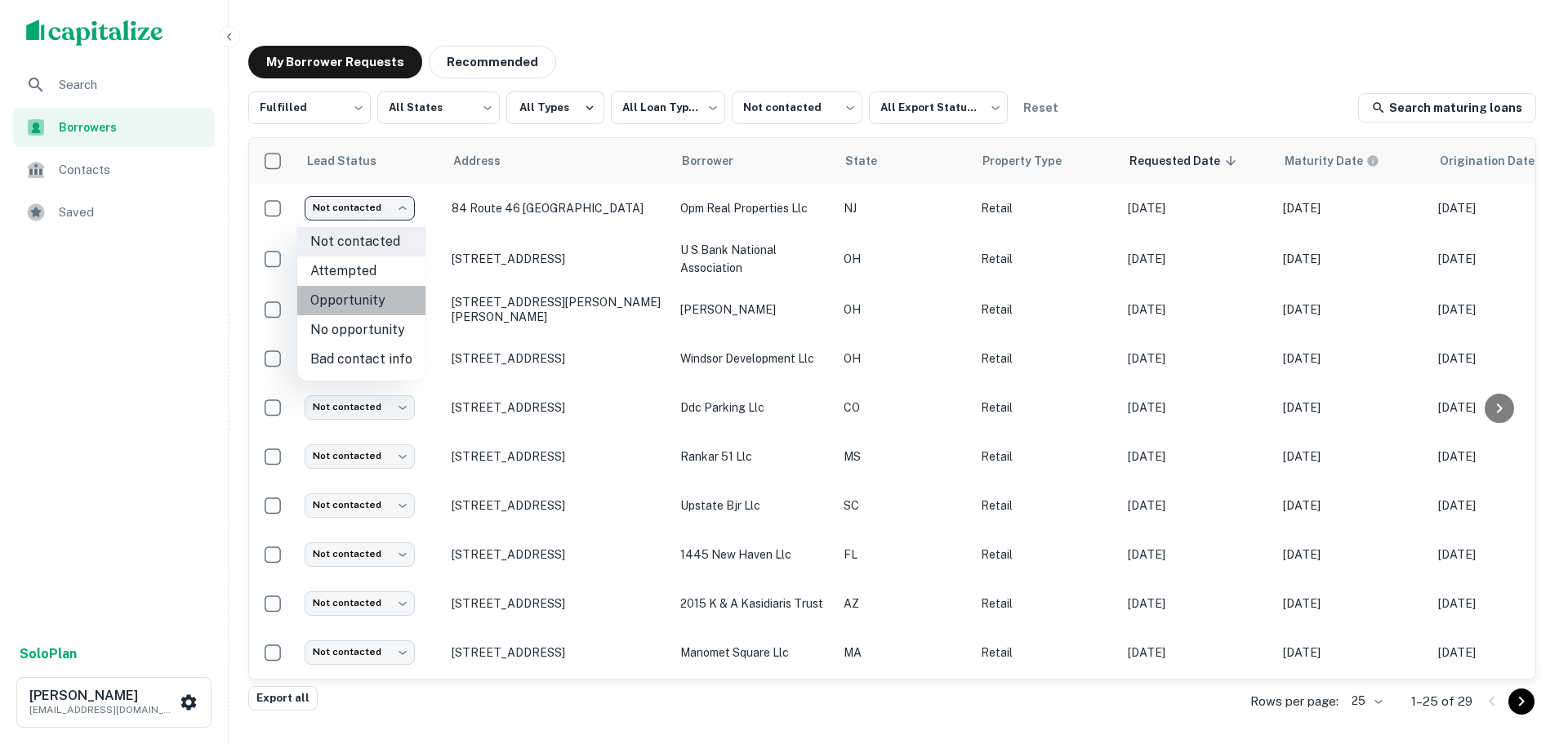
click at [379, 302] on li "Opportunity" at bounding box center [362, 300] width 129 height 29
type input "**********"
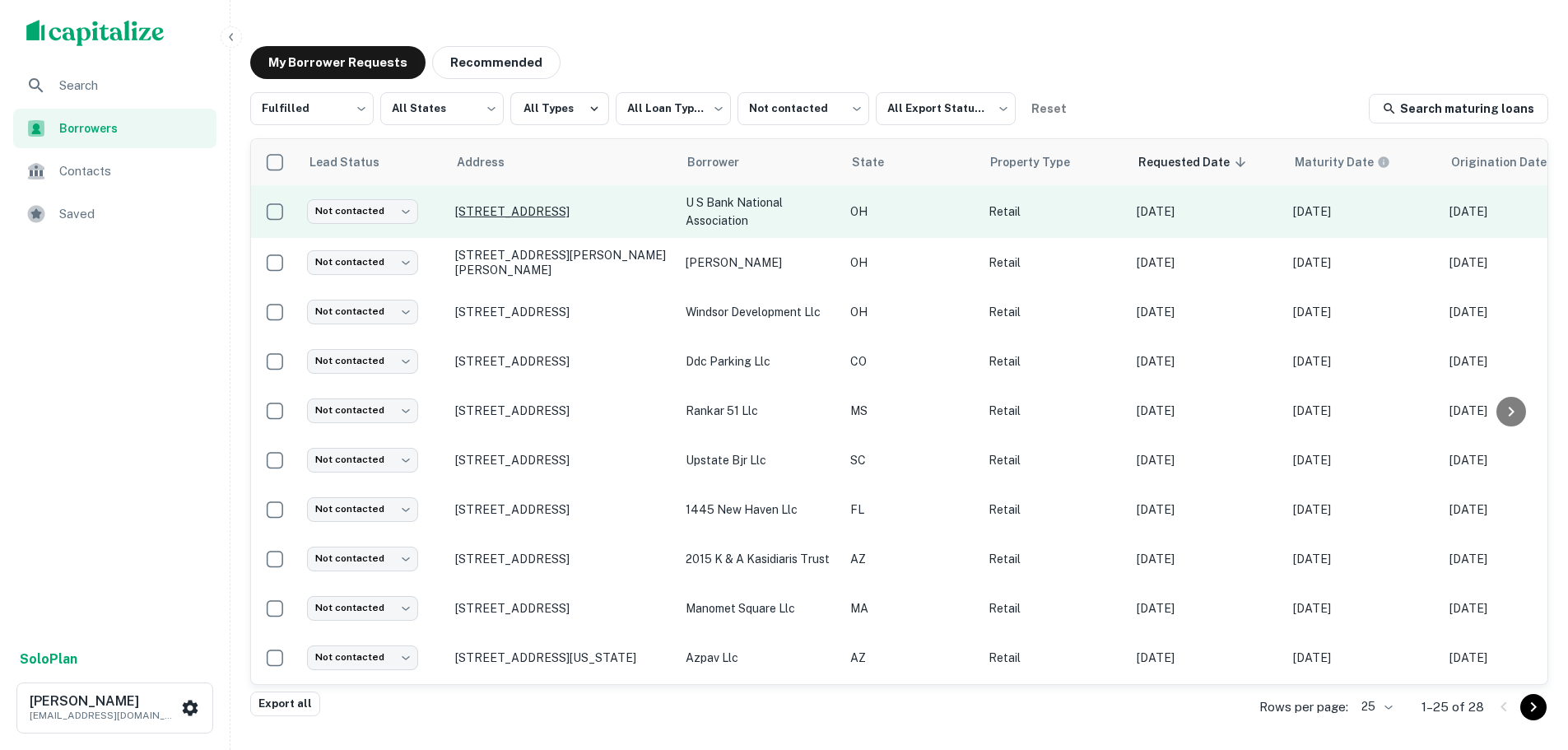
click at [573, 214] on p "109 E Main St Owensville, OH 45160" at bounding box center [562, 212] width 214 height 15
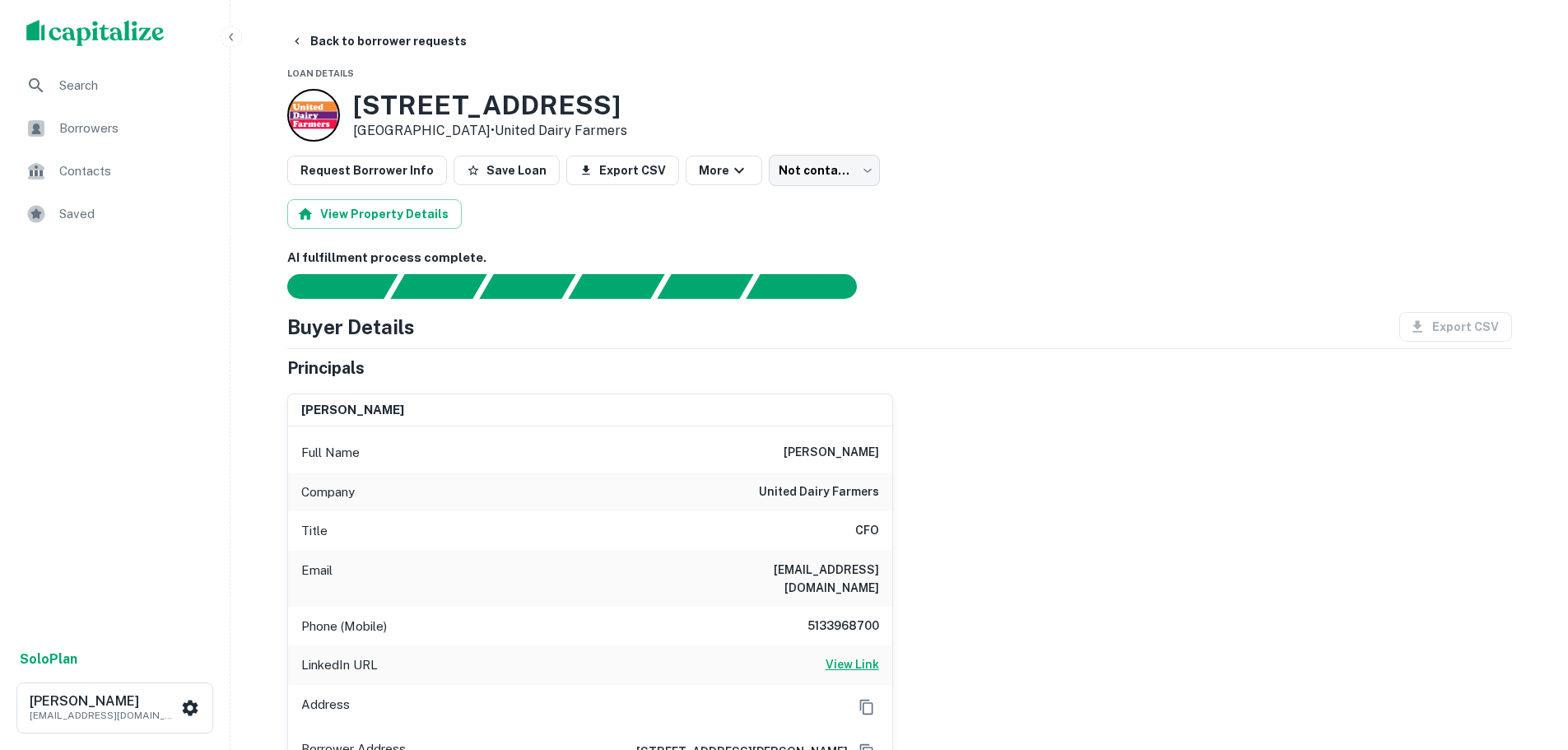
click at [853, 656] on h6 "View Link" at bounding box center [853, 664] width 53 height 18
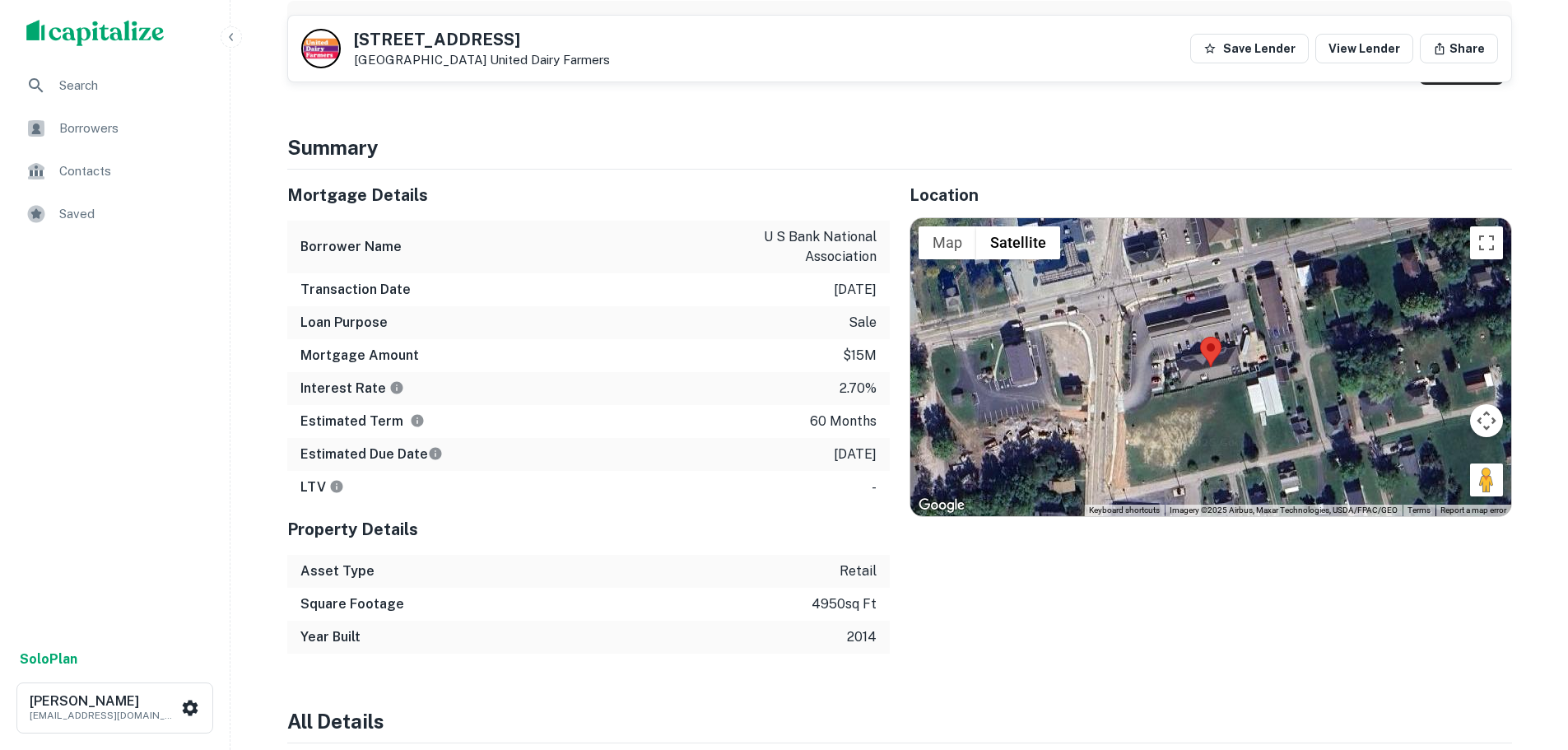
scroll to position [906, 0]
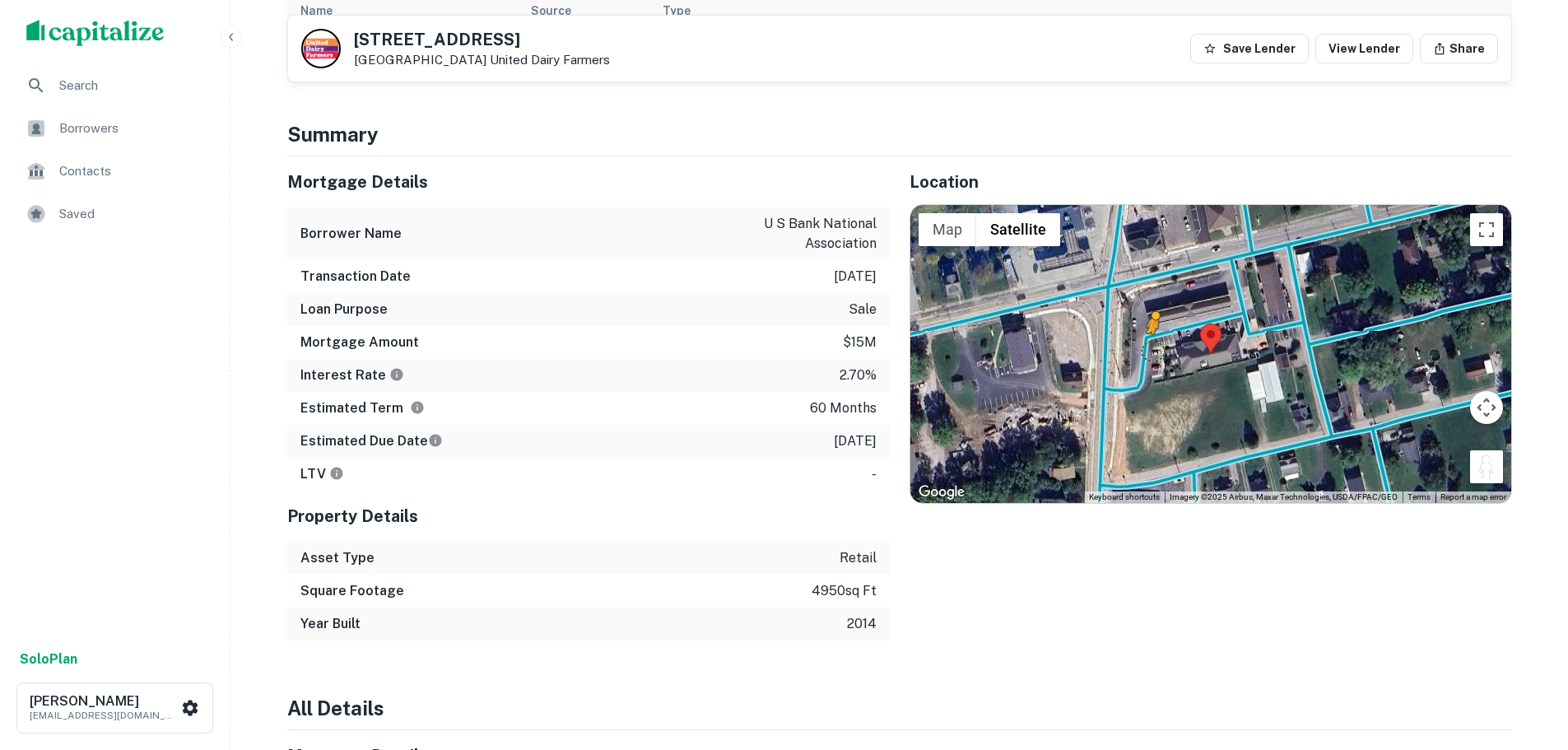
drag, startPoint x: 1489, startPoint y: 459, endPoint x: 1151, endPoint y: 334, distance: 360.4
click at [1151, 334] on div "To activate drag with keyboard, press Alt + Enter. Once in keyboard drag state,…" at bounding box center [1211, 354] width 601 height 298
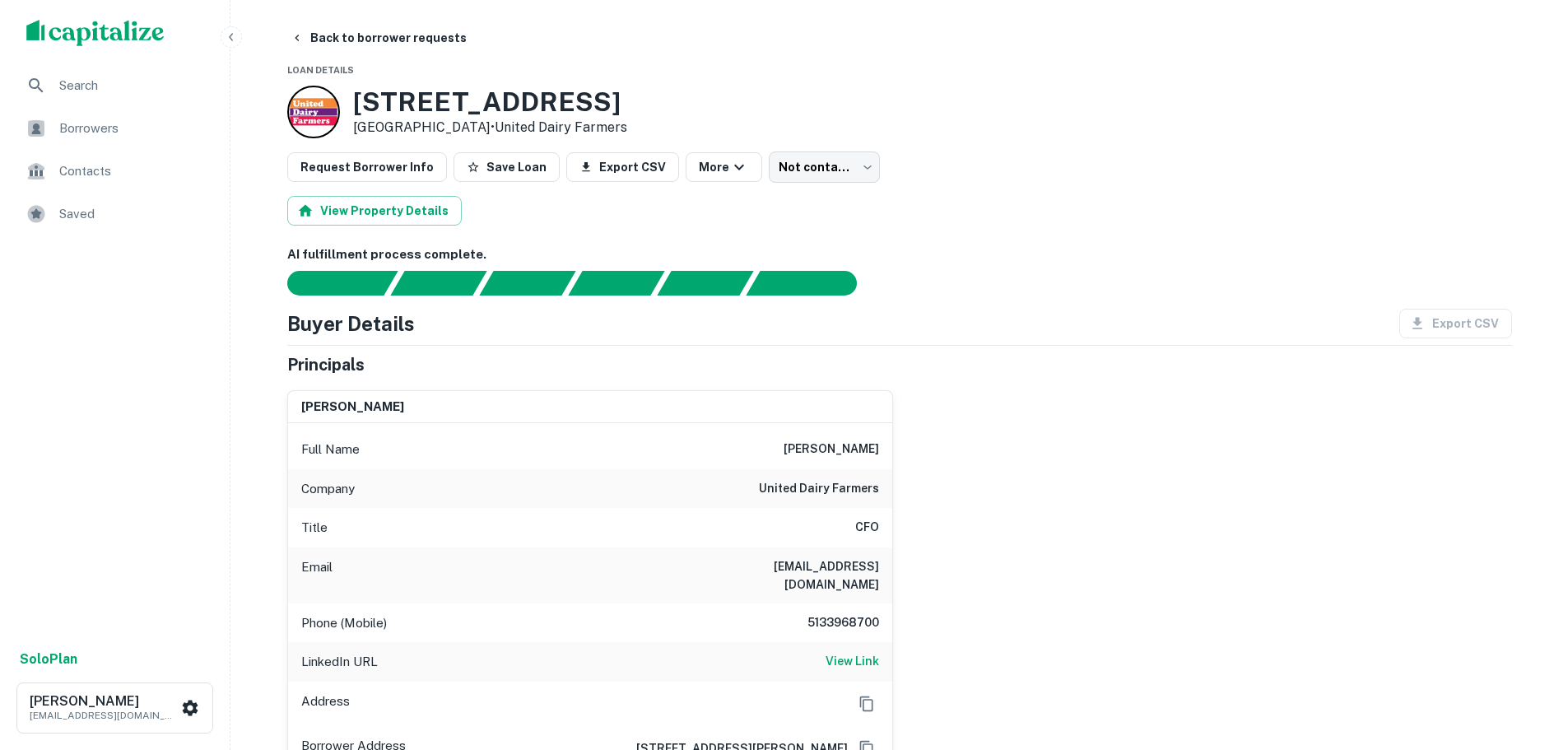
scroll to position [0, 0]
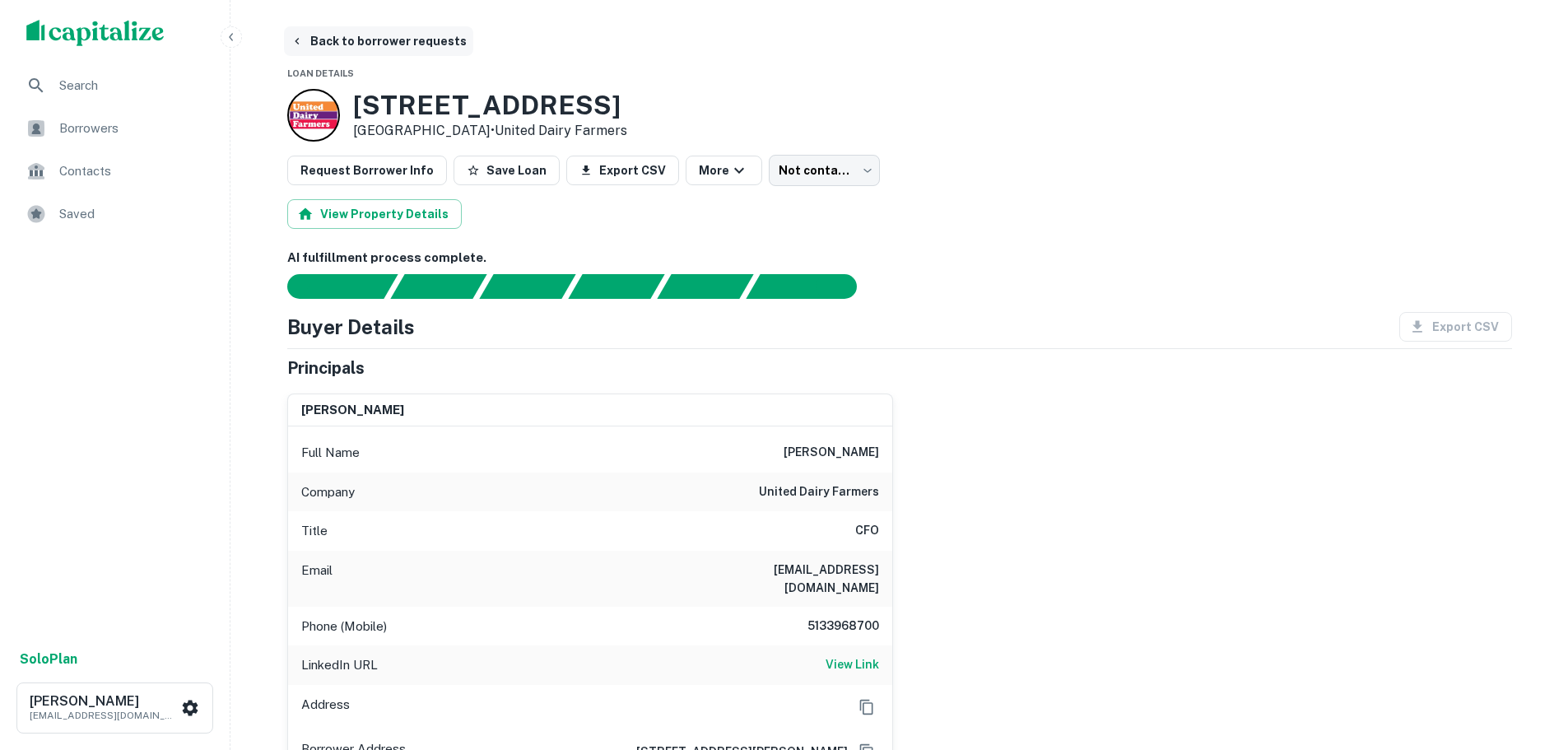
click at [406, 39] on button "Back to borrower requests" at bounding box center [378, 41] width 190 height 30
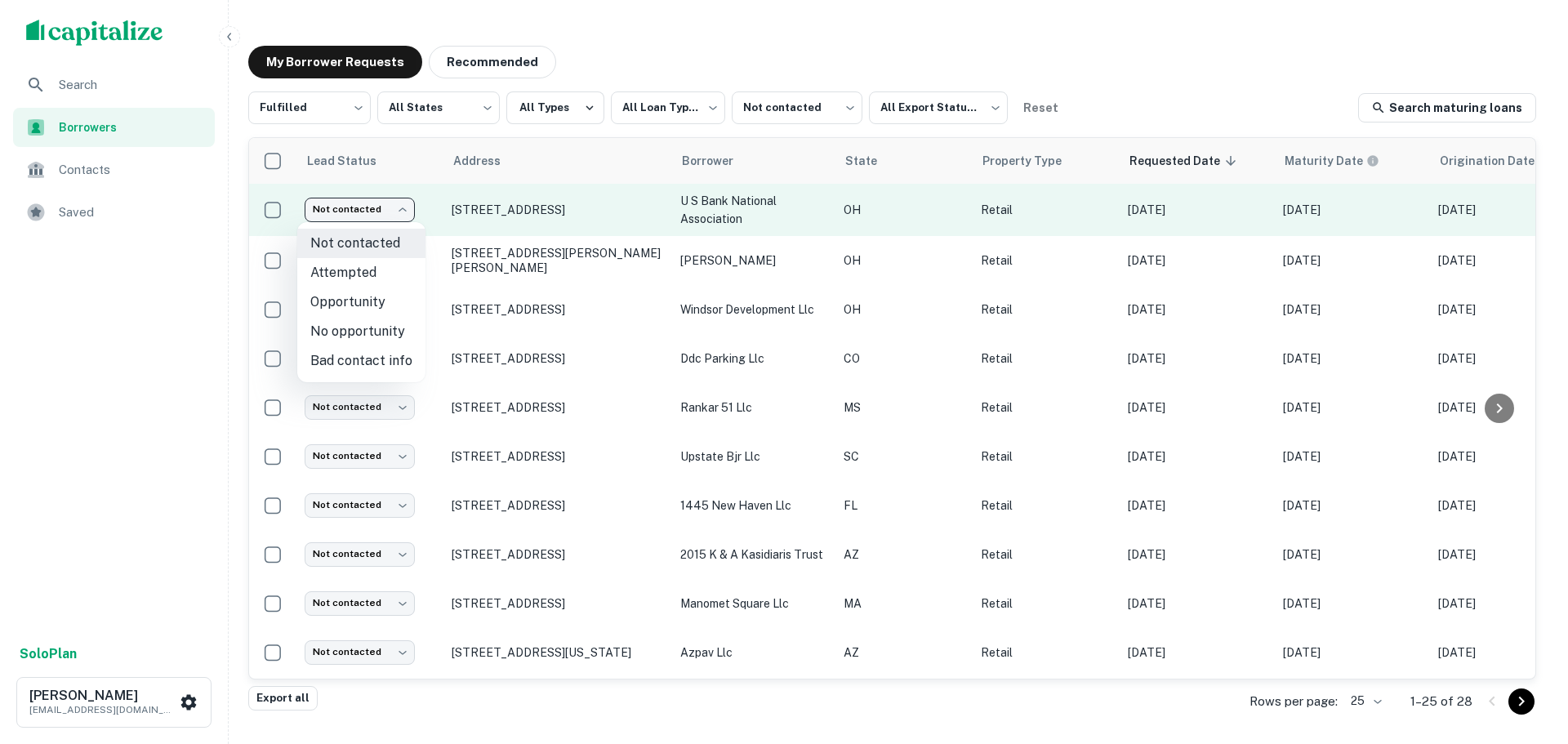
click at [354, 210] on body "**********" at bounding box center [784, 372] width 1568 height 744
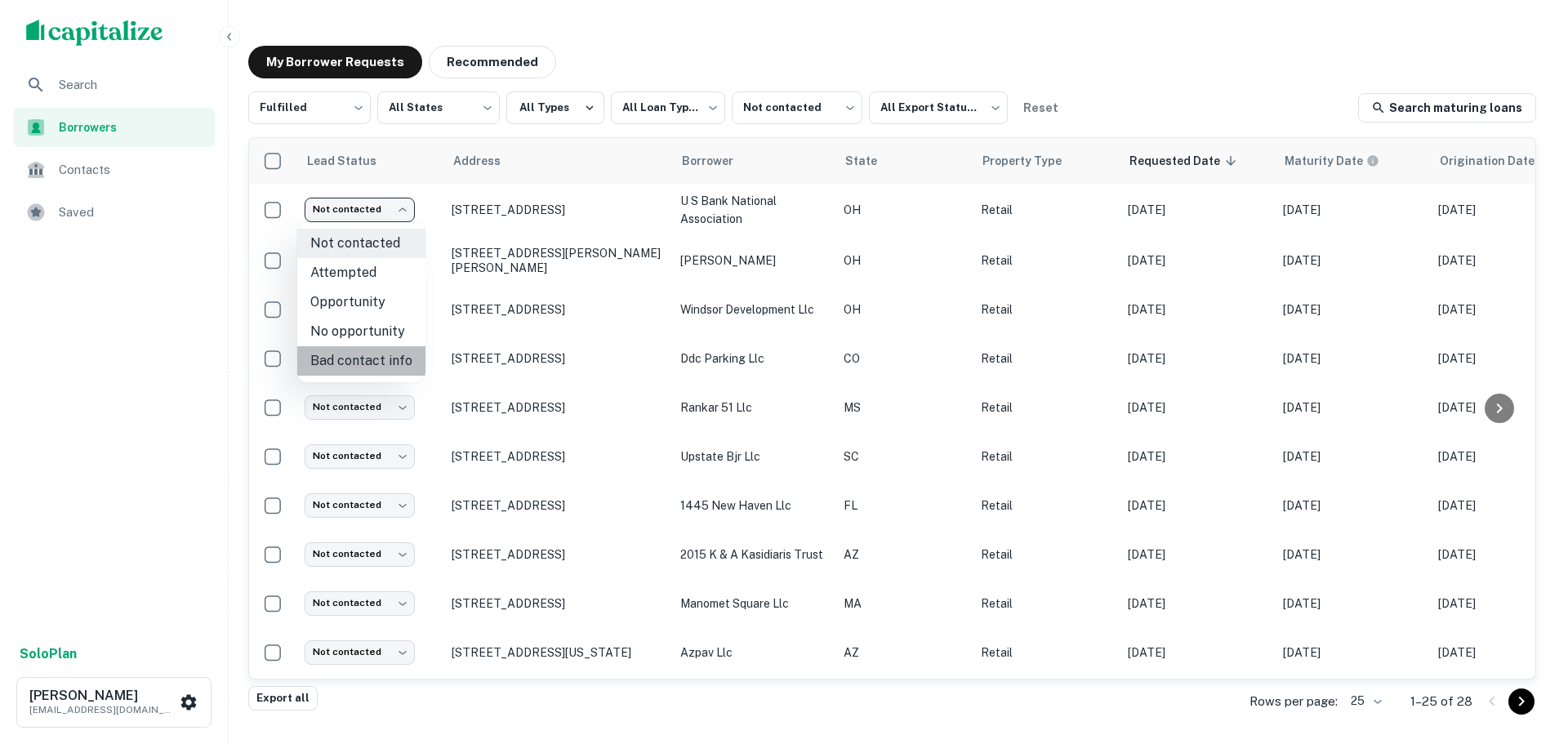
click at [366, 364] on li "Bad contact info" at bounding box center [362, 360] width 129 height 29
type input "**********"
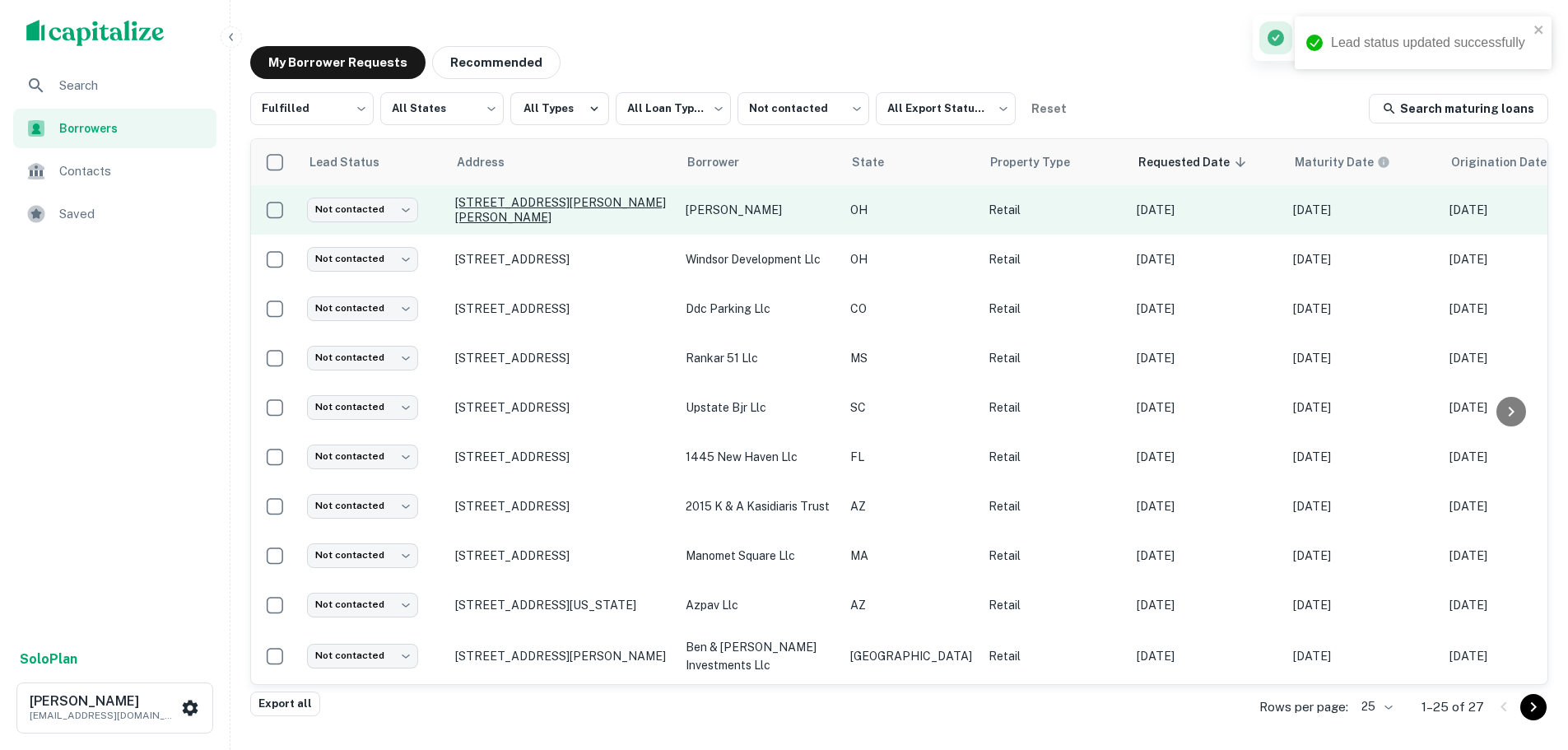
click at [553, 210] on p "[STREET_ADDRESS][PERSON_NAME][PERSON_NAME]" at bounding box center [562, 210] width 214 height 30
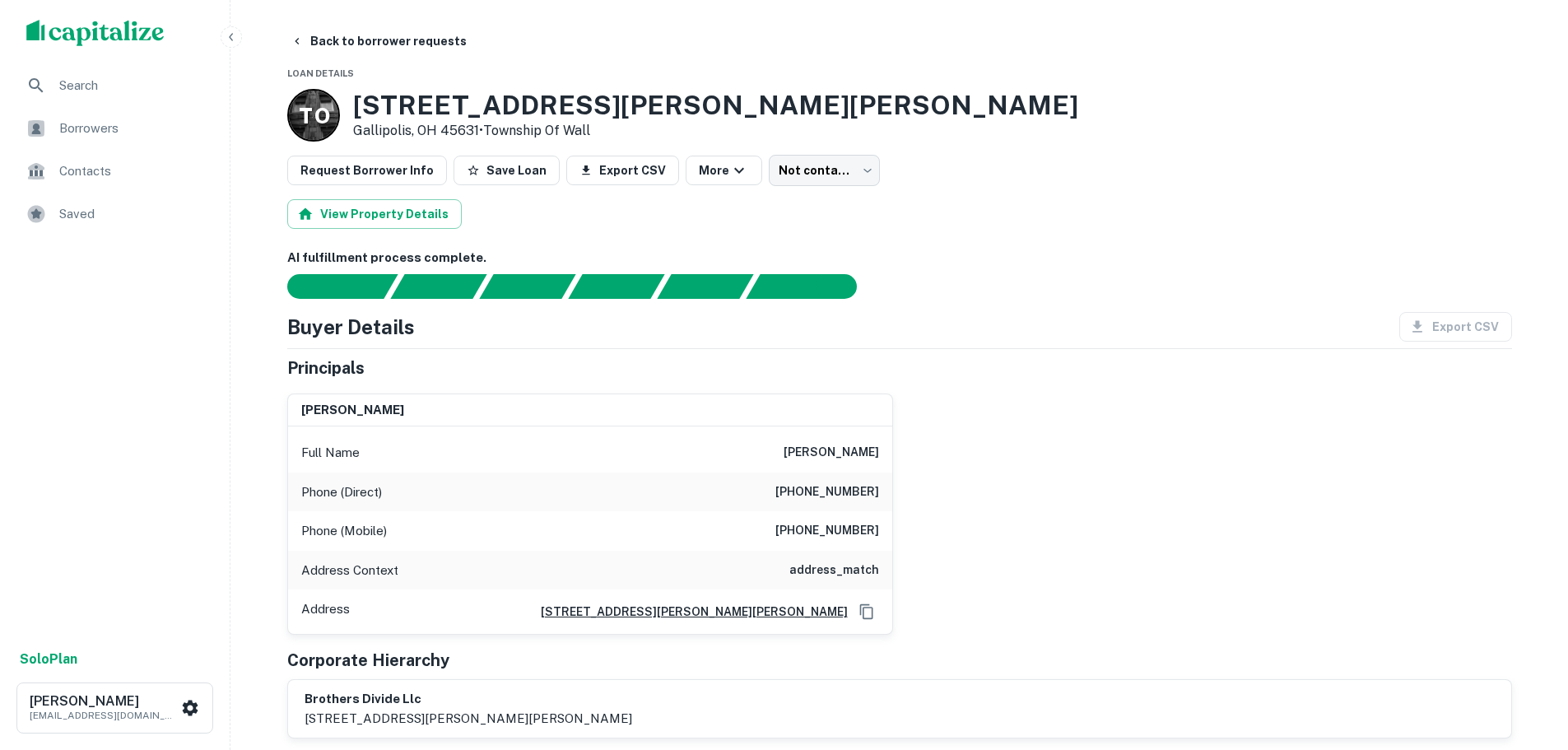
click at [516, 111] on h3 "1129 Jackson Pike" at bounding box center [715, 105] width 725 height 31
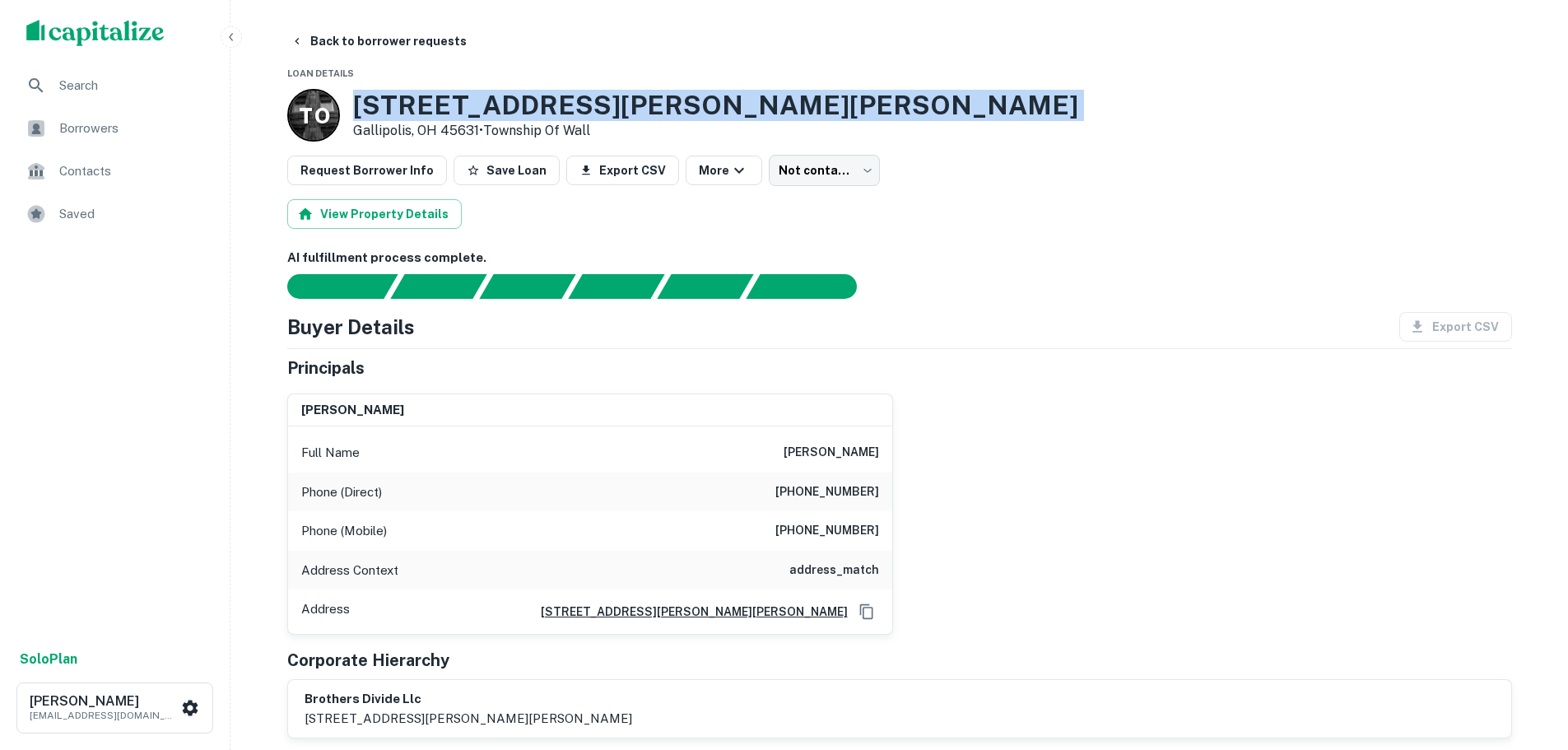
click at [516, 111] on h3 "1129 Jackson Pike" at bounding box center [715, 105] width 725 height 31
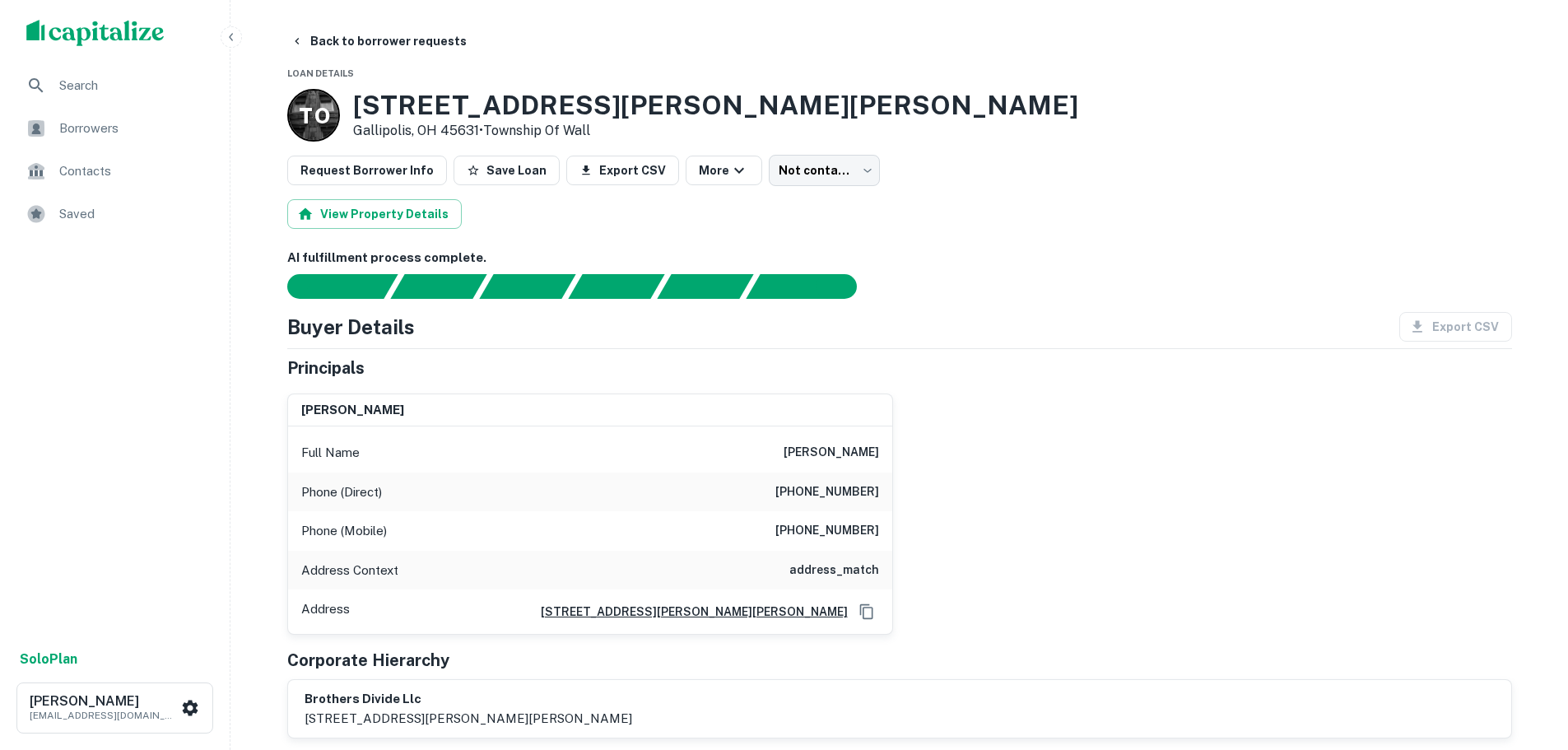
click at [842, 493] on h6 "(740) 339-0200" at bounding box center [827, 492] width 104 height 20
click at [822, 541] on div "Phone (Mobile) (804) 737-9724" at bounding box center [590, 531] width 604 height 39
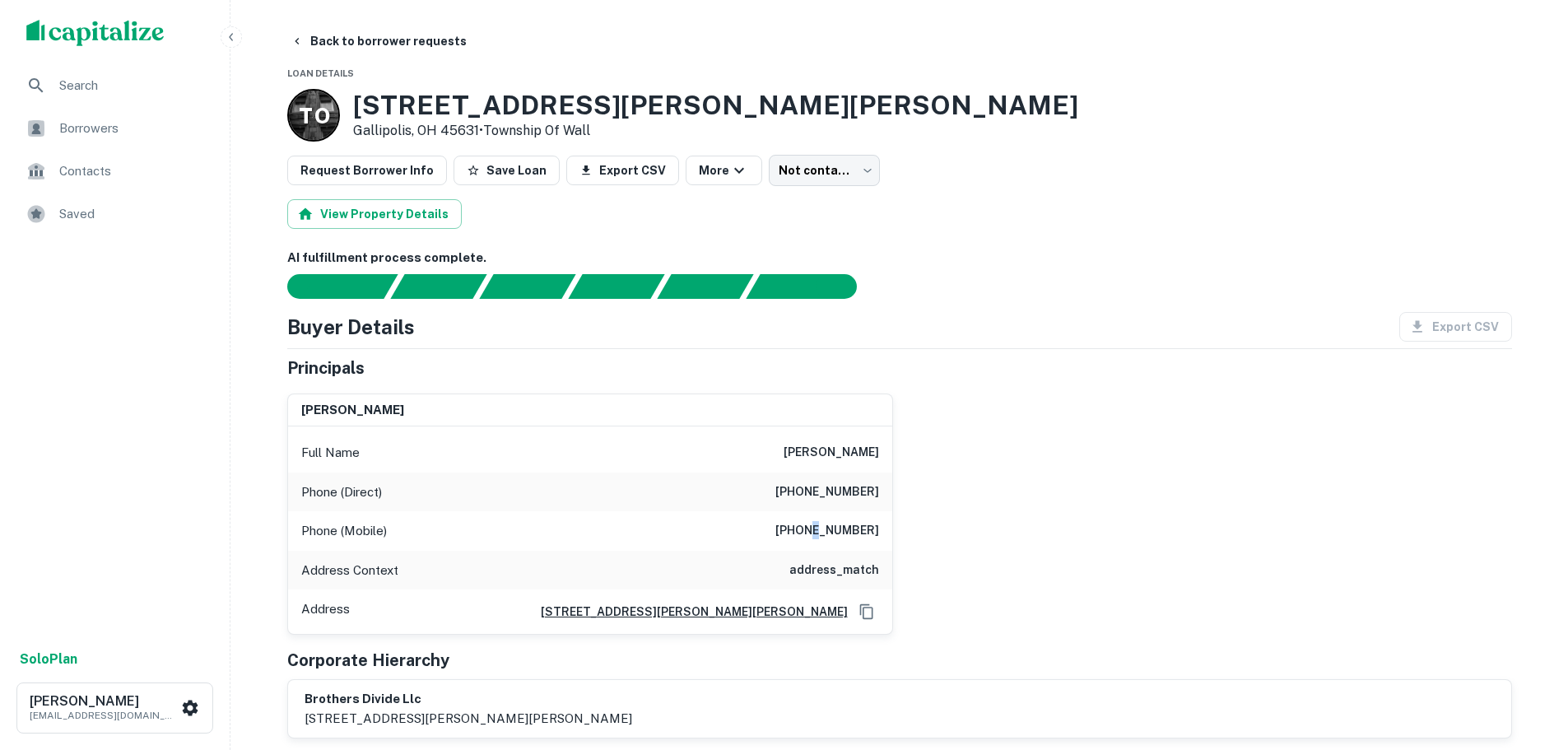
click at [822, 541] on div "Phone (Mobile) (804) 737-9724" at bounding box center [590, 531] width 604 height 39
click at [794, 485] on h6 "(740) 339-0200" at bounding box center [827, 492] width 104 height 20
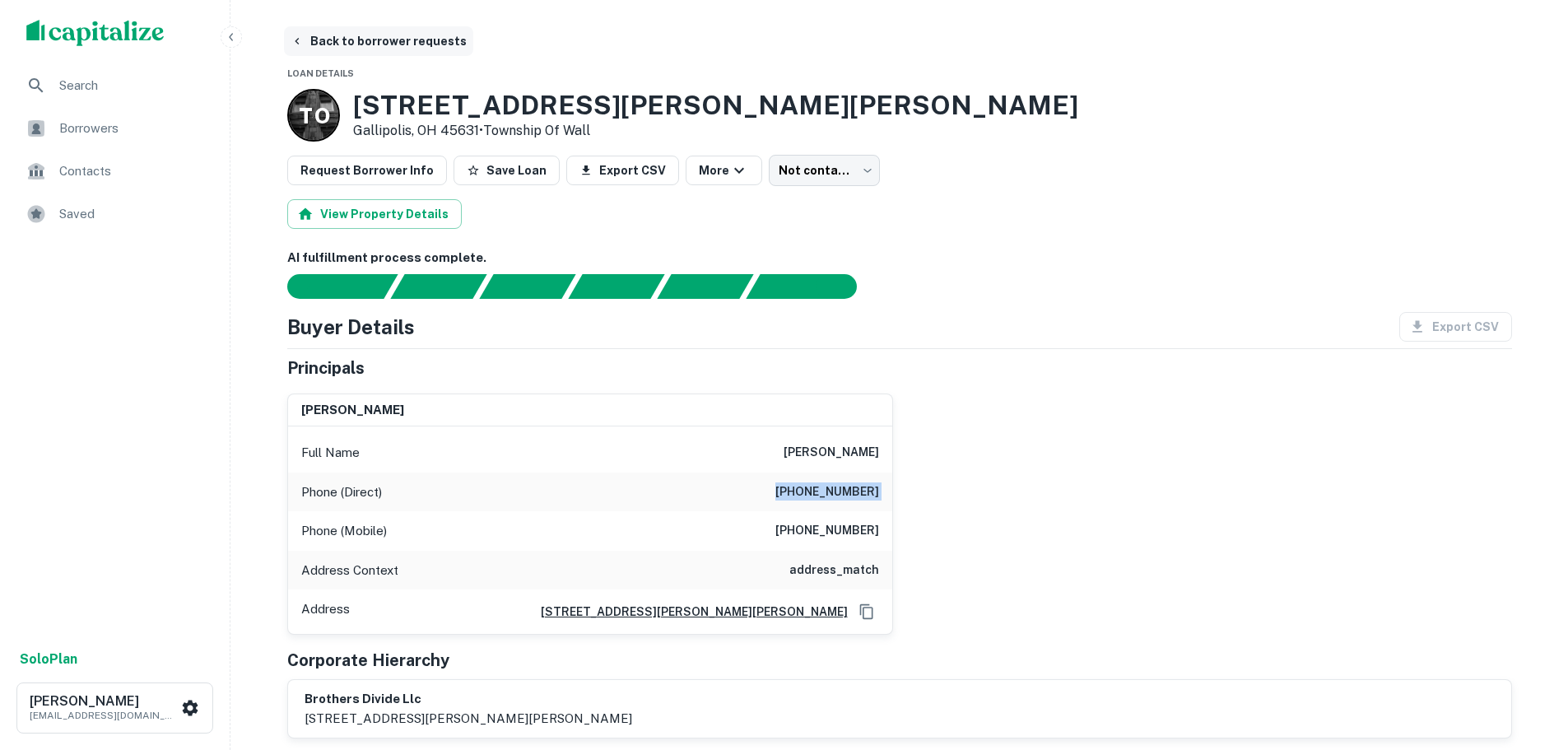
click at [401, 39] on button "Back to borrower requests" at bounding box center [378, 41] width 190 height 30
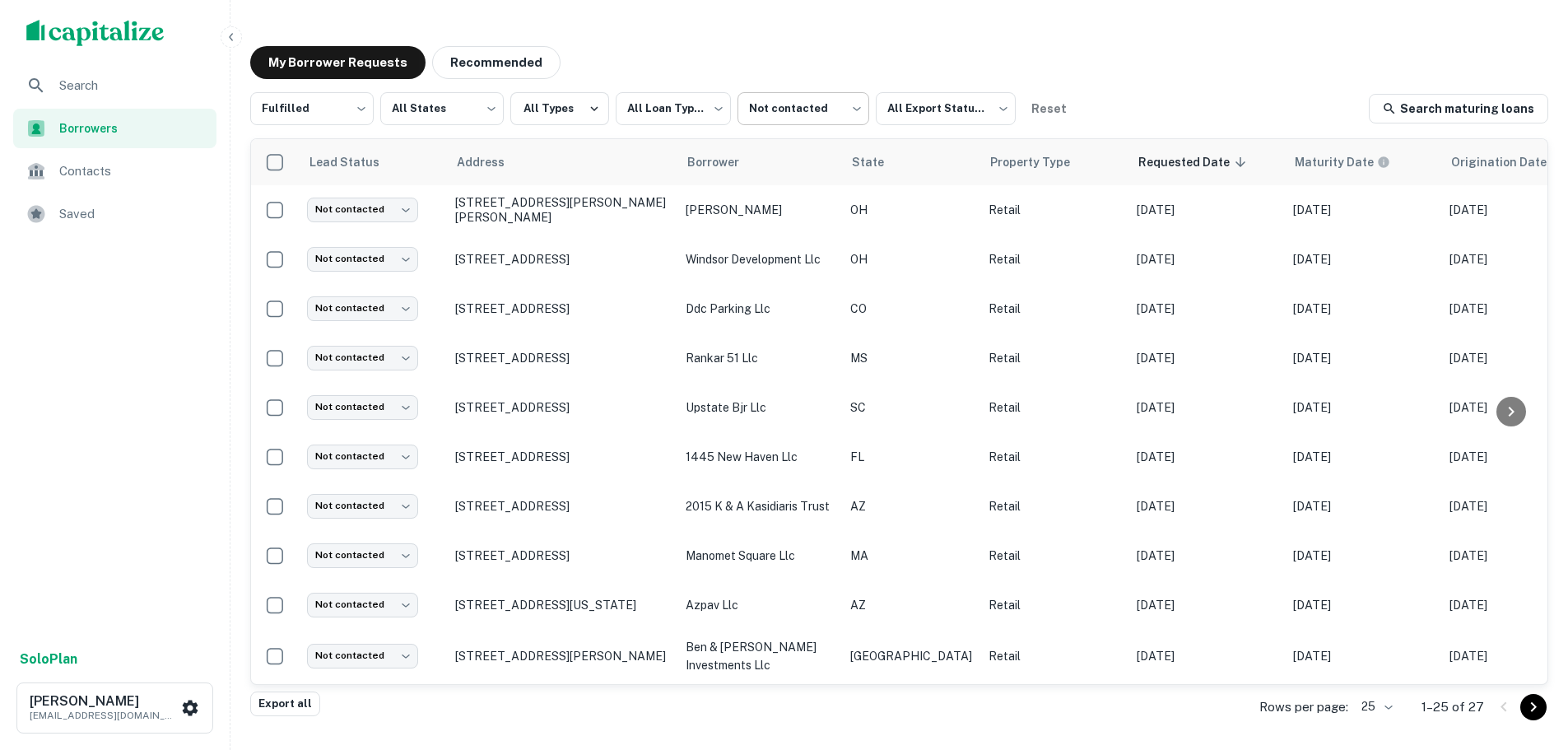
click at [765, 116] on body "**********" at bounding box center [784, 375] width 1568 height 750
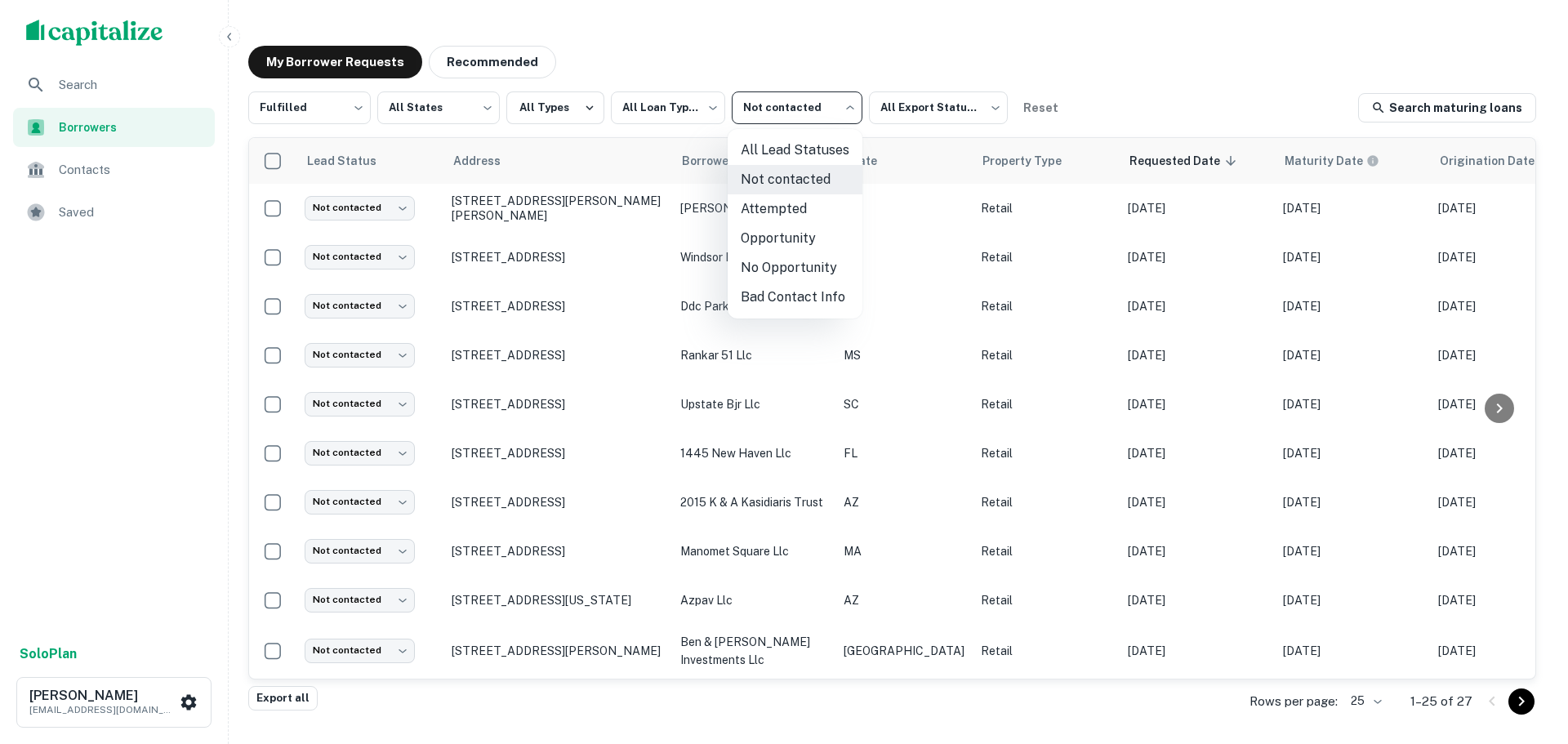
click at [771, 199] on li "Attempted" at bounding box center [795, 209] width 135 height 29
type input "*********"
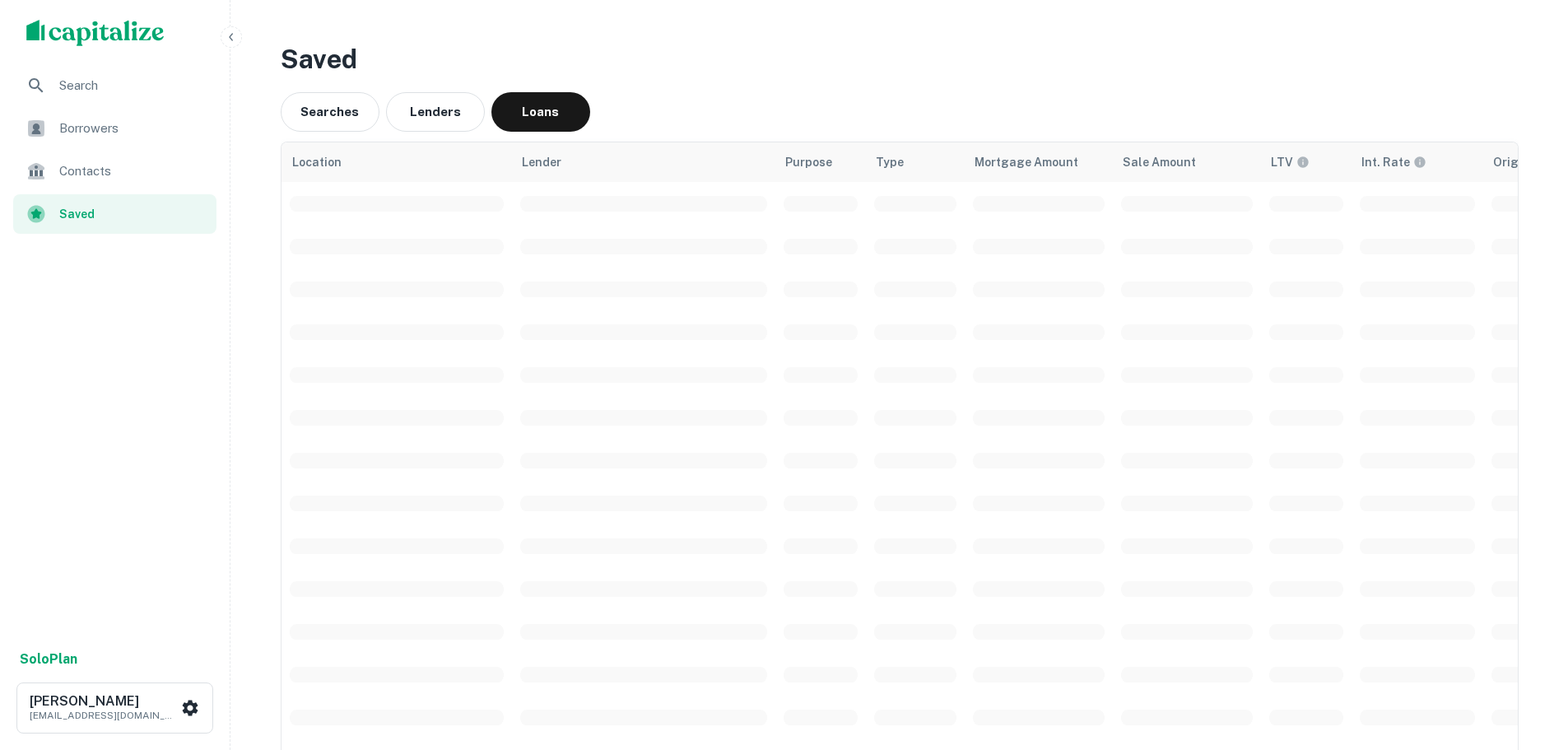
click at [108, 127] on span "Borrowers" at bounding box center [132, 128] width 148 height 20
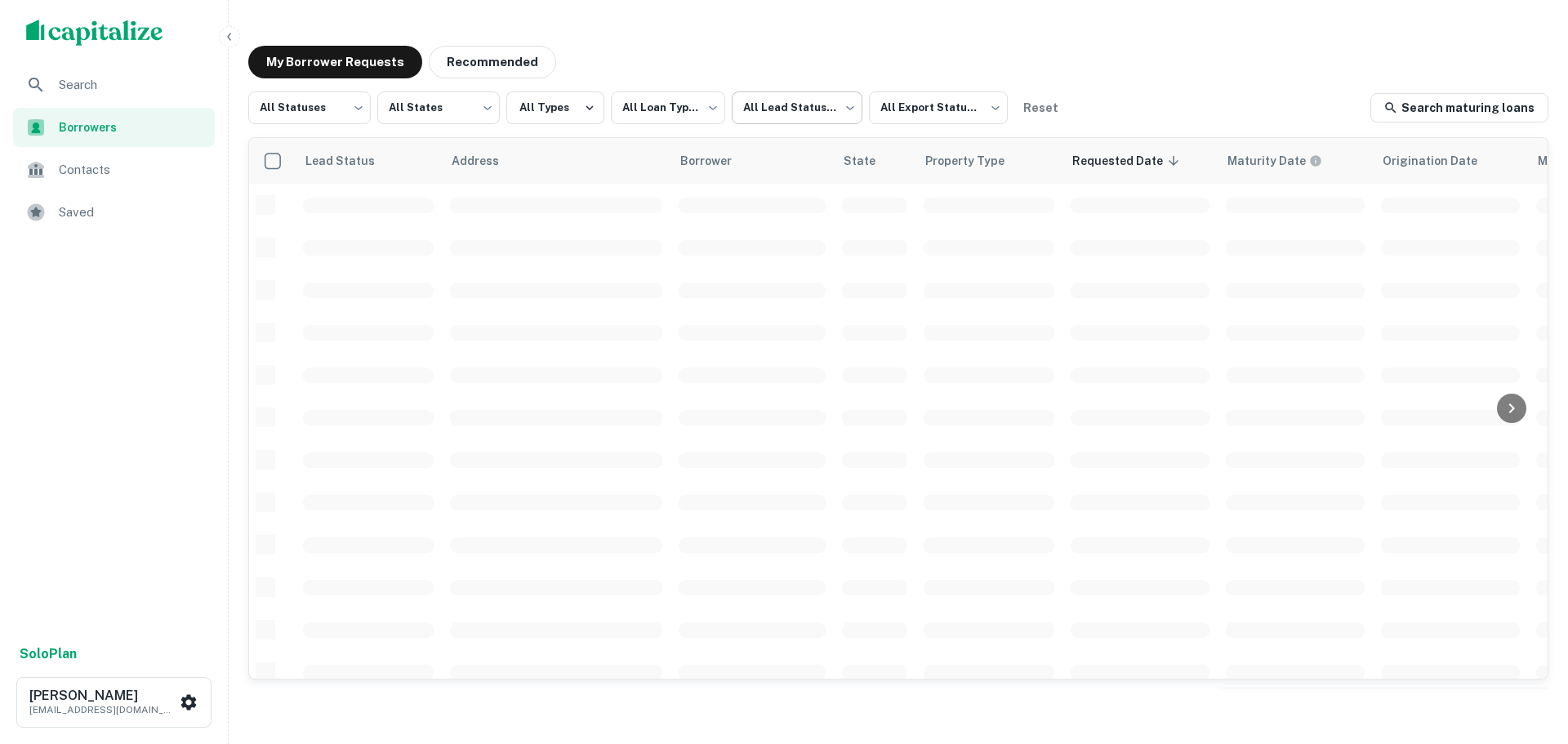
click at [775, 113] on body "**********" at bounding box center [784, 372] width 1568 height 744
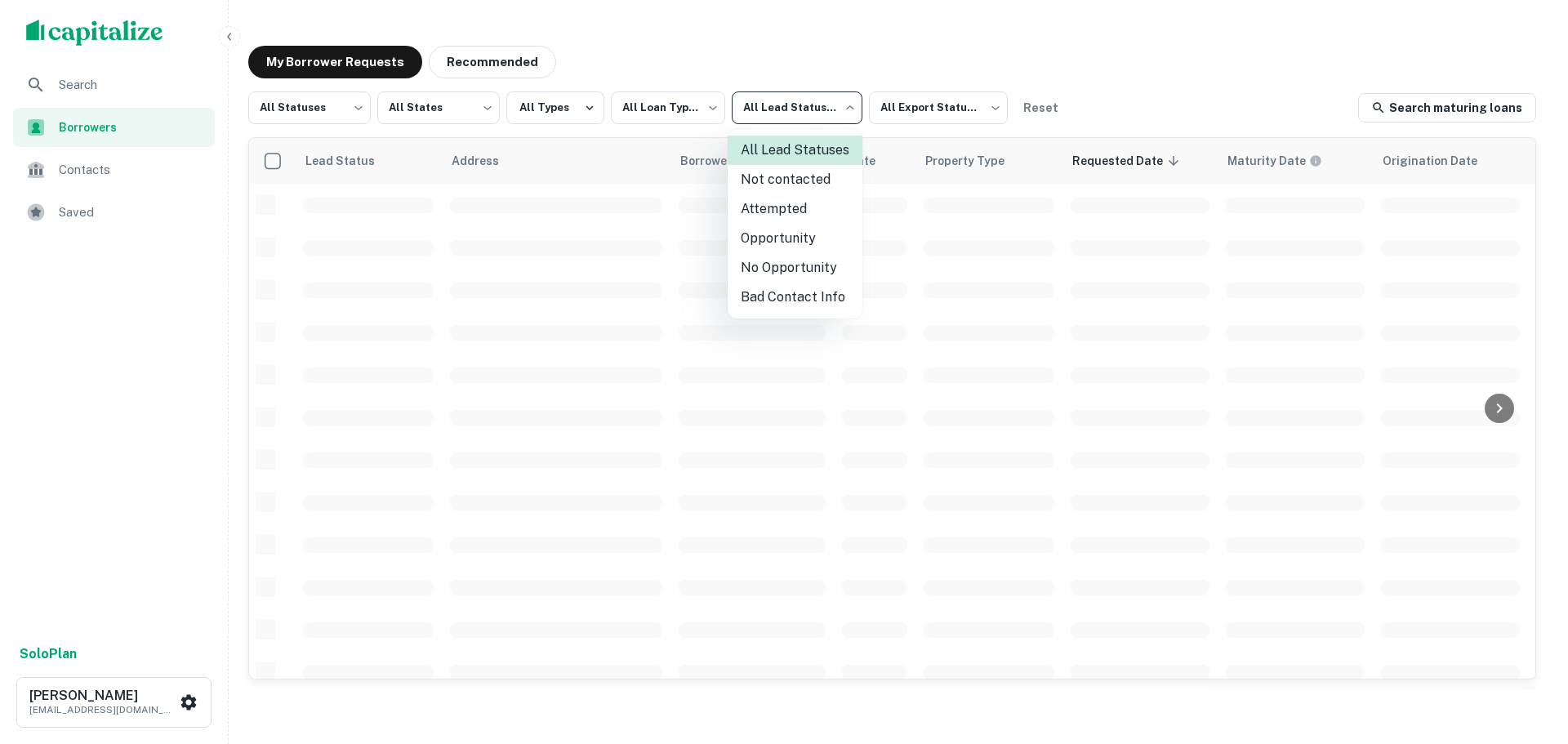
click at [764, 208] on li "Attempted" at bounding box center [795, 209] width 135 height 29
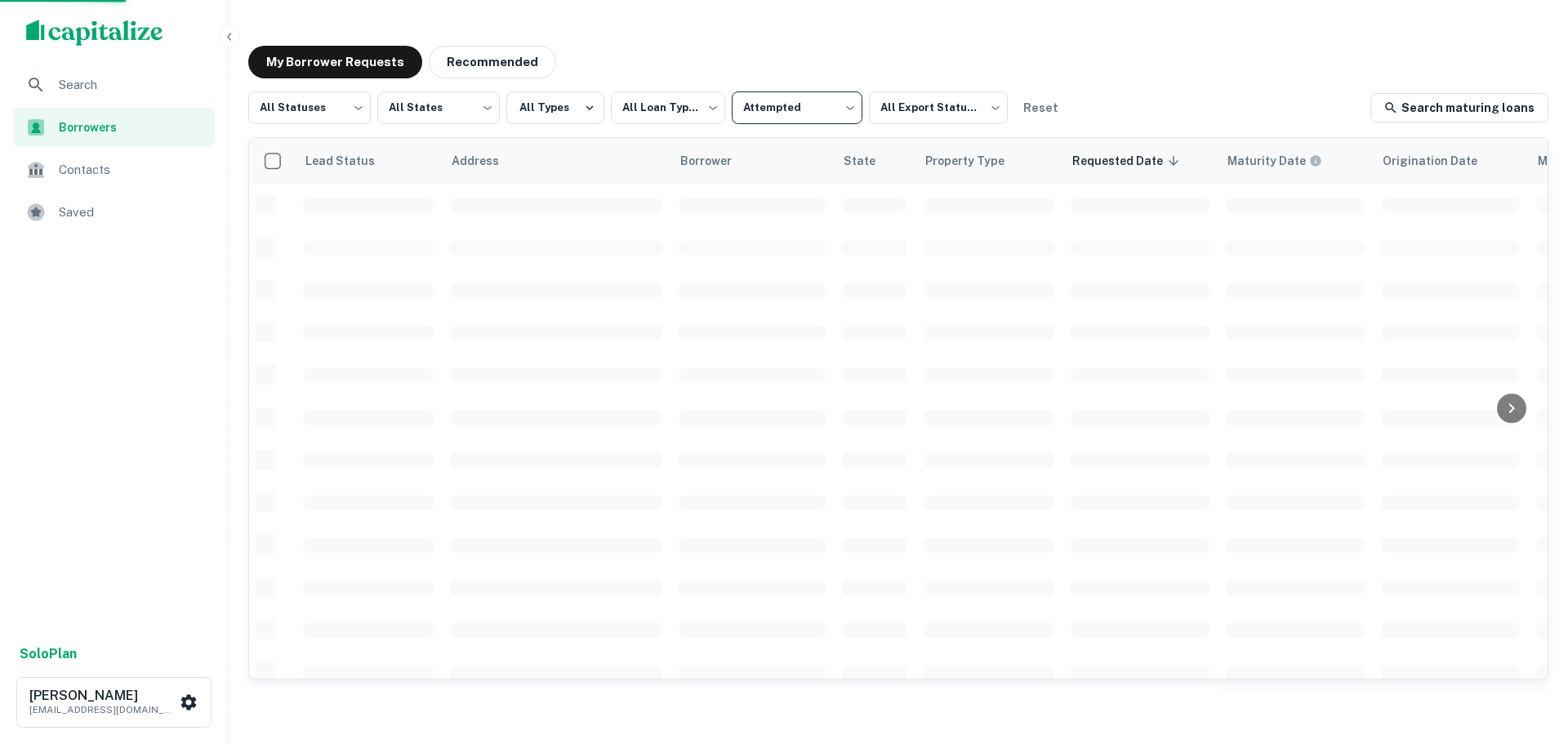
type input "*********"
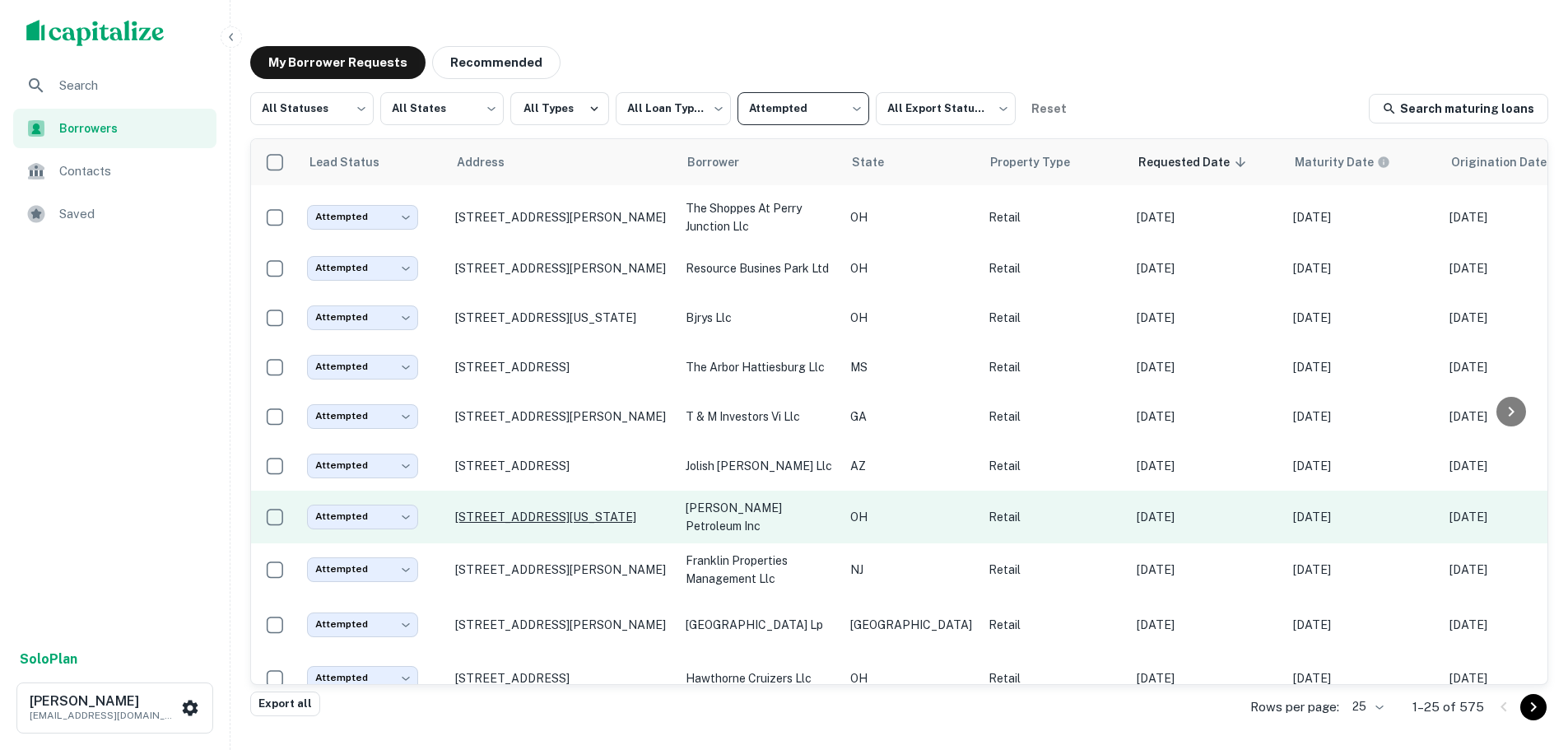
scroll to position [165, 0]
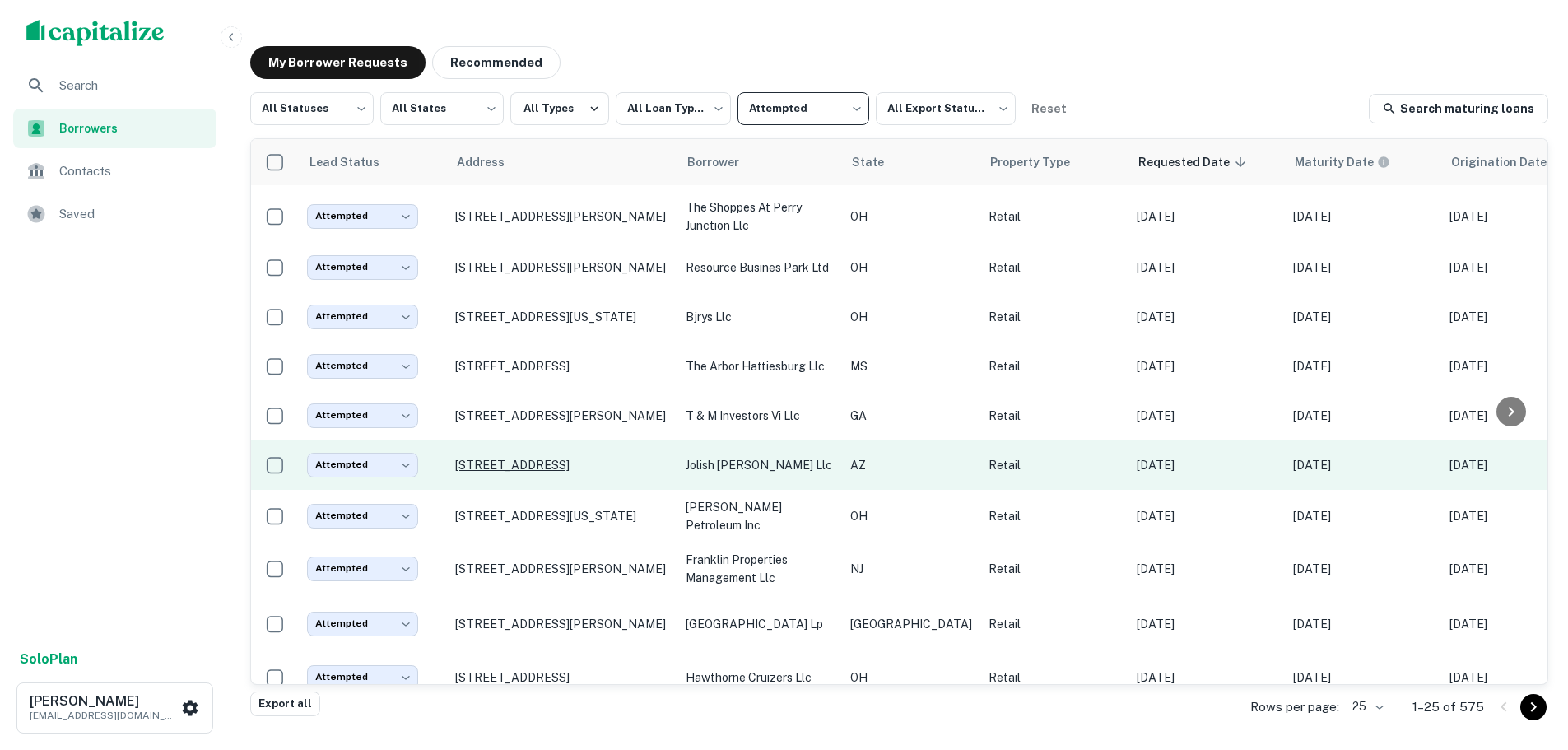
click at [553, 457] on p "[STREET_ADDRESS]" at bounding box center [562, 465] width 214 height 15
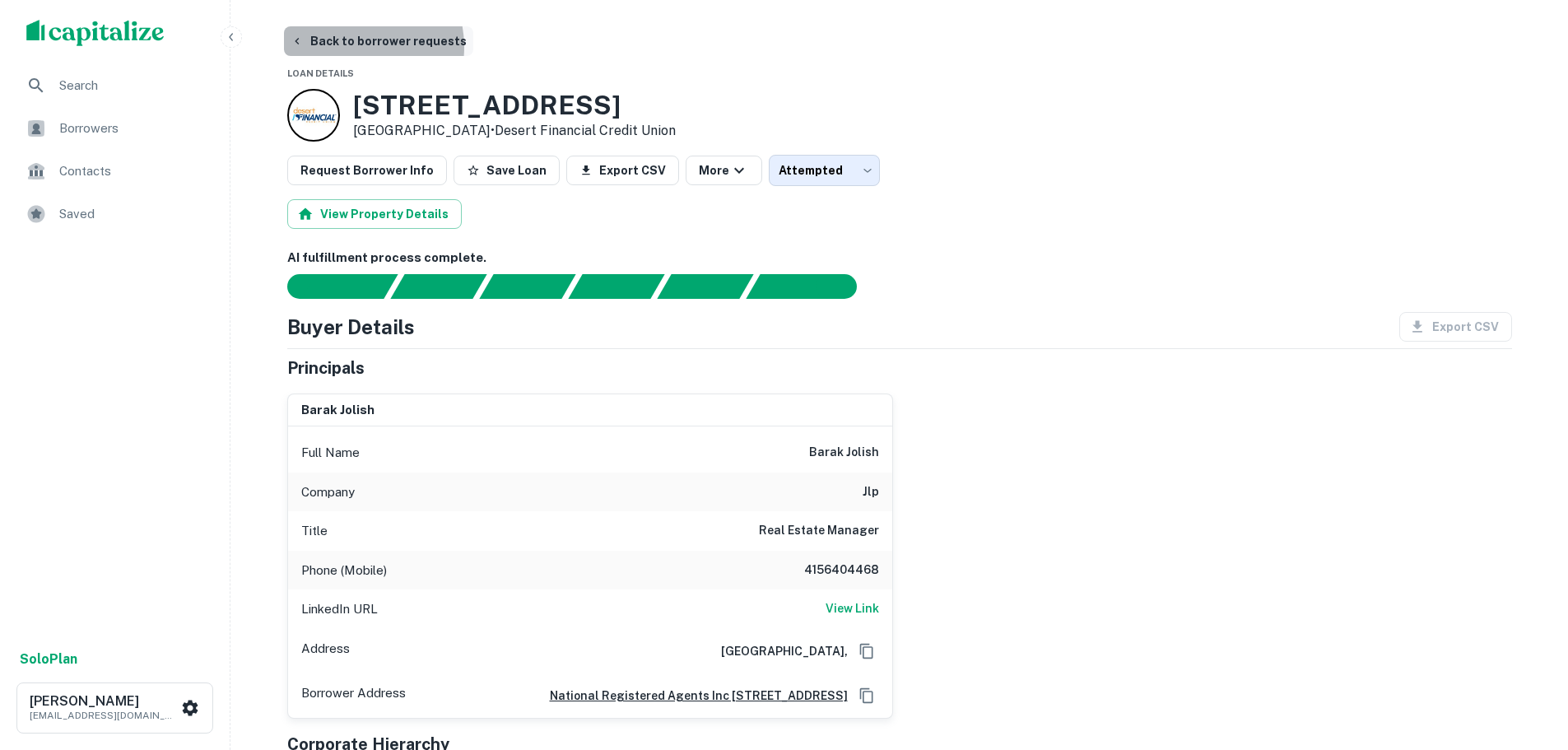
click at [354, 47] on button "Back to borrower requests" at bounding box center [378, 41] width 190 height 30
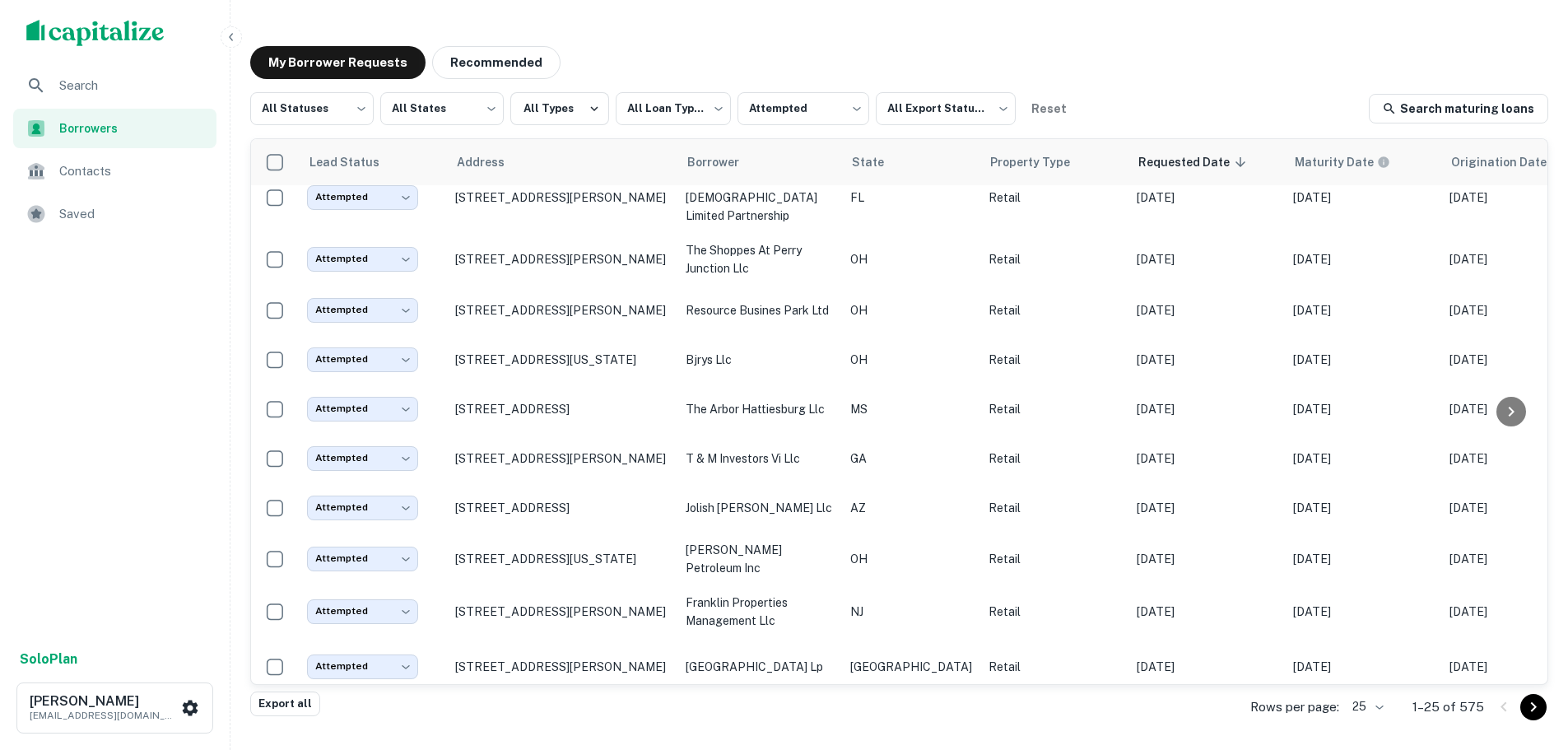
scroll to position [82, 0]
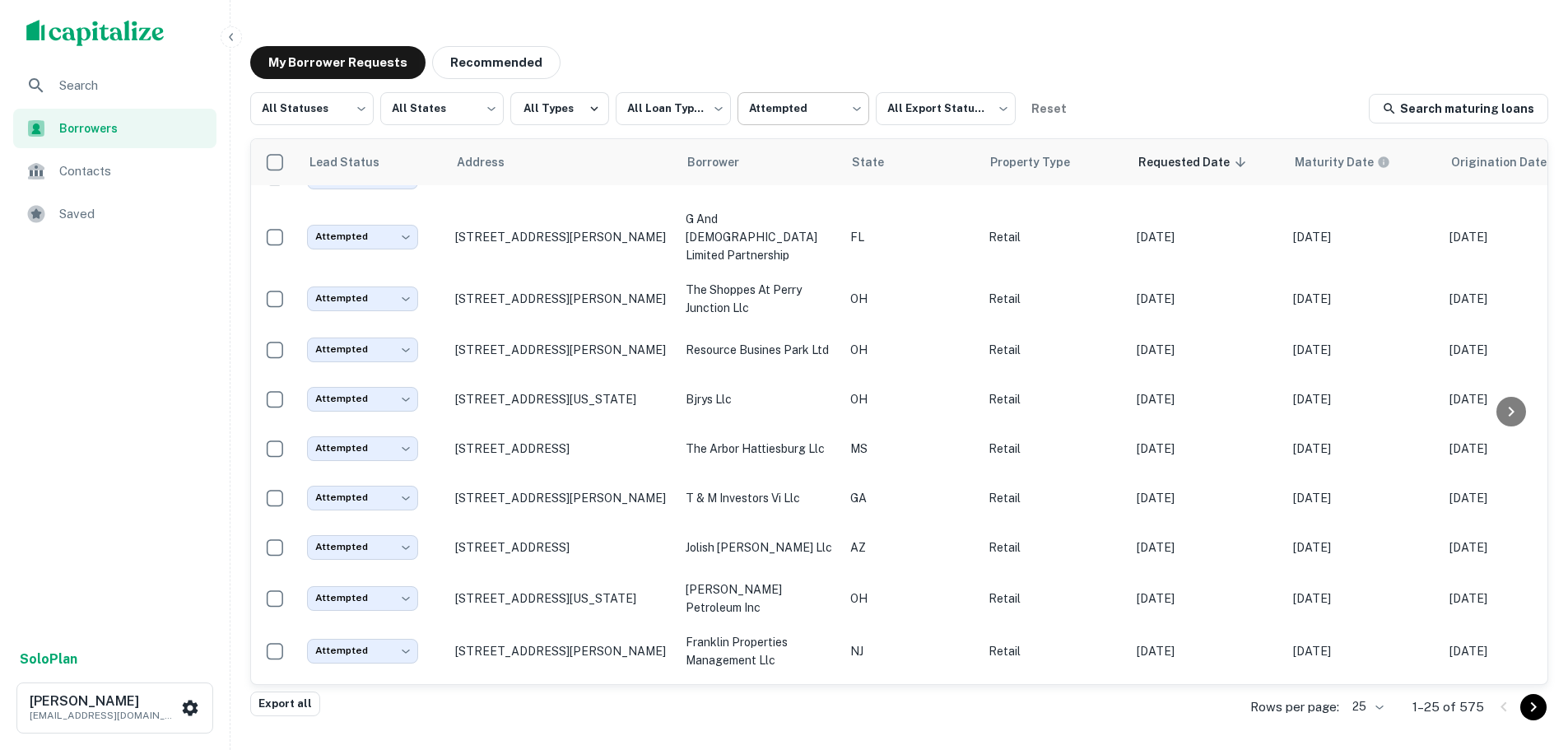
click at [770, 108] on body "**********" at bounding box center [784, 375] width 1568 height 750
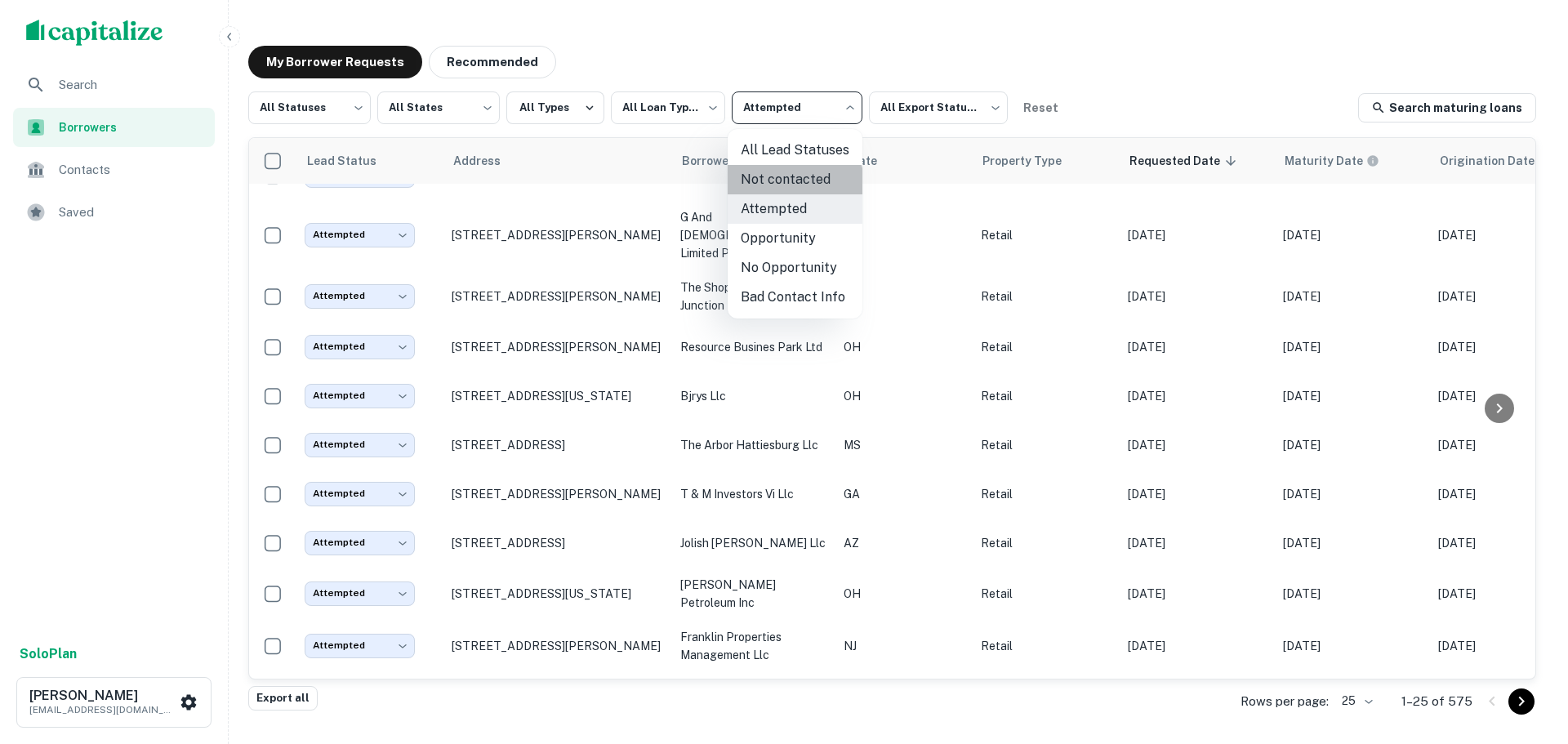
click at [766, 190] on li "Not contacted" at bounding box center [795, 180] width 135 height 29
type input "****"
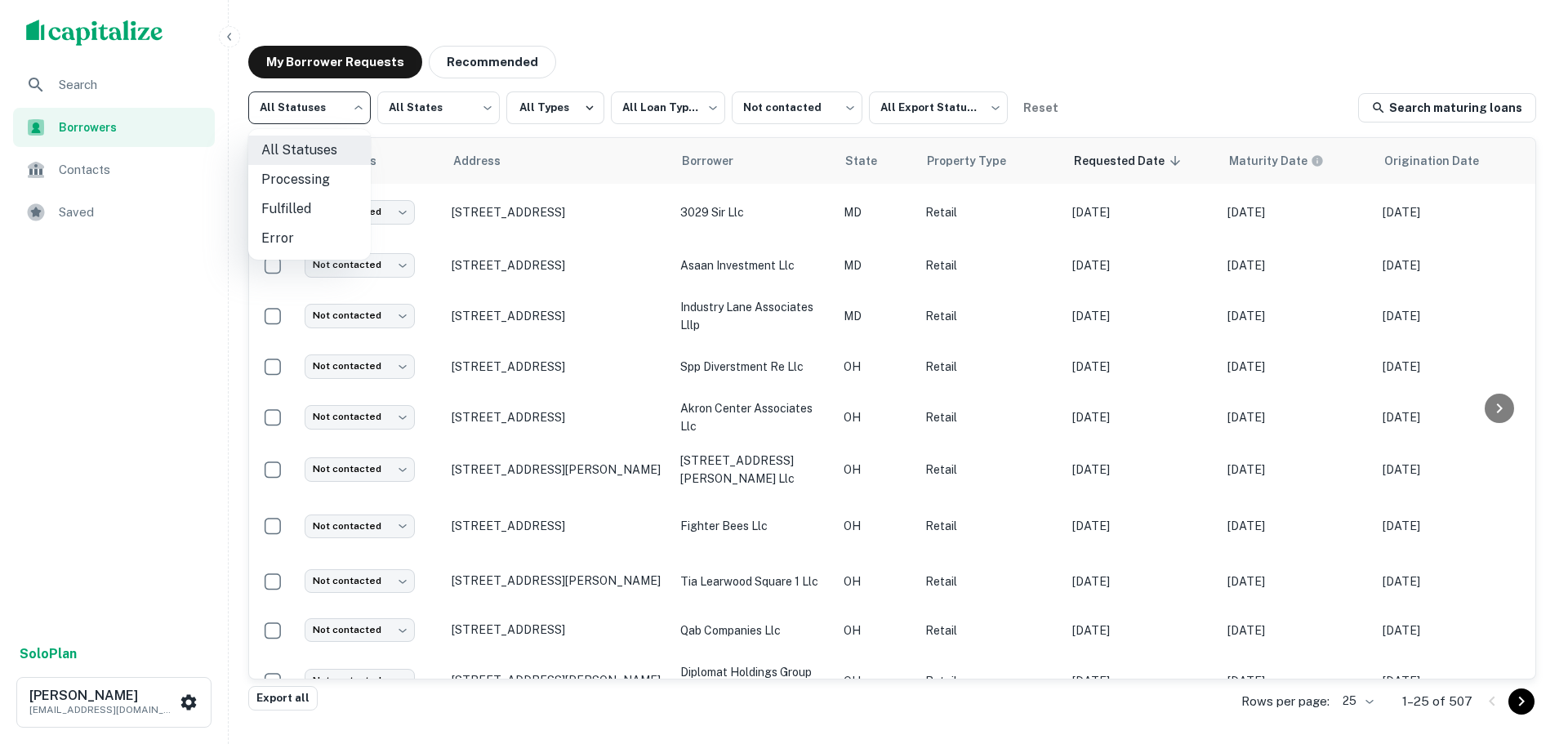
click at [338, 105] on body "**********" at bounding box center [784, 372] width 1568 height 744
click at [308, 202] on li "Fulfilled" at bounding box center [310, 209] width 123 height 29
type input "*********"
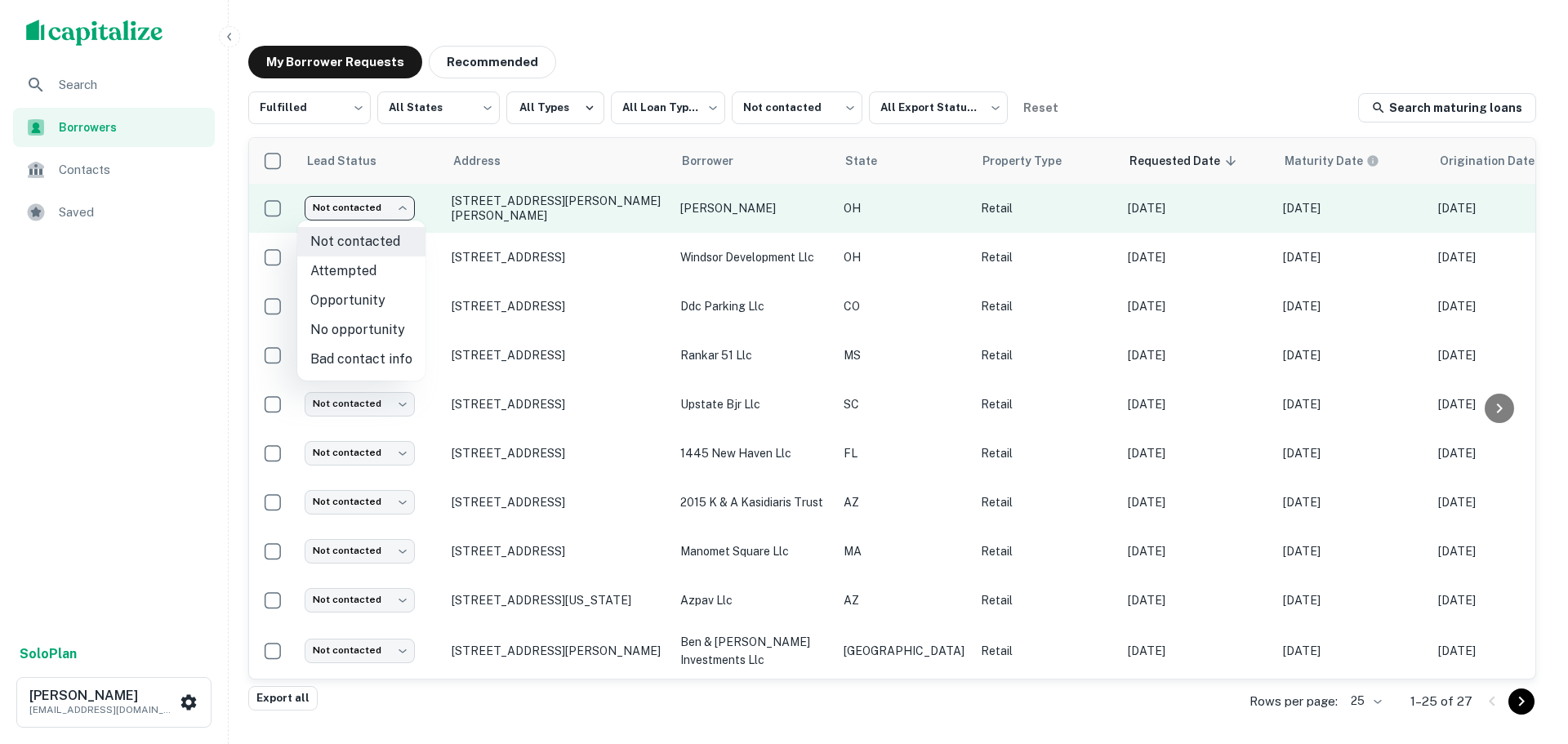
click at [371, 216] on body "**********" at bounding box center [784, 372] width 1568 height 744
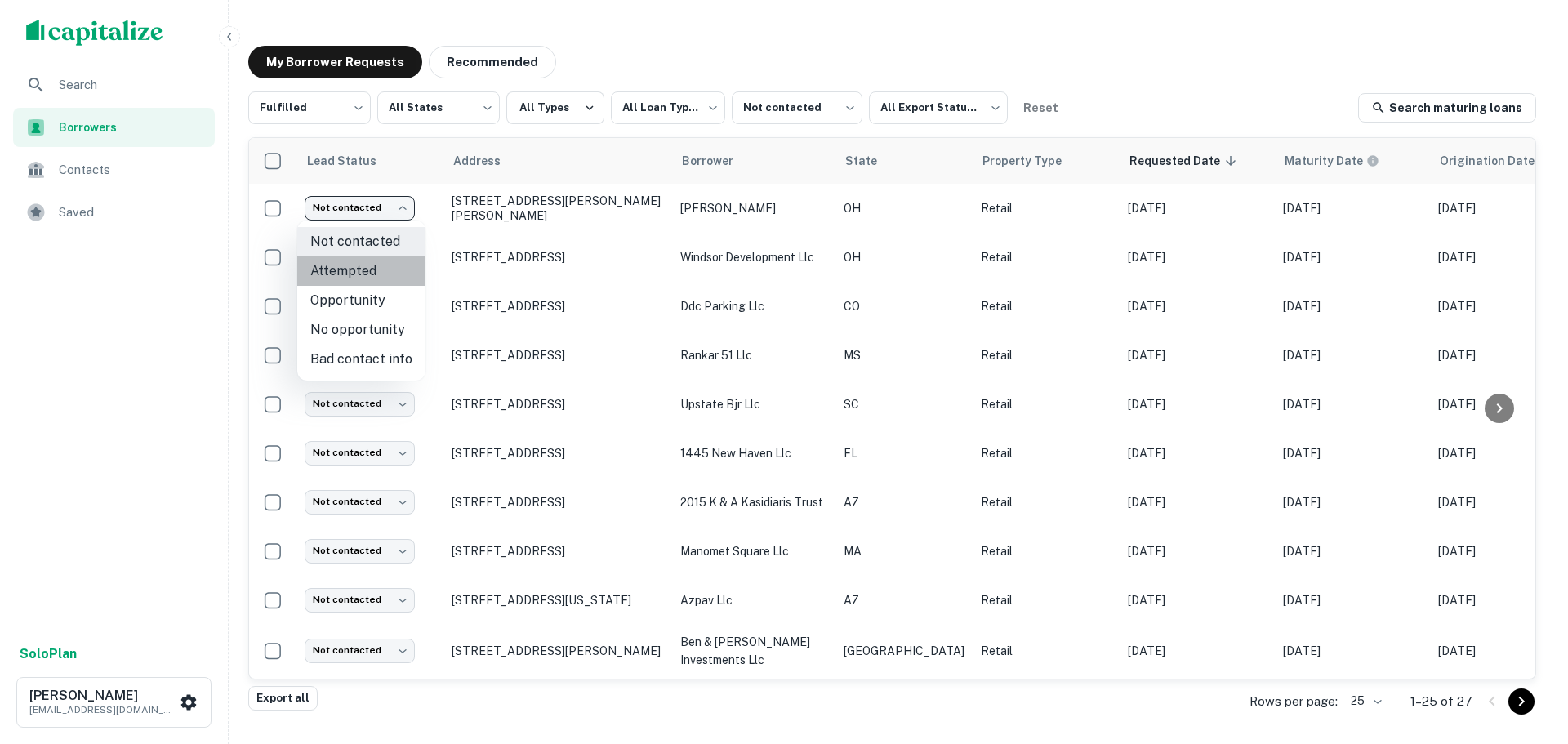
click at [367, 270] on li "Attempted" at bounding box center [362, 270] width 129 height 29
type input "*********"
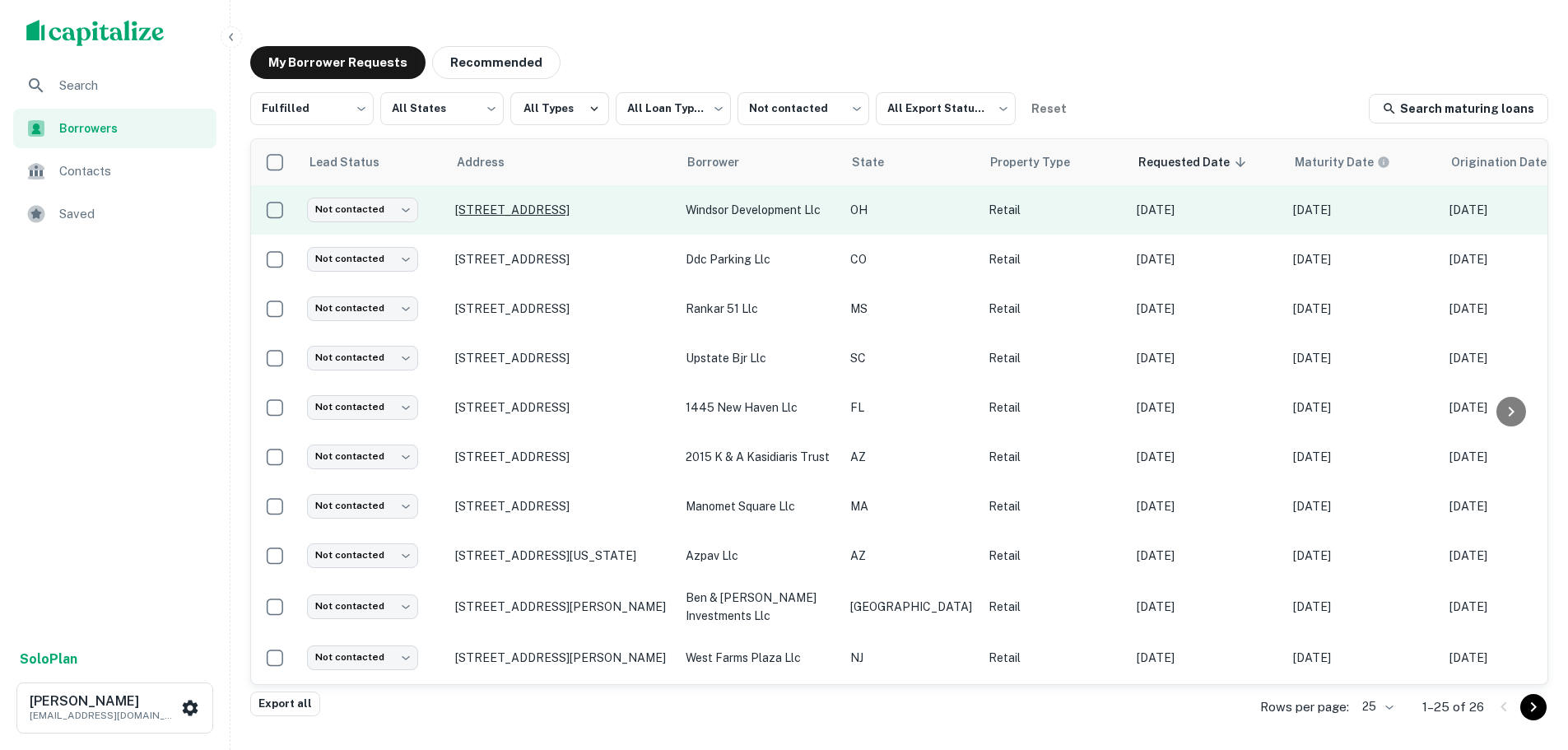
click at [558, 213] on p "[STREET_ADDRESS]" at bounding box center [562, 211] width 214 height 15
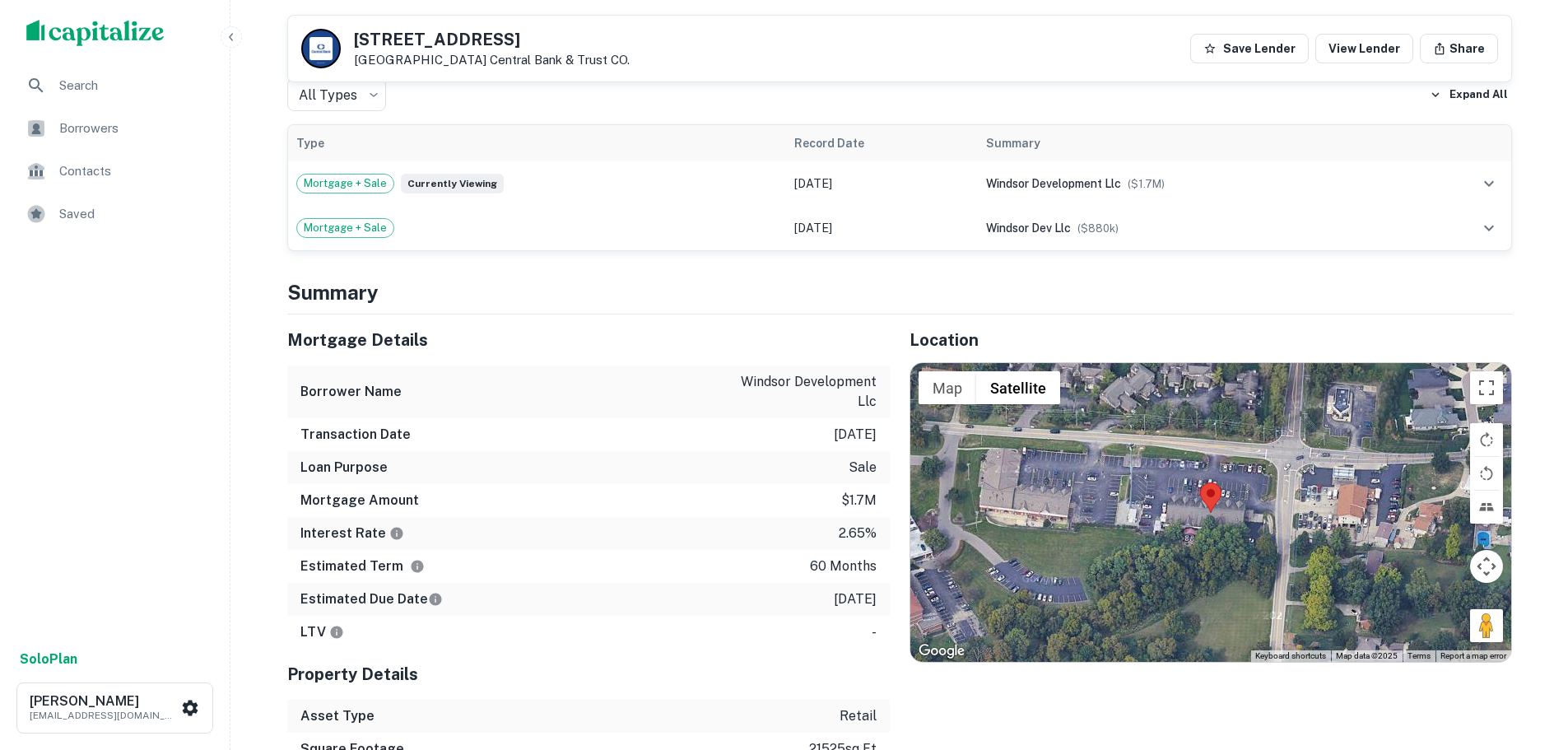
scroll to position [906, 0]
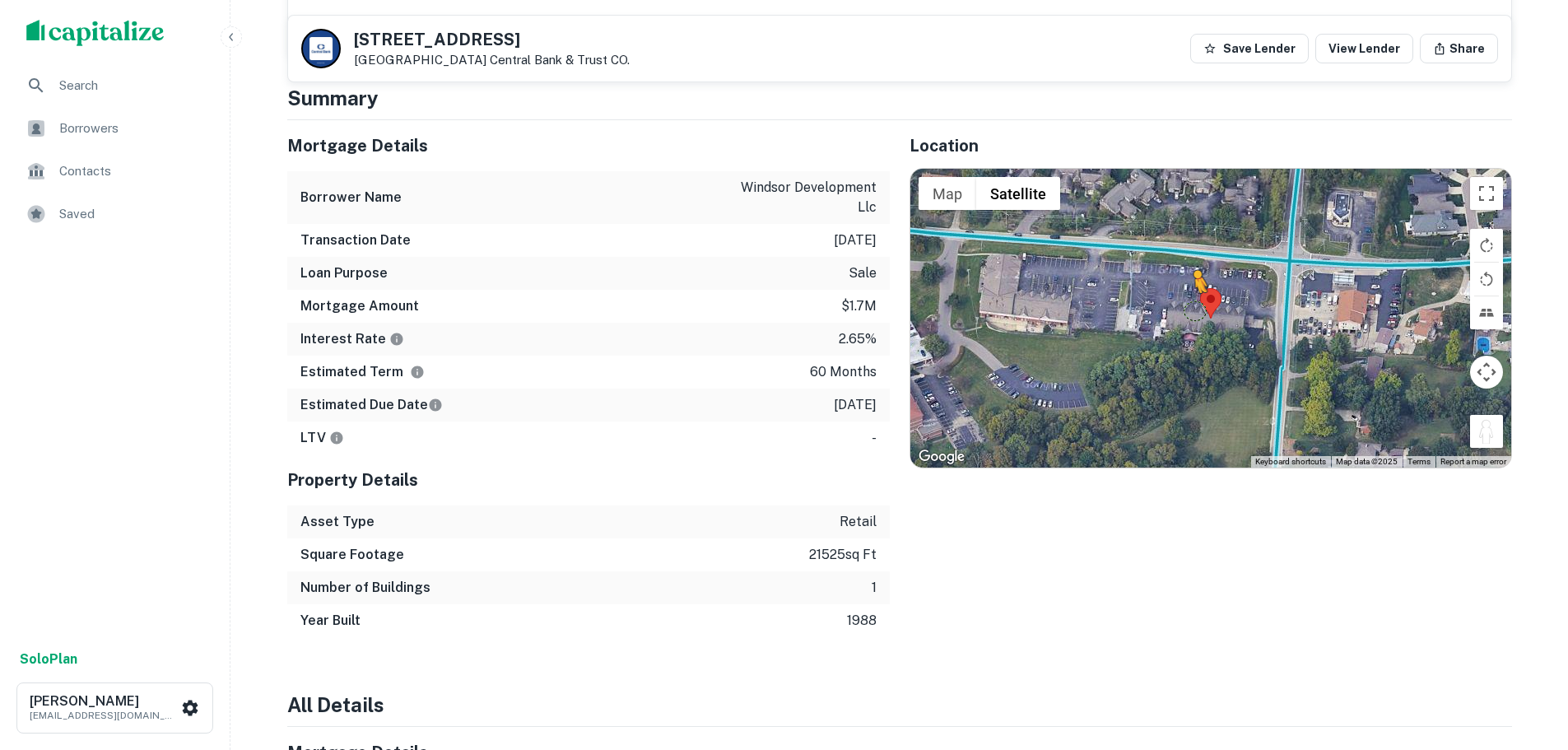
drag, startPoint x: 1490, startPoint y: 423, endPoint x: 1196, endPoint y: 310, distance: 315.0
click at [1196, 310] on div "To activate drag with keyboard, press Alt + Enter. Once in keyboard drag state,…" at bounding box center [1211, 317] width 601 height 298
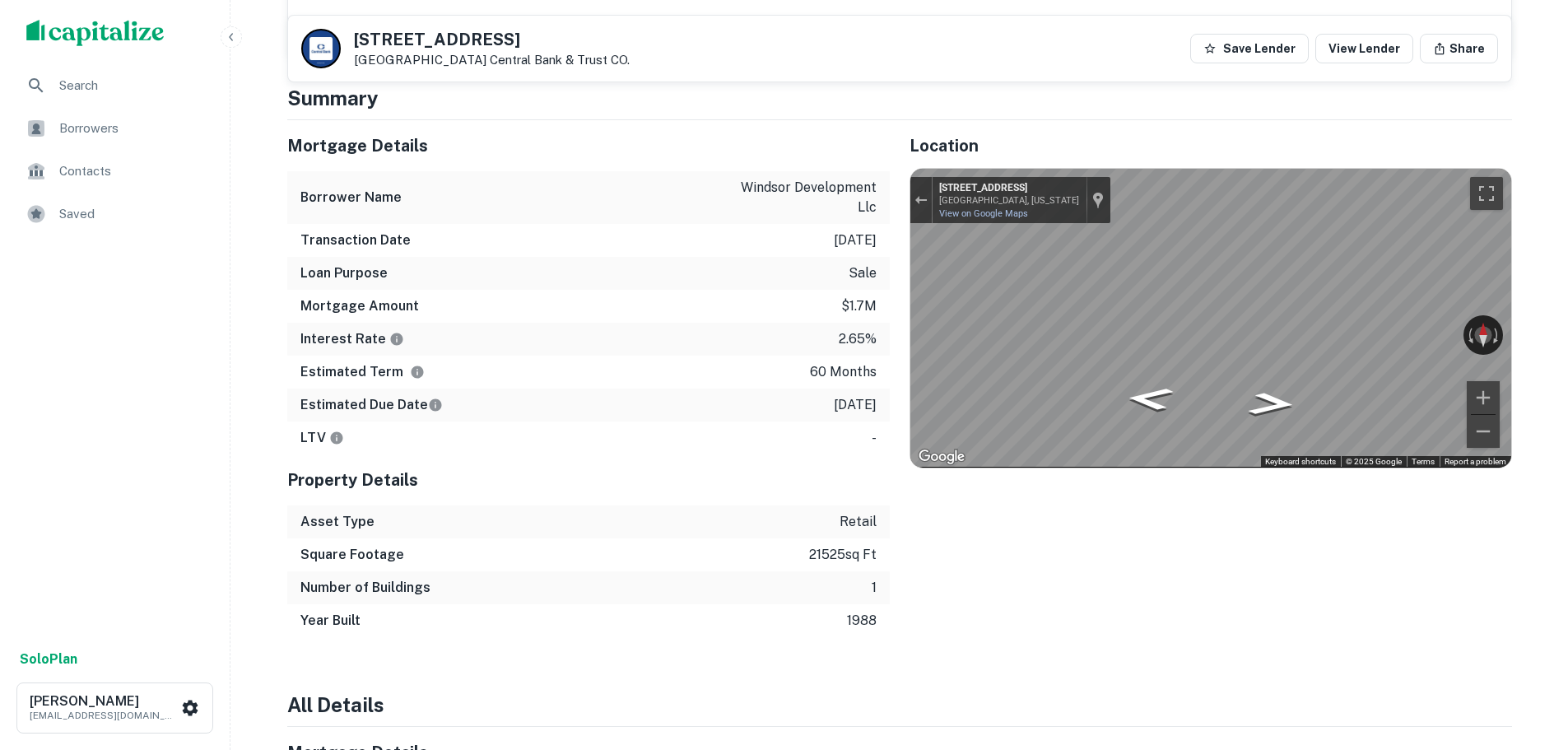
click at [1535, 341] on div "Search Borrowers Contacts Saved Solo Plan [PERSON_NAME] [EMAIL_ADDRESS][DOMAIN_…" at bounding box center [784, 632] width 1568 height 3076
click at [1549, 389] on div "Search Borrowers Contacts Saved Solo Plan [PERSON_NAME] [EMAIL_ADDRESS][DOMAIN_…" at bounding box center [784, 632] width 1568 height 3076
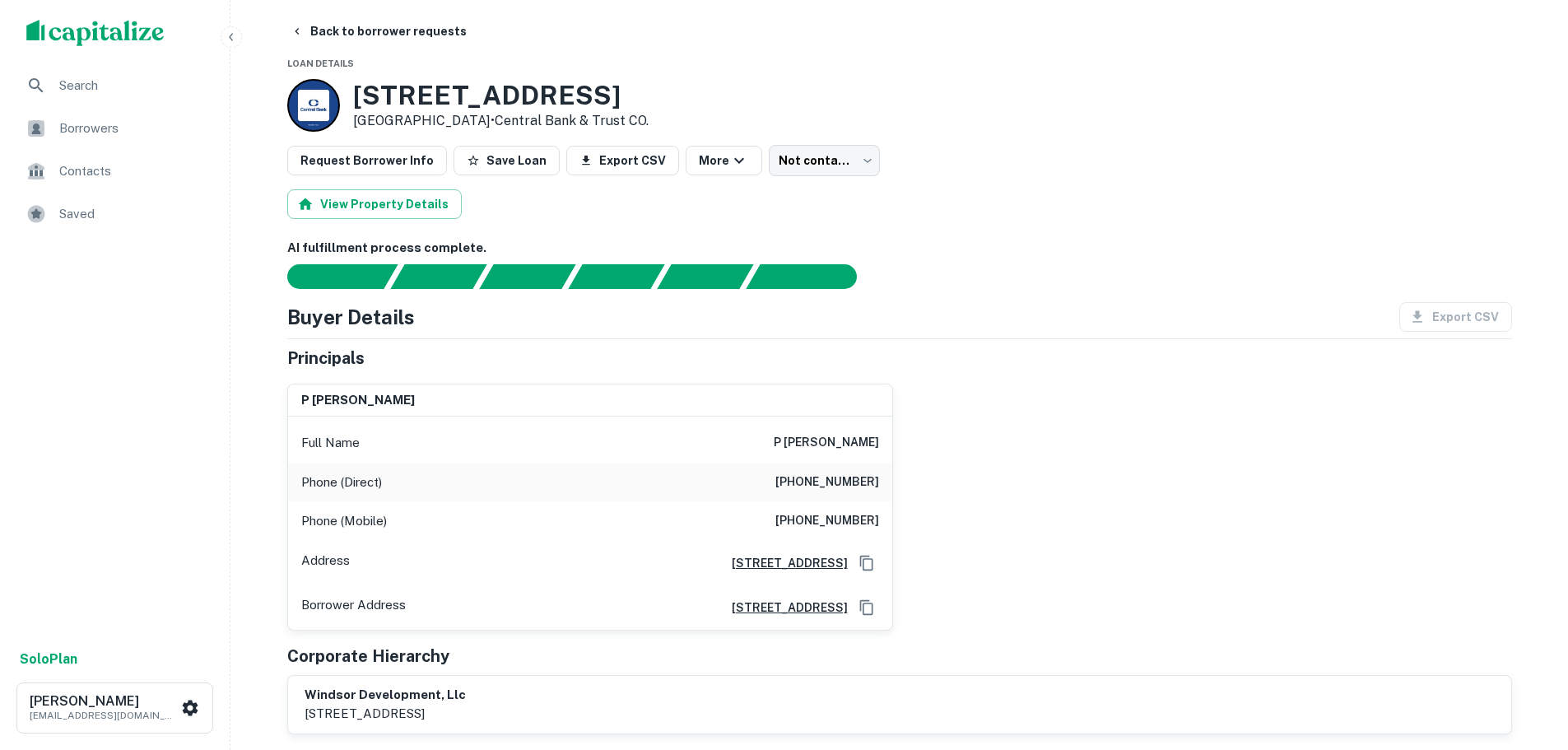
scroll to position [0, 0]
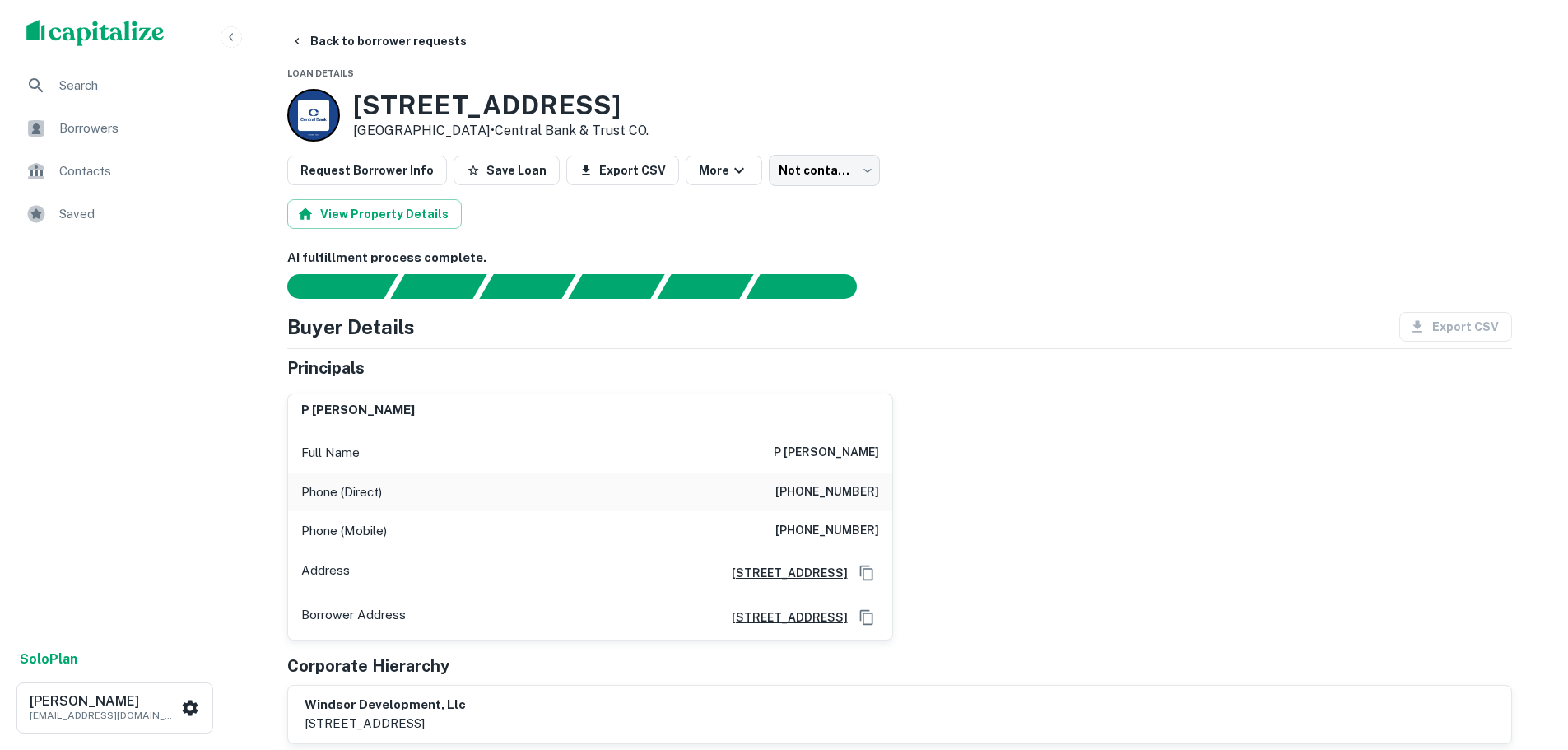
click at [821, 491] on h6 "[PHONE_NUMBER]" at bounding box center [827, 492] width 104 height 20
copy h6 "[PHONE_NUMBER]"
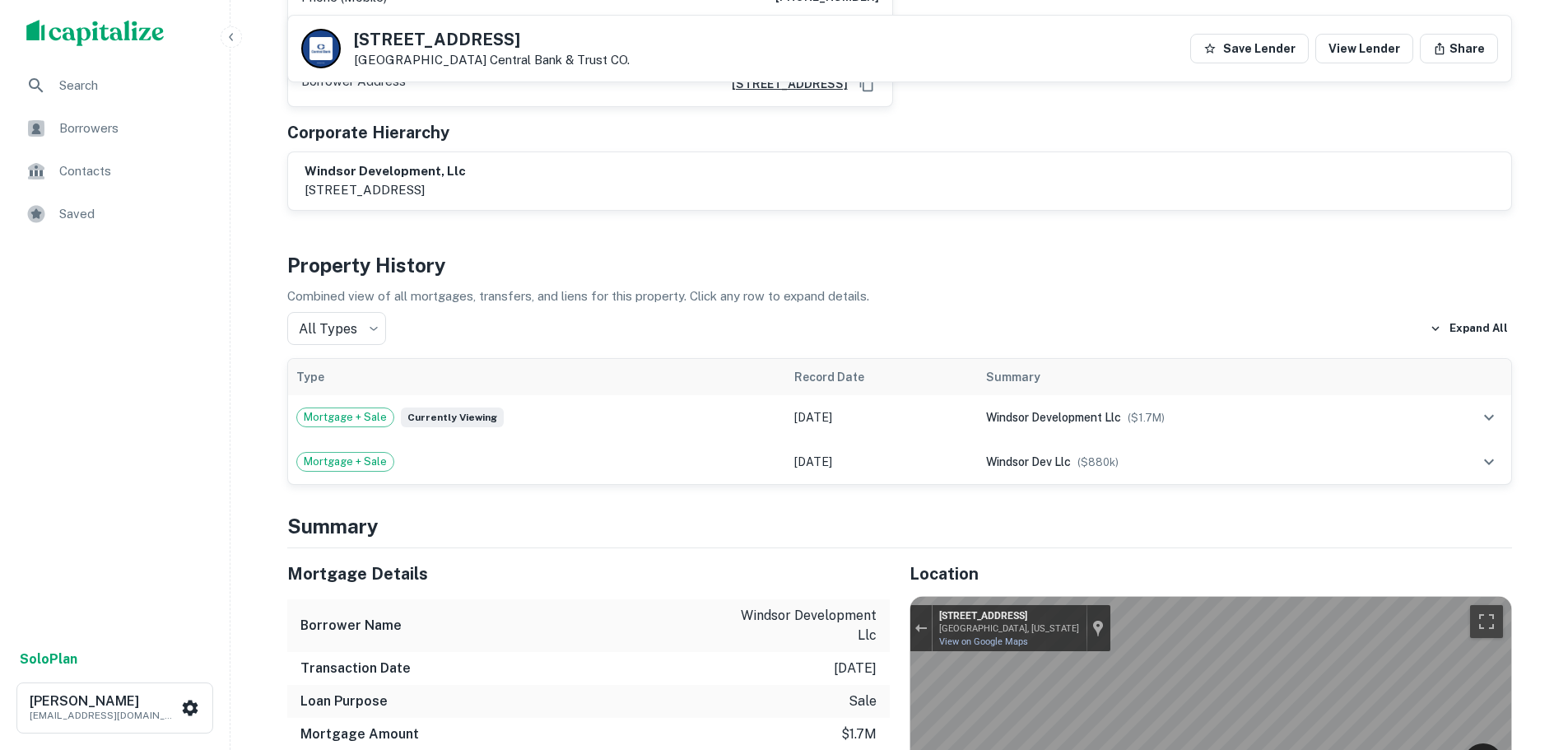
scroll to position [823, 0]
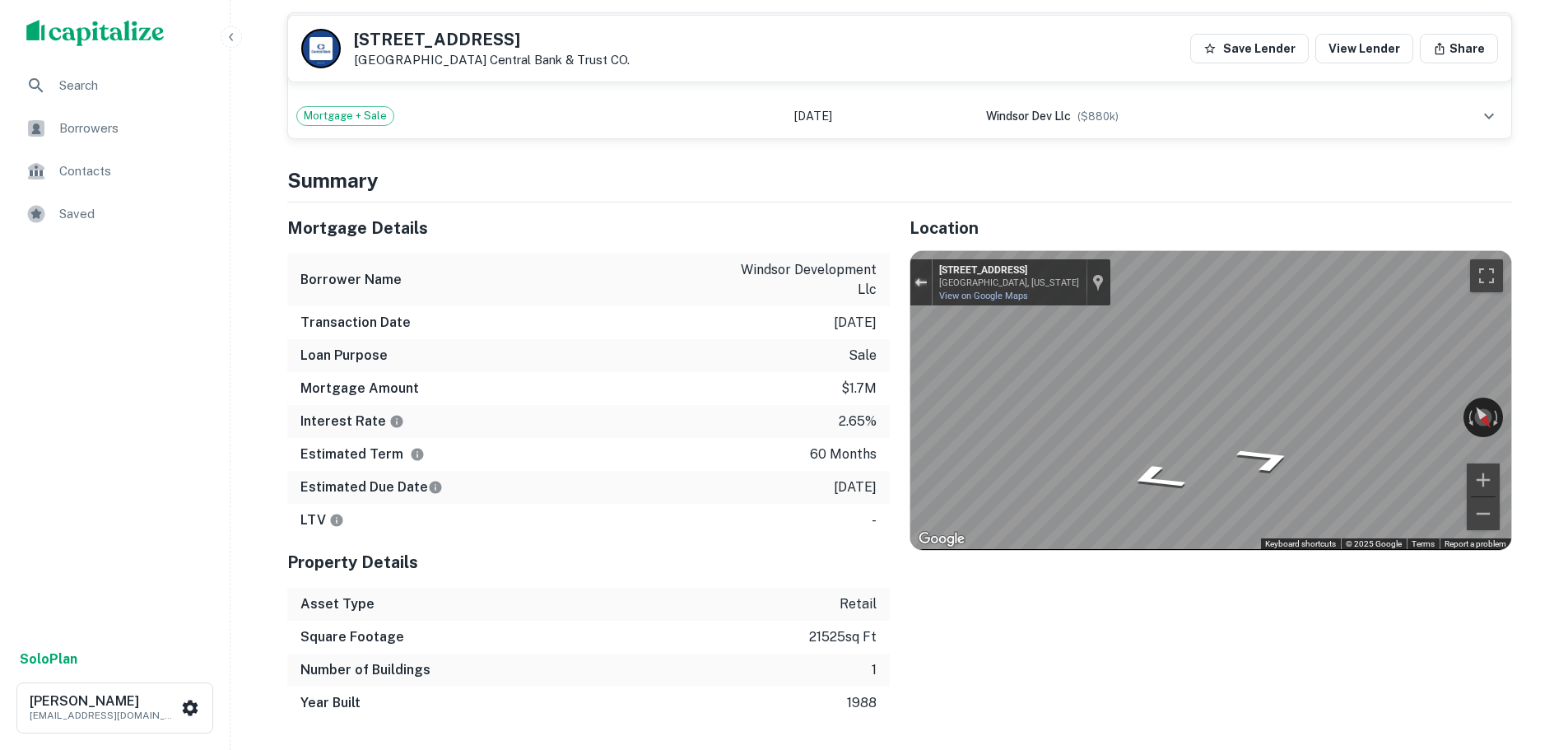
click at [922, 278] on div "Exit the Street View" at bounding box center [920, 282] width 12 height 10
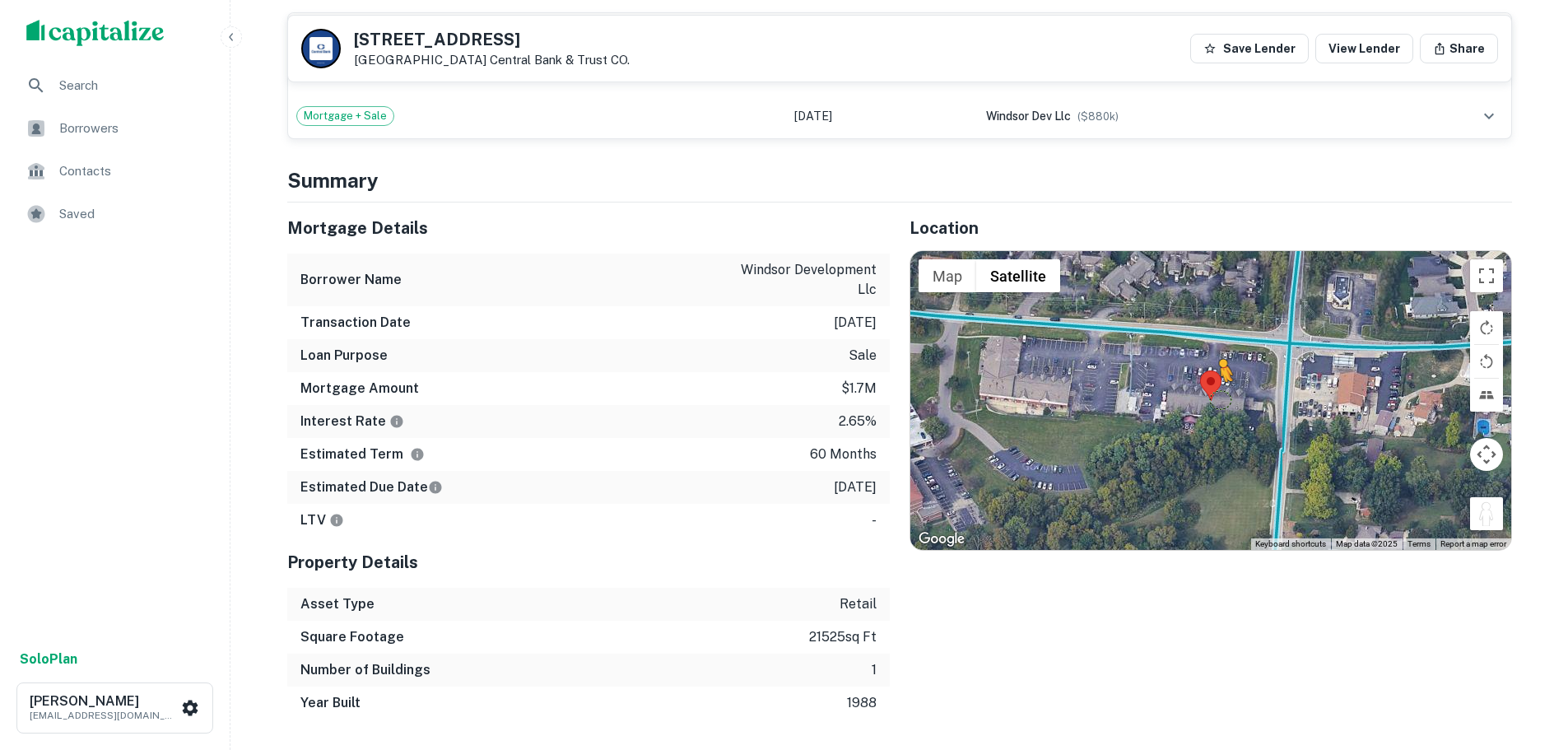
drag, startPoint x: 1487, startPoint y: 515, endPoint x: 1220, endPoint y: 397, distance: 291.9
click at [1220, 397] on div "To activate drag with keyboard, press Alt + Enter. Once in keyboard drag state,…" at bounding box center [1211, 400] width 601 height 298
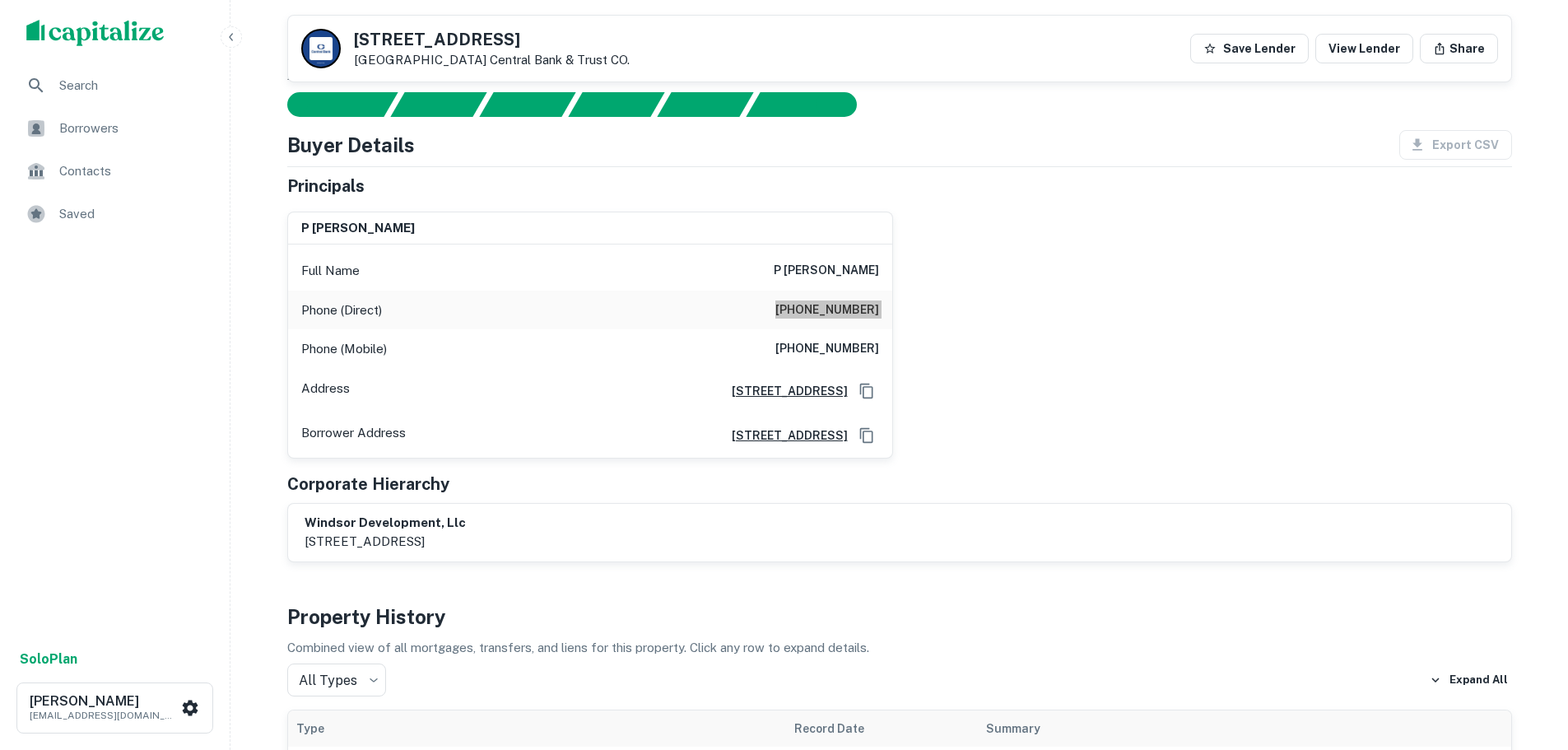
scroll to position [0, 0]
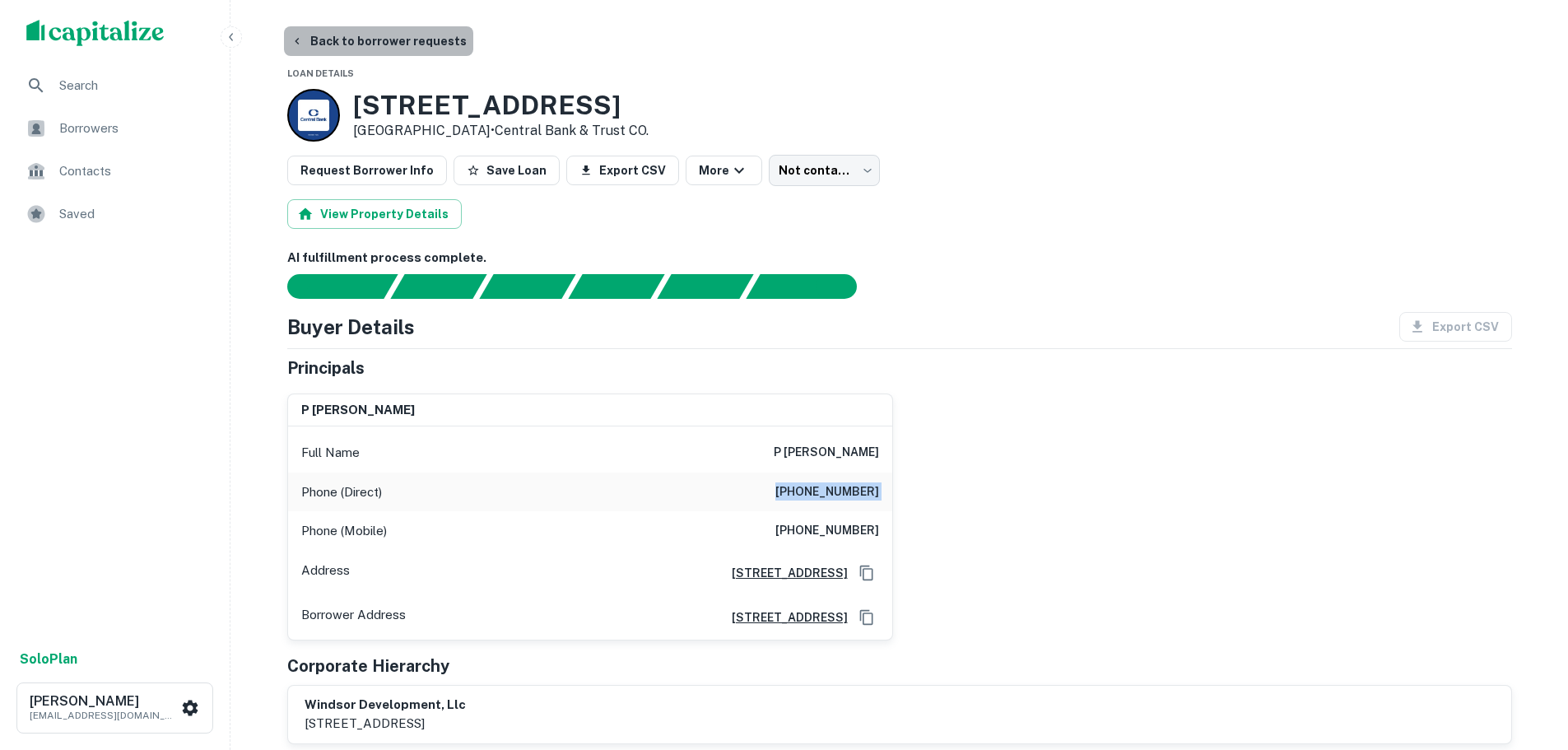
click at [432, 33] on button "Back to borrower requests" at bounding box center [378, 41] width 190 height 30
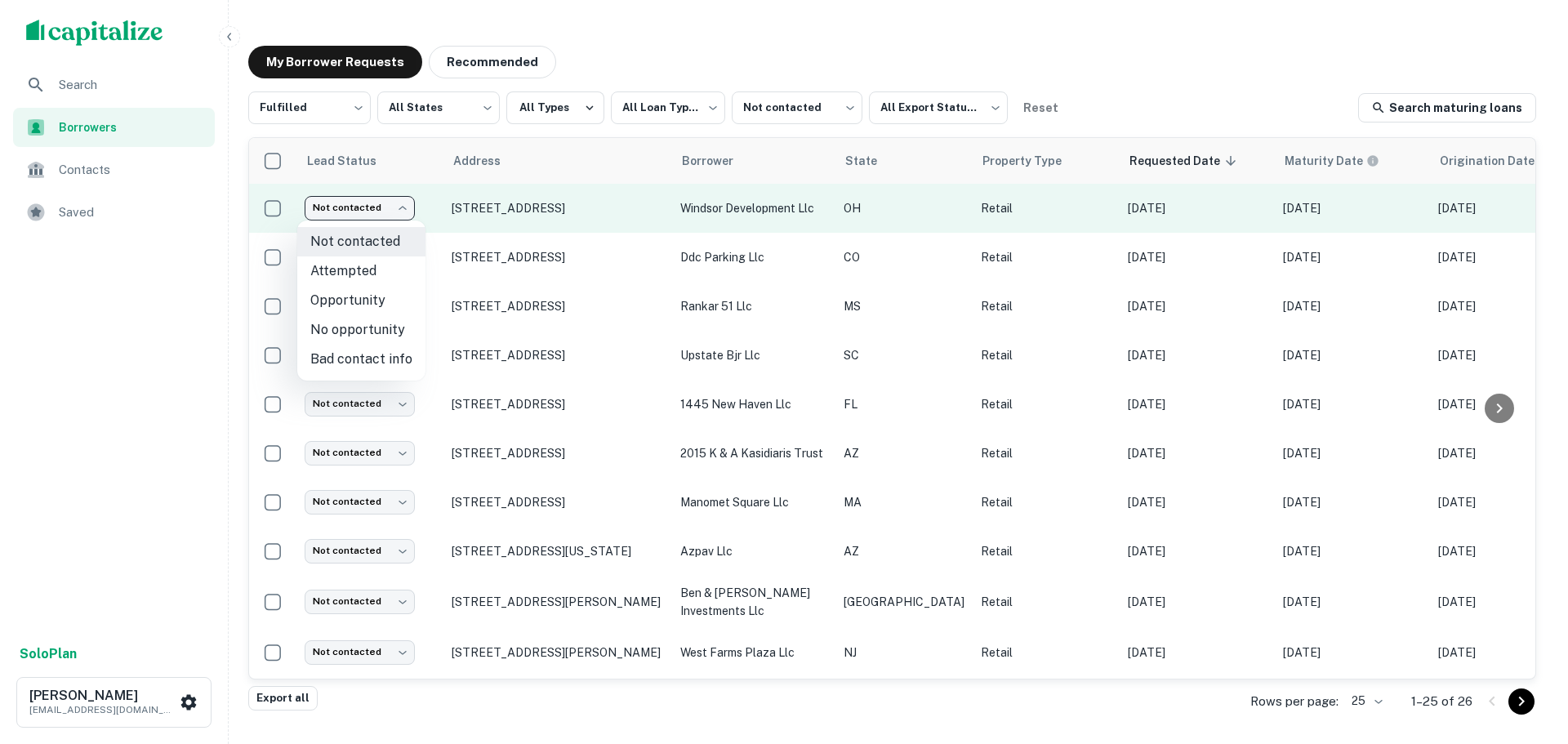
click at [394, 213] on body "**********" at bounding box center [784, 372] width 1568 height 744
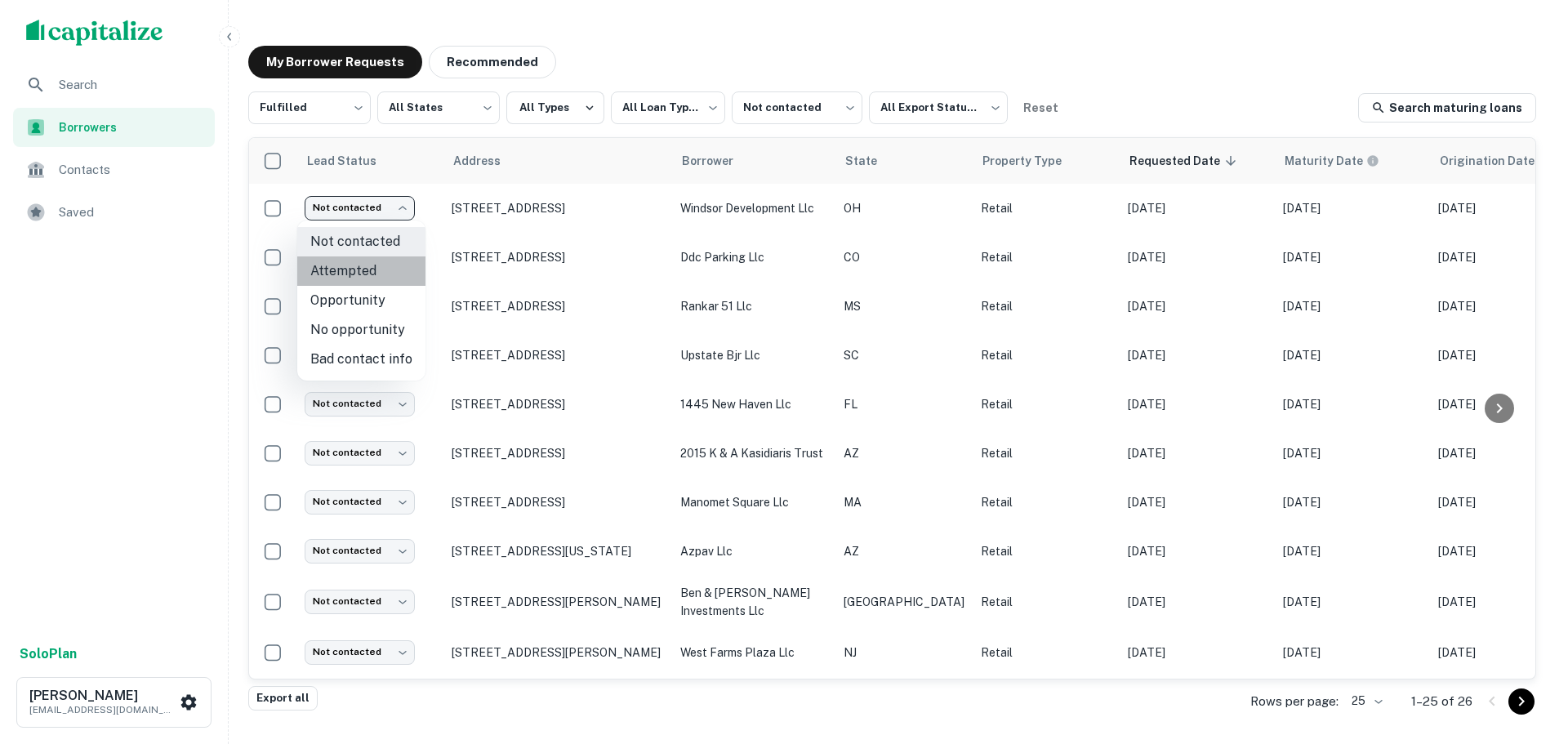
click at [393, 273] on li "Attempted" at bounding box center [362, 270] width 129 height 29
type input "*********"
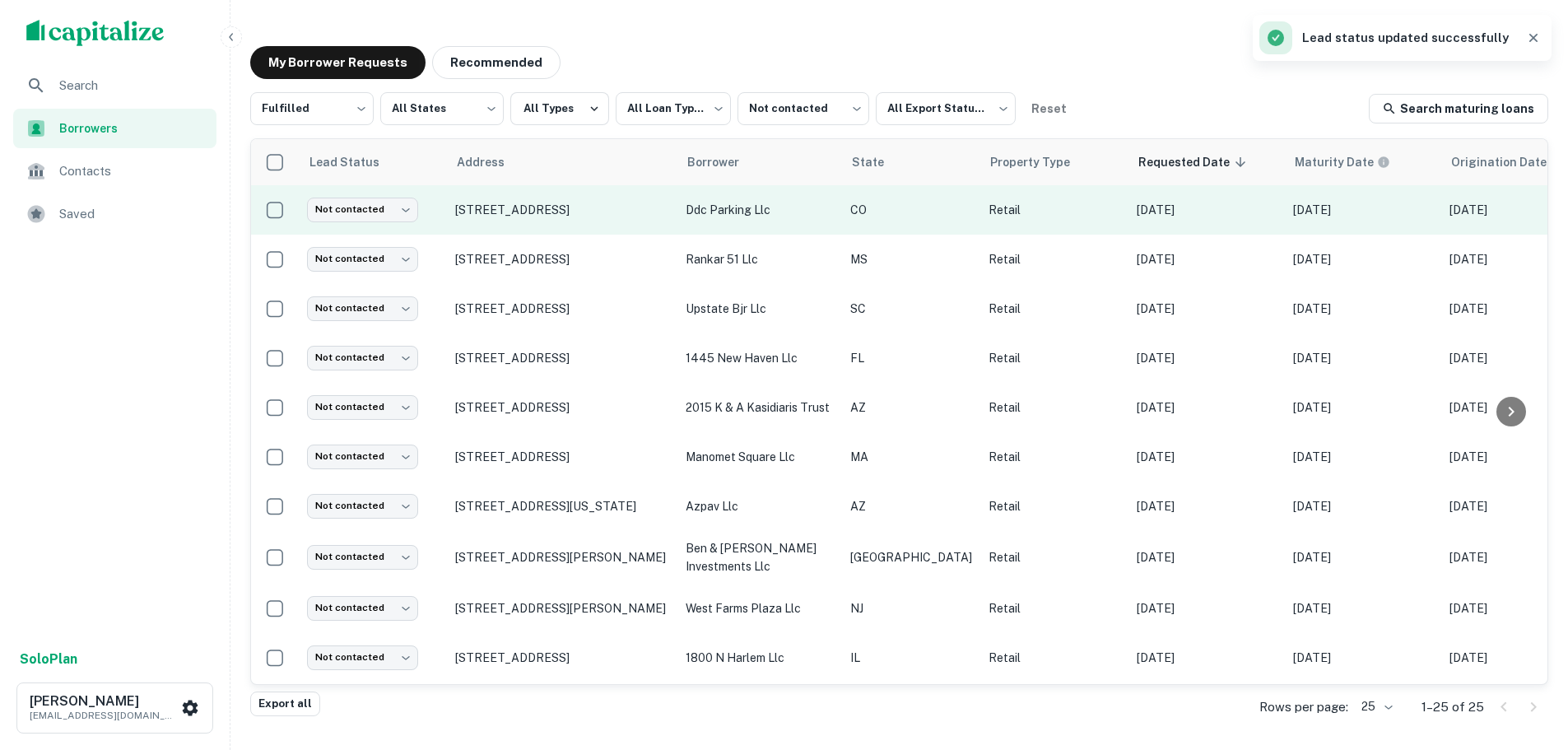
click at [569, 218] on td "[STREET_ADDRESS]" at bounding box center [562, 210] width 231 height 50
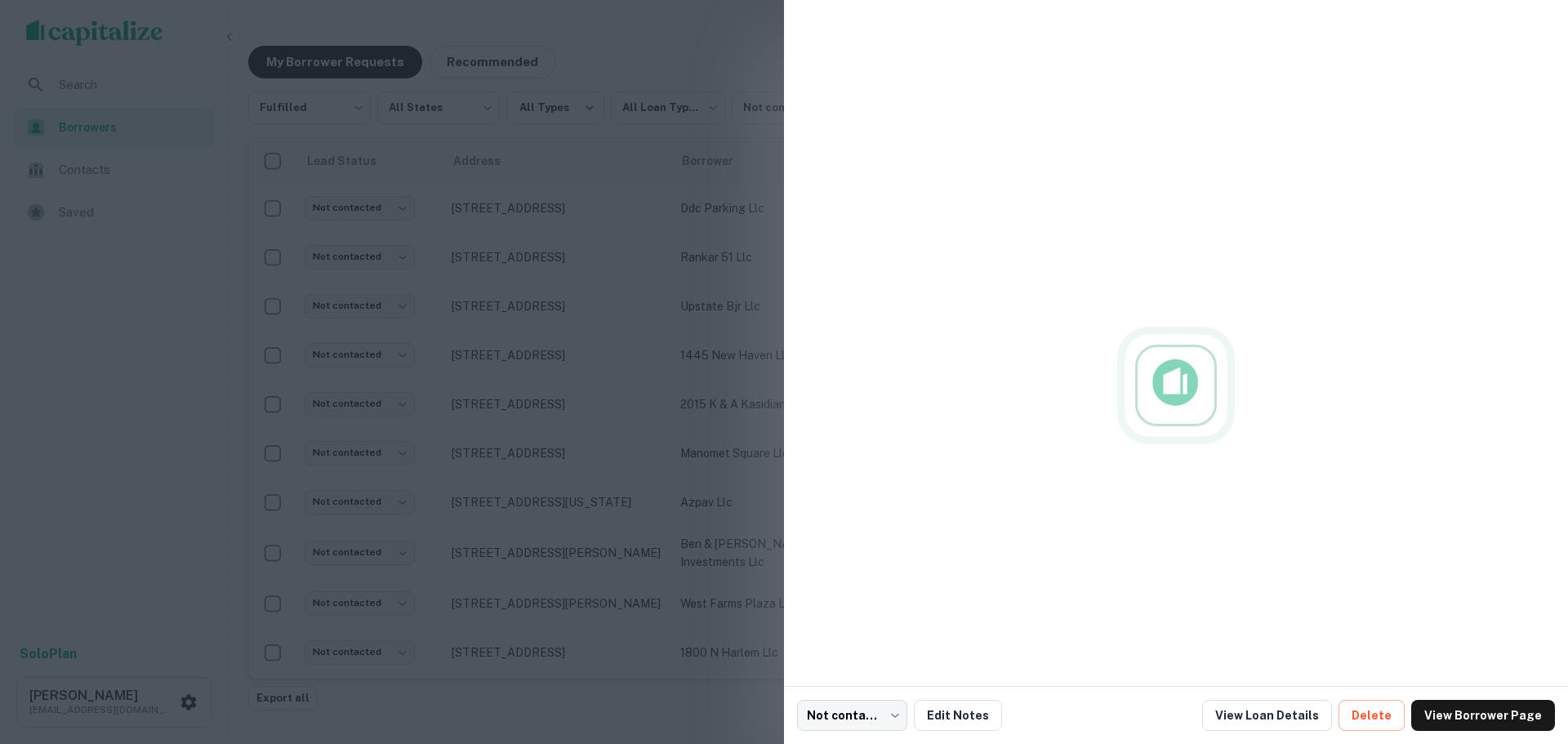
click at [567, 214] on div at bounding box center [784, 372] width 1568 height 744
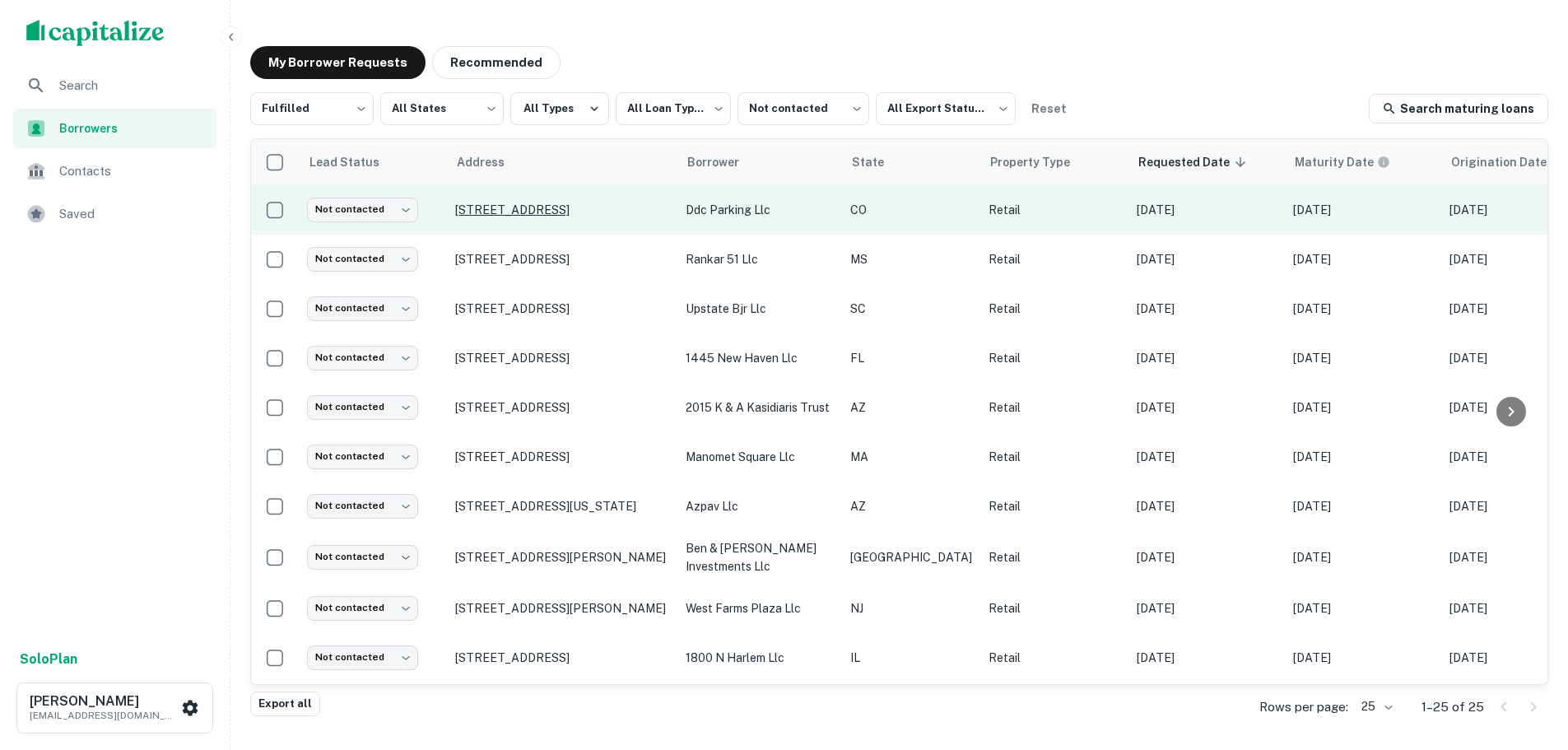
click at [574, 210] on p "[STREET_ADDRESS]" at bounding box center [562, 211] width 214 height 15
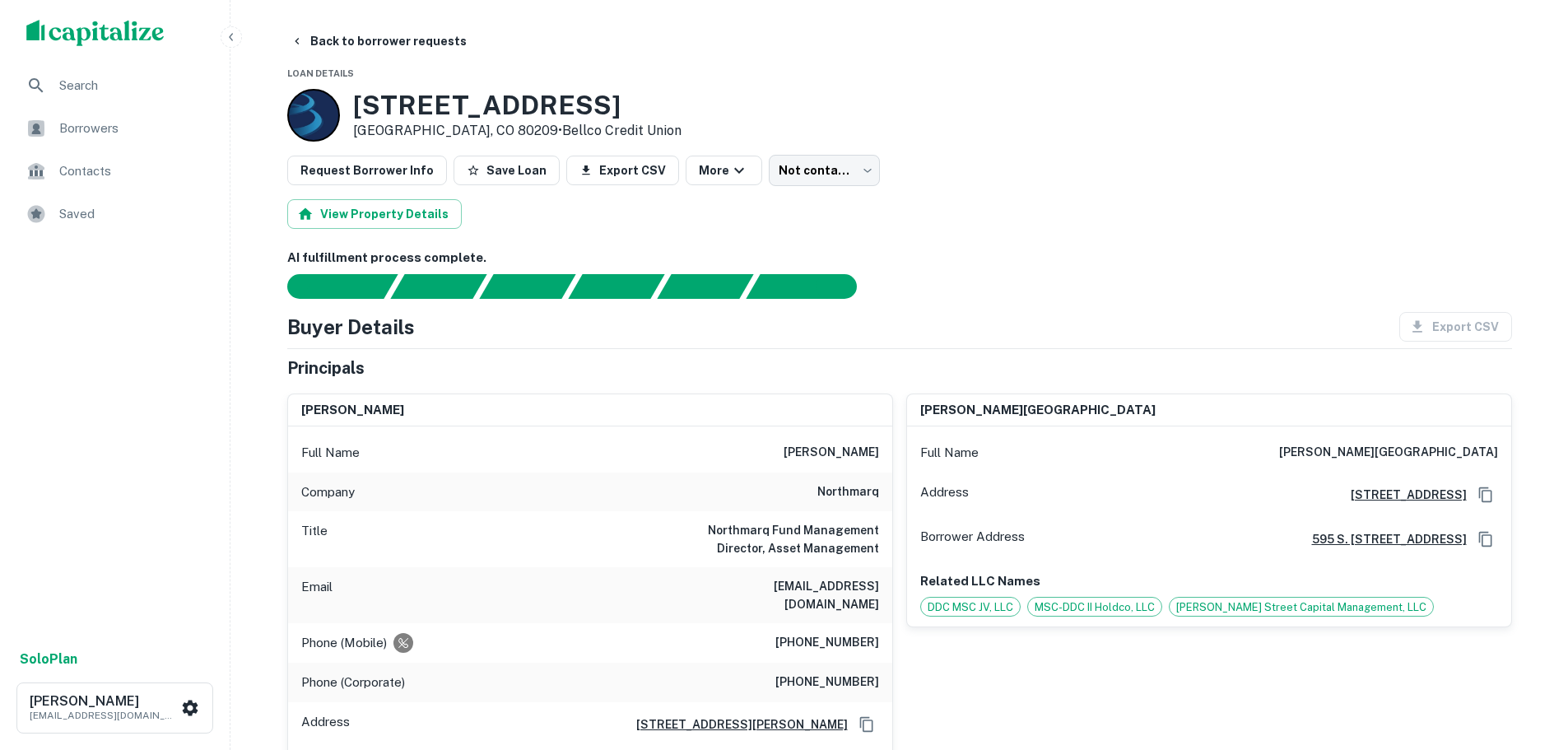
scroll to position [82, 0]
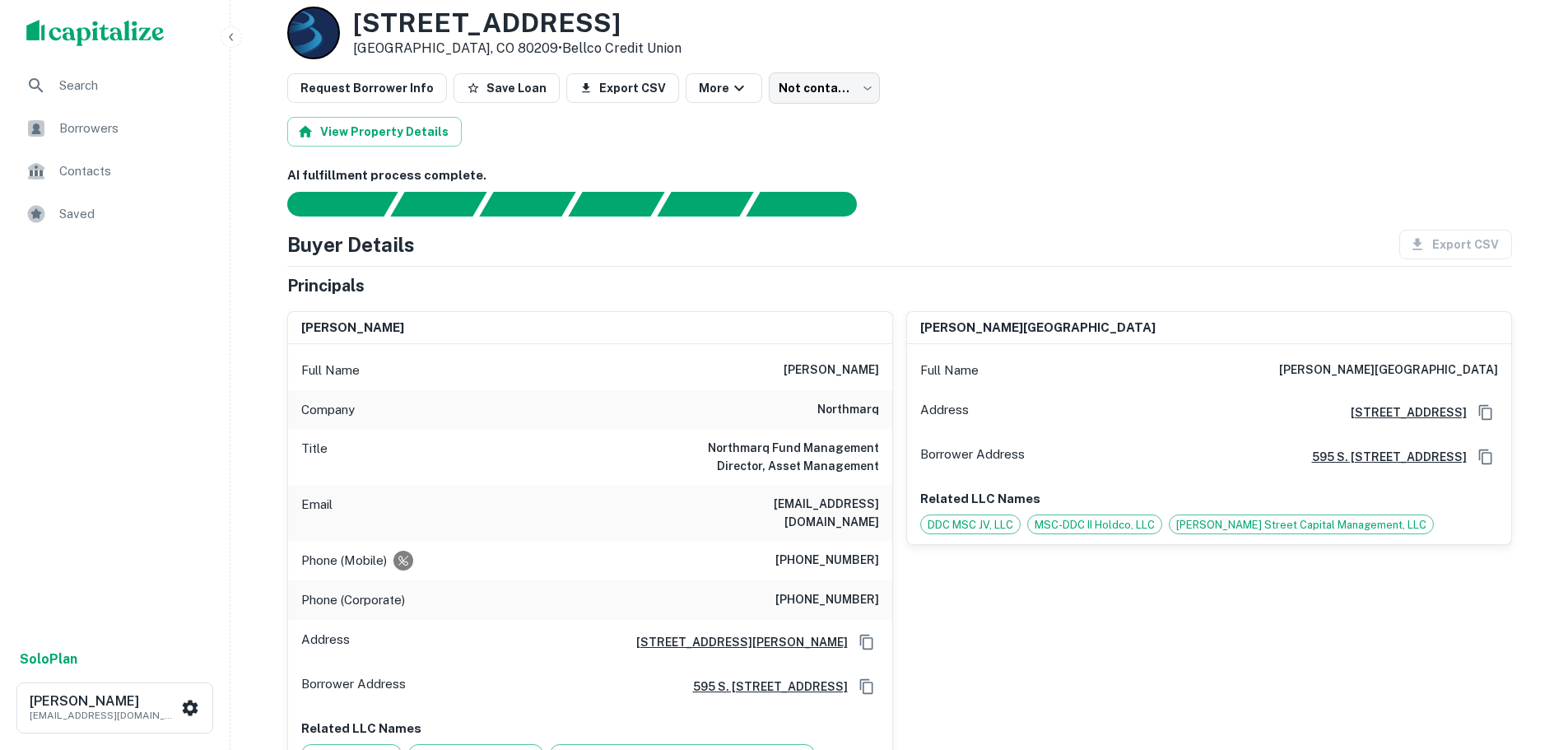
click at [838, 416] on h6 "northmarq" at bounding box center [848, 410] width 62 height 20
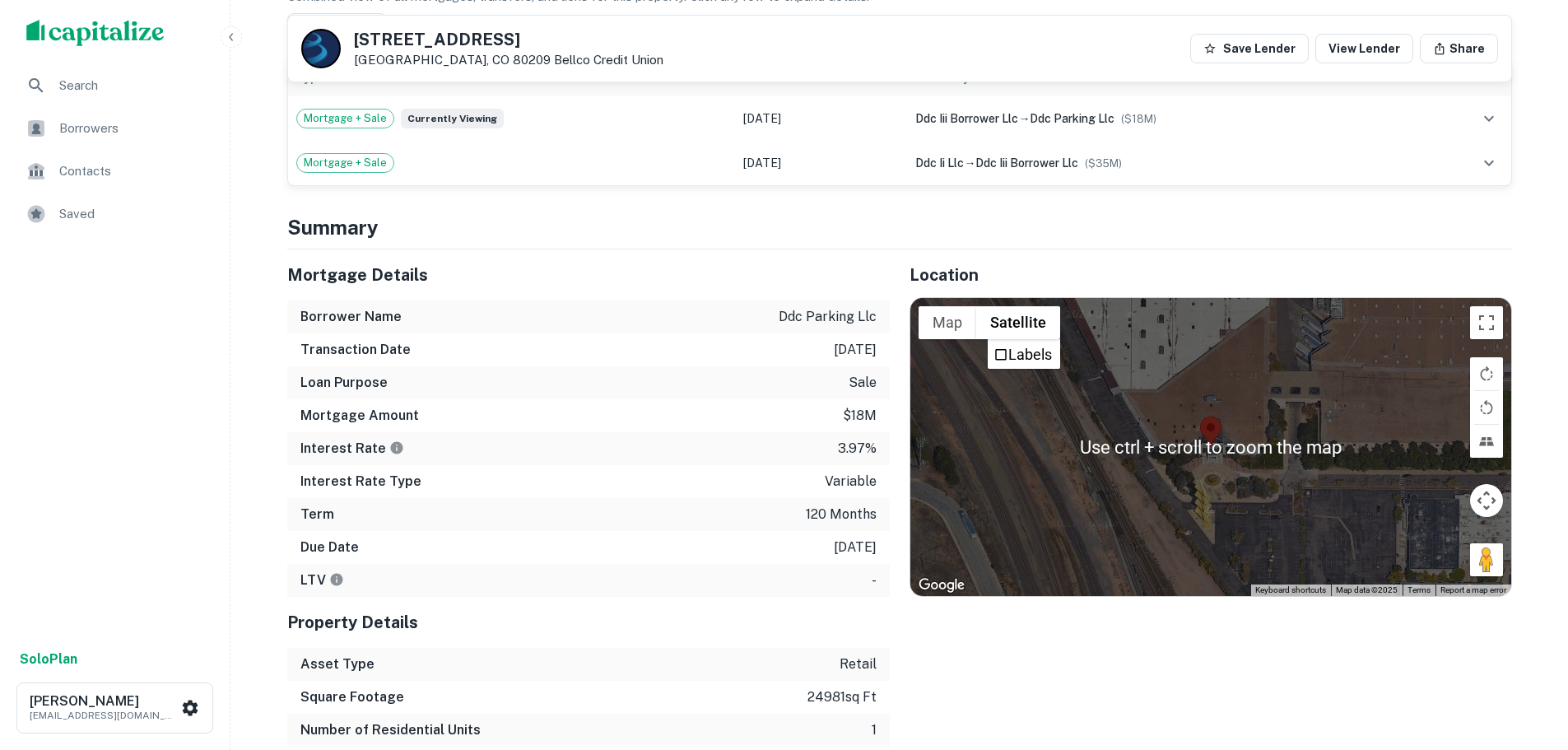
scroll to position [1158, 0]
drag, startPoint x: 1366, startPoint y: 595, endPoint x: 1366, endPoint y: 582, distance: 13.0
click at [1366, 582] on div "Location ← Move left → Move right ↑ Move up ↓ Move down + Zoom in - Zoom out Ho…" at bounding box center [1200, 530] width 622 height 563
click at [1400, 646] on div "Location ← Move left → Move right ↑ Move up ↓ Move down + Zoom in - Zoom out Ho…" at bounding box center [1200, 530] width 622 height 563
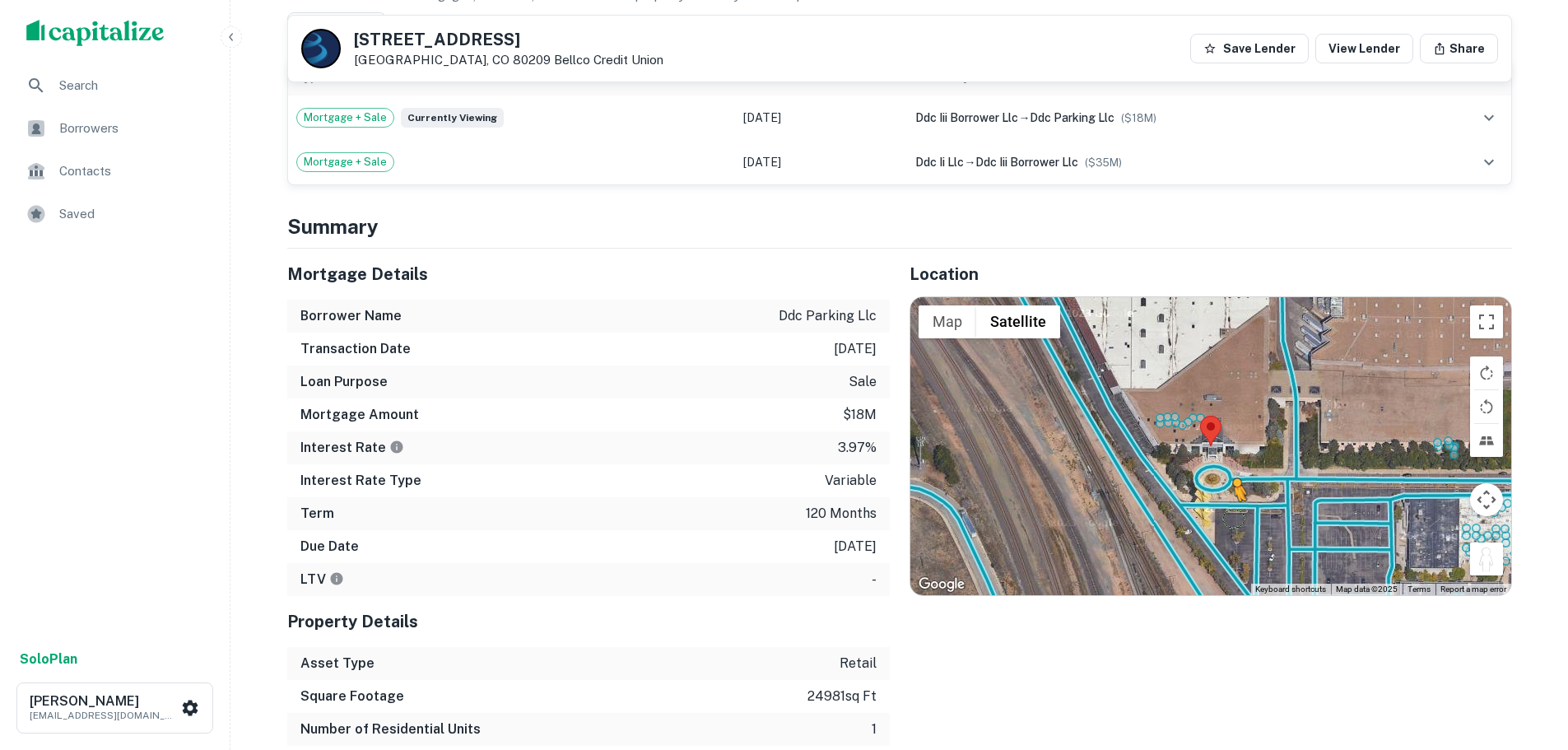
drag, startPoint x: 1488, startPoint y: 546, endPoint x: 1235, endPoint y: 501, distance: 257.0
click at [1235, 501] on div "To activate drag with keyboard, press Alt + Enter. Once in keyboard drag state,…" at bounding box center [1211, 446] width 601 height 298
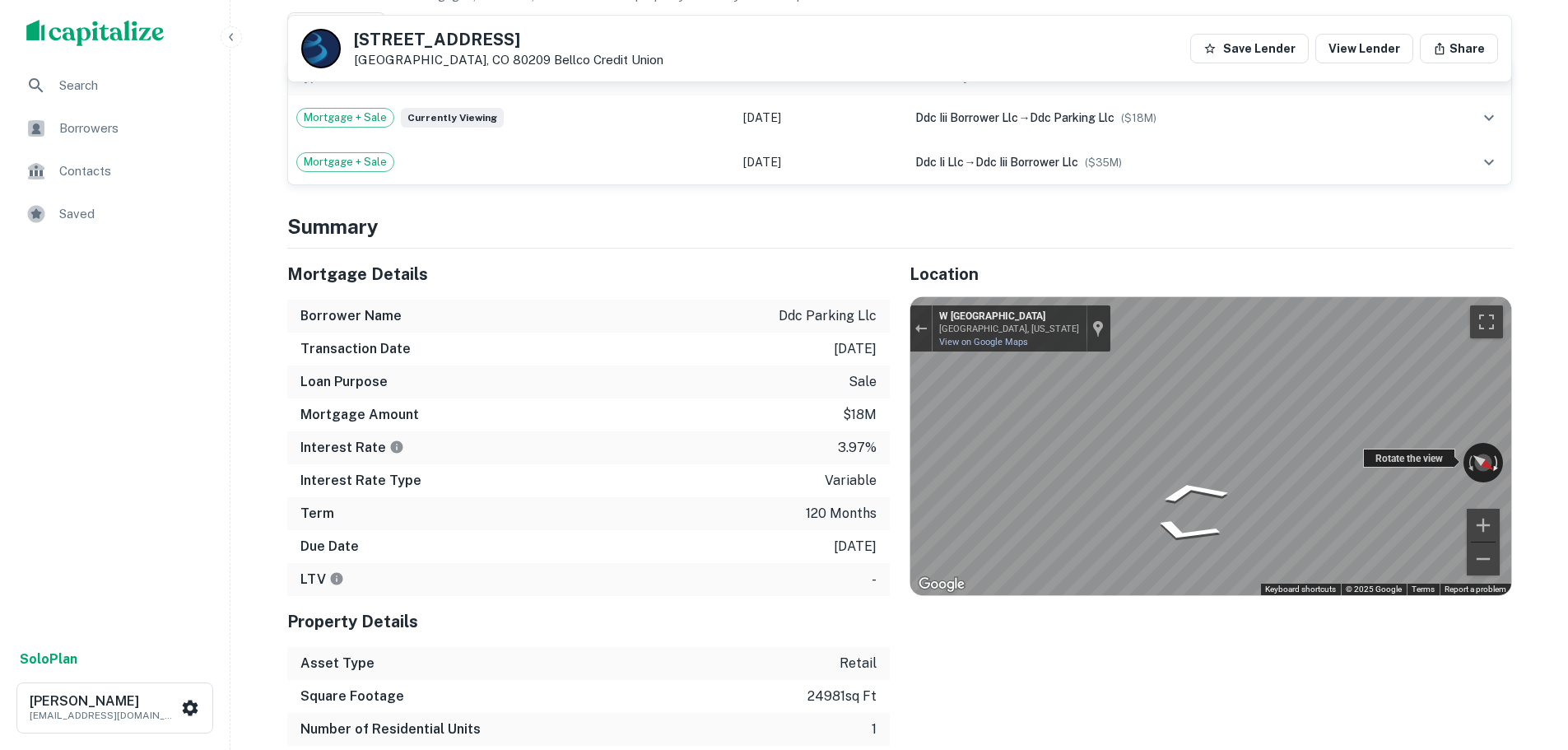
click at [1499, 465] on div "← Move left → Move right ↑ Move up ↓ Move down + Zoom in - Zoom out W [GEOGRAPH…" at bounding box center [1211, 446] width 601 height 298
click at [1175, 481] on icon "Go East, W Center Ave" at bounding box center [1198, 487] width 112 height 32
click at [1174, 480] on icon "Go East, W Center Ave" at bounding box center [1198, 487] width 112 height 32
click at [761, 476] on div "Mortgage Details Borrower Name ddc parking llc Transaction Date [DATE] Loan Pur…" at bounding box center [890, 530] width 1245 height 563
click at [737, 470] on div "Mortgage Details Borrower Name ddc parking llc Transaction Date [DATE] Loan Pur…" at bounding box center [890, 530] width 1245 height 563
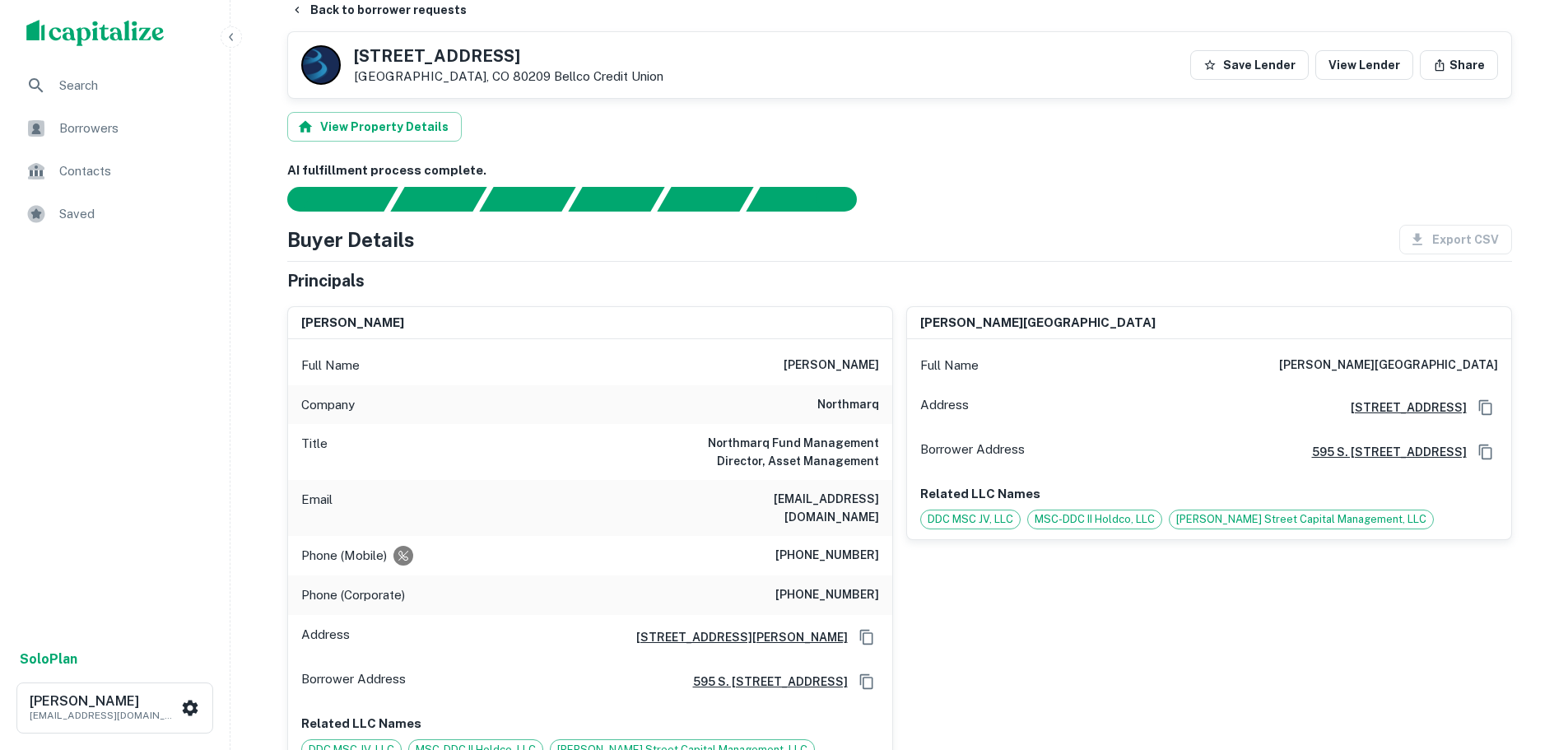
scroll to position [5, 0]
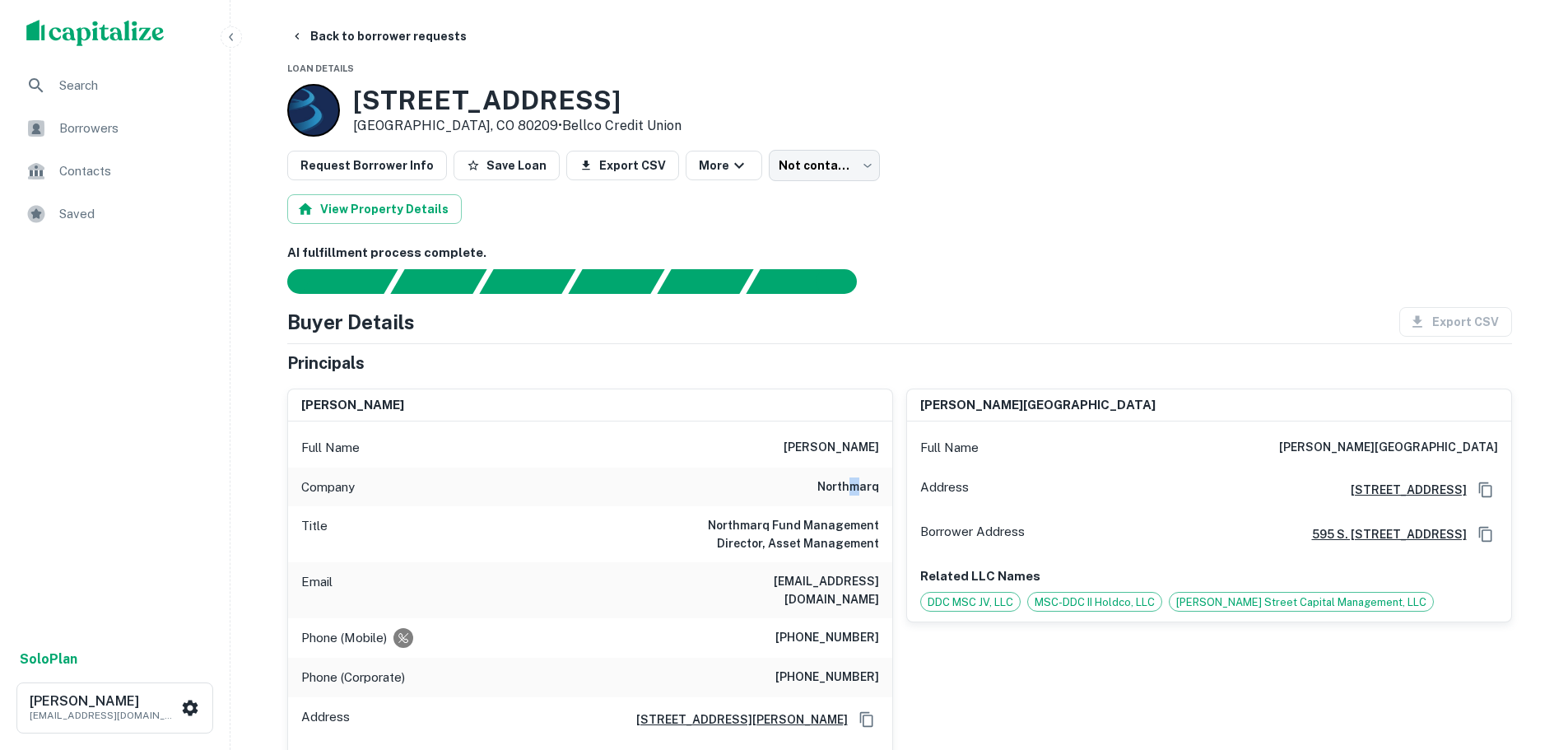
click at [853, 486] on h6 "northmarq" at bounding box center [848, 487] width 62 height 20
click at [356, 27] on button "Back to borrower requests" at bounding box center [378, 35] width 190 height 30
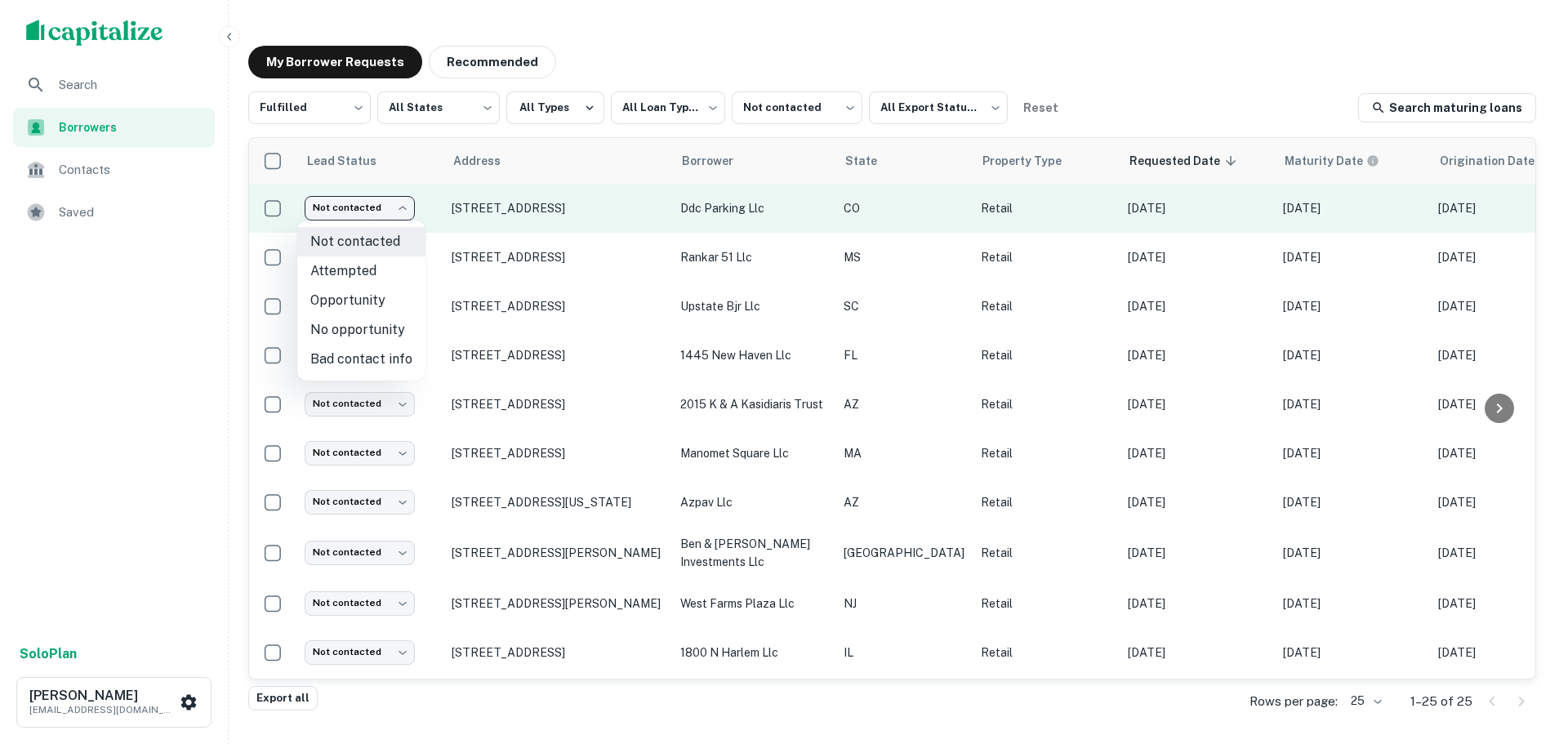
click at [370, 214] on body "**********" at bounding box center [784, 372] width 1568 height 744
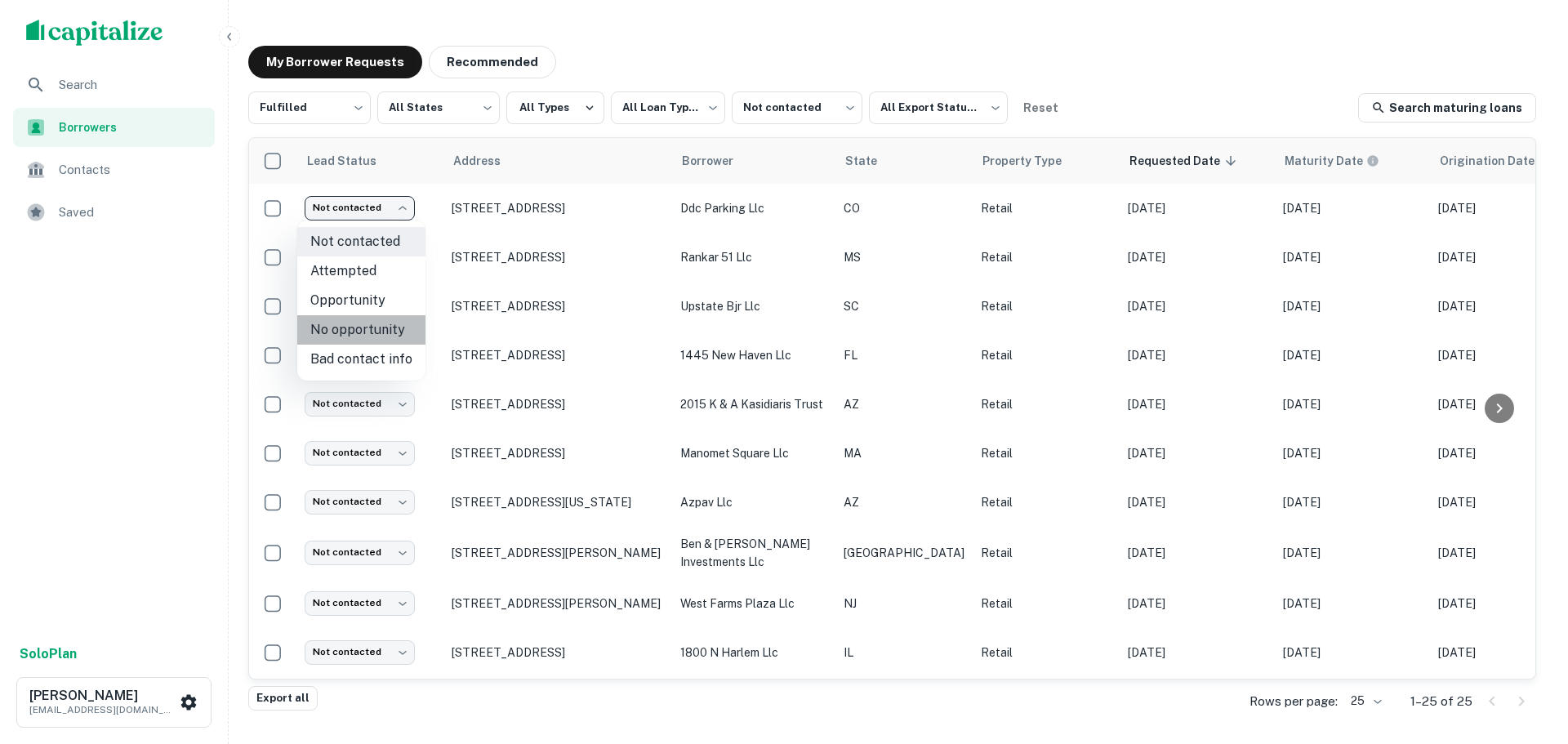
click at [372, 339] on li "No opportunity" at bounding box center [362, 330] width 129 height 29
type input "**********"
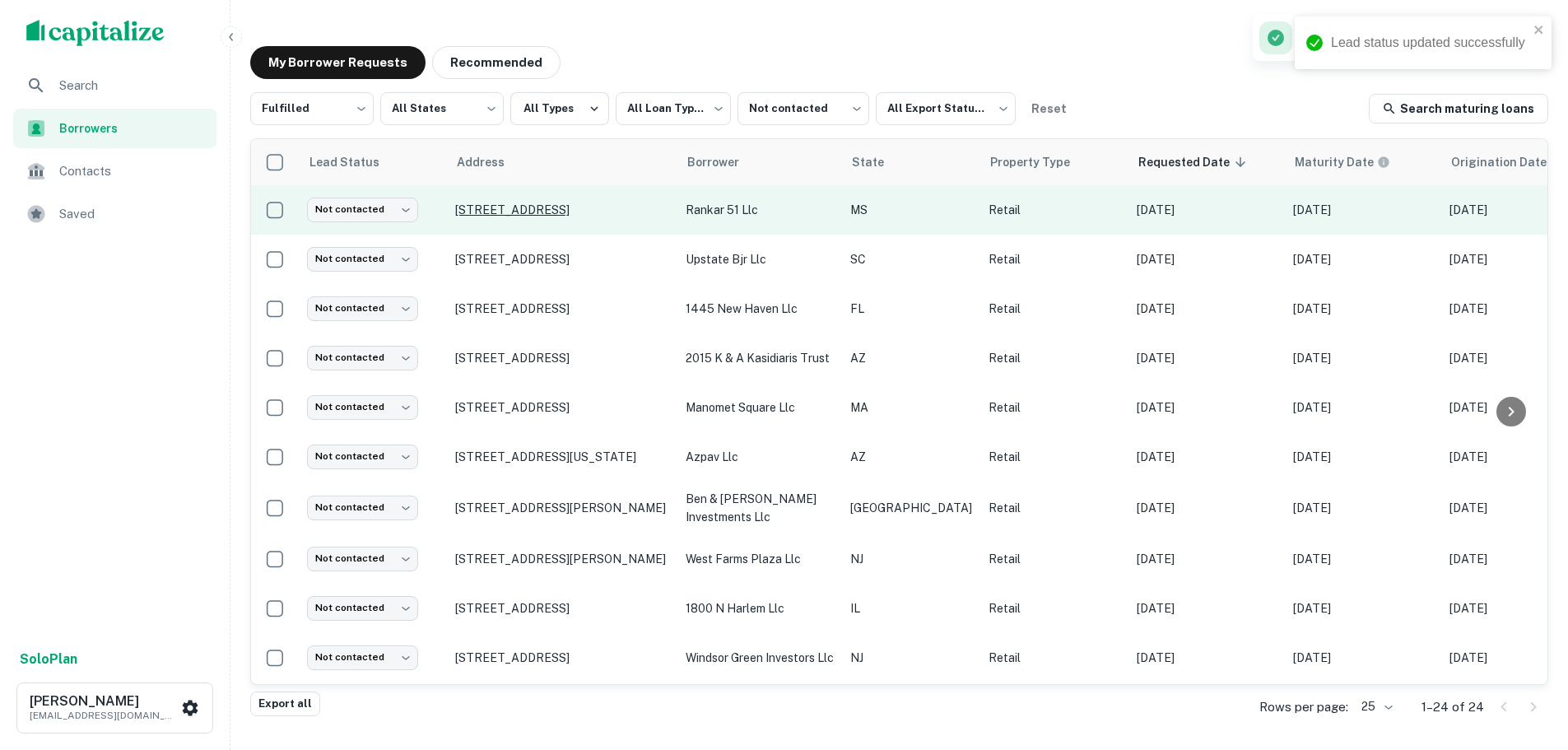
click at [554, 208] on p "[STREET_ADDRESS]" at bounding box center [562, 211] width 214 height 15
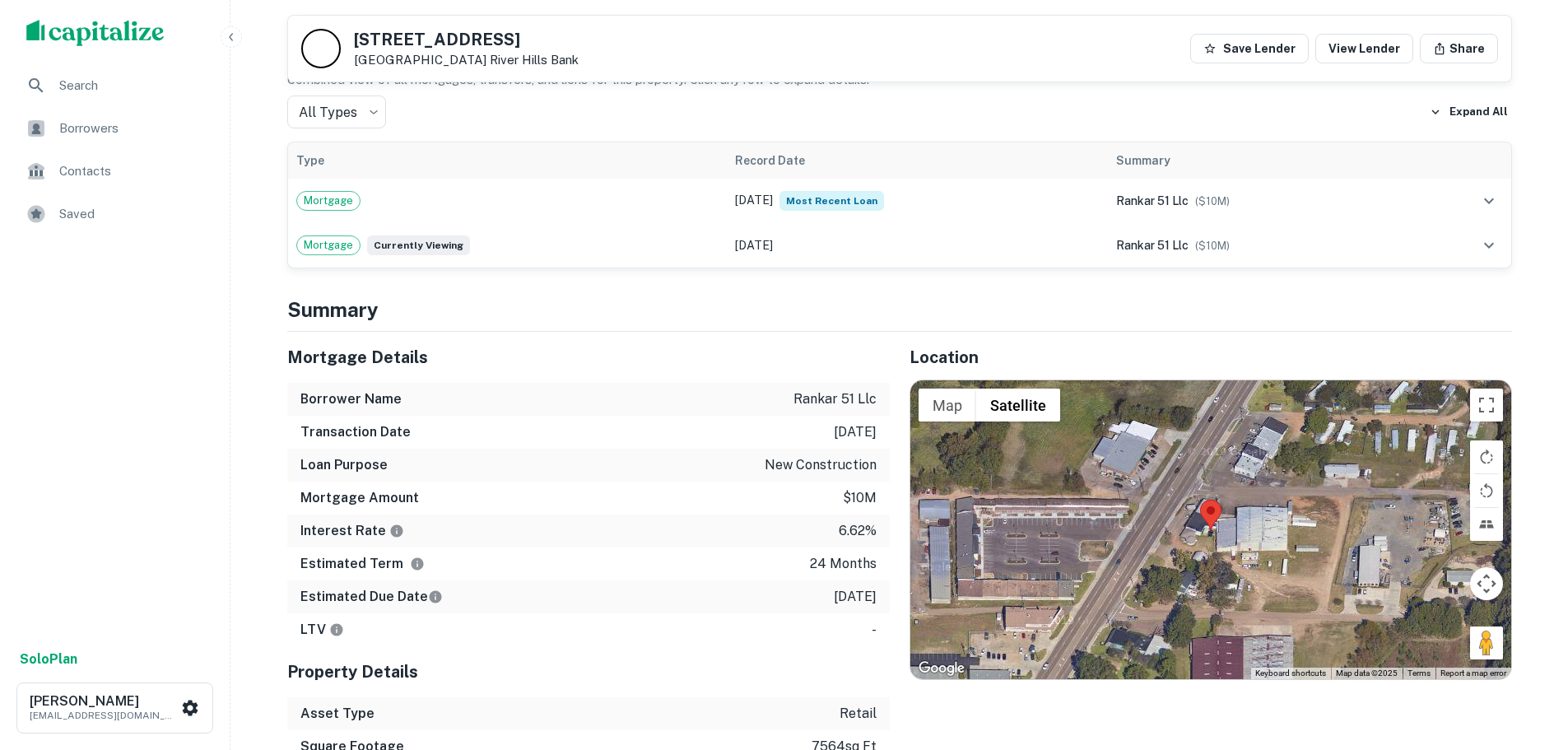
scroll to position [1235, 0]
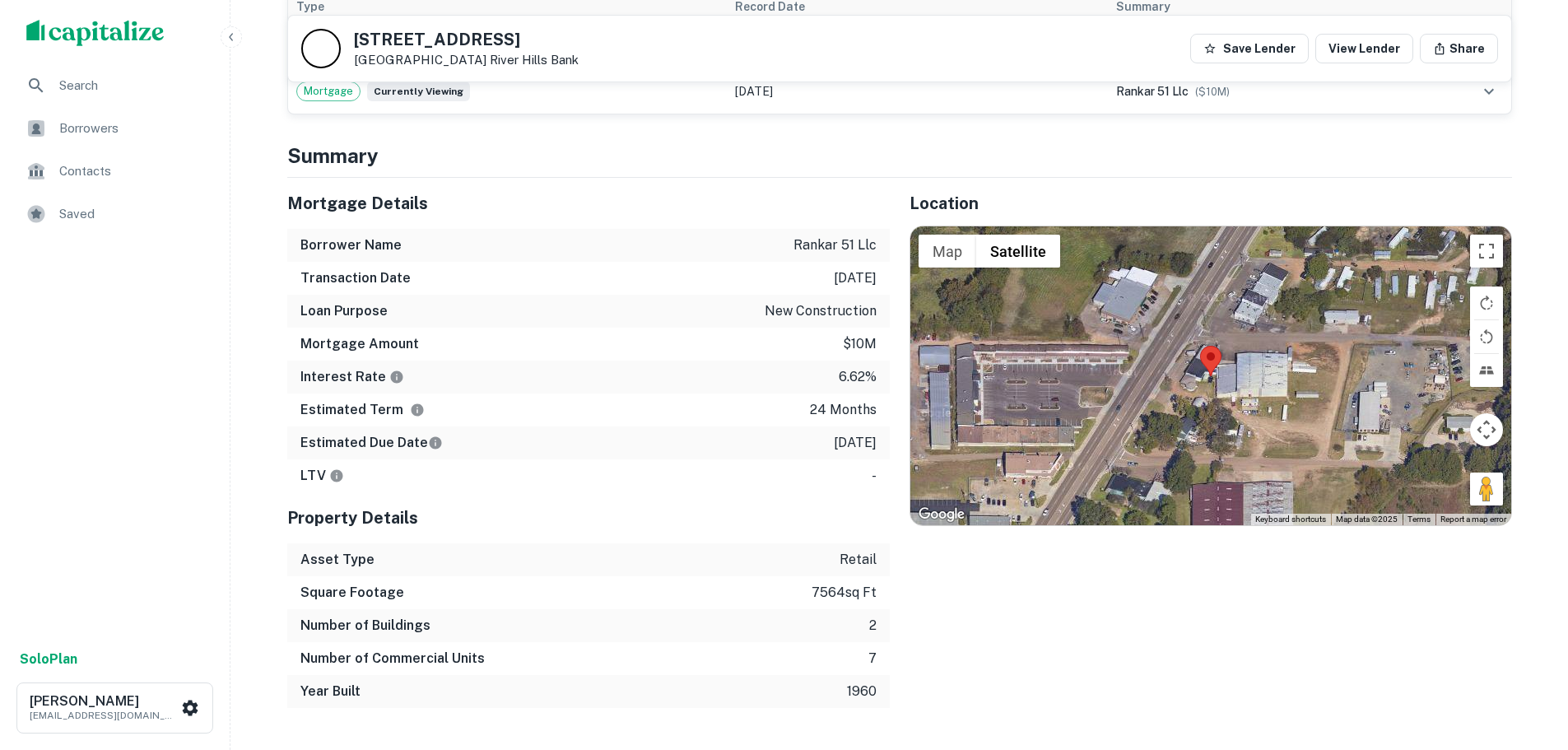
click at [427, 38] on h5 "[STREET_ADDRESS]" at bounding box center [467, 39] width 225 height 16
copy h5 "[STREET_ADDRESS]"
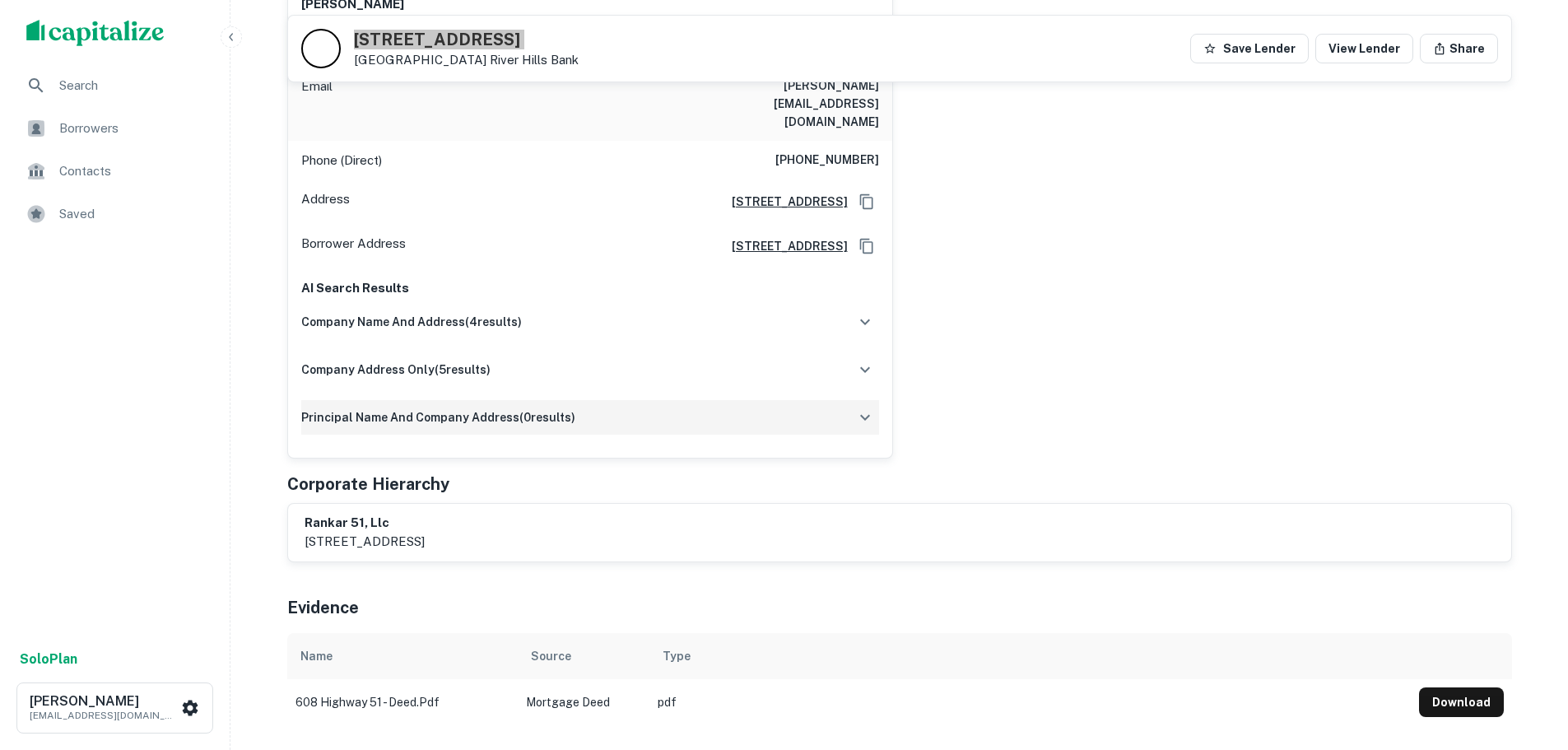
scroll to position [82, 0]
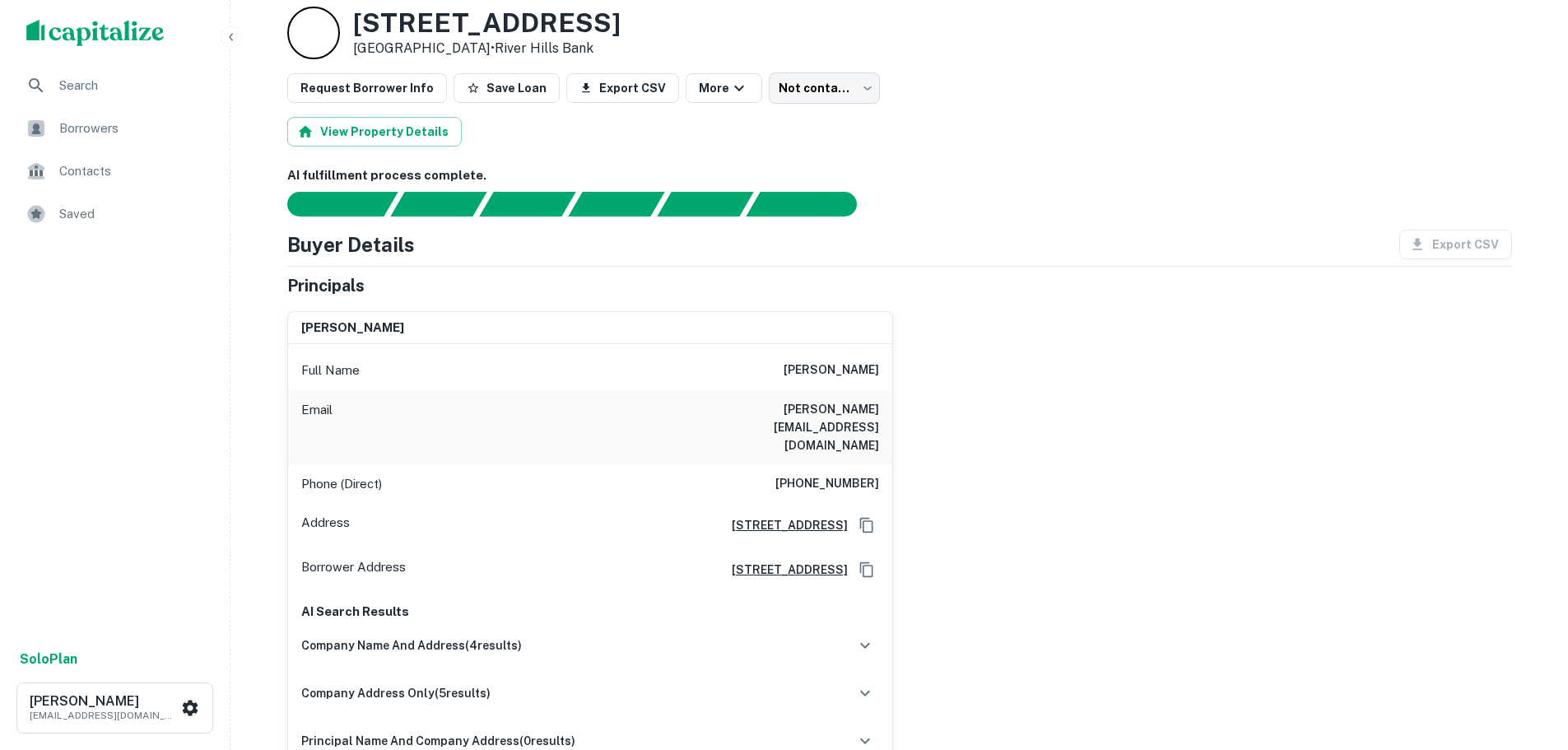
click at [854, 475] on h6 "[PHONE_NUMBER]" at bounding box center [827, 484] width 104 height 20
copy h6 "[PHONE_NUMBER]"
drag, startPoint x: 744, startPoint y: 366, endPoint x: 1068, endPoint y: 375, distance: 324.1
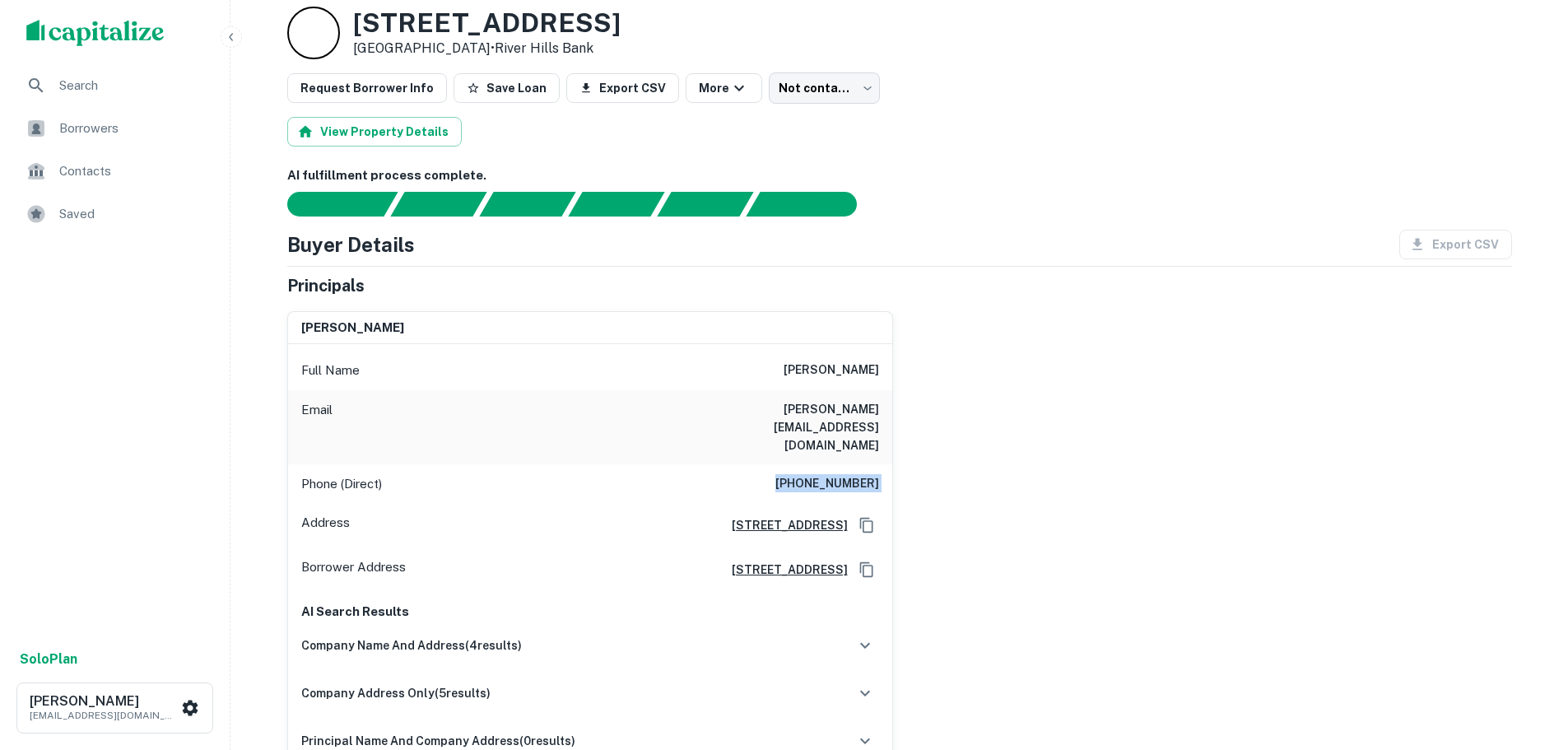
click at [1068, 375] on div "[PERSON_NAME] Full Name [PERSON_NAME] Email [PERSON_NAME][EMAIL_ADDRESS][DOMAIN…" at bounding box center [894, 540] width 1238 height 484
copy h6 "[PERSON_NAME]"
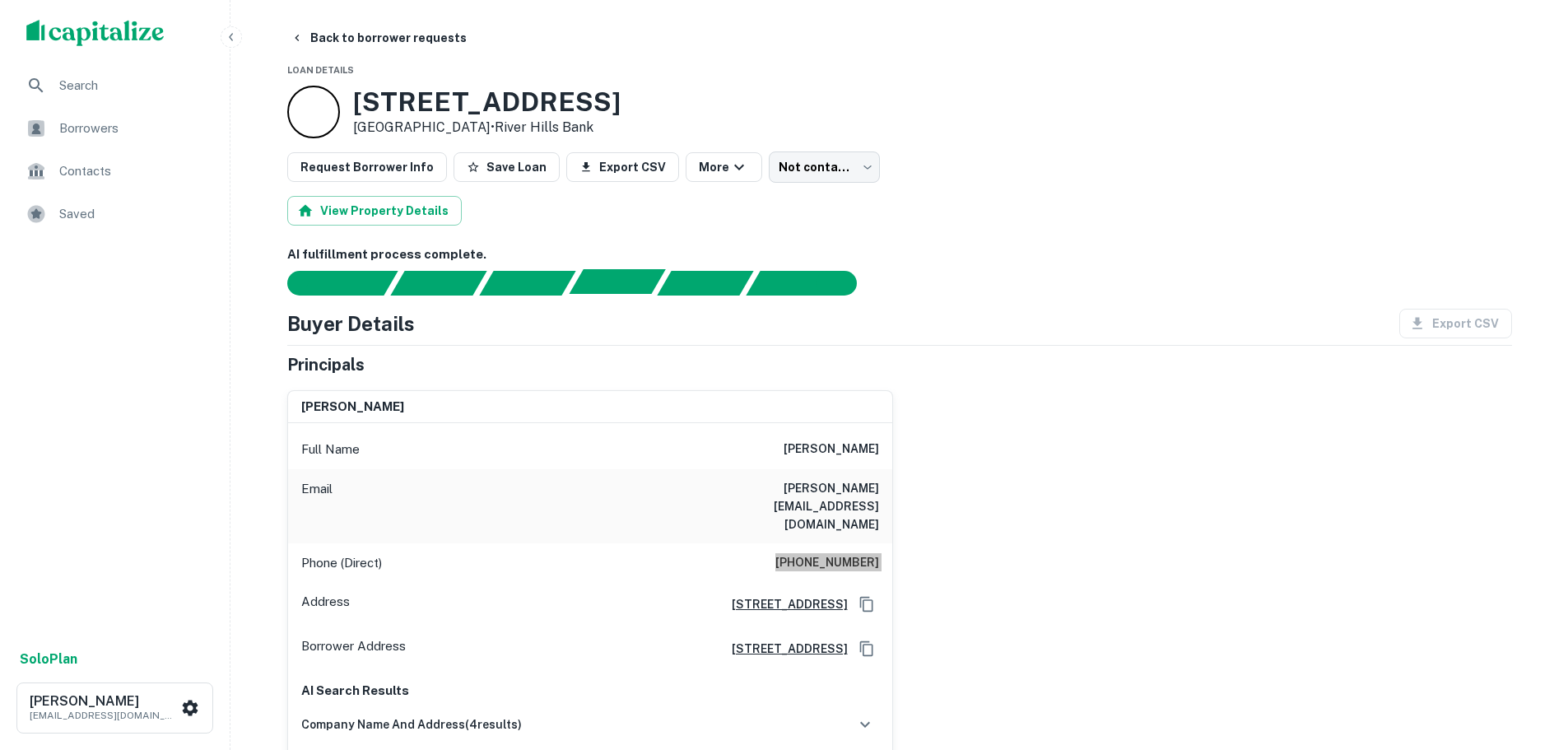
scroll to position [0, 0]
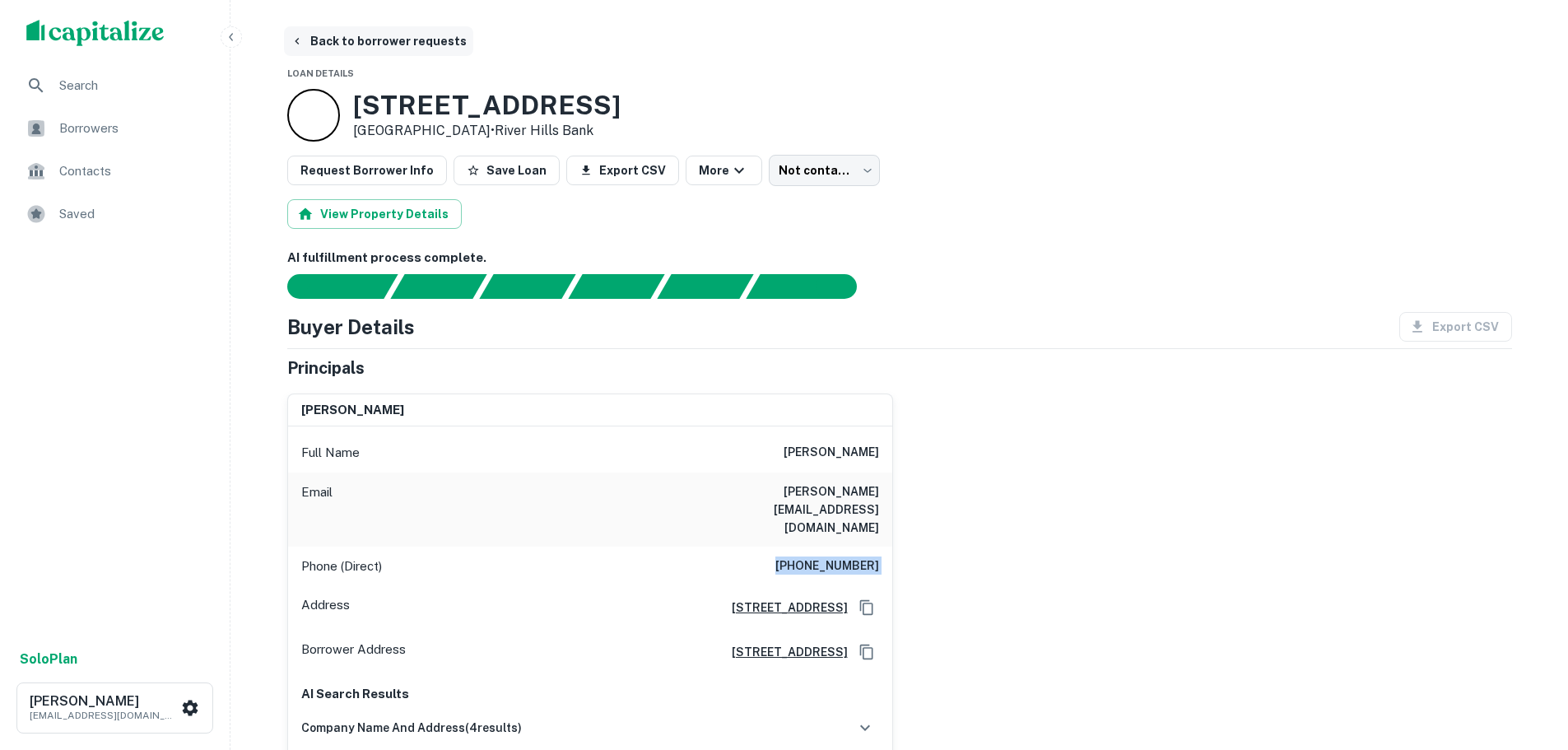
drag, startPoint x: 392, startPoint y: 36, endPoint x: 399, endPoint y: 47, distance: 13.0
click at [396, 41] on button "Back to borrower requests" at bounding box center [378, 41] width 190 height 30
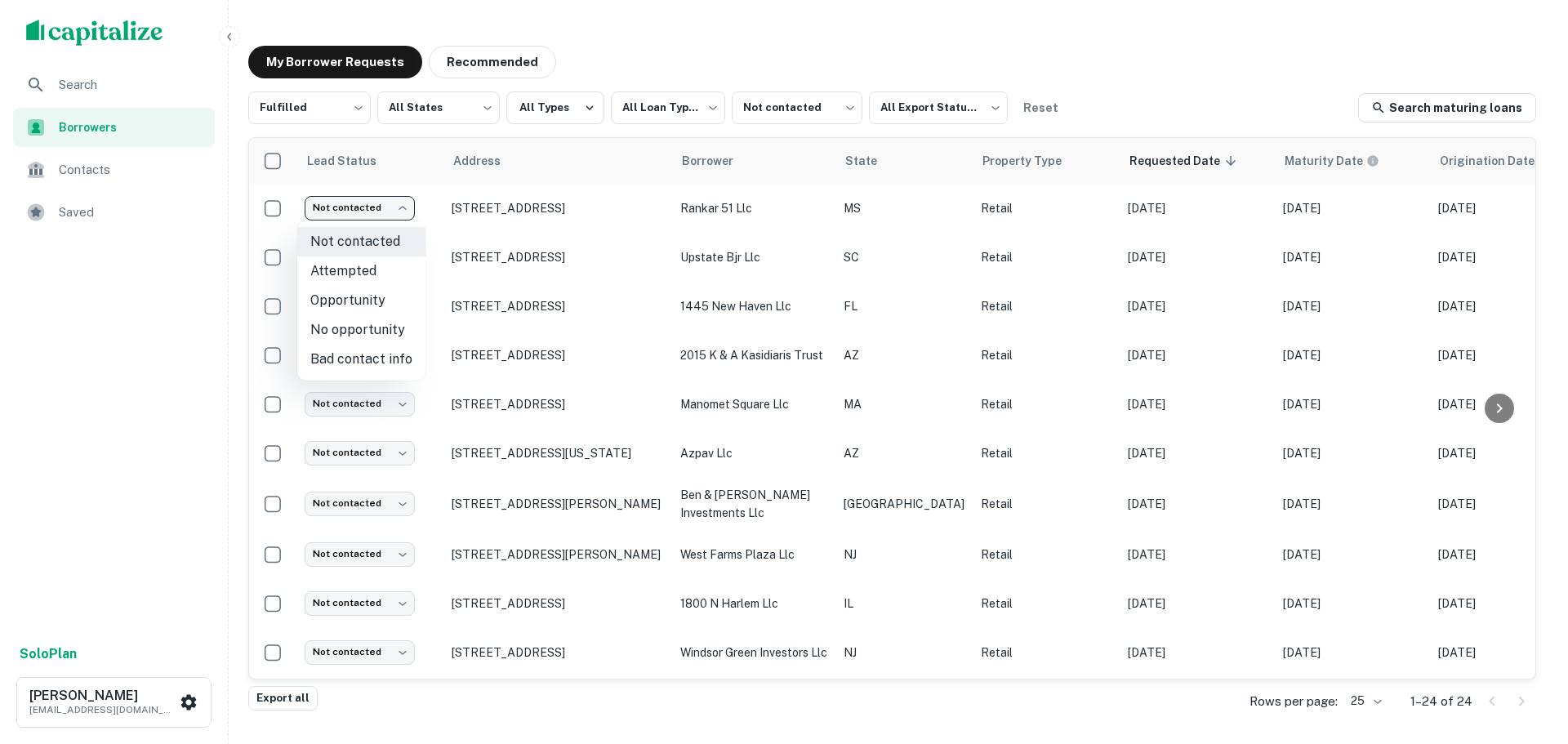
click at [364, 223] on body "**********" at bounding box center [784, 372] width 1568 height 744
click at [379, 271] on li "Attempted" at bounding box center [362, 270] width 129 height 29
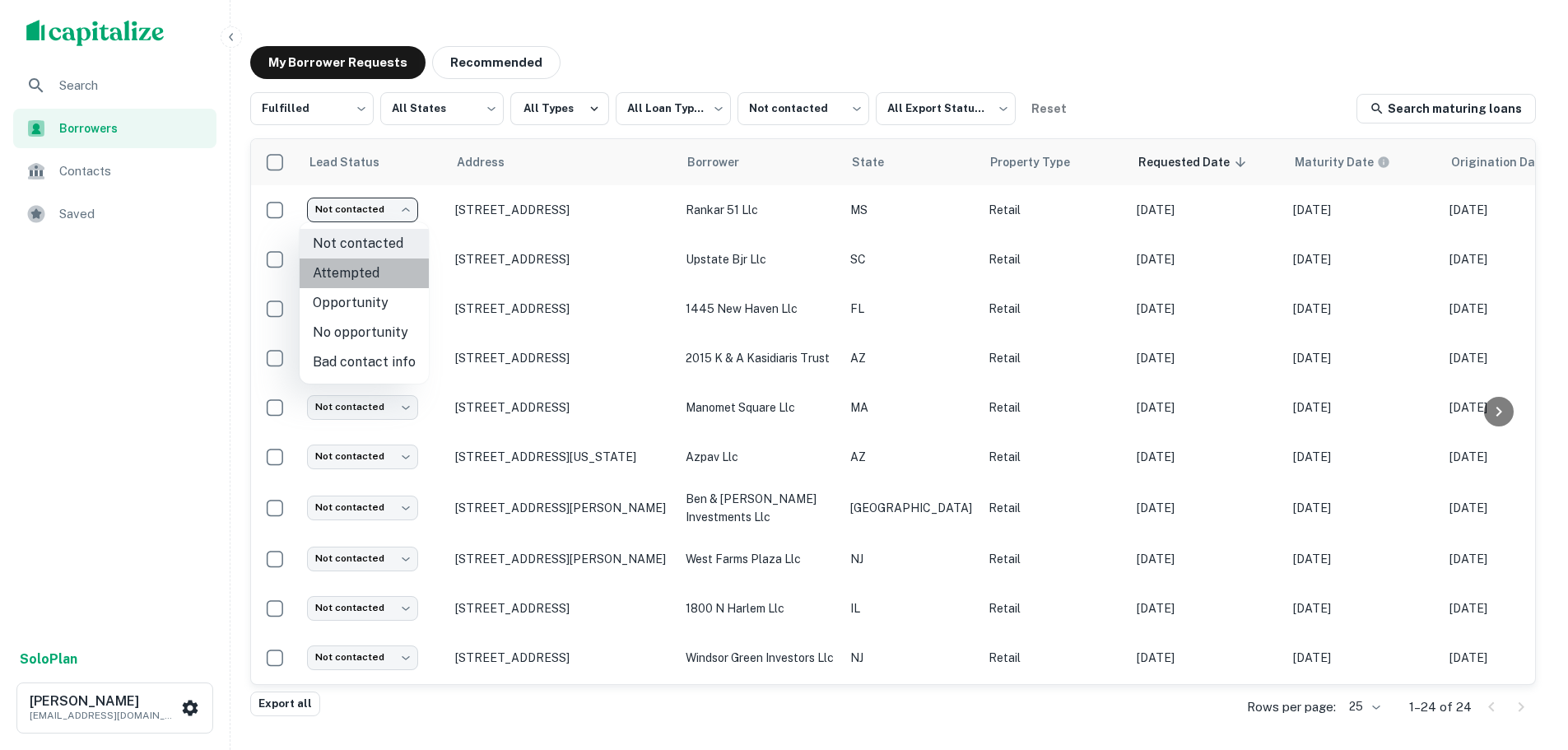
type input "*********"
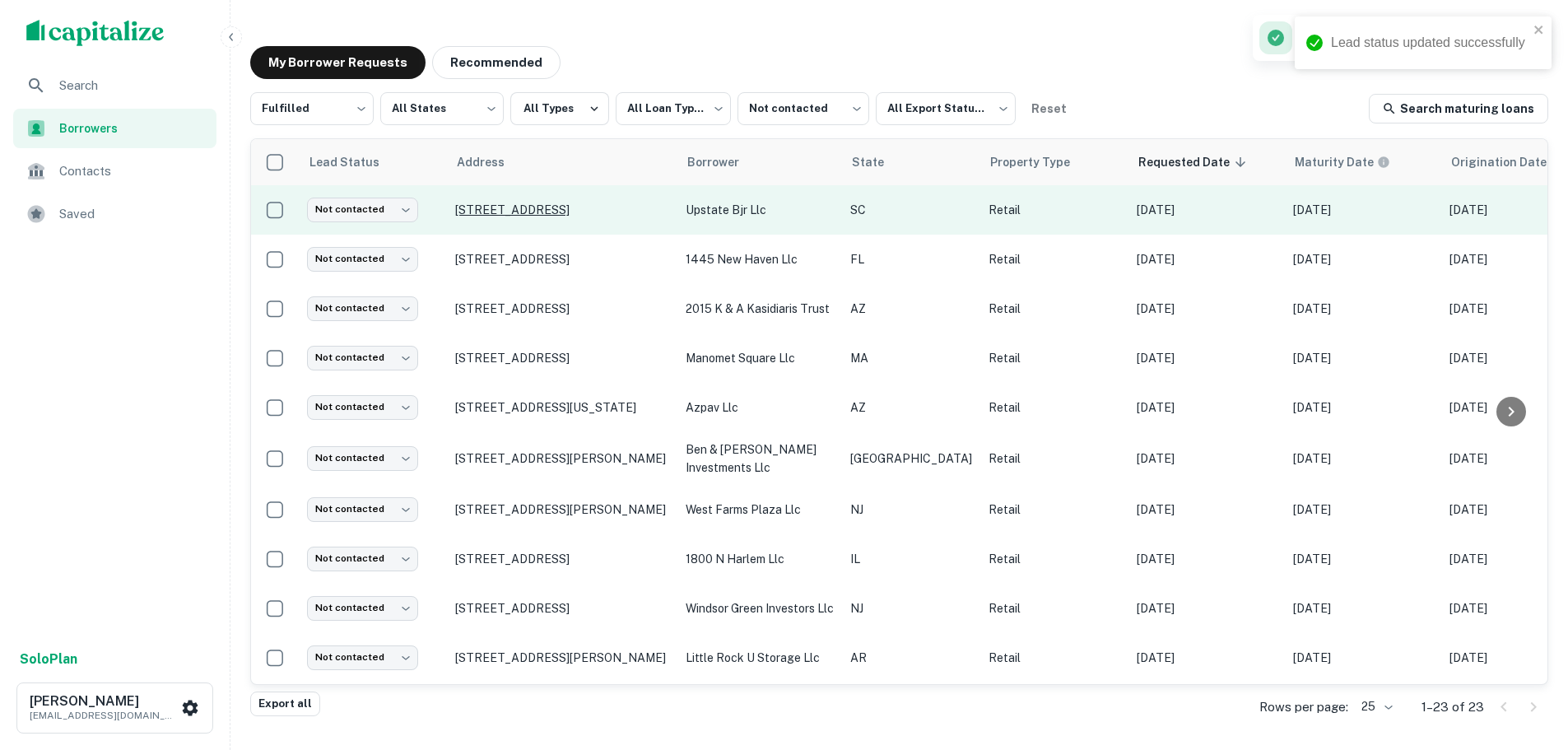
click at [561, 212] on p "[STREET_ADDRESS]" at bounding box center [562, 211] width 214 height 15
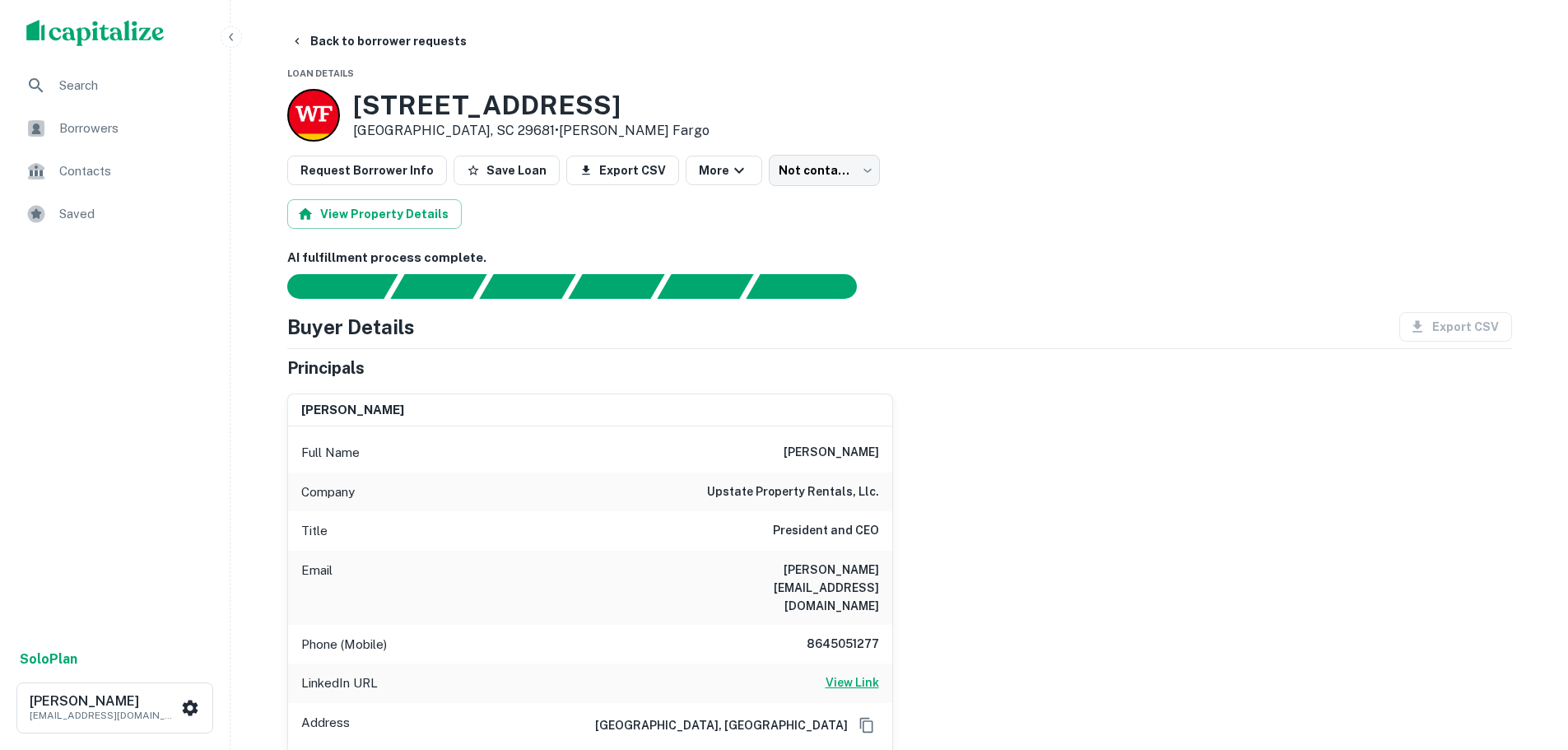
click at [836, 674] on h6 "View Link" at bounding box center [853, 682] width 53 height 18
click at [372, 39] on button "Back to borrower requests" at bounding box center [378, 41] width 190 height 30
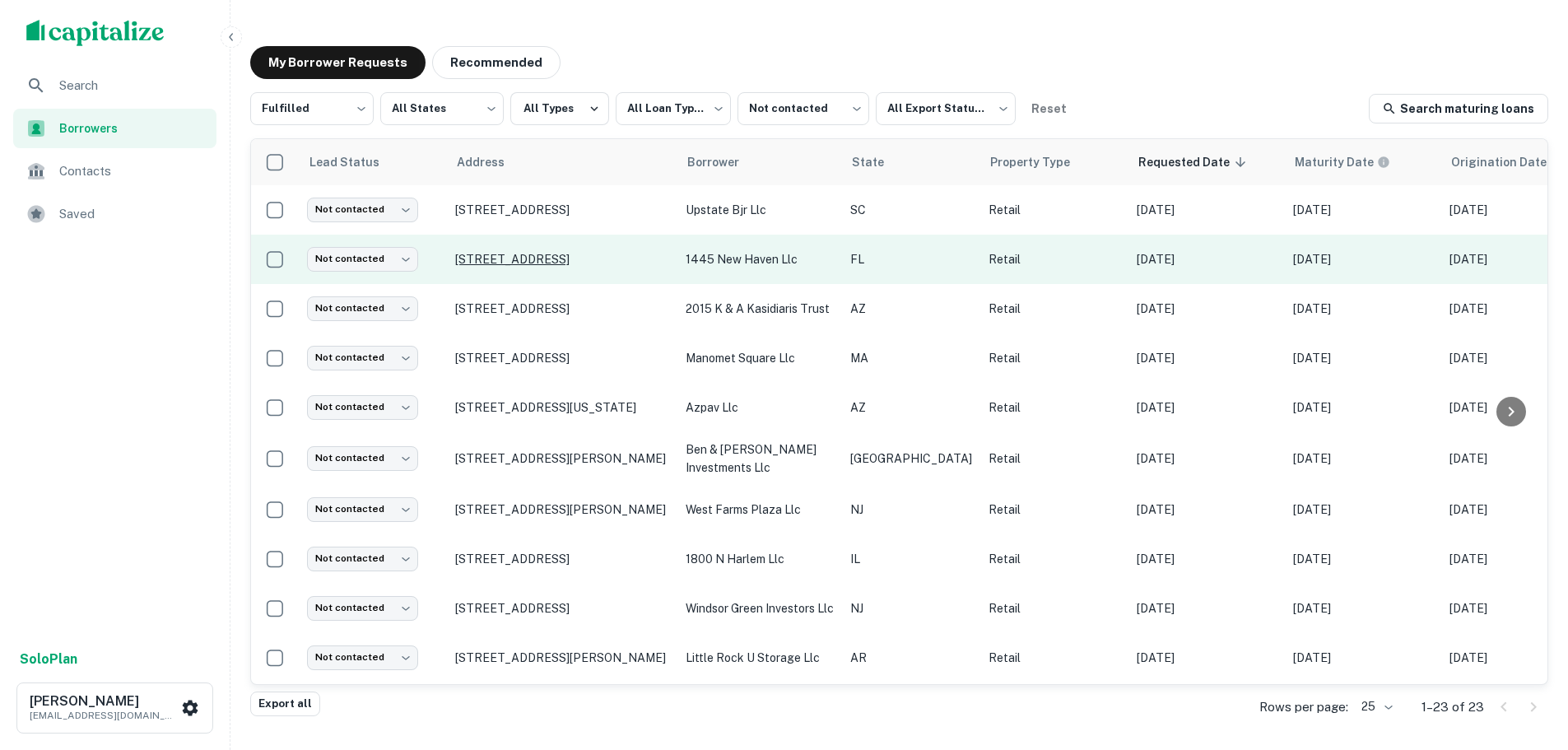
click at [498, 256] on p "[STREET_ADDRESS]" at bounding box center [562, 259] width 214 height 15
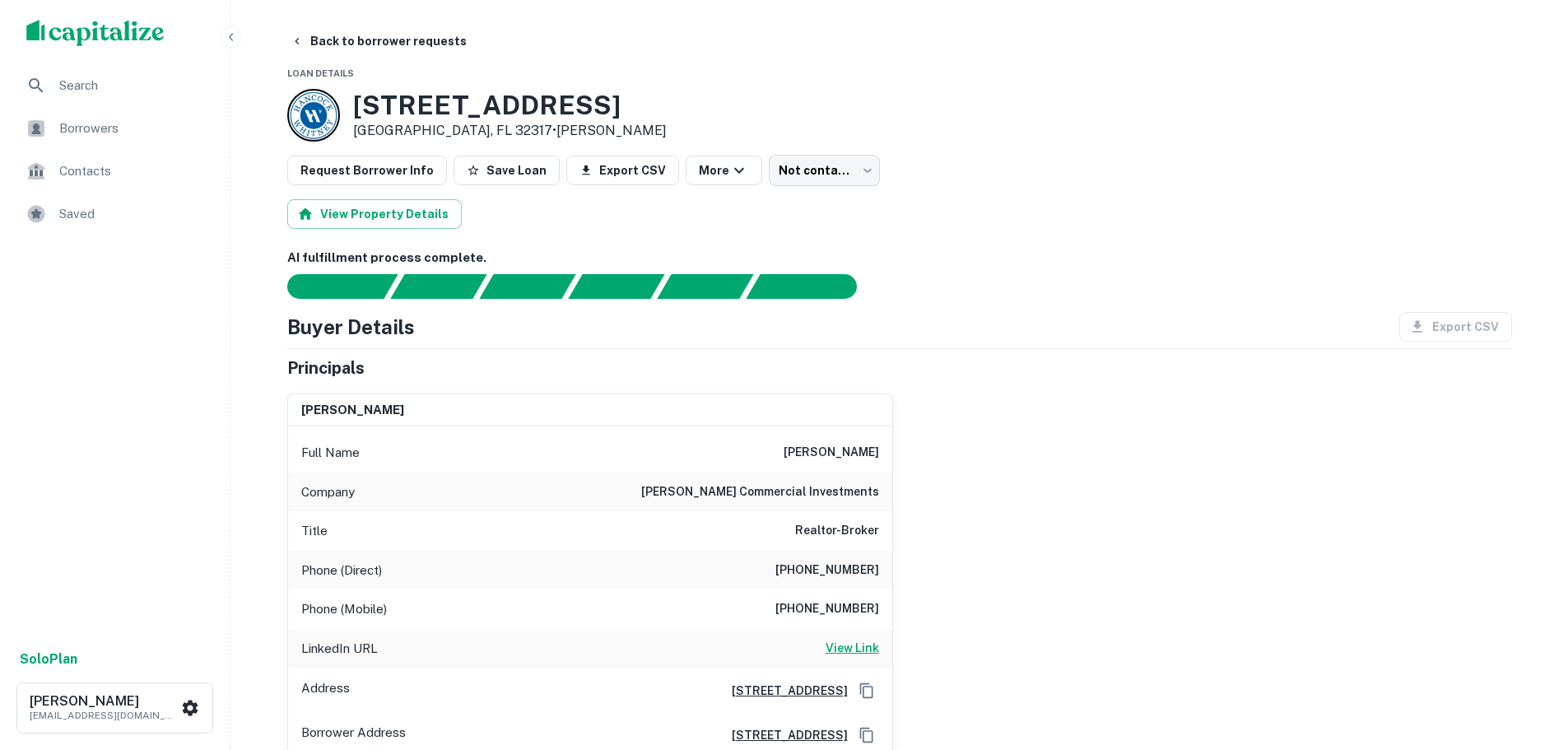
click at [857, 640] on h6 "View Link" at bounding box center [853, 648] width 53 height 18
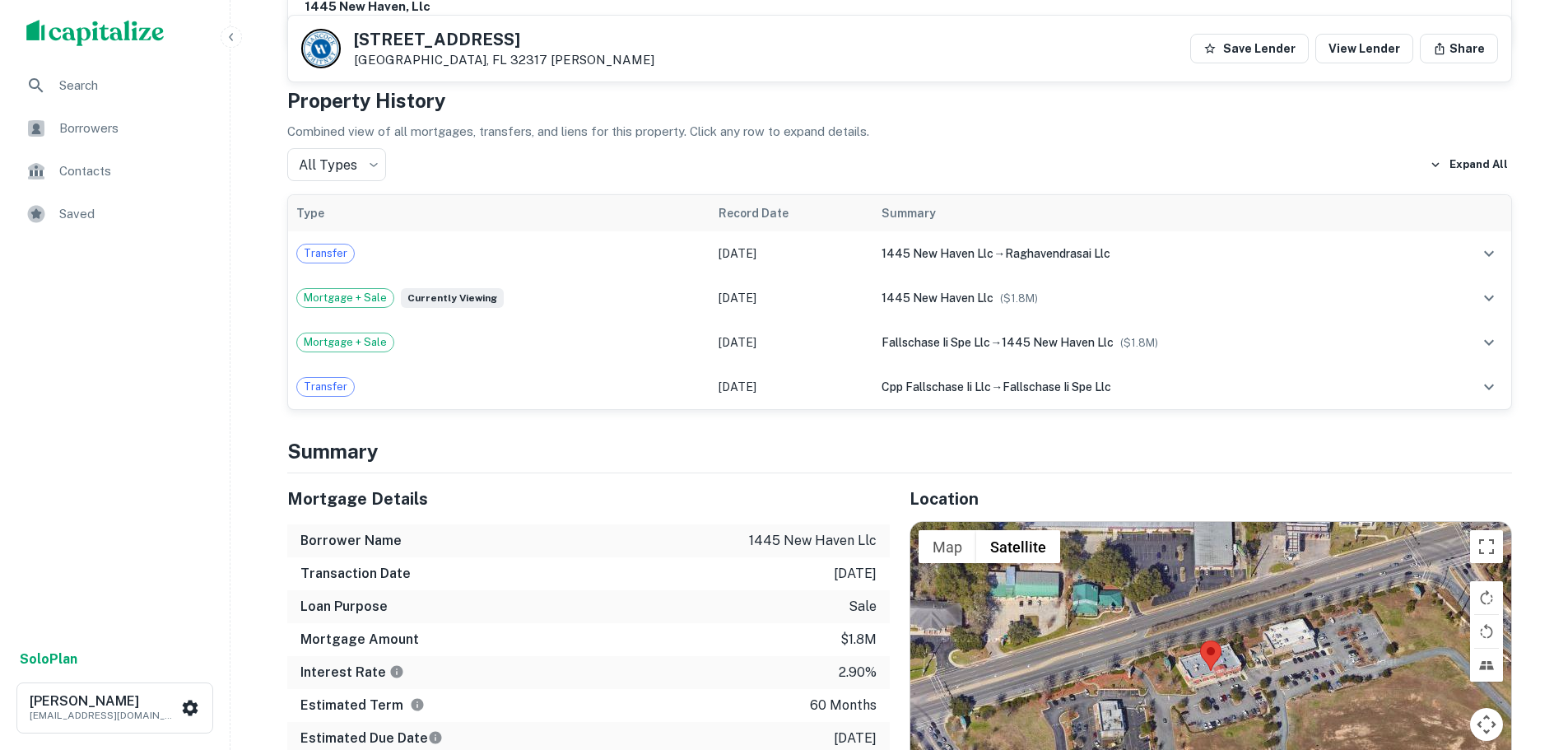
scroll to position [988, 0]
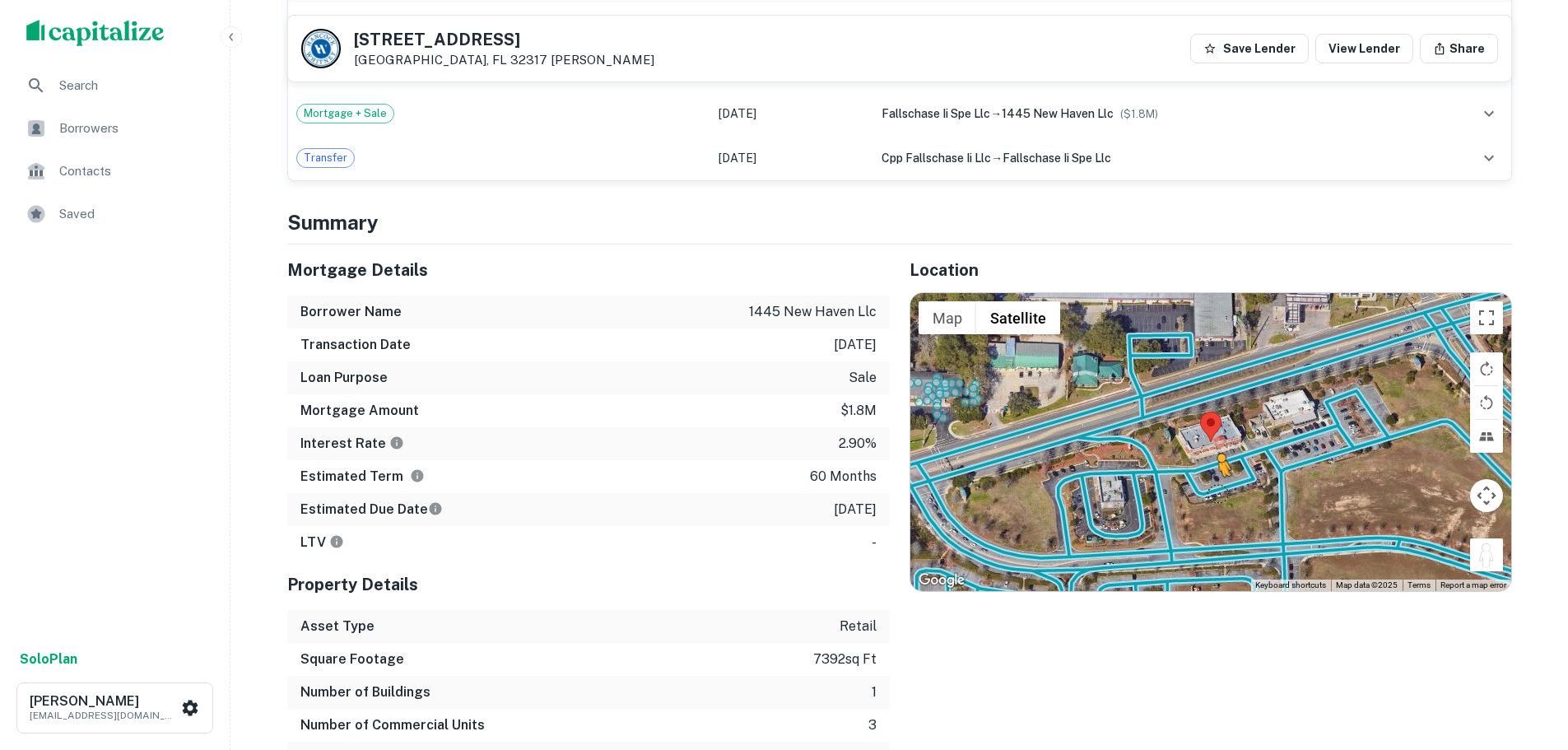
drag, startPoint x: 1487, startPoint y: 561, endPoint x: 1215, endPoint y: 488, distance: 281.6
click at [1215, 488] on div "To activate drag with keyboard, press Alt + Enter. Once in keyboard drag state,…" at bounding box center [1211, 442] width 601 height 298
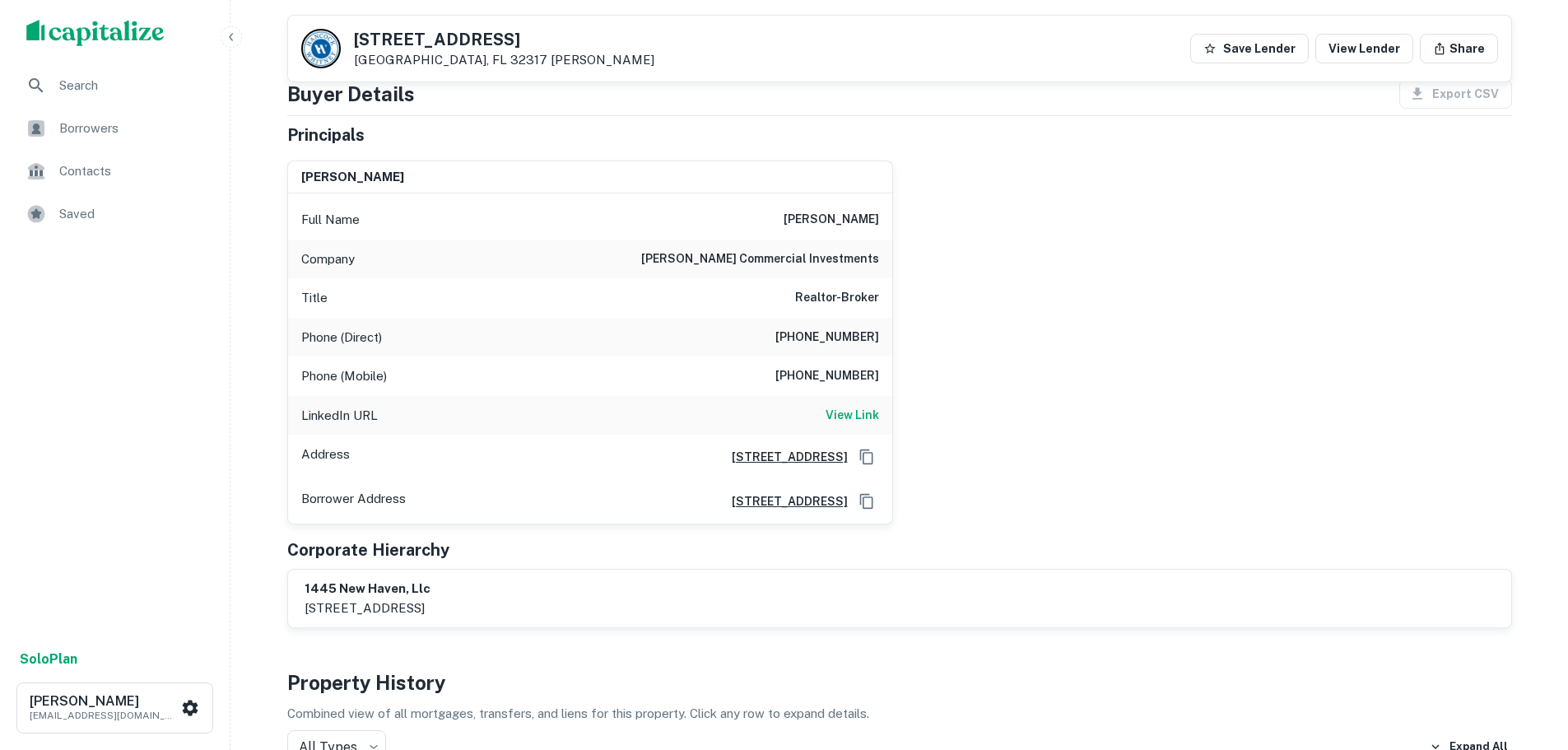
scroll to position [82, 0]
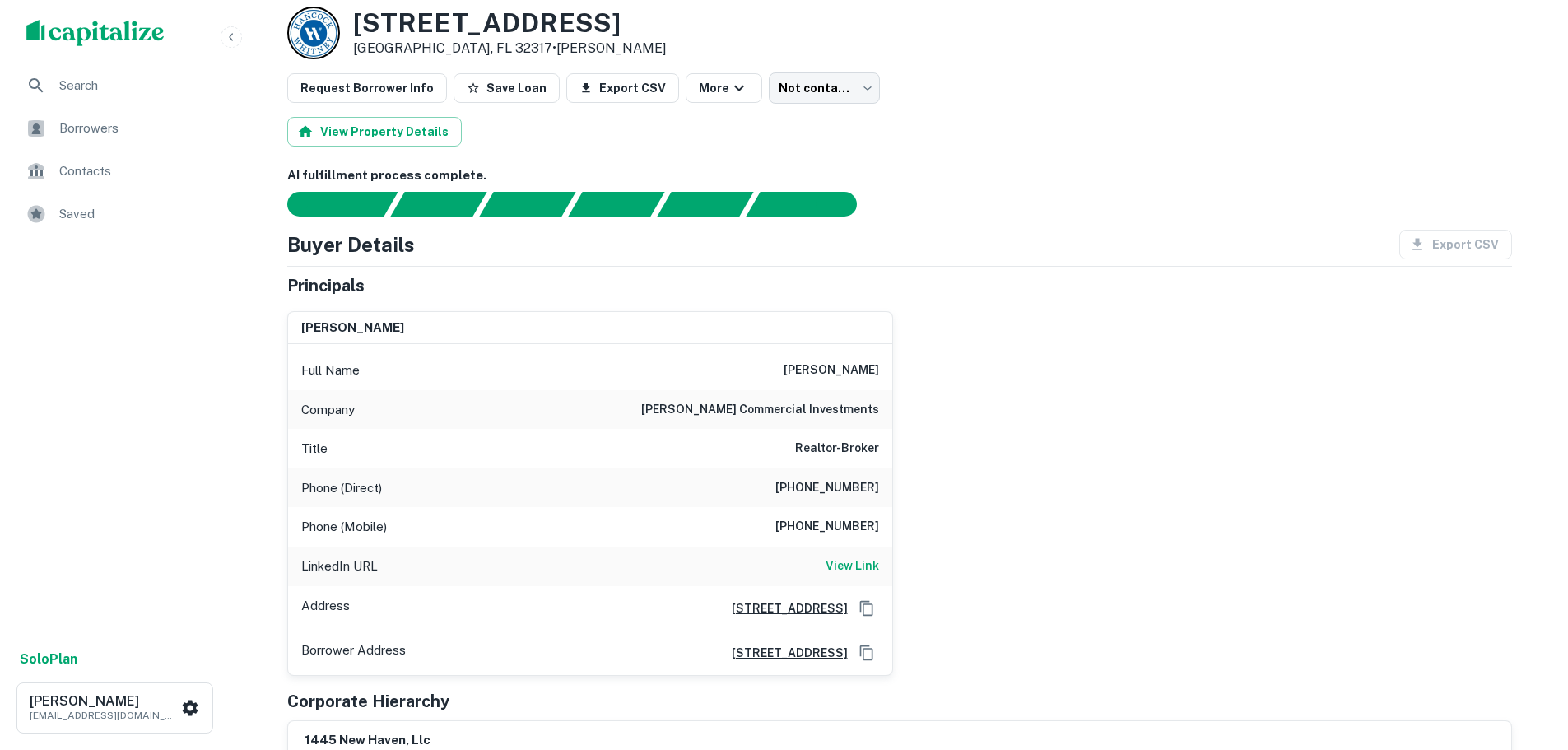
click at [838, 495] on h6 "[PHONE_NUMBER]" at bounding box center [827, 488] width 104 height 20
copy h6 "[PHONE_NUMBER]"
click at [830, 529] on h6 "[PHONE_NUMBER]" at bounding box center [827, 527] width 104 height 20
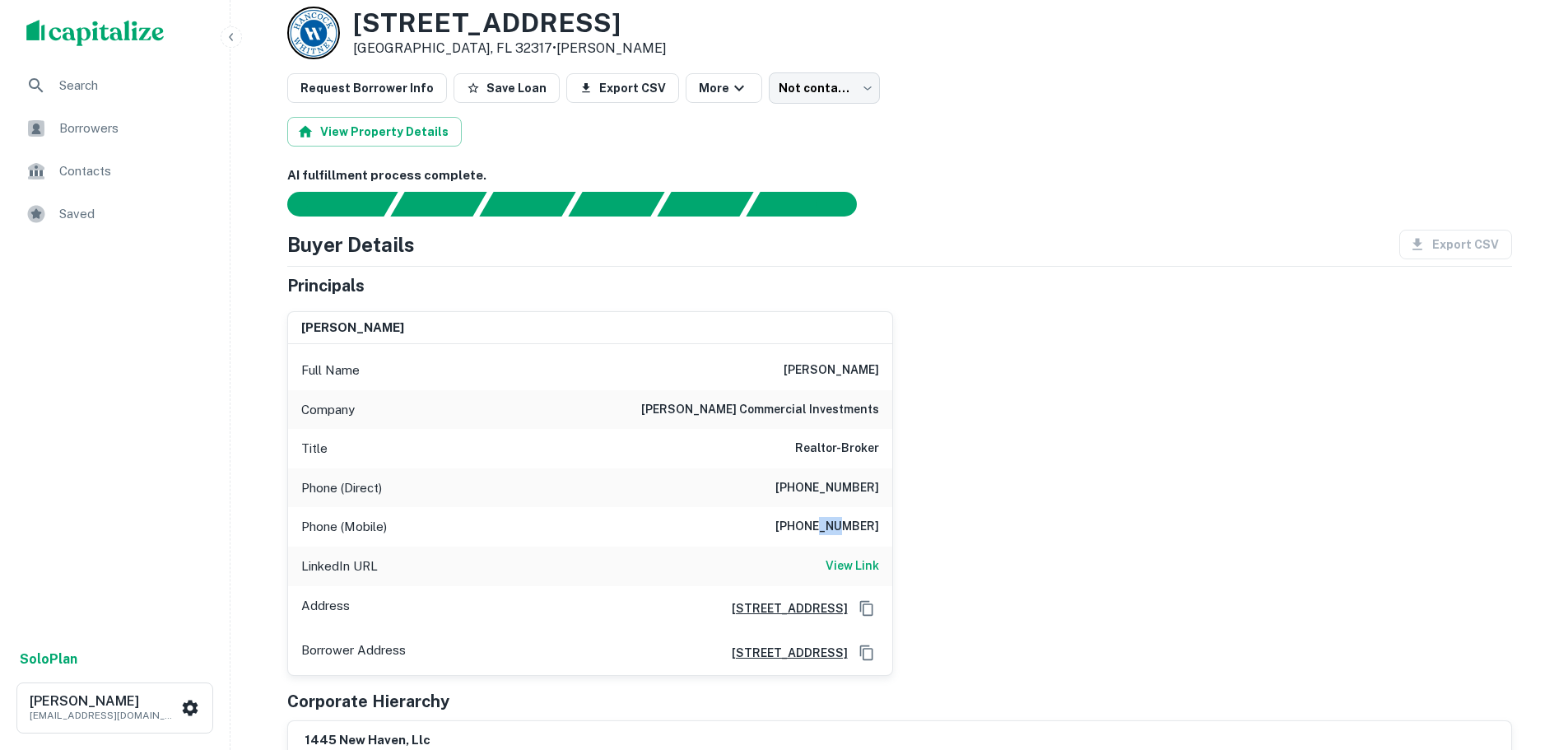
click at [830, 529] on h6 "[PHONE_NUMBER]" at bounding box center [827, 527] width 104 height 20
copy h6 "[PHONE_NUMBER]"
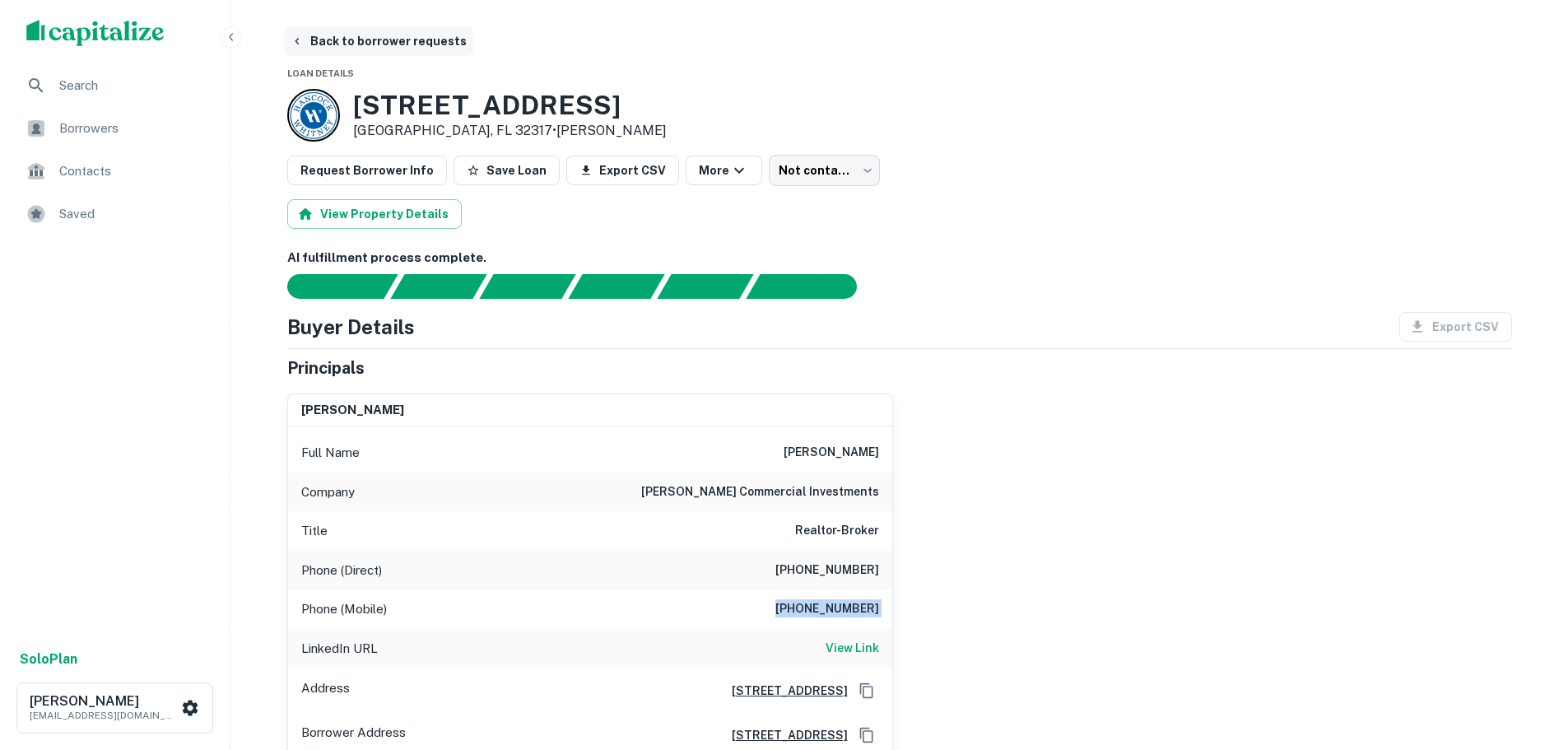
click at [380, 39] on button "Back to borrower requests" at bounding box center [378, 41] width 190 height 30
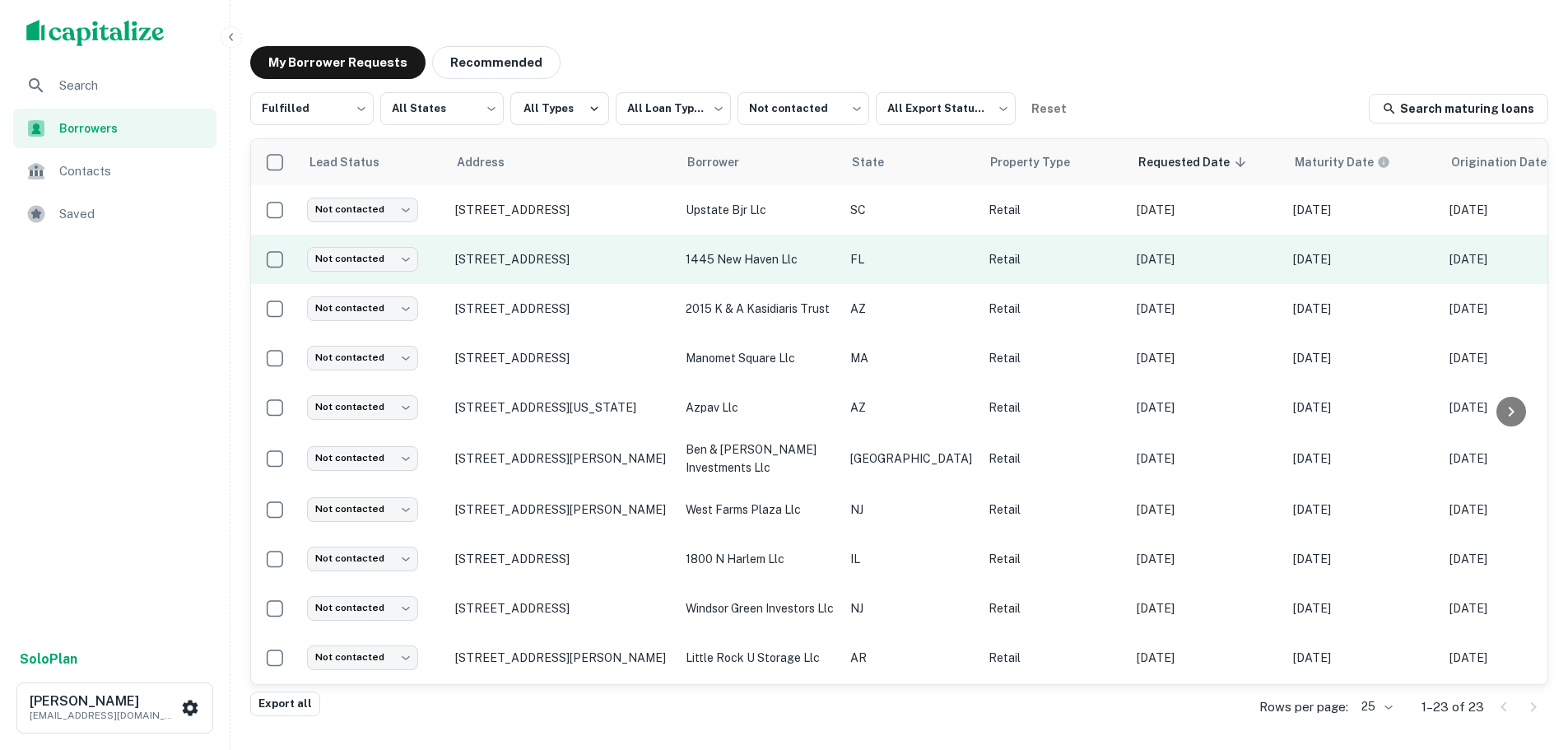
click at [379, 246] on td "Not contacted **** ​" at bounding box center [373, 259] width 149 height 50
click at [395, 252] on body "**********" at bounding box center [784, 375] width 1568 height 750
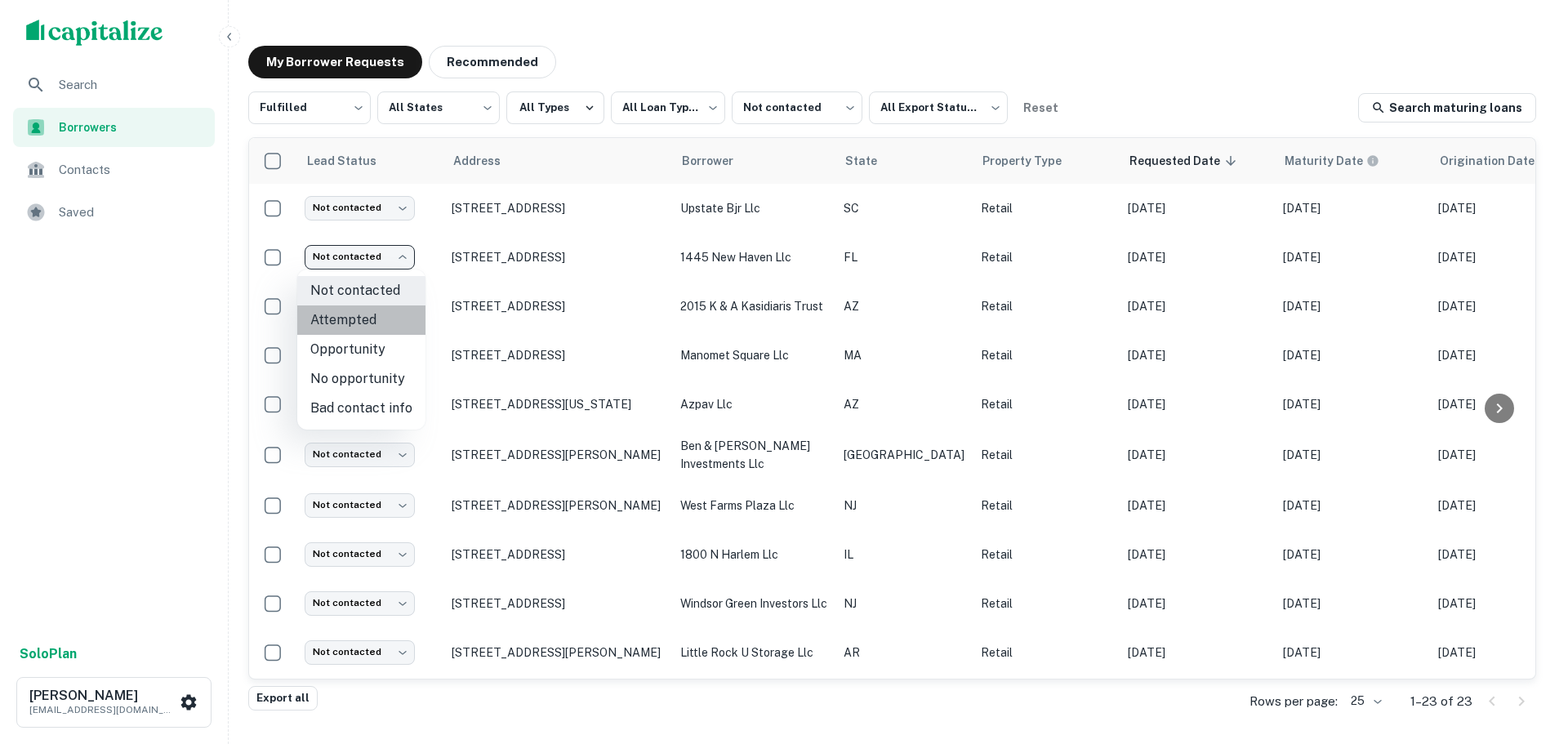
click at [384, 321] on li "Attempted" at bounding box center [362, 320] width 129 height 29
type input "*********"
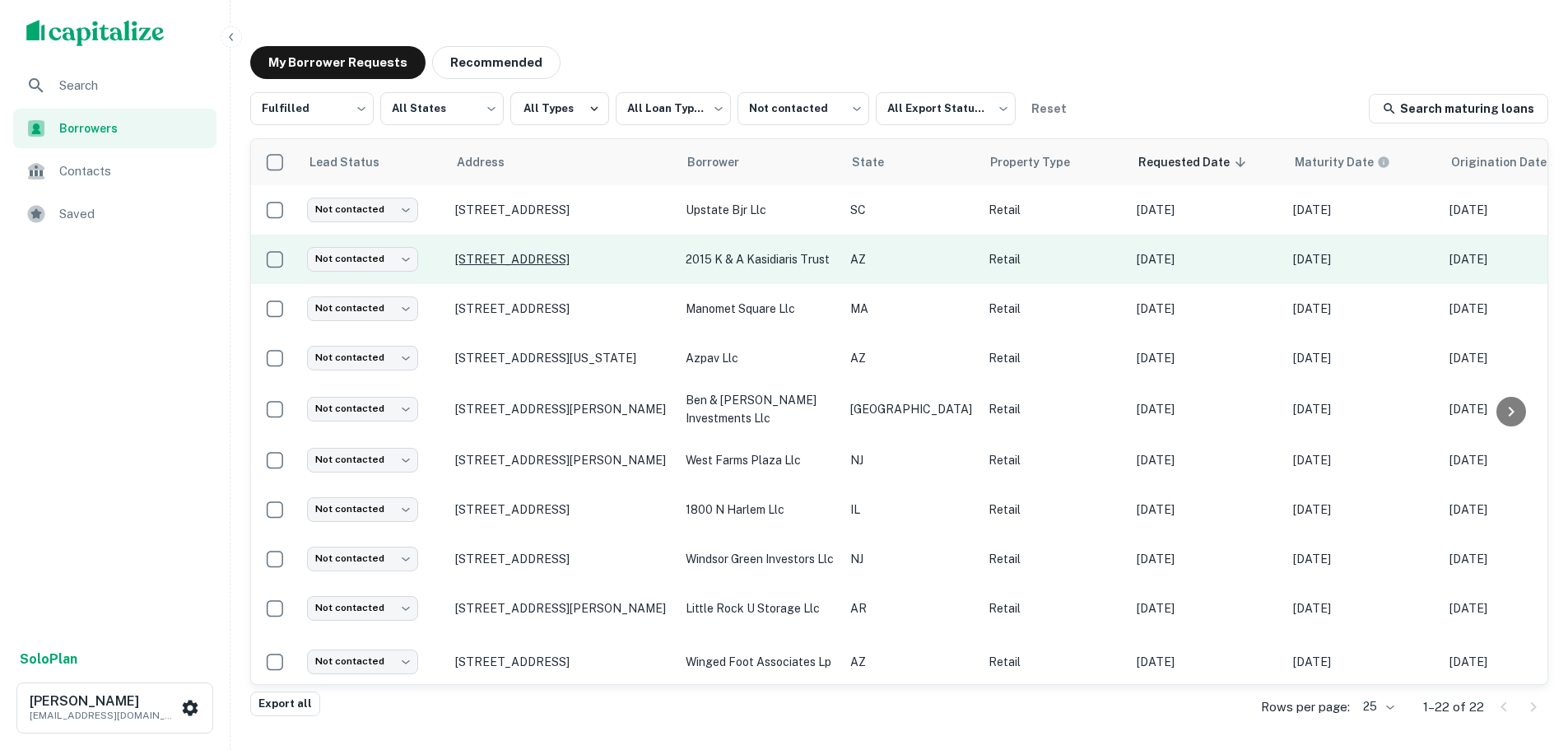
click at [511, 258] on p "[STREET_ADDRESS]" at bounding box center [562, 259] width 214 height 15
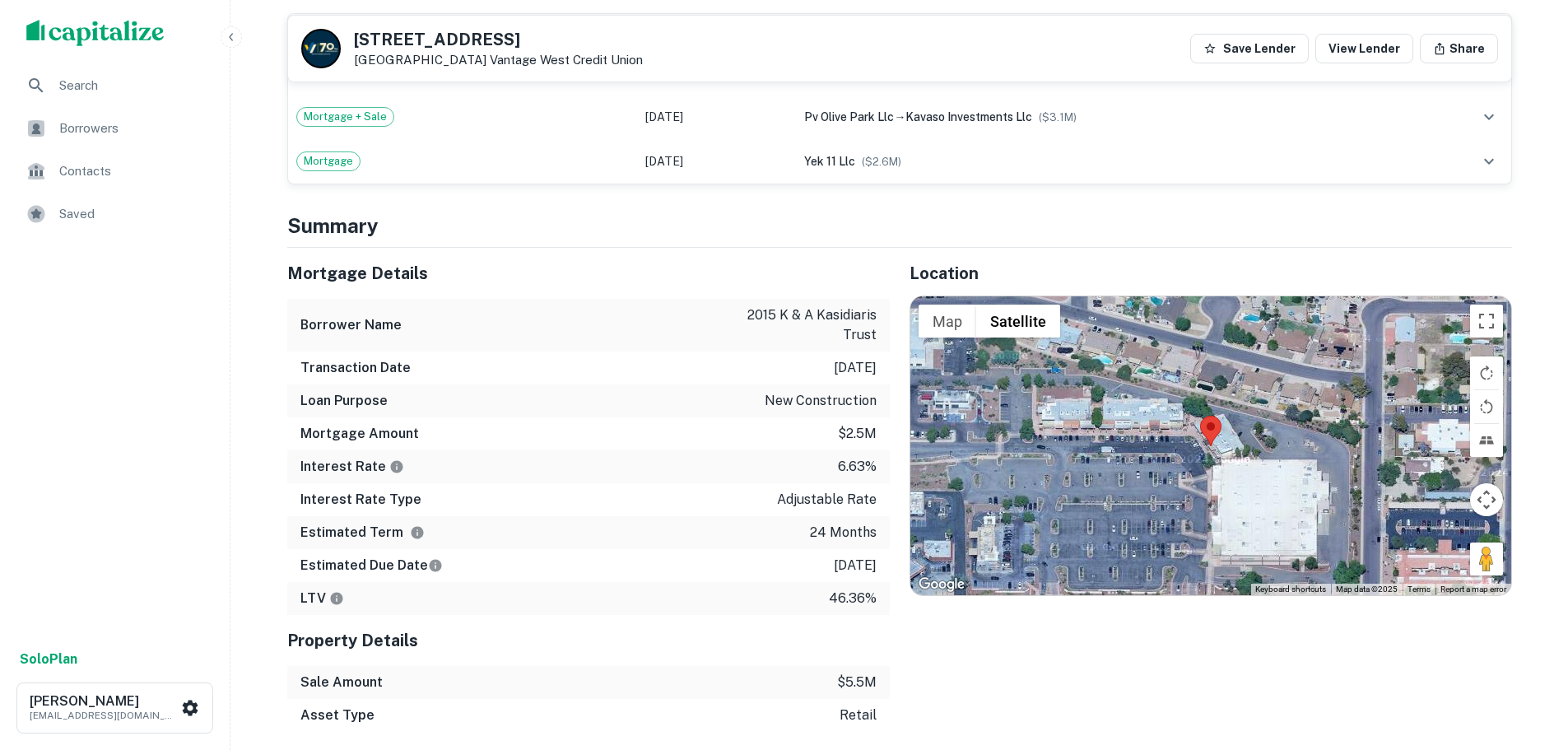
scroll to position [988, 0]
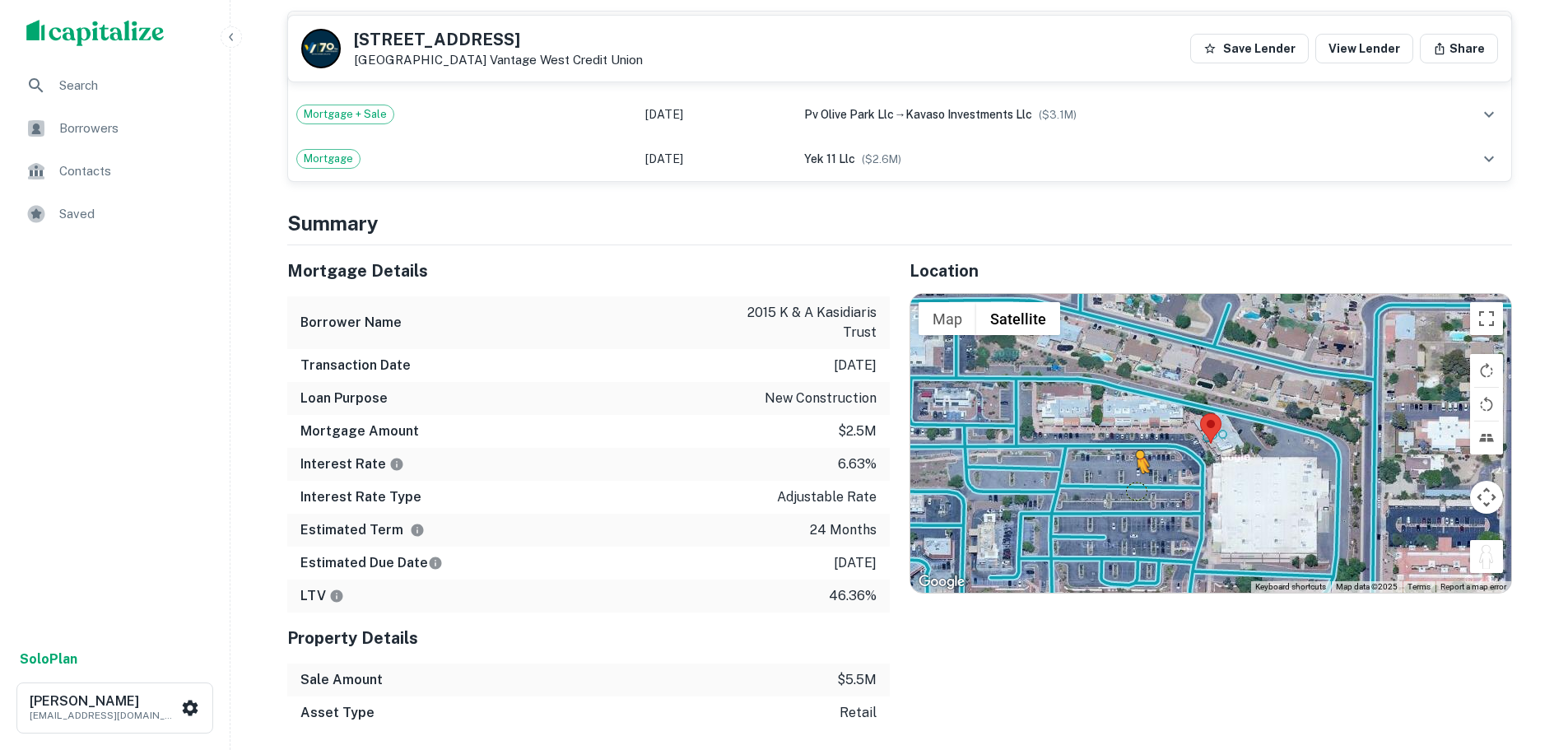
drag, startPoint x: 1483, startPoint y: 555, endPoint x: 1128, endPoint y: 488, distance: 361.3
click at [1128, 488] on div "To activate drag with keyboard, press Alt + Enter. Once in keyboard drag state,…" at bounding box center [1211, 443] width 601 height 298
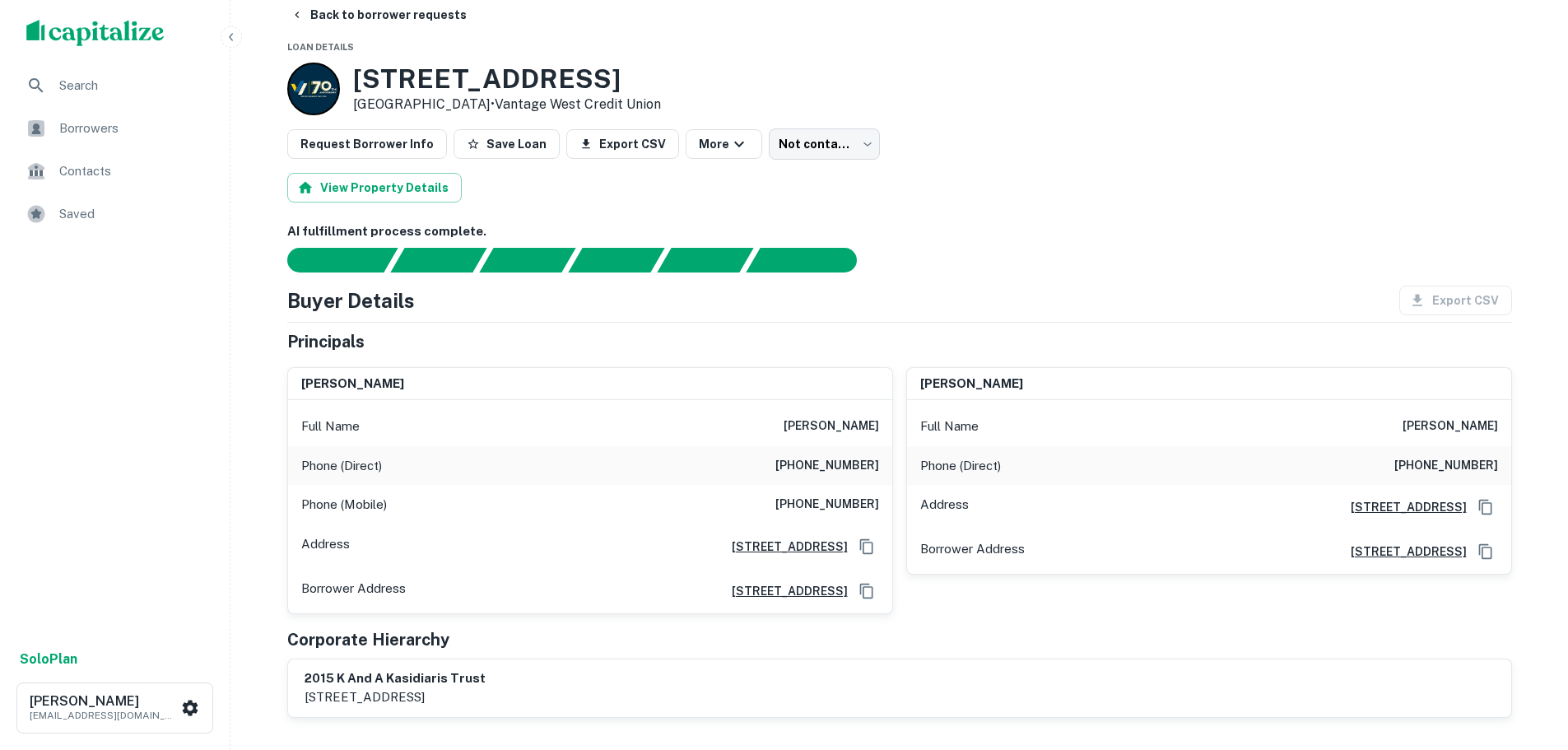
scroll to position [0, 0]
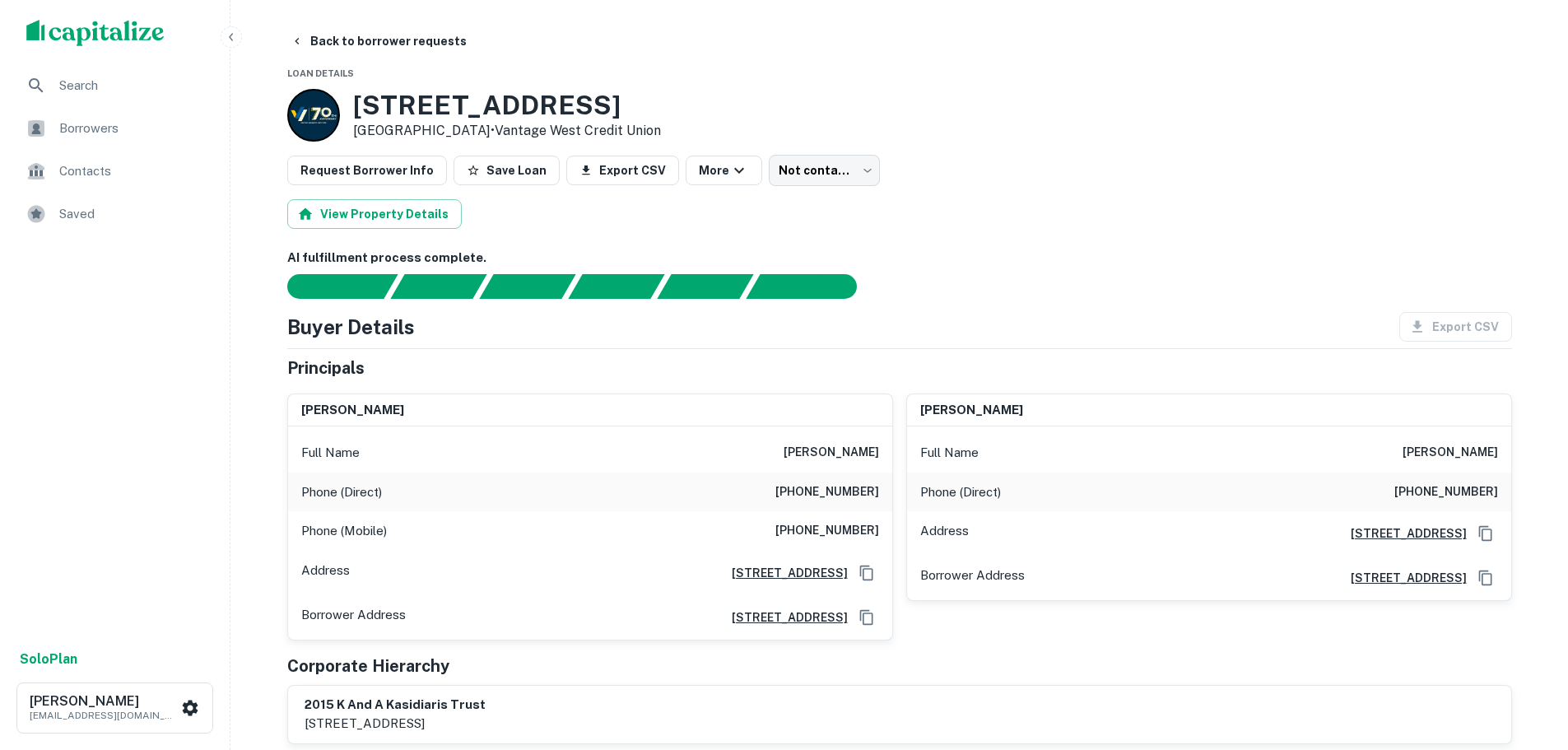
click at [841, 489] on h6 "[PHONE_NUMBER]" at bounding box center [827, 492] width 104 height 20
copy h6 "[PHONE_NUMBER]"
click at [837, 508] on div "Phone (Direct) [PHONE_NUMBER]" at bounding box center [590, 492] width 604 height 39
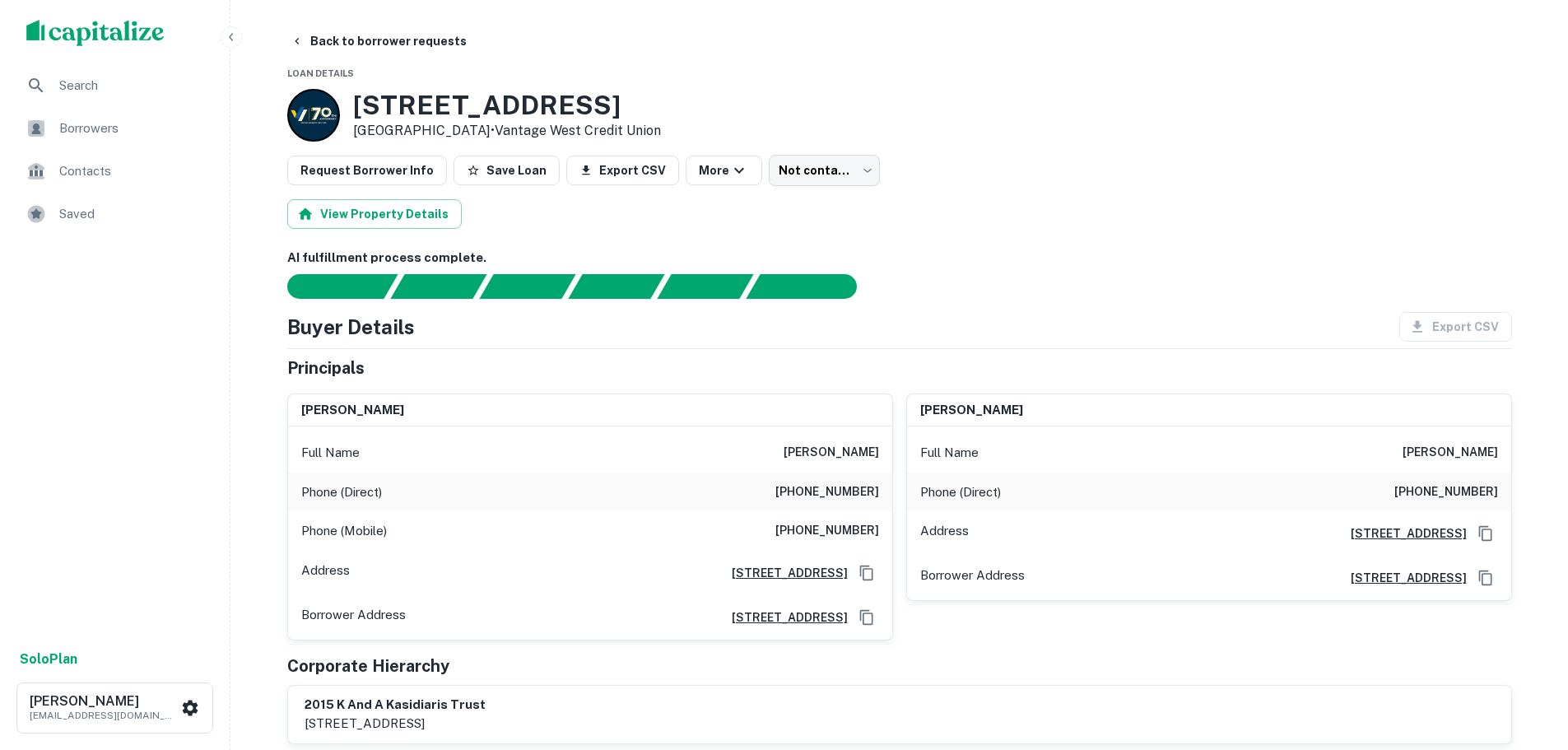
click at [837, 524] on h6 "[PHONE_NUMBER]" at bounding box center [827, 531] width 104 height 20
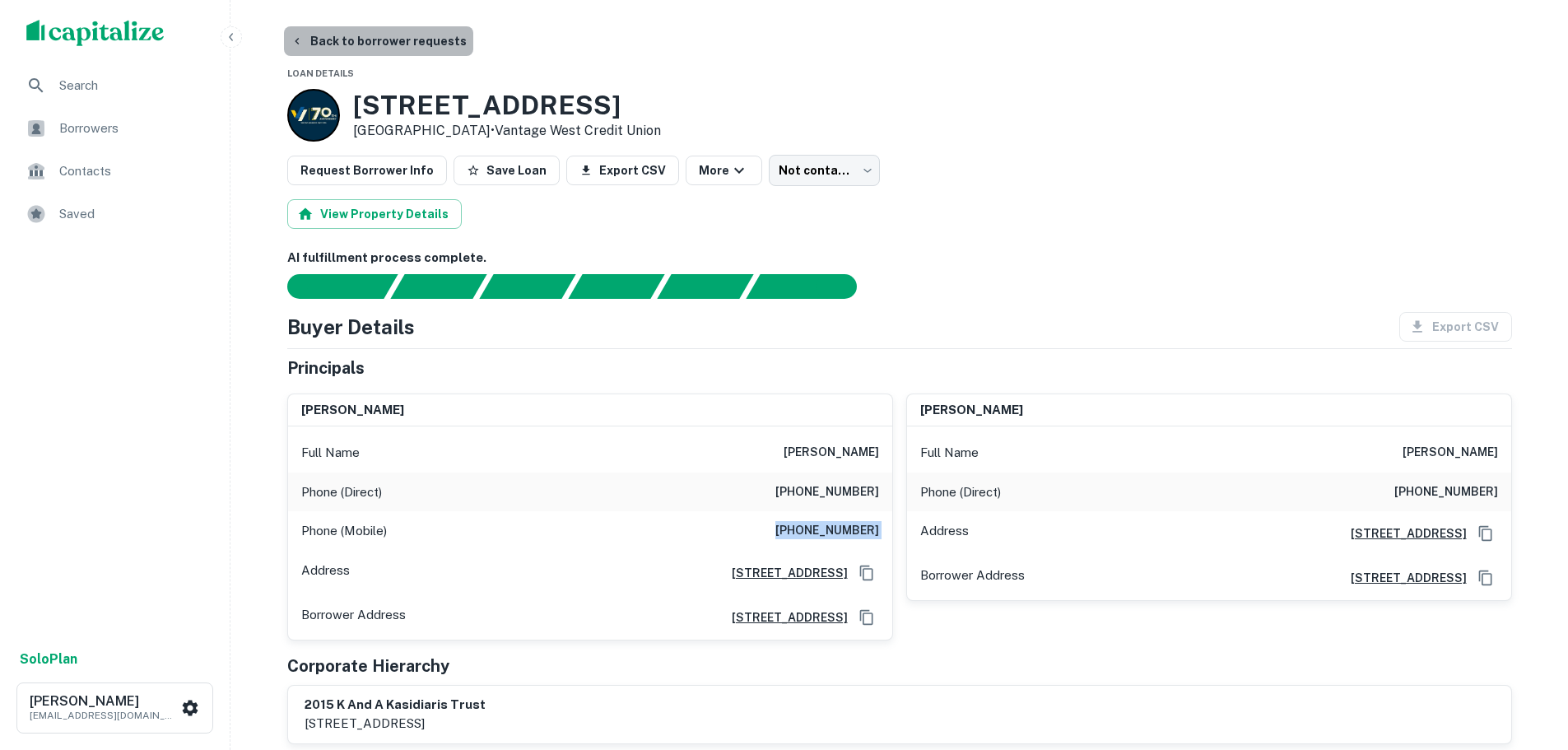
click at [386, 43] on button "Back to borrower requests" at bounding box center [378, 41] width 190 height 30
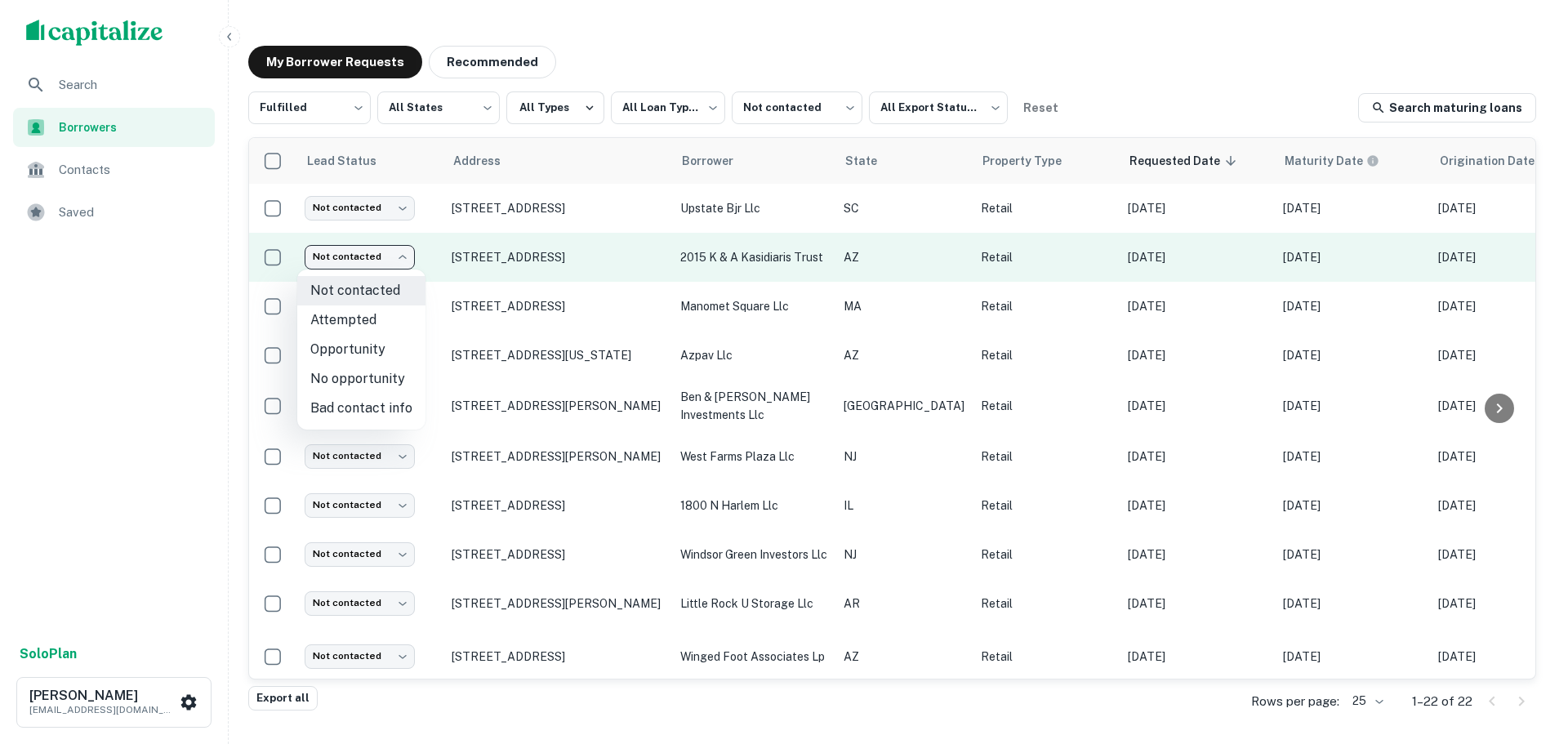
click at [375, 250] on body "**********" at bounding box center [784, 372] width 1568 height 744
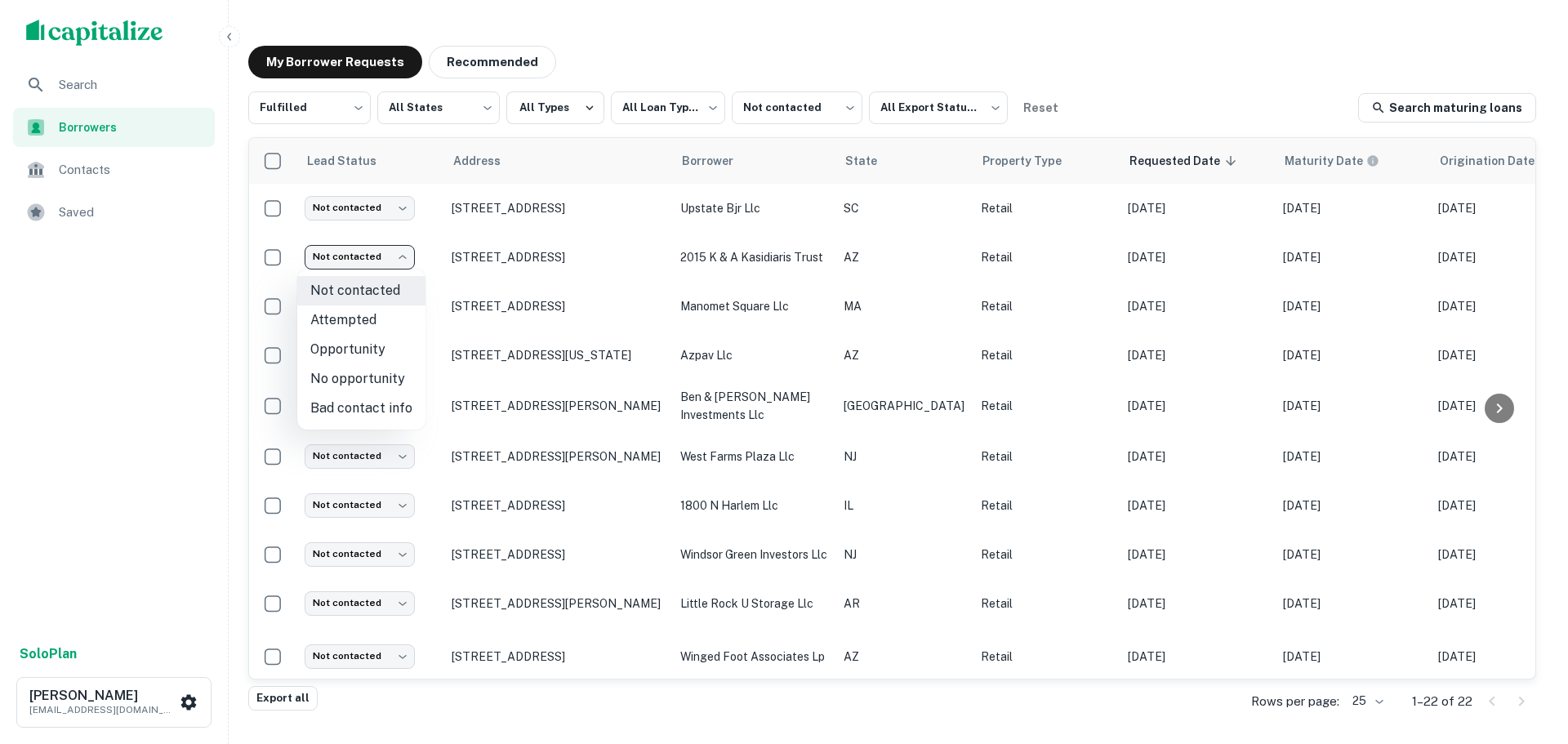
click at [387, 318] on li "Attempted" at bounding box center [362, 320] width 129 height 29
type input "*********"
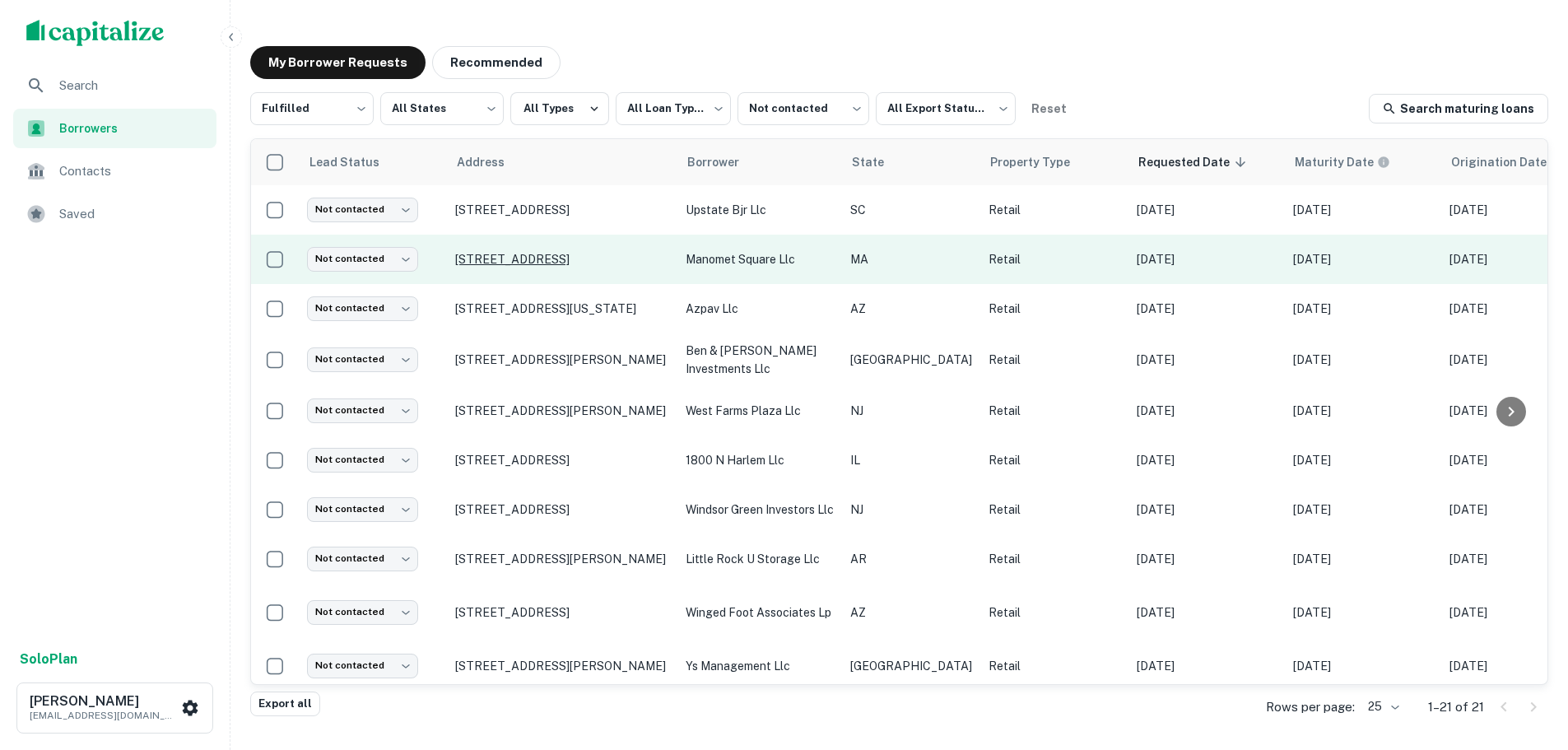
click at [555, 262] on p "[STREET_ADDRESS]" at bounding box center [562, 259] width 214 height 15
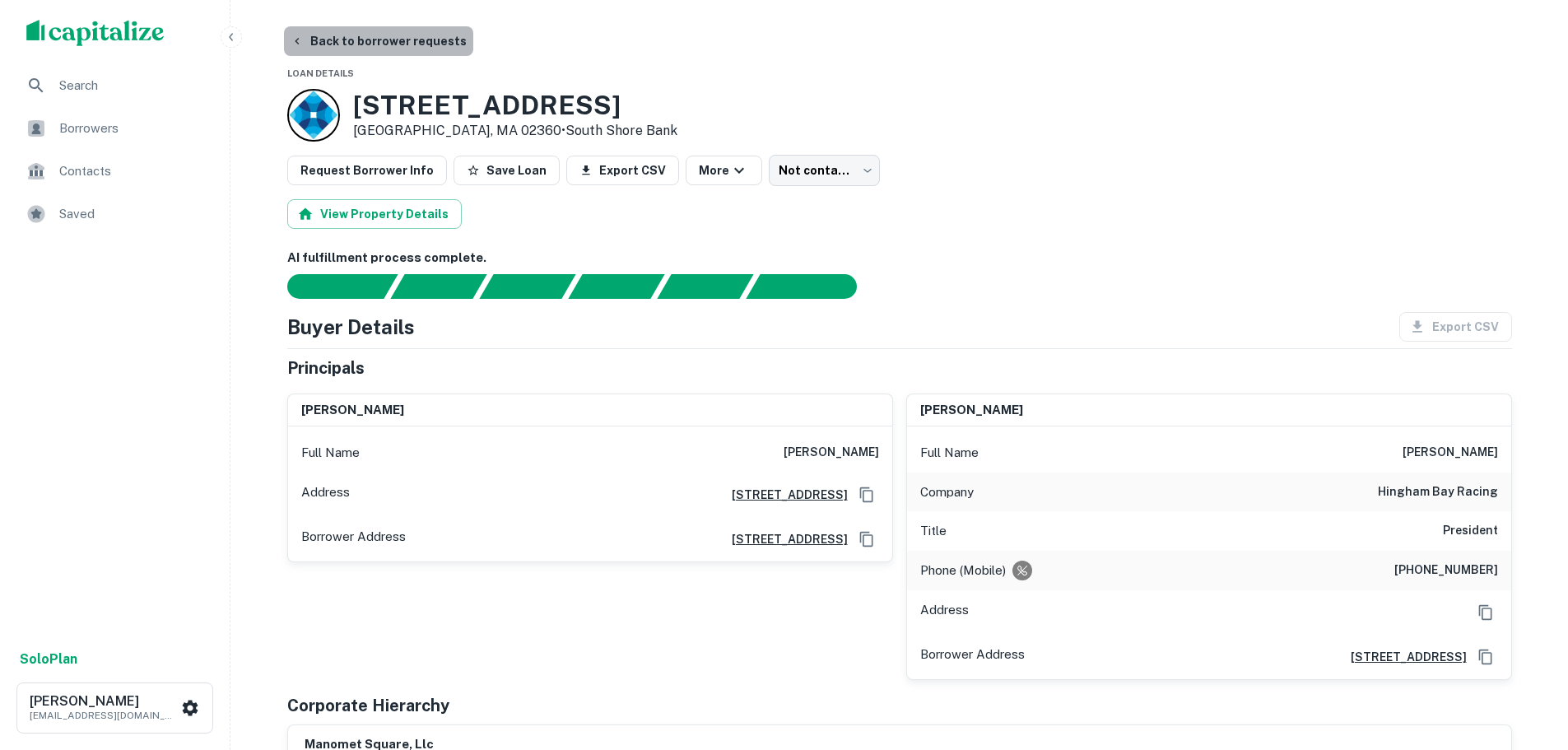
click at [384, 43] on button "Back to borrower requests" at bounding box center [378, 41] width 190 height 30
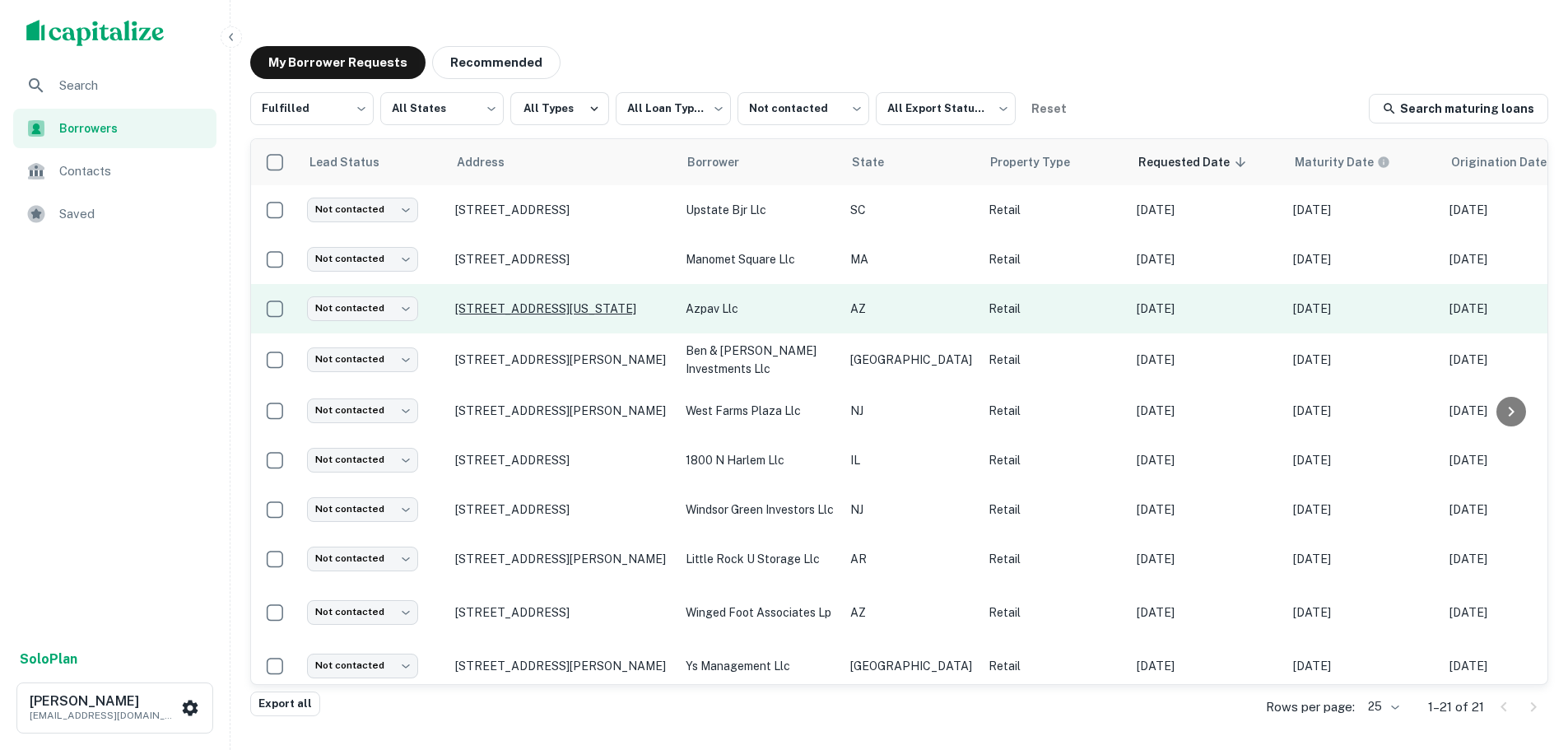
click at [525, 301] on p "[STREET_ADDRESS][US_STATE]" at bounding box center [562, 309] width 214 height 15
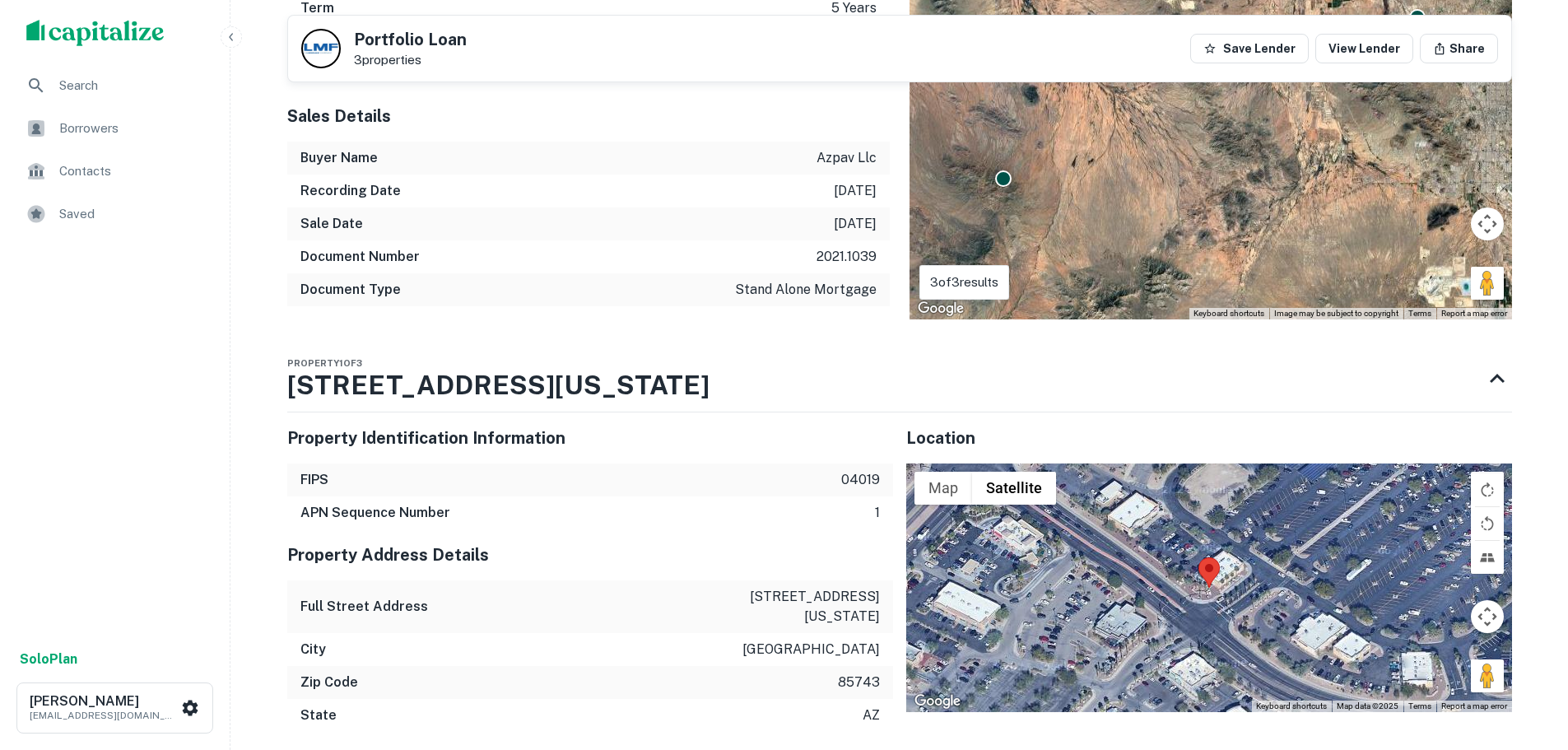
scroll to position [1318, 0]
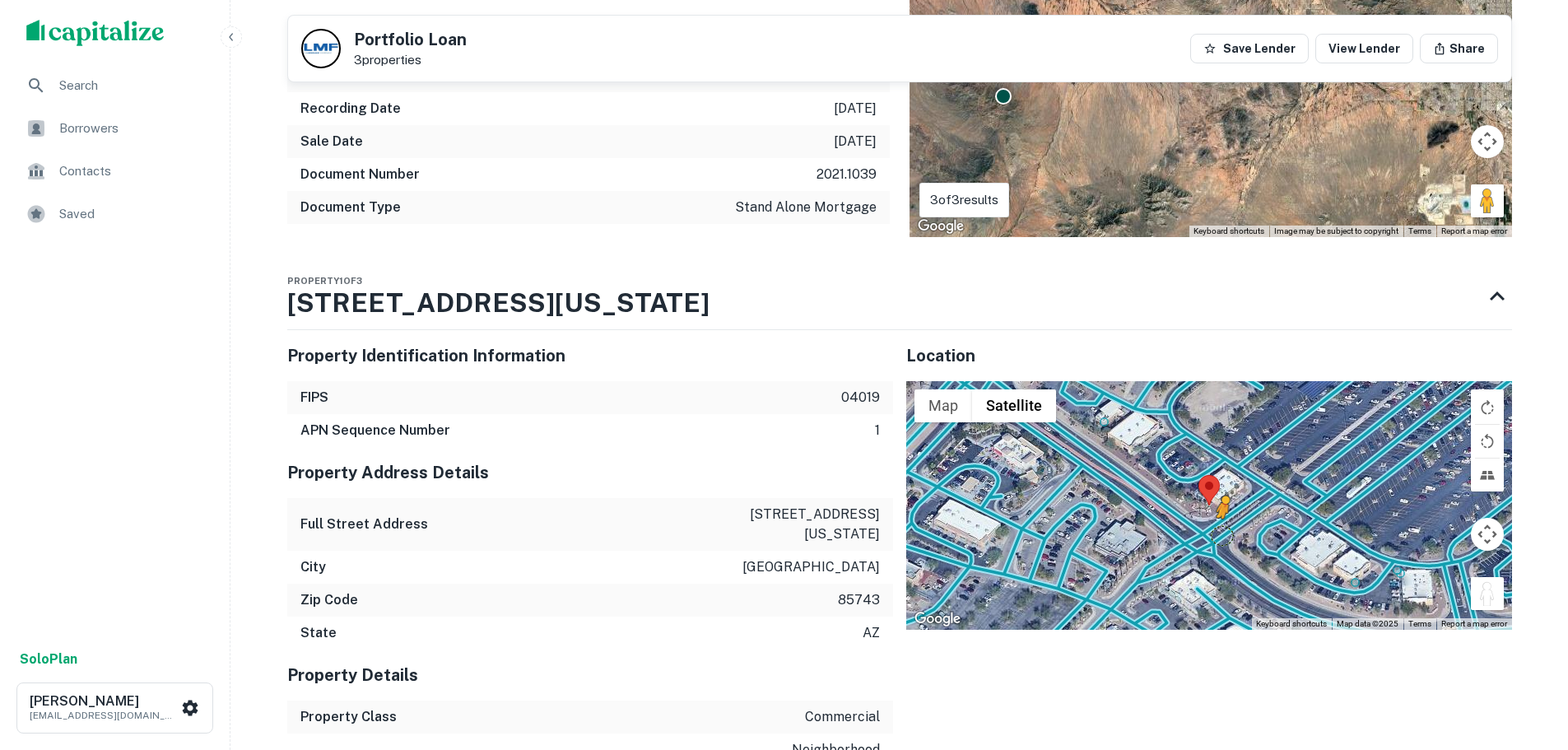
drag, startPoint x: 1500, startPoint y: 598, endPoint x: 1214, endPoint y: 533, distance: 293.3
click at [1214, 533] on div "To activate drag with keyboard, press Alt + Enter. Once in keyboard drag state,…" at bounding box center [1209, 505] width 606 height 249
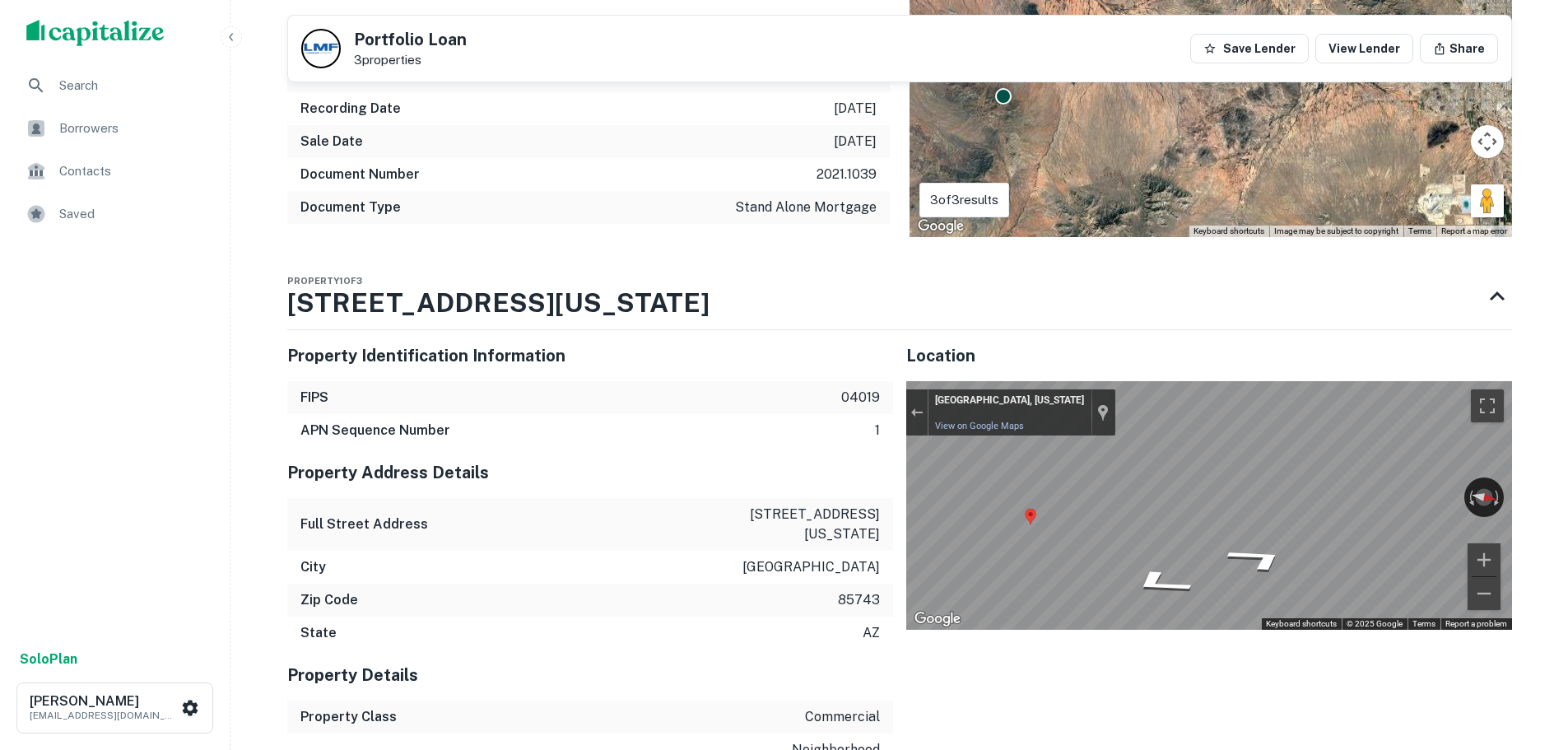
click at [1544, 514] on div "Search Borrowers Contacts Saved Solo Plan [PERSON_NAME] [EMAIL_ADDRESS][DOMAIN_…" at bounding box center [784, 350] width 1568 height 3336
click at [1563, 540] on div "Search Borrowers Contacts Saved Solo Plan [PERSON_NAME] [EMAIL_ADDRESS][DOMAIN_…" at bounding box center [784, 350] width 1568 height 3336
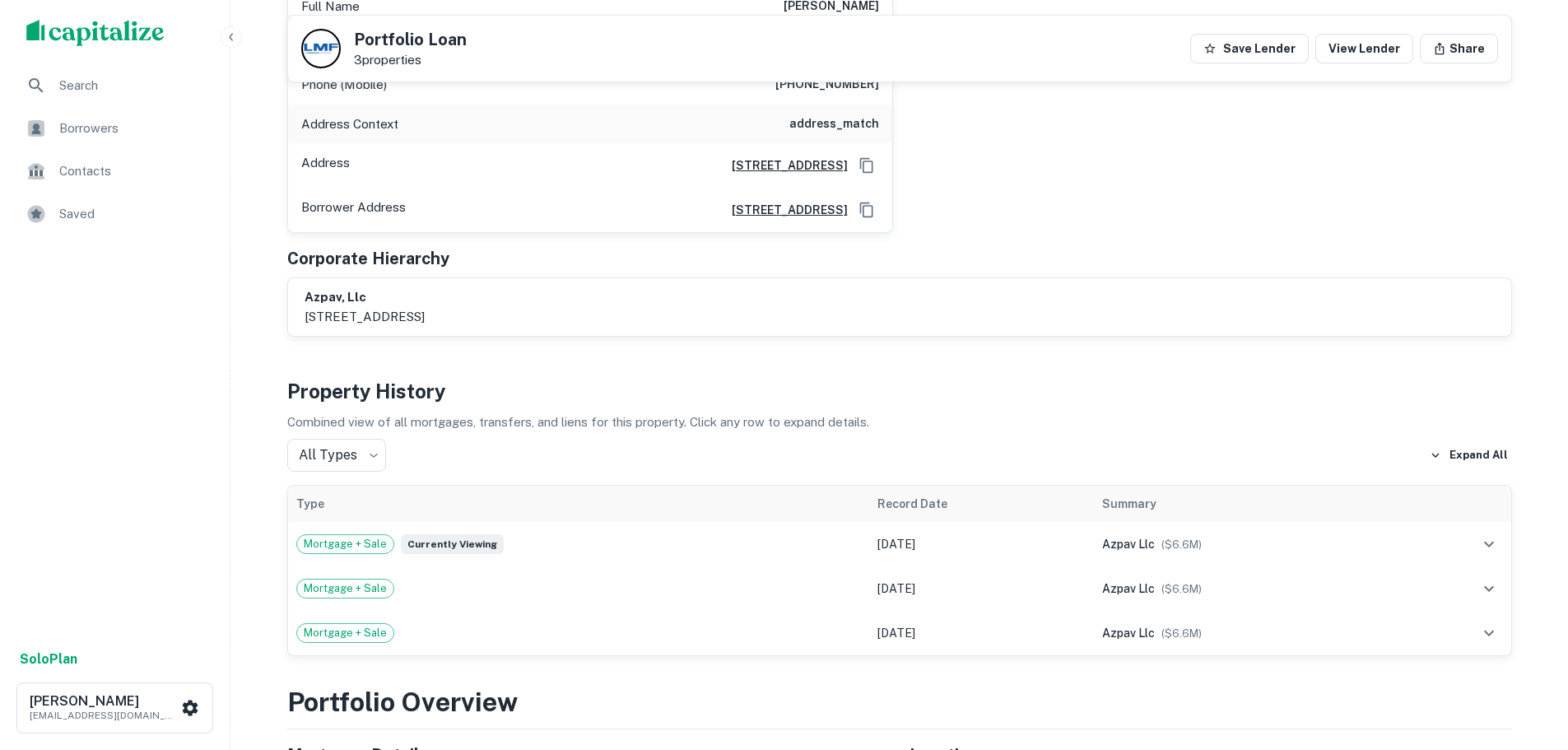
scroll to position [165, 0]
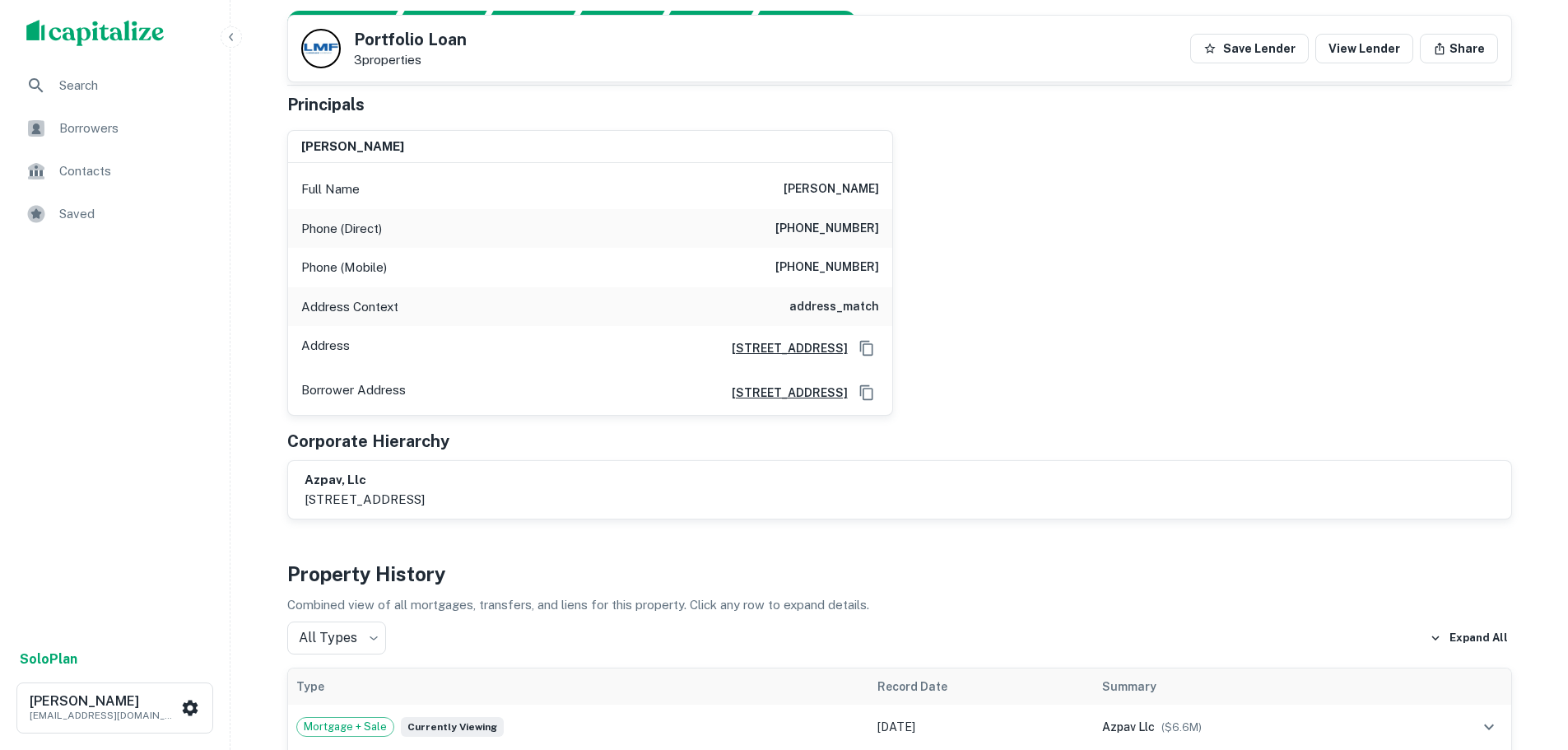
click at [822, 233] on h6 "[PHONE_NUMBER]" at bounding box center [827, 229] width 104 height 20
copy h6 "[PHONE_NUMBER]"
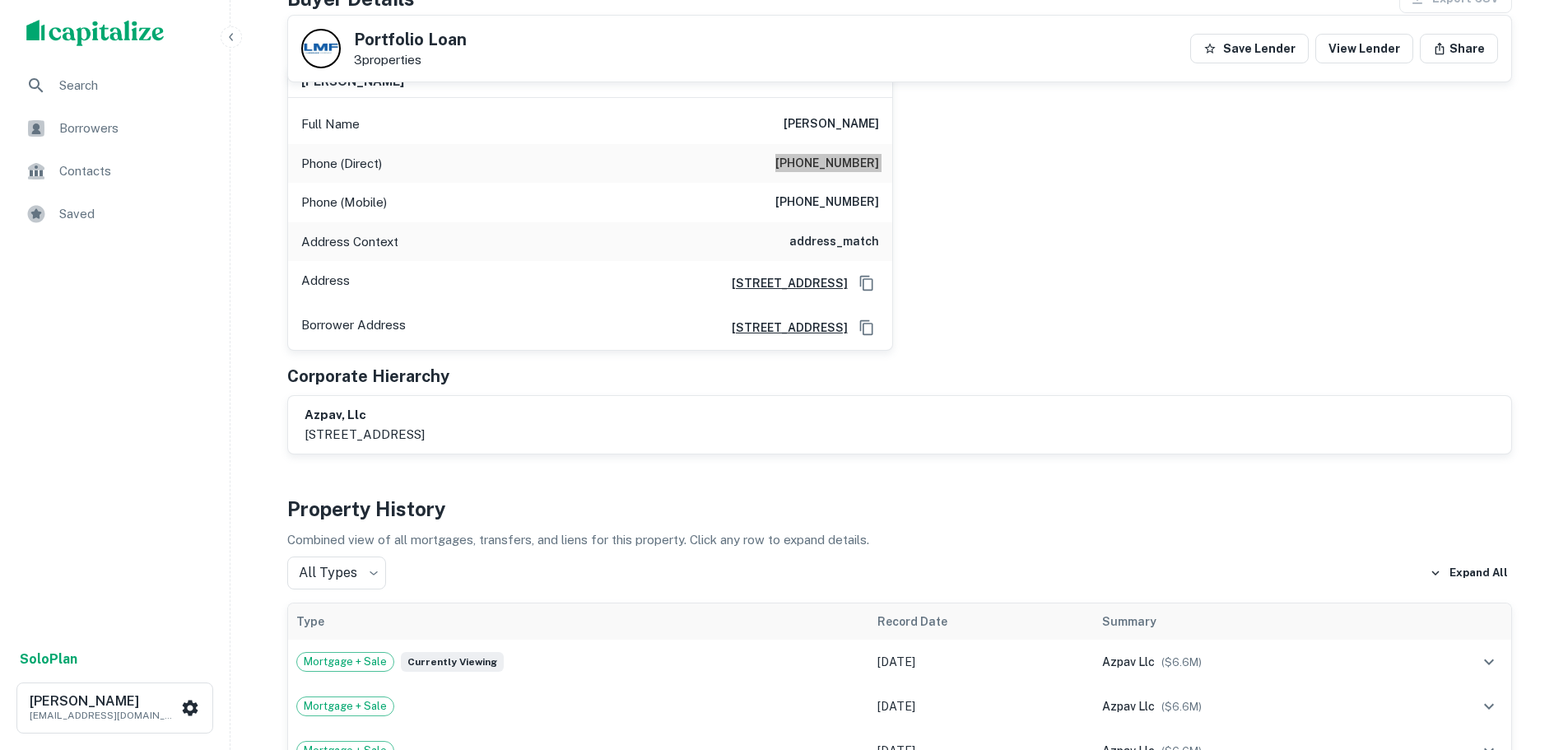
scroll to position [0, 0]
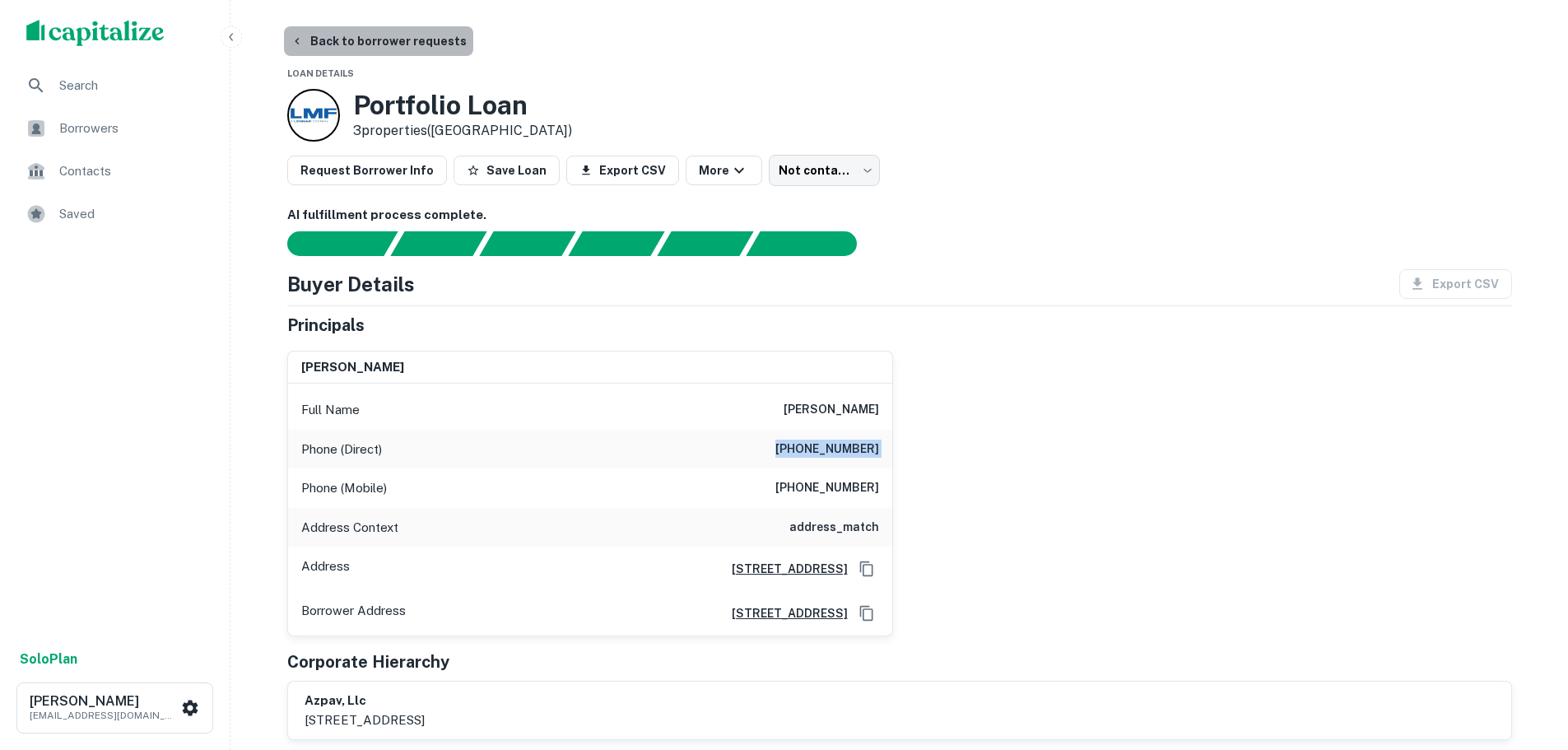
click at [391, 42] on button "Back to borrower requests" at bounding box center [378, 41] width 190 height 30
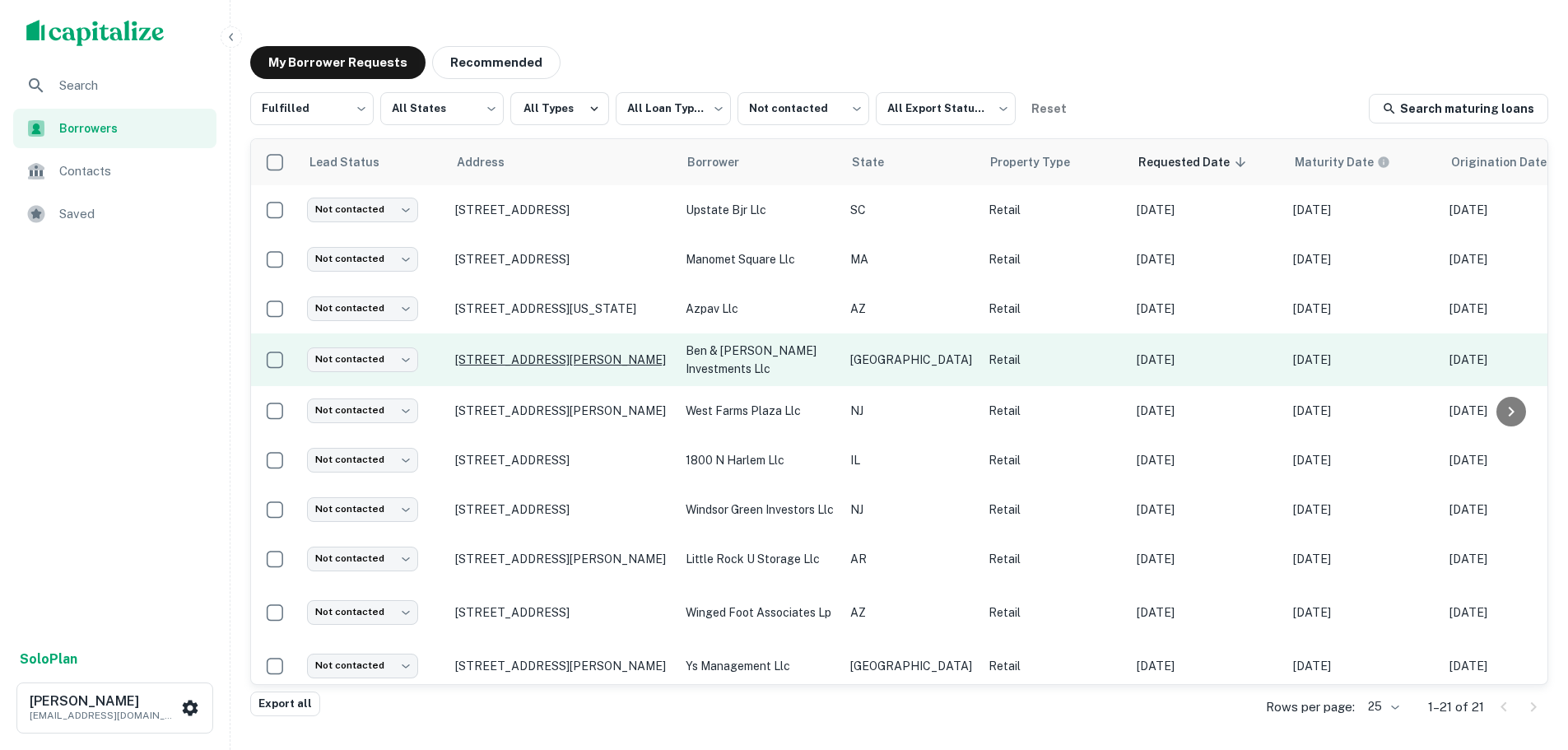
click at [626, 361] on p "[STREET_ADDRESS][PERSON_NAME]" at bounding box center [562, 360] width 214 height 15
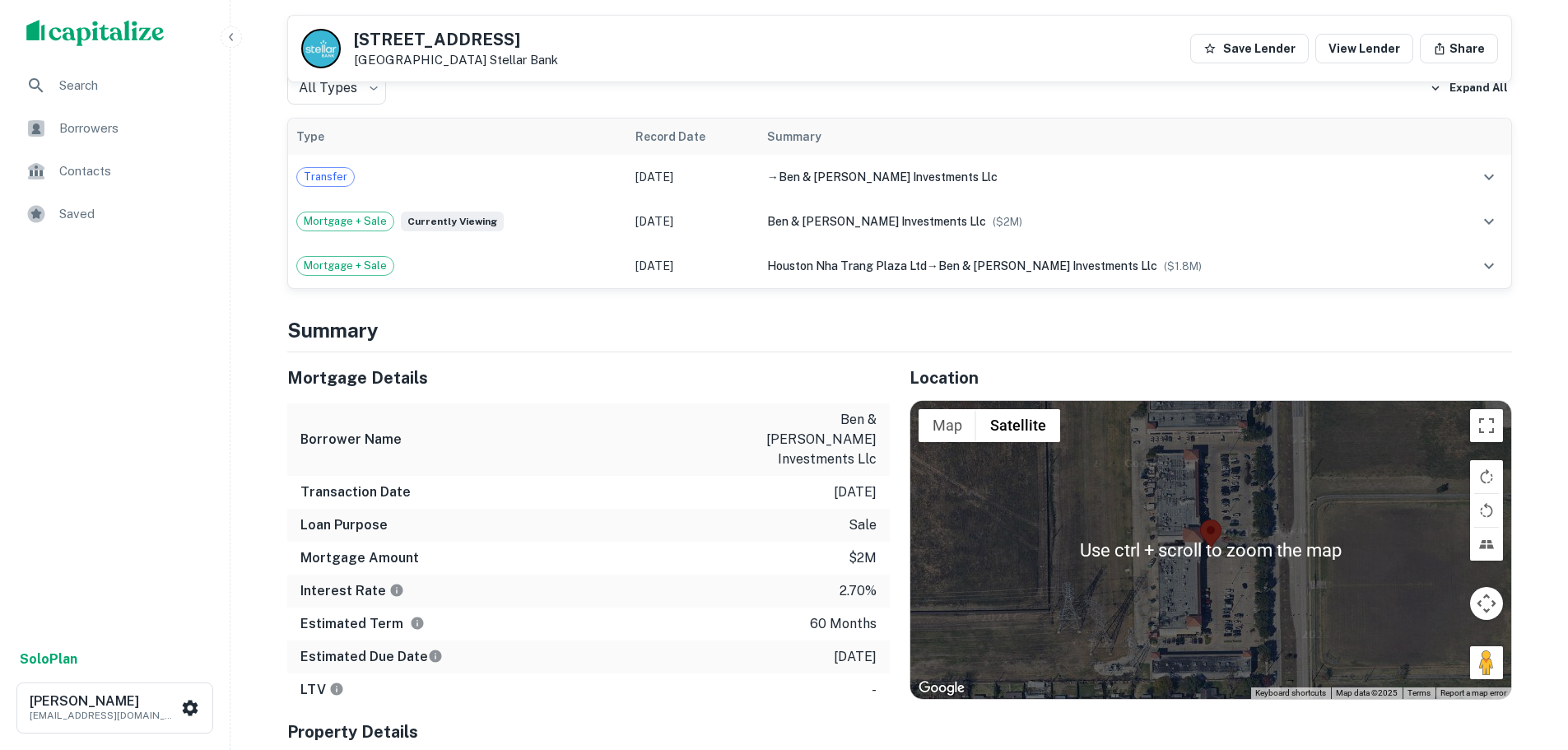
scroll to position [906, 0]
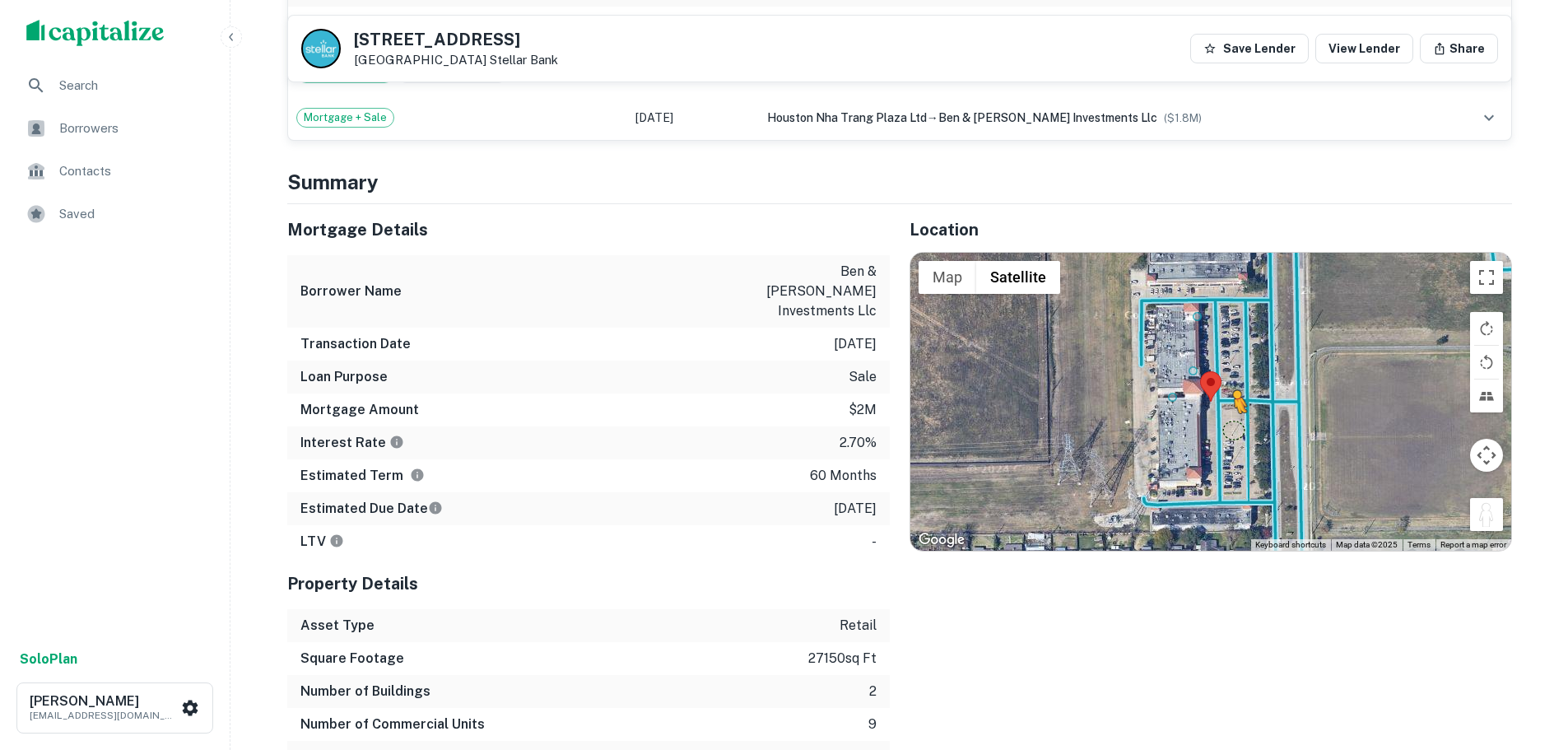
drag, startPoint x: 1494, startPoint y: 520, endPoint x: 1228, endPoint y: 429, distance: 281.1
click at [1228, 429] on div "To activate drag with keyboard, press Alt + Enter. Once in keyboard drag state,…" at bounding box center [1211, 401] width 601 height 298
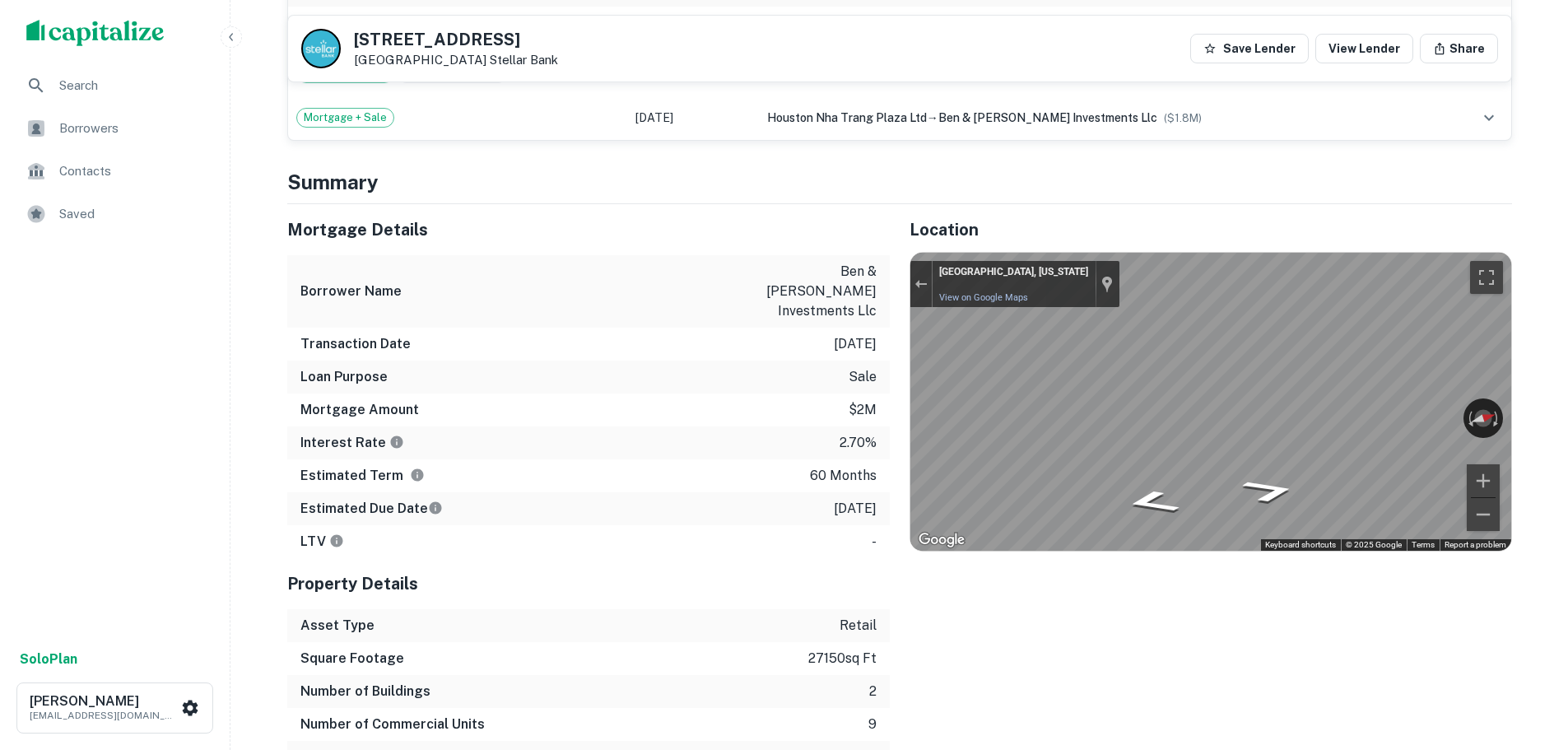
click at [720, 476] on div "Mortgage Details Borrower Name ben & [PERSON_NAME] investments llc Transaction …" at bounding box center [890, 489] width 1245 height 570
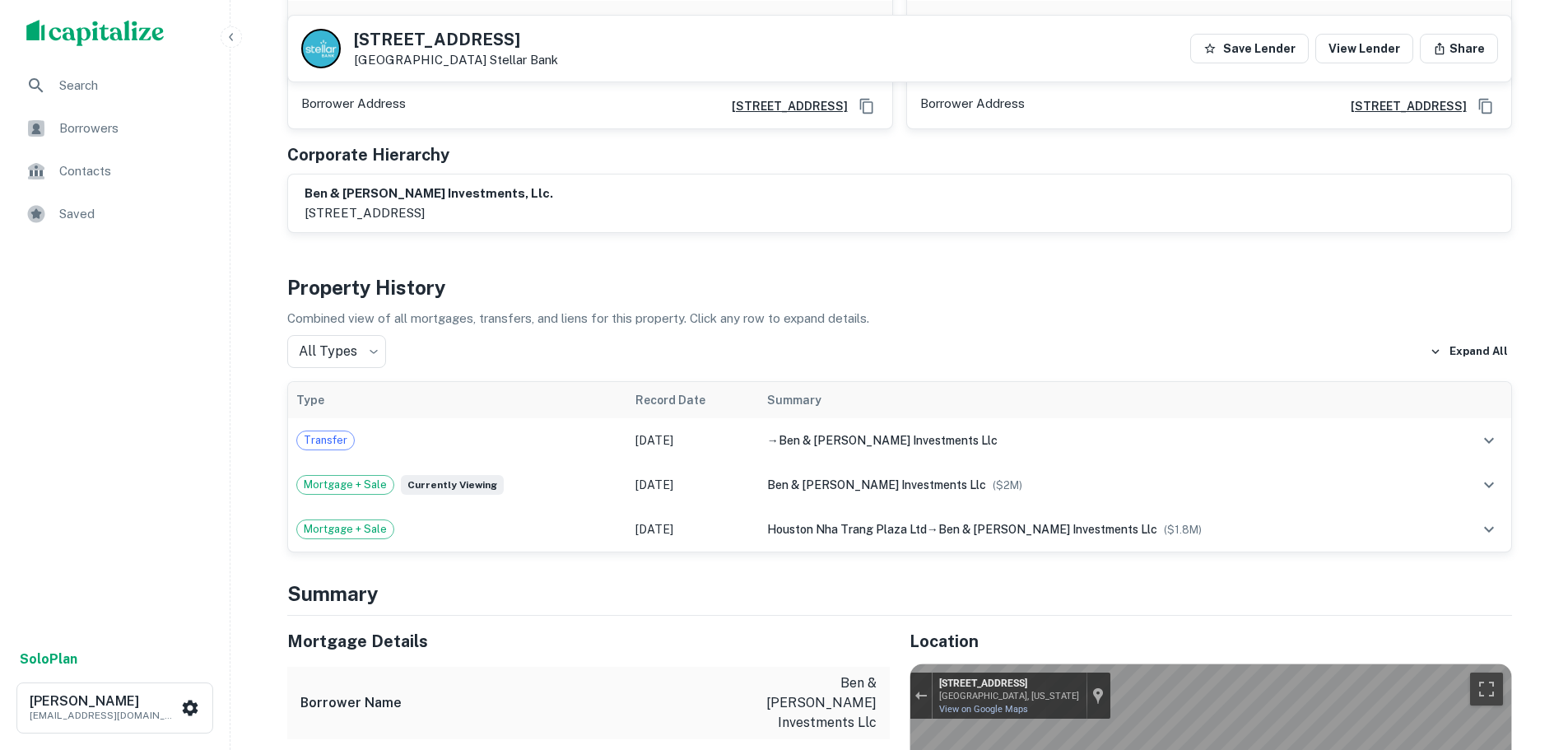
scroll to position [82, 0]
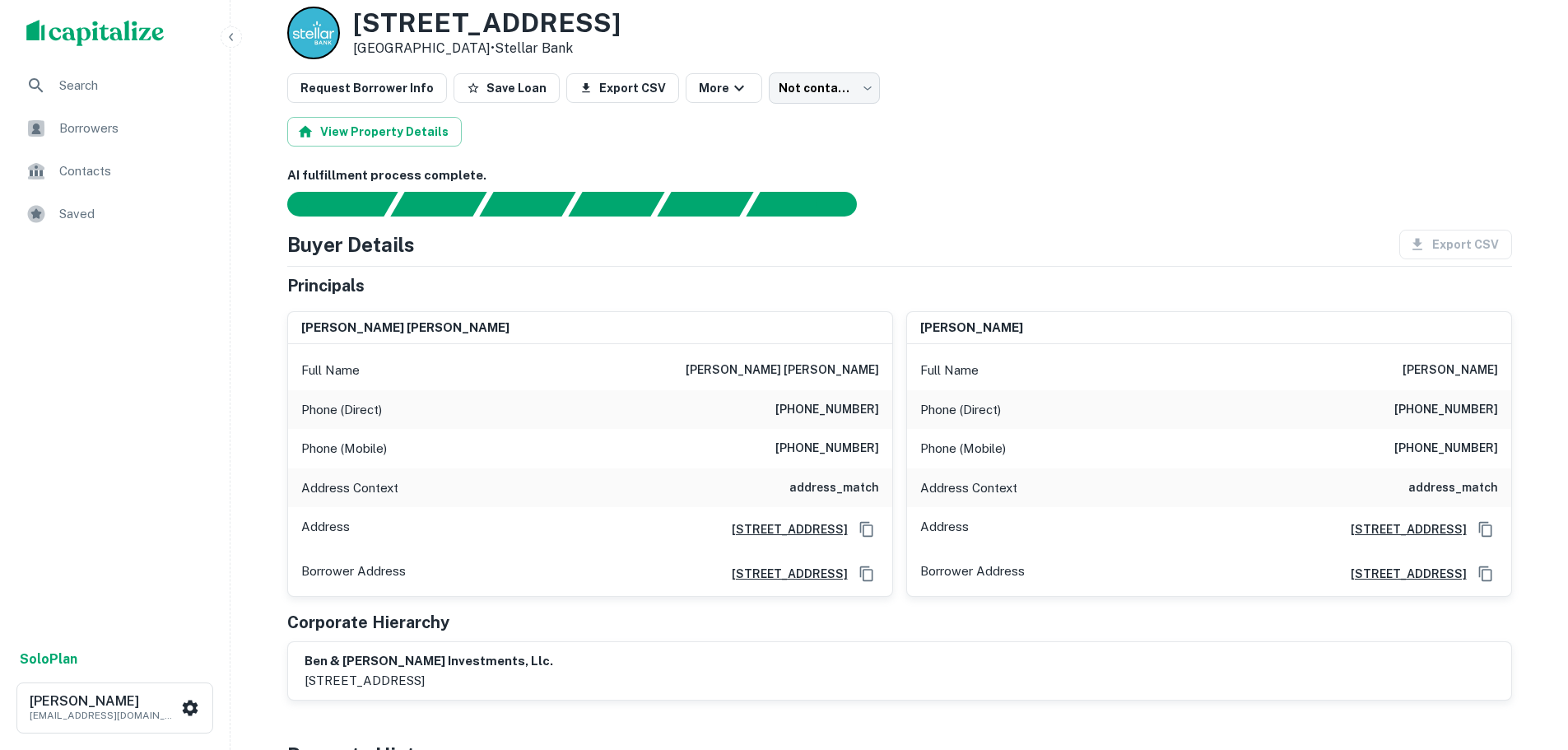
click at [822, 405] on h6 "[PHONE_NUMBER]" at bounding box center [827, 410] width 104 height 20
copy h6 "[PHONE_NUMBER]"
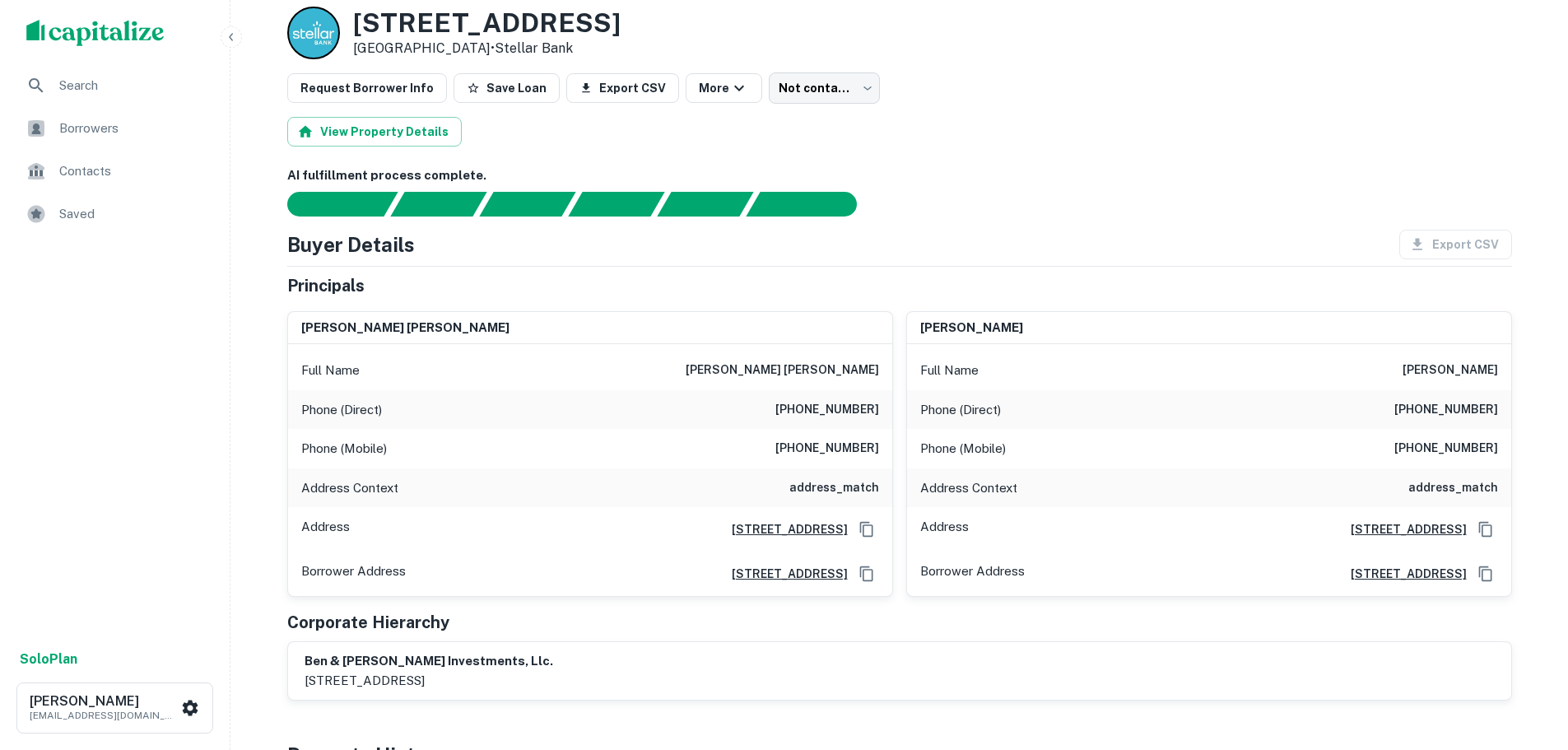
click at [857, 448] on h6 "[PHONE_NUMBER]" at bounding box center [827, 449] width 104 height 20
copy h6 "[PHONE_NUMBER]"
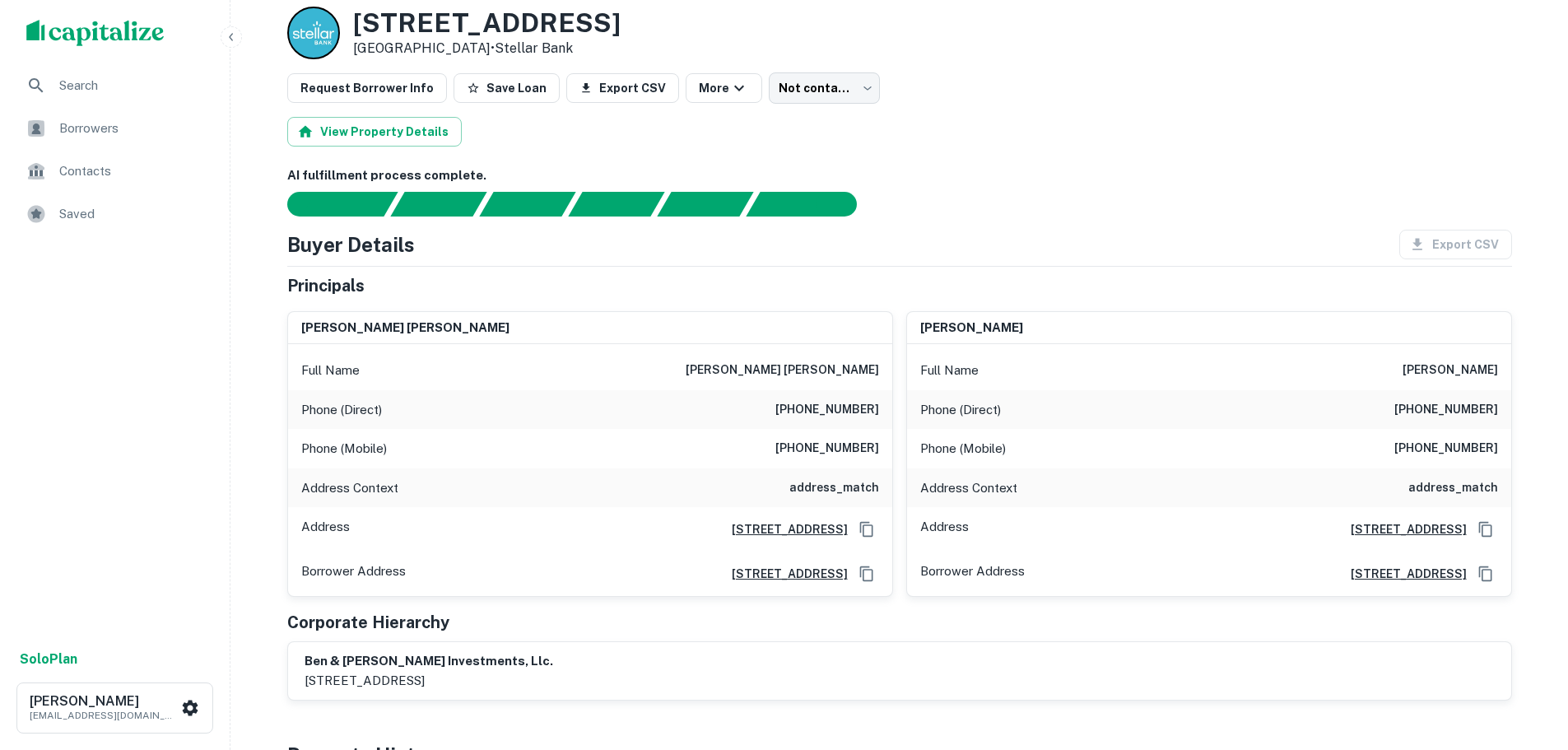
click at [831, 400] on h6 "[PHONE_NUMBER]" at bounding box center [827, 410] width 104 height 20
click at [830, 400] on h6 "[PHONE_NUMBER]" at bounding box center [827, 410] width 104 height 20
click at [1465, 419] on h6 "[PHONE_NUMBER]" at bounding box center [1446, 410] width 104 height 20
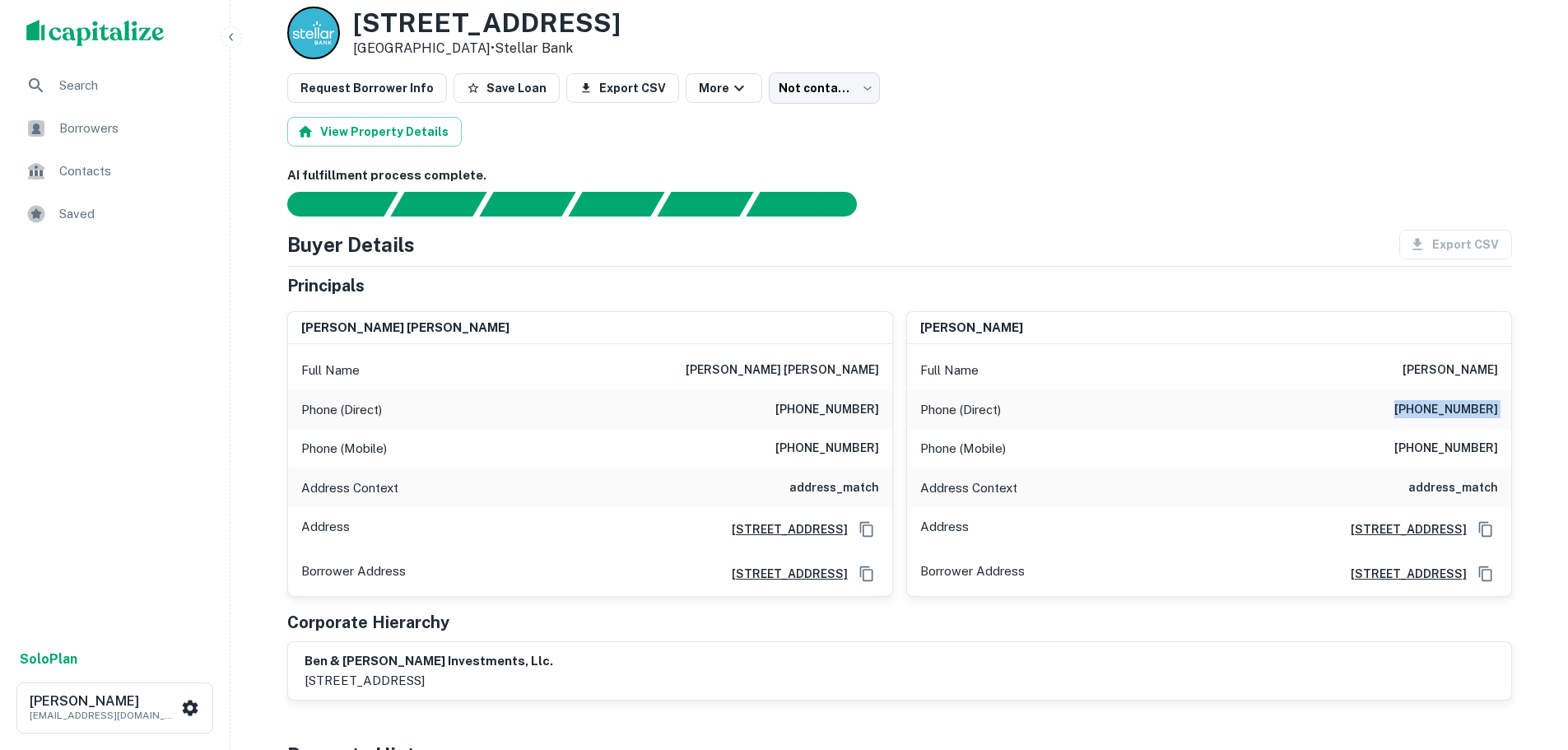
click at [1465, 419] on h6 "[PHONE_NUMBER]" at bounding box center [1446, 410] width 104 height 20
click at [1458, 448] on h6 "[PHONE_NUMBER]" at bounding box center [1446, 449] width 104 height 20
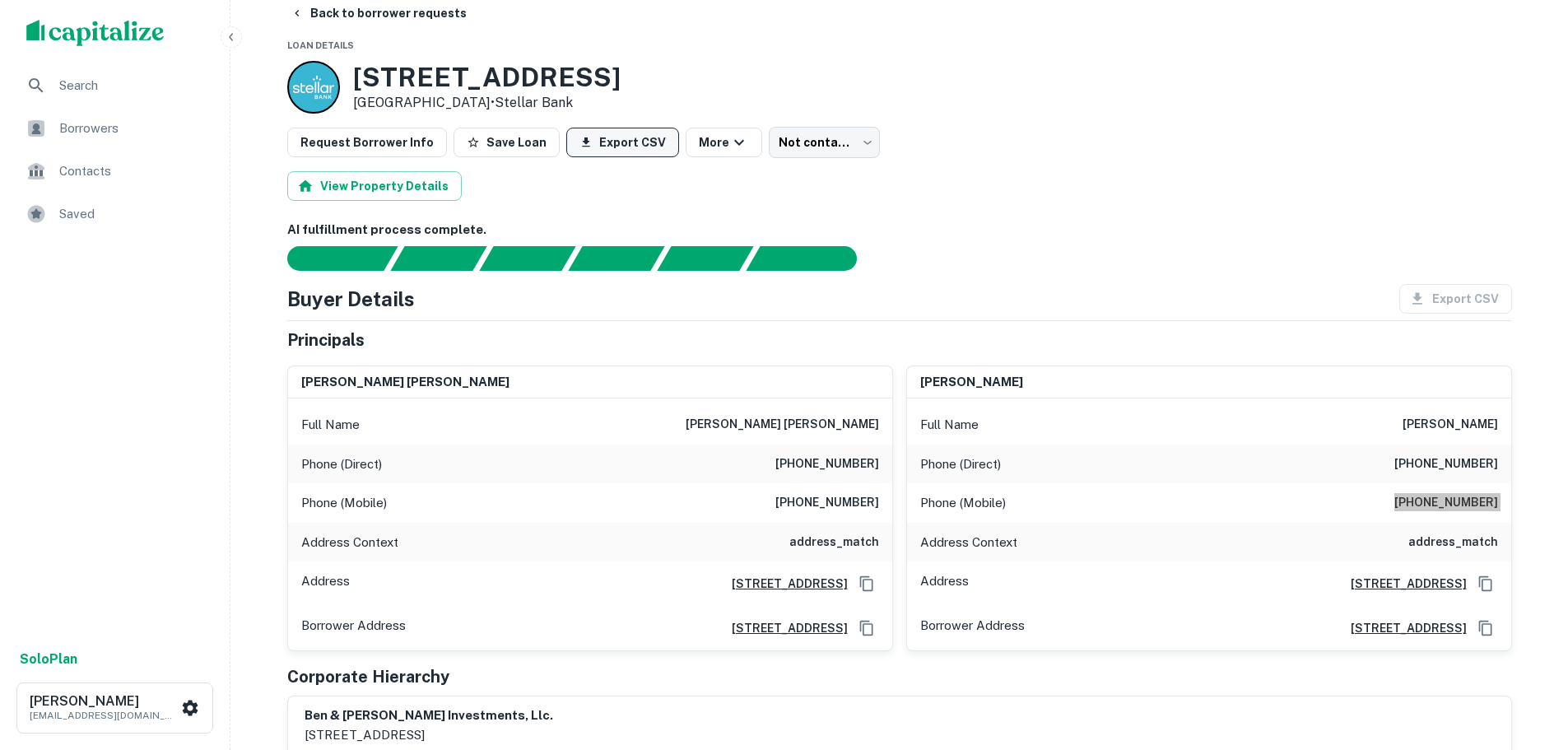
scroll to position [0, 0]
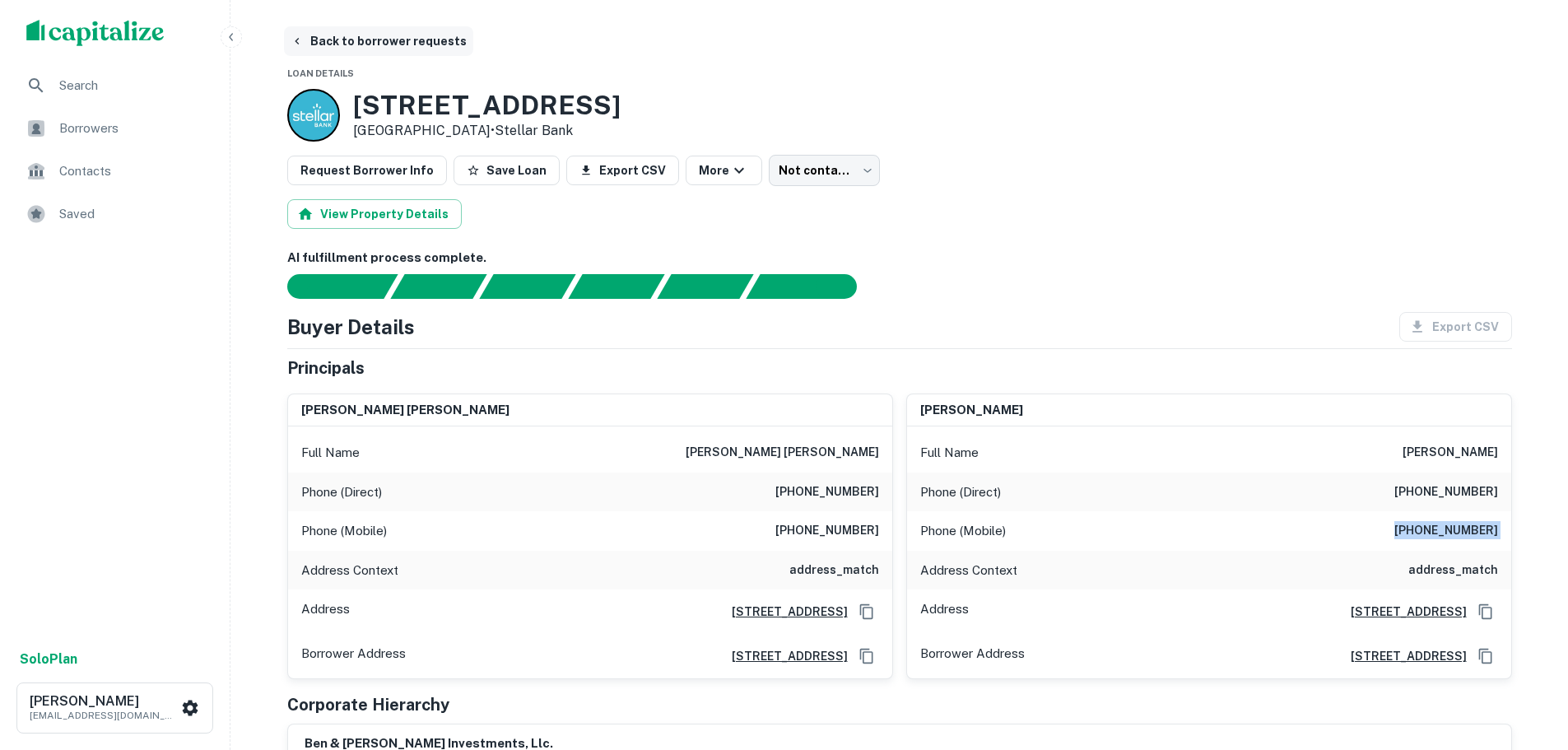
click at [348, 42] on button "Back to borrower requests" at bounding box center [378, 41] width 190 height 30
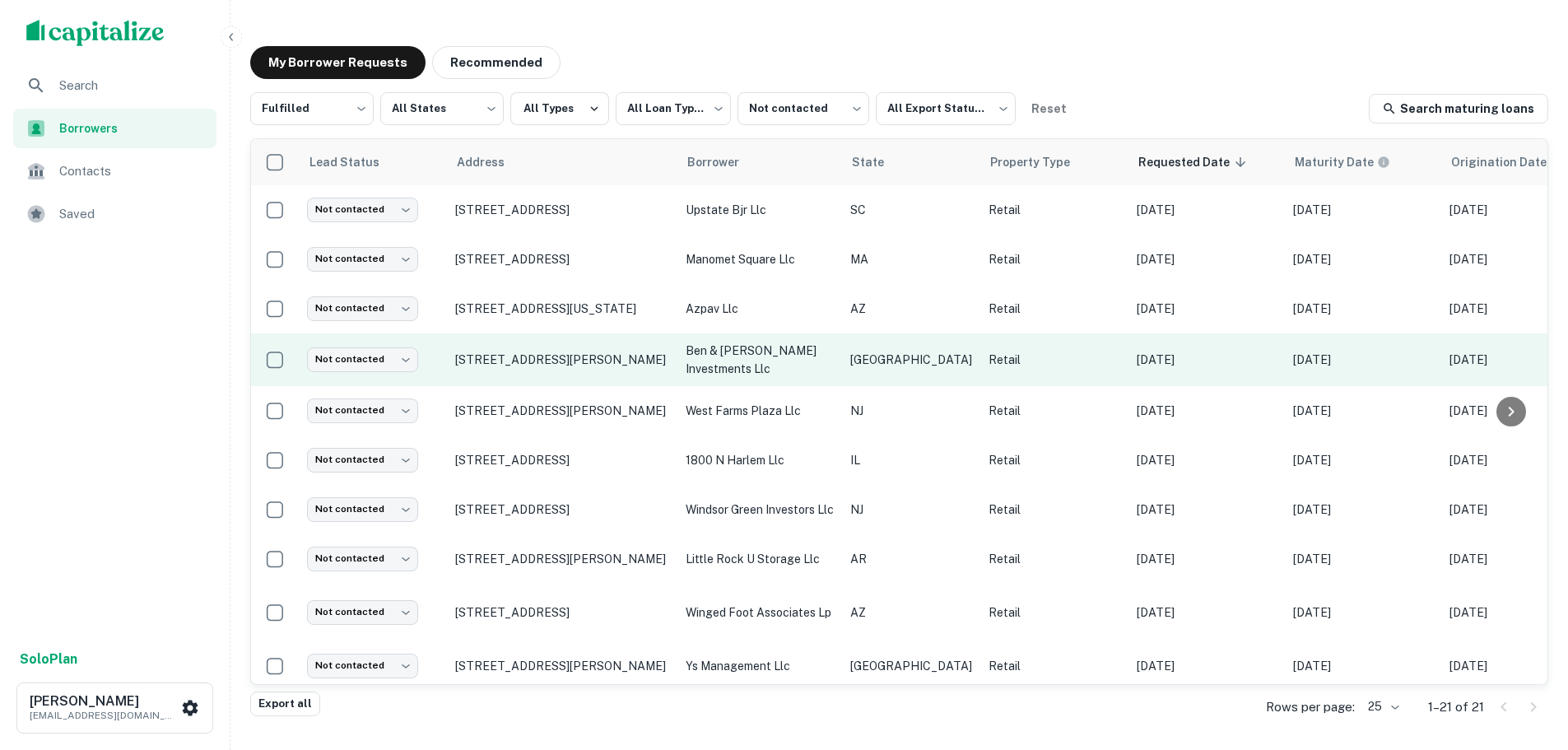
click at [514, 349] on td "[STREET_ADDRESS][PERSON_NAME]" at bounding box center [562, 359] width 231 height 52
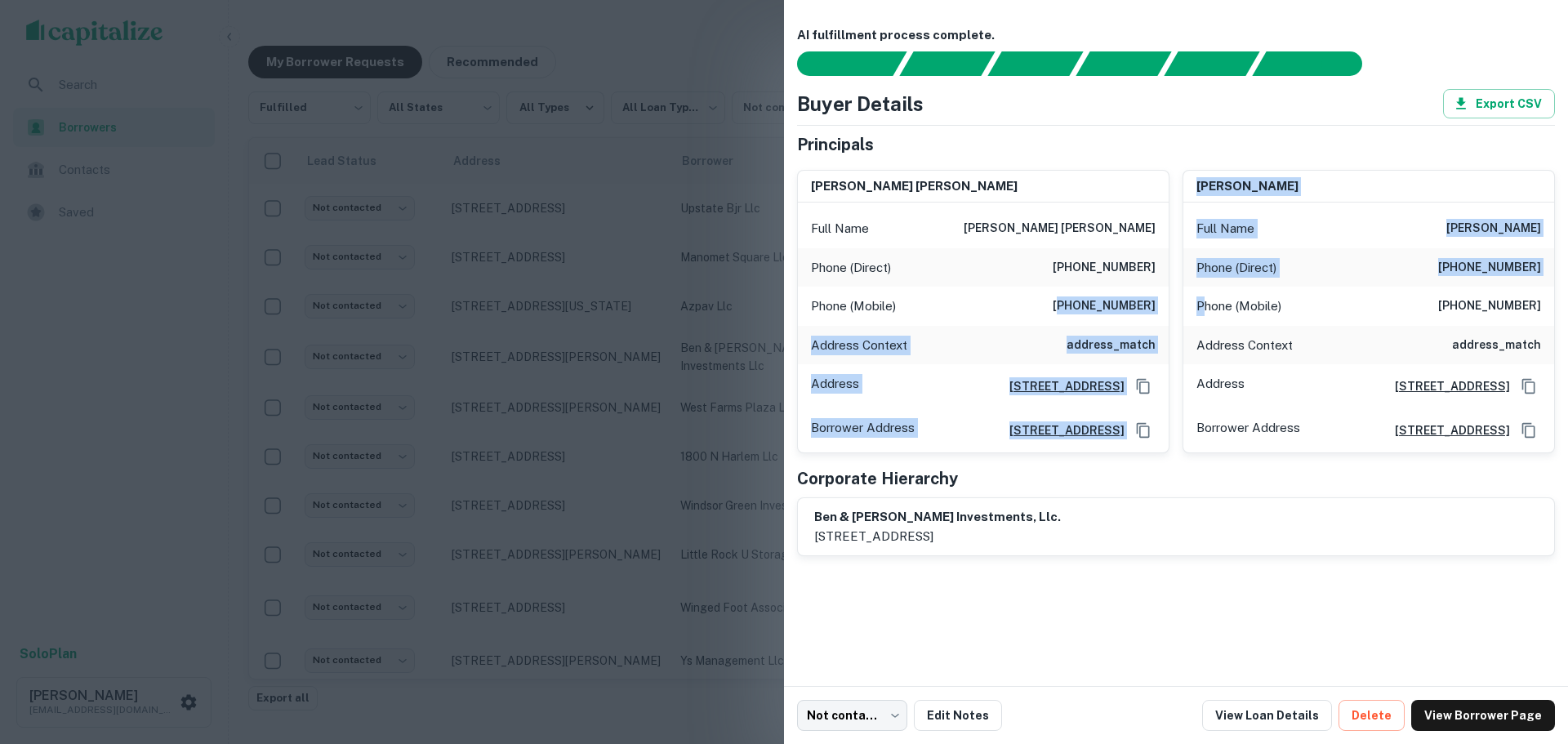
drag, startPoint x: 1075, startPoint y: 307, endPoint x: 1201, endPoint y: 312, distance: 126.1
click at [1201, 312] on div "[PERSON_NAME] [PERSON_NAME] Full Name [PERSON_NAME] [PERSON_NAME] (Direct) [PHO…" at bounding box center [1170, 305] width 771 height 298
click at [1146, 310] on h6 "[PHONE_NUMBER]" at bounding box center [1104, 306] width 103 height 20
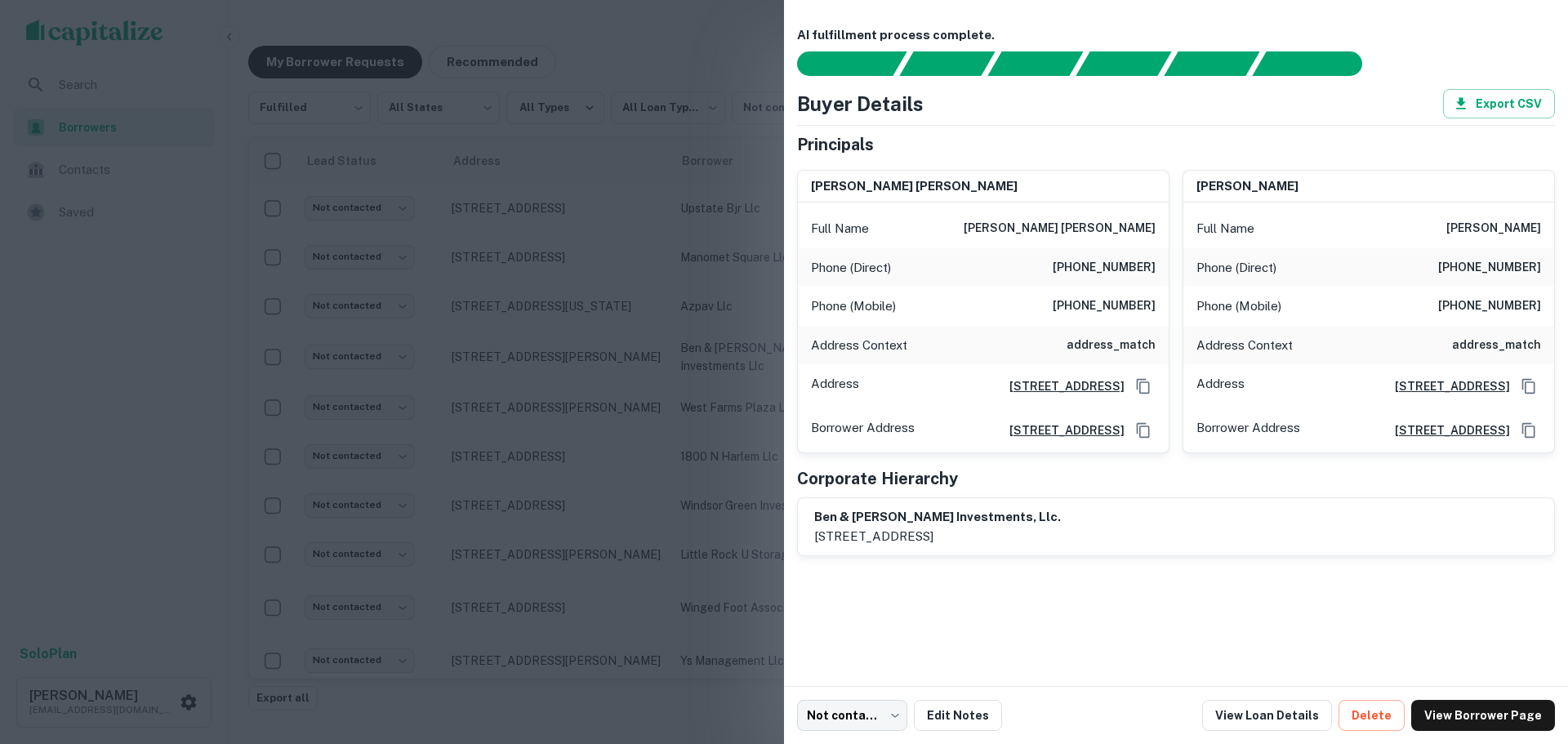
click at [1146, 307] on h6 "[PHONE_NUMBER]" at bounding box center [1104, 306] width 103 height 20
click at [566, 295] on div at bounding box center [784, 372] width 1568 height 744
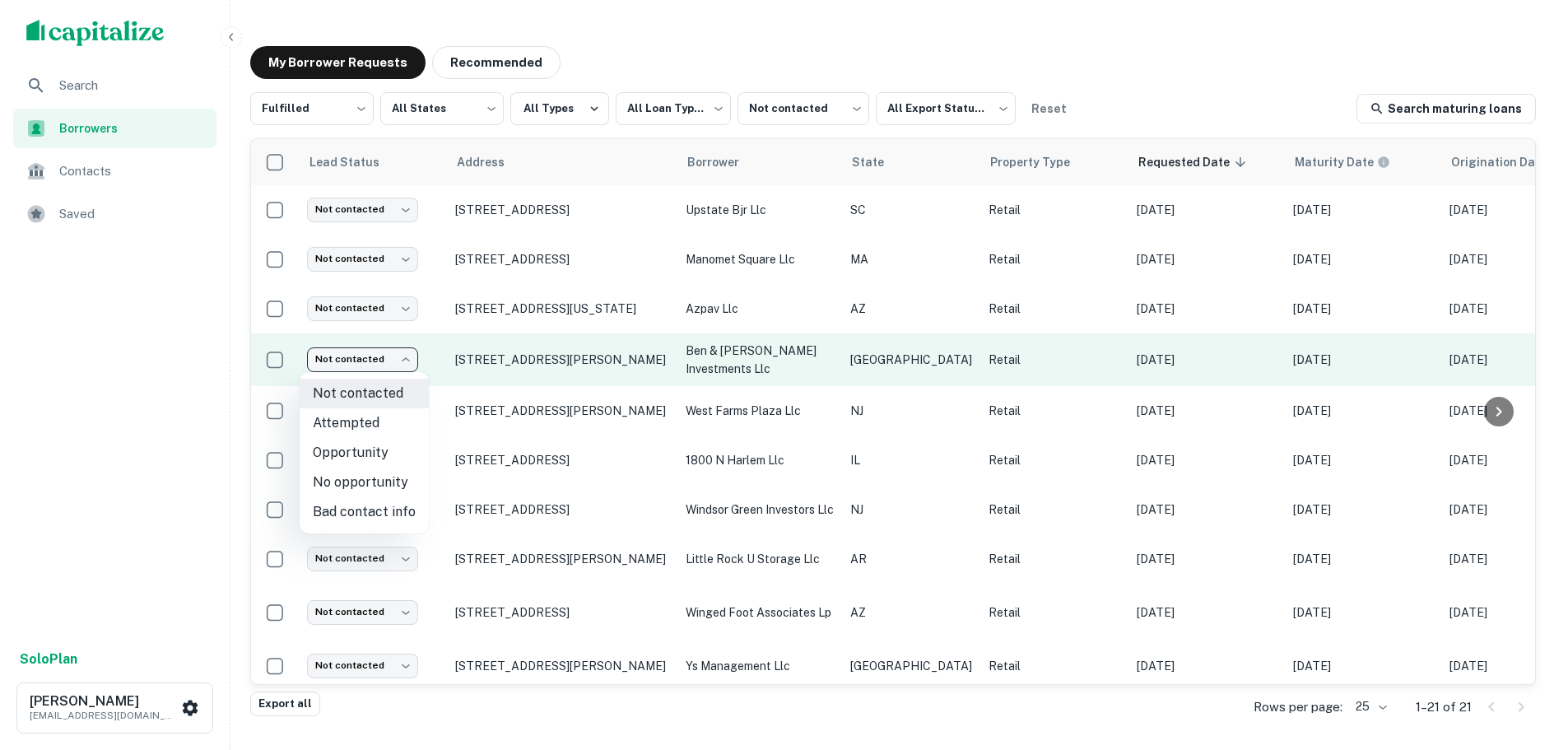
click at [386, 355] on body "**********" at bounding box center [784, 375] width 1568 height 750
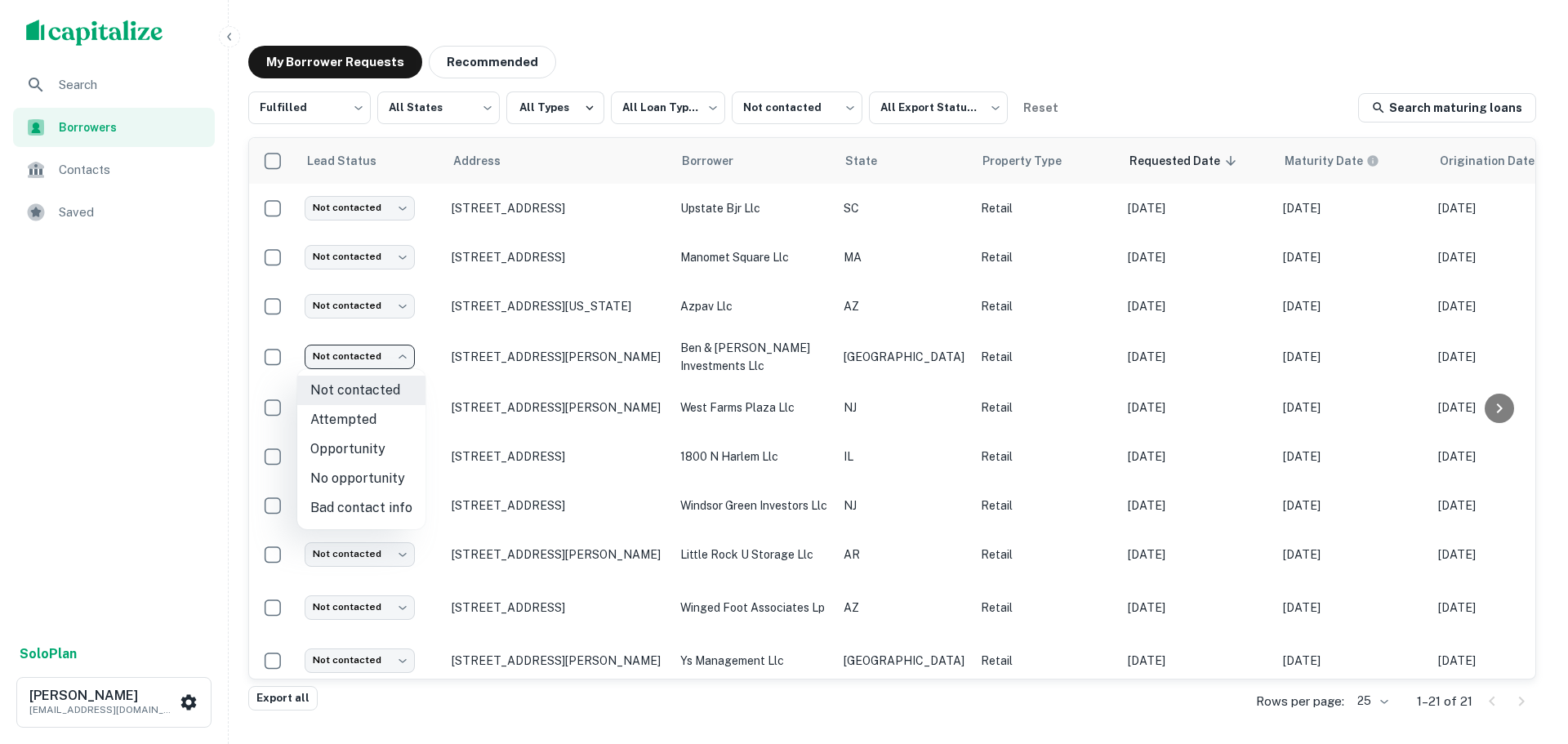
click at [394, 423] on li "Attempted" at bounding box center [362, 420] width 129 height 29
type input "*********"
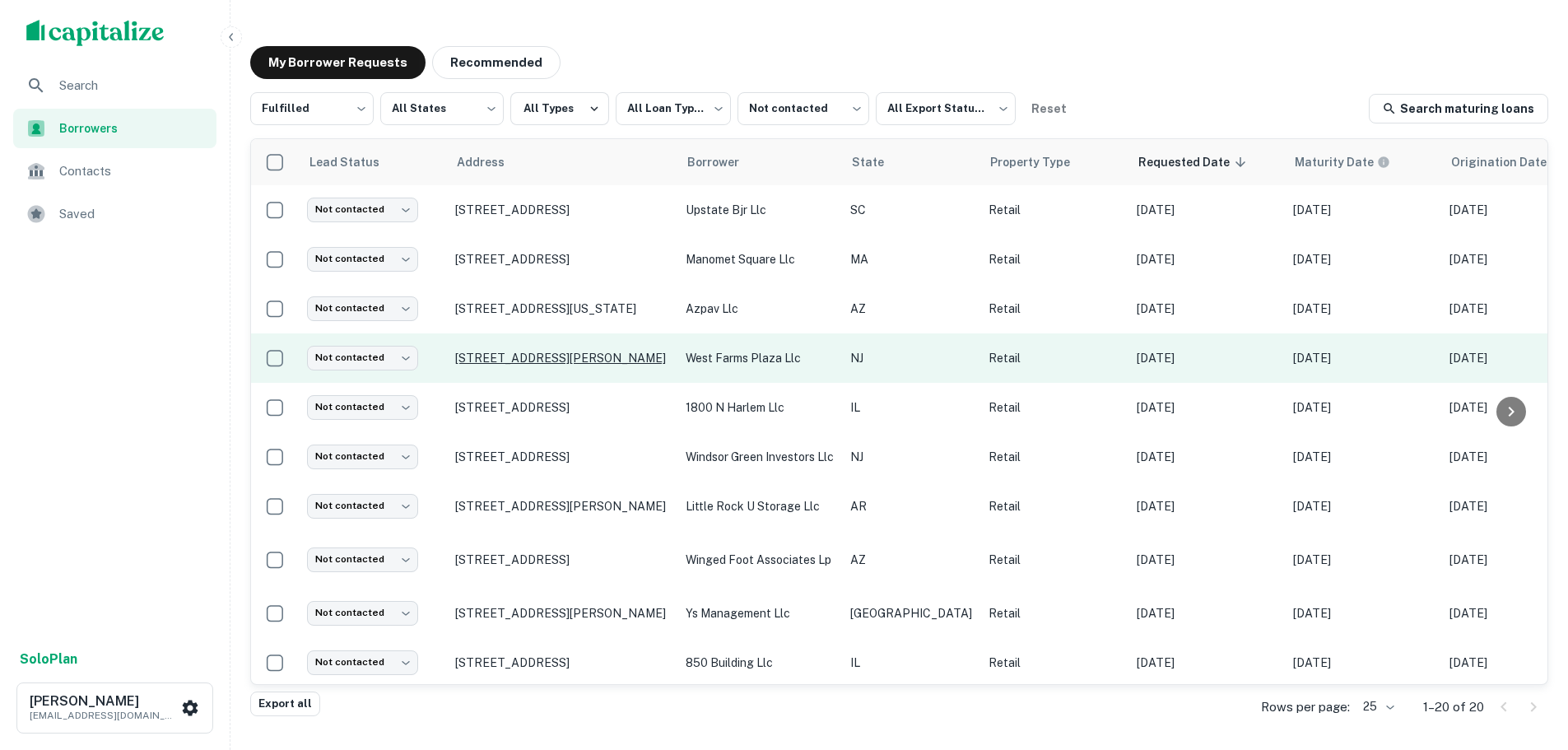
click at [565, 356] on p "[STREET_ADDRESS][PERSON_NAME]" at bounding box center [562, 358] width 214 height 15
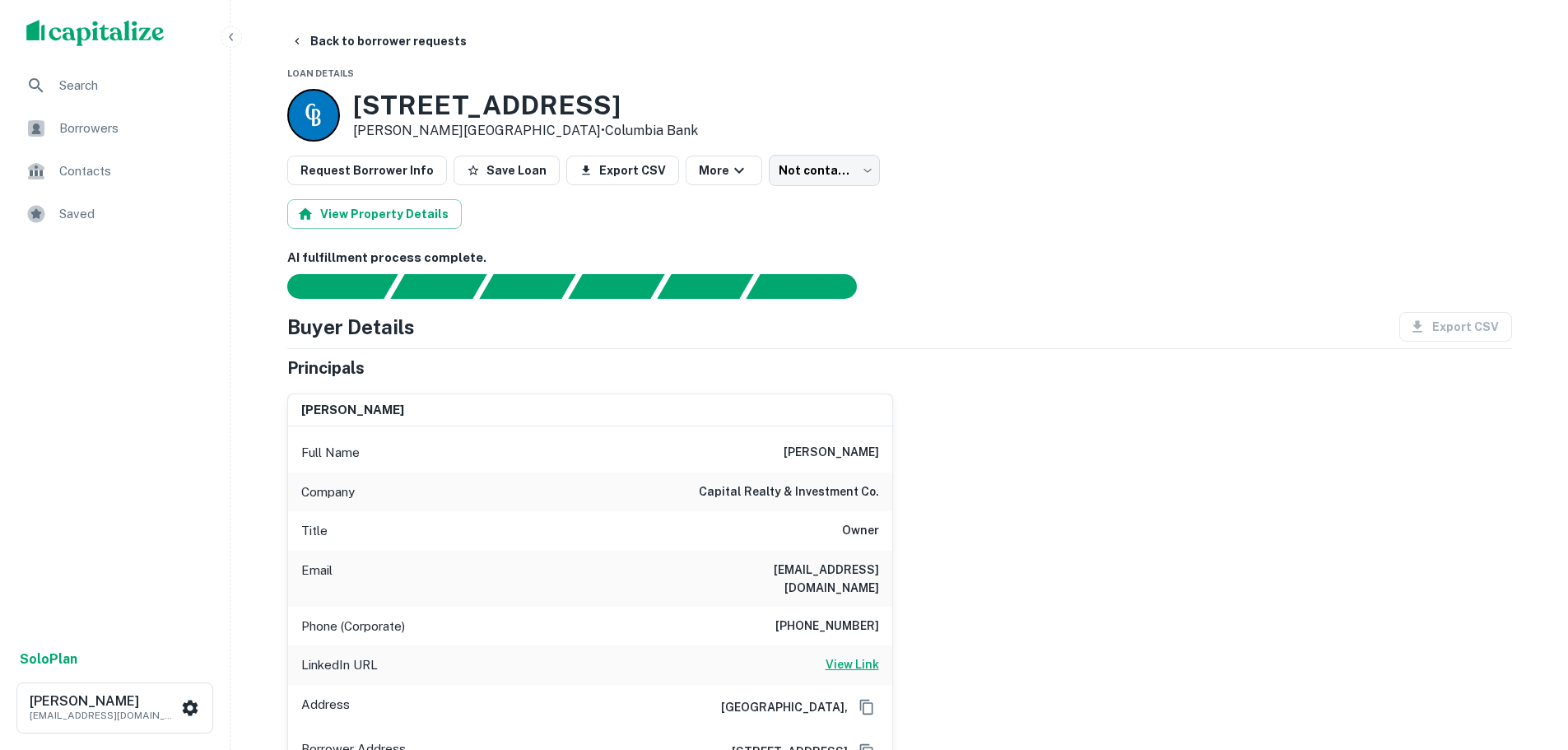
click at [862, 656] on h6 "View Link" at bounding box center [853, 664] width 53 height 18
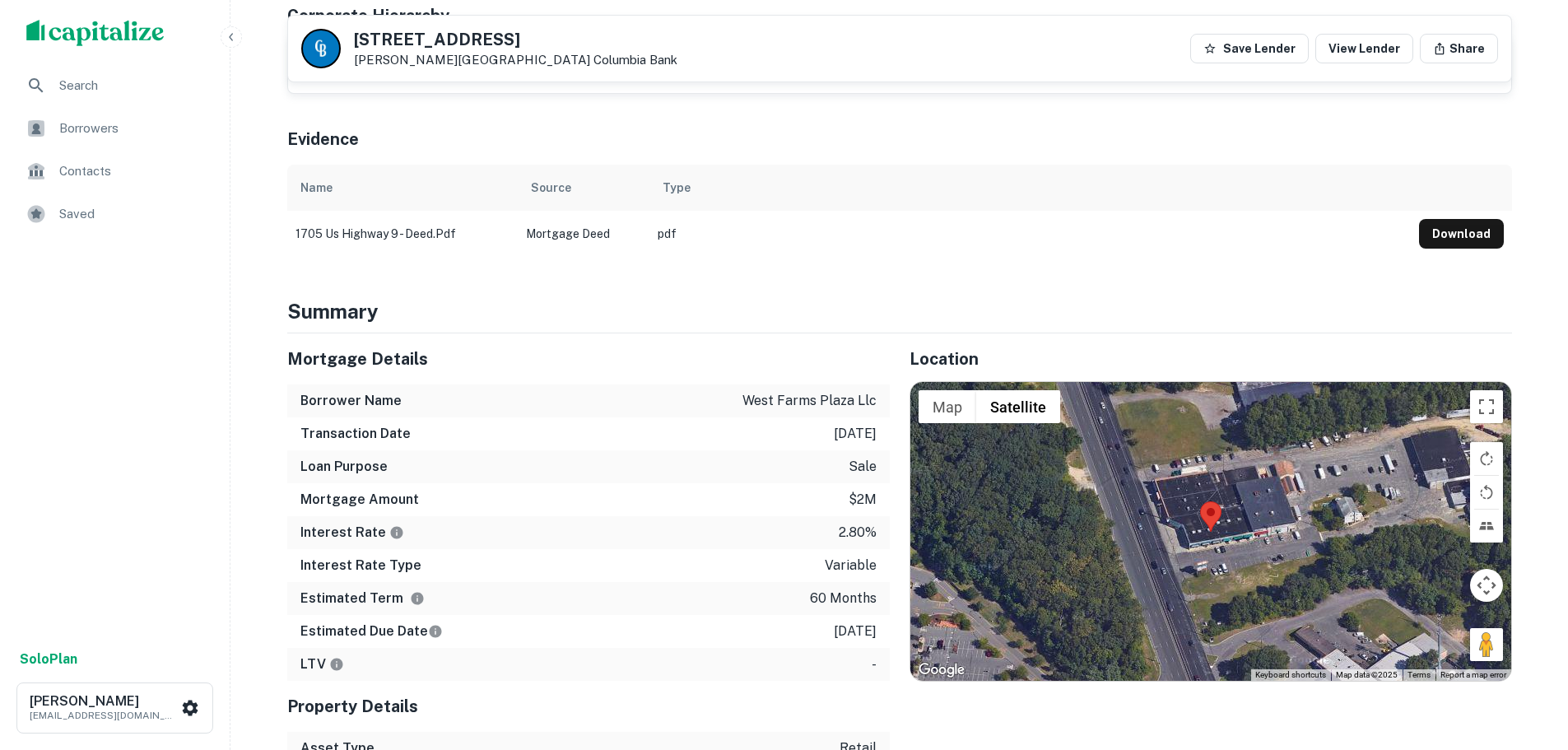
scroll to position [823, 0]
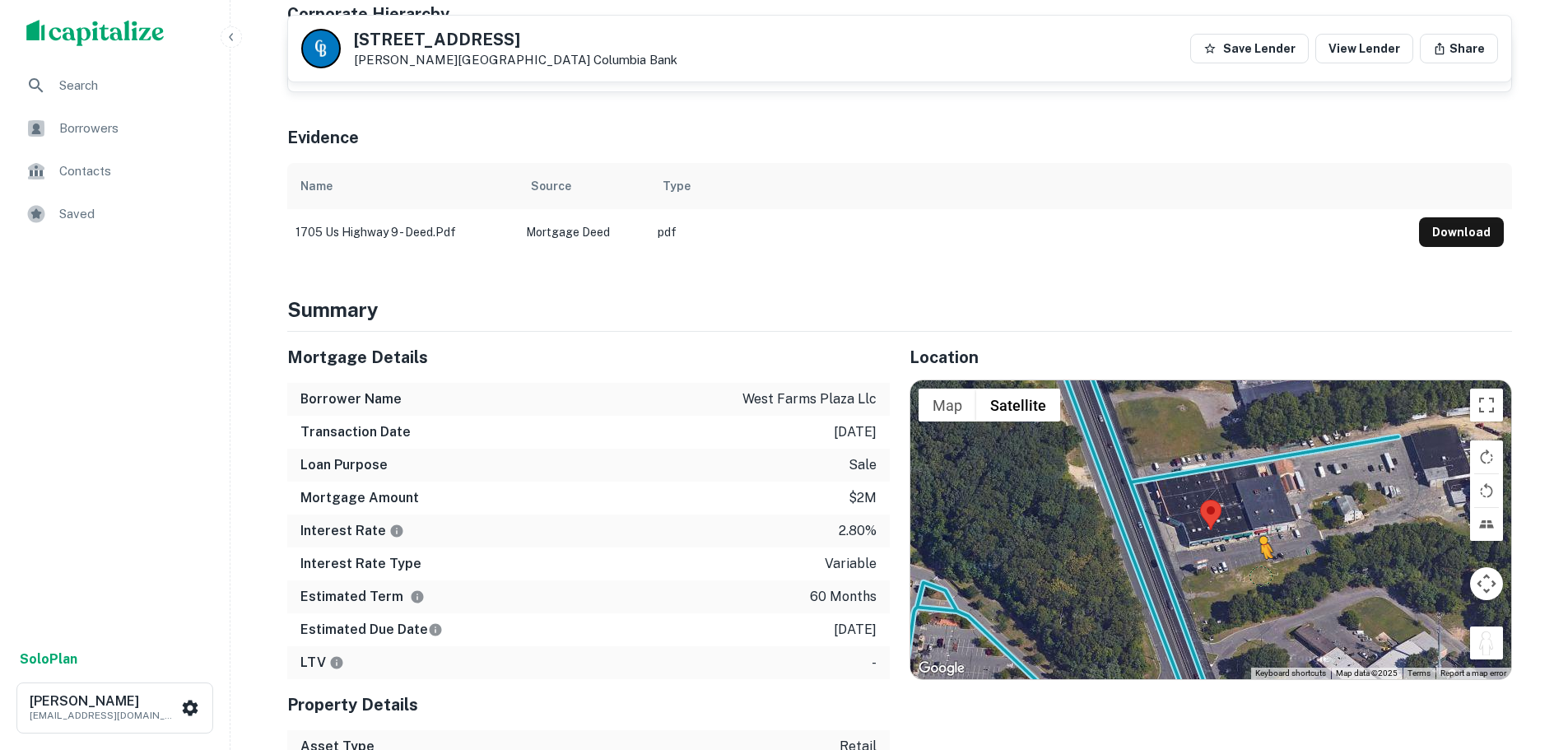
drag, startPoint x: 1477, startPoint y: 638, endPoint x: 1257, endPoint y: 555, distance: 235.1
click at [1257, 555] on div "To activate drag with keyboard, press Alt + Enter. Once in keyboard drag state,…" at bounding box center [1211, 529] width 601 height 298
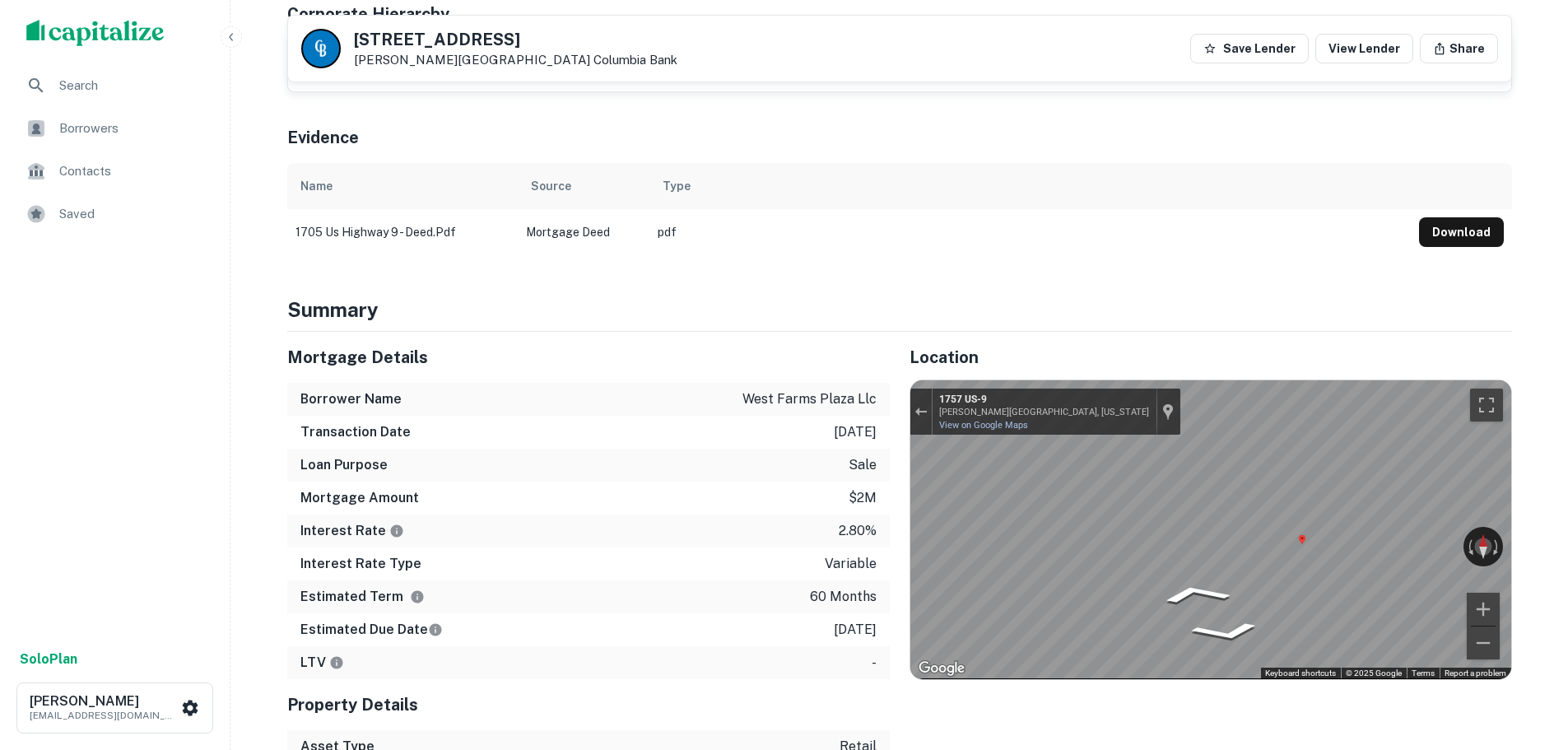
click at [457, 39] on h5 "[STREET_ADDRESS]" at bounding box center [516, 39] width 324 height 16
